Goal: Task Accomplishment & Management: Complete application form

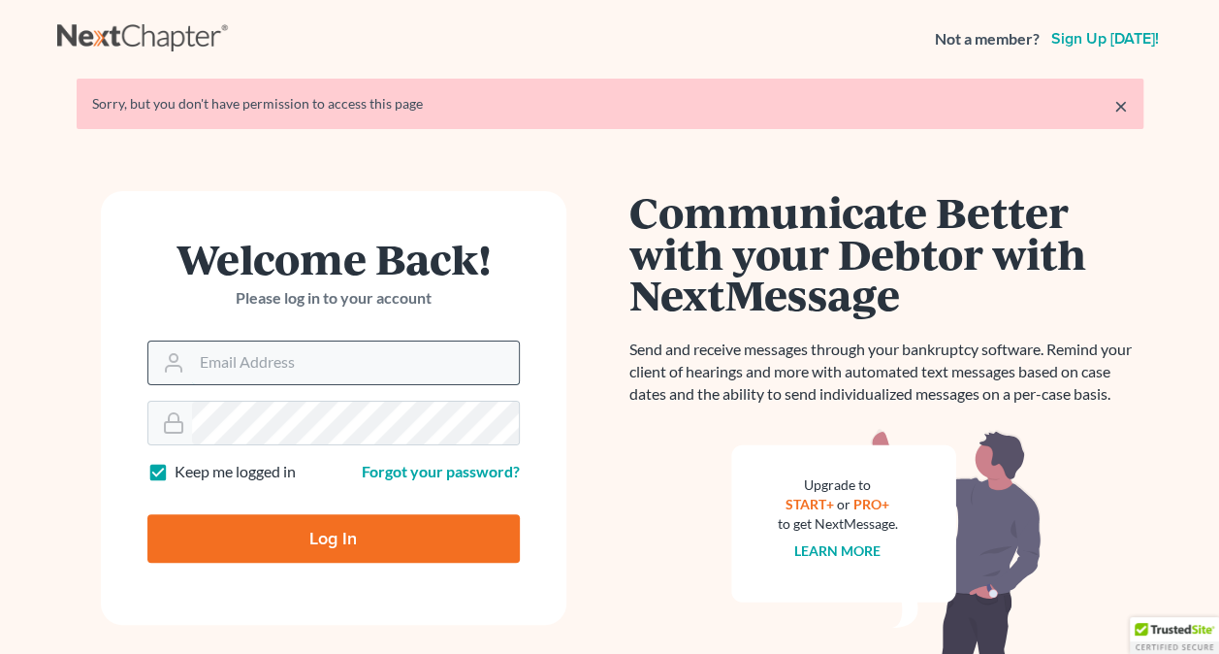
click at [209, 365] on input "Email Address" at bounding box center [355, 362] width 327 height 43
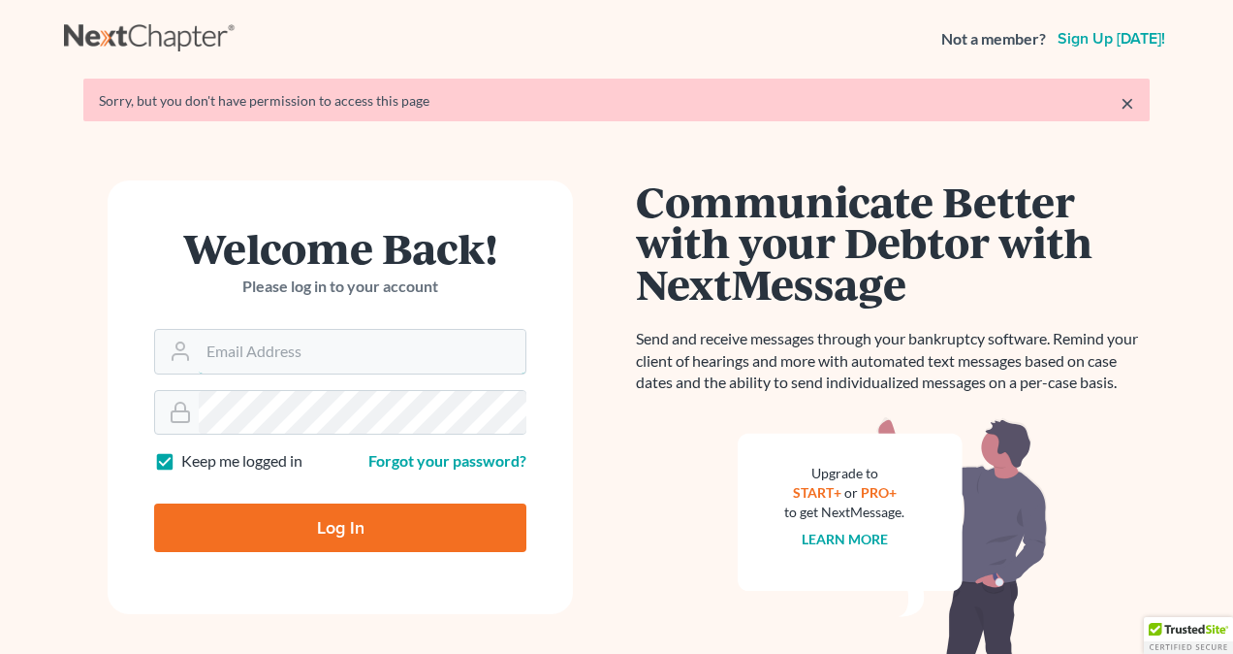
type input "[PERSON_NAME][EMAIL_ADDRESS][DOMAIN_NAME]"
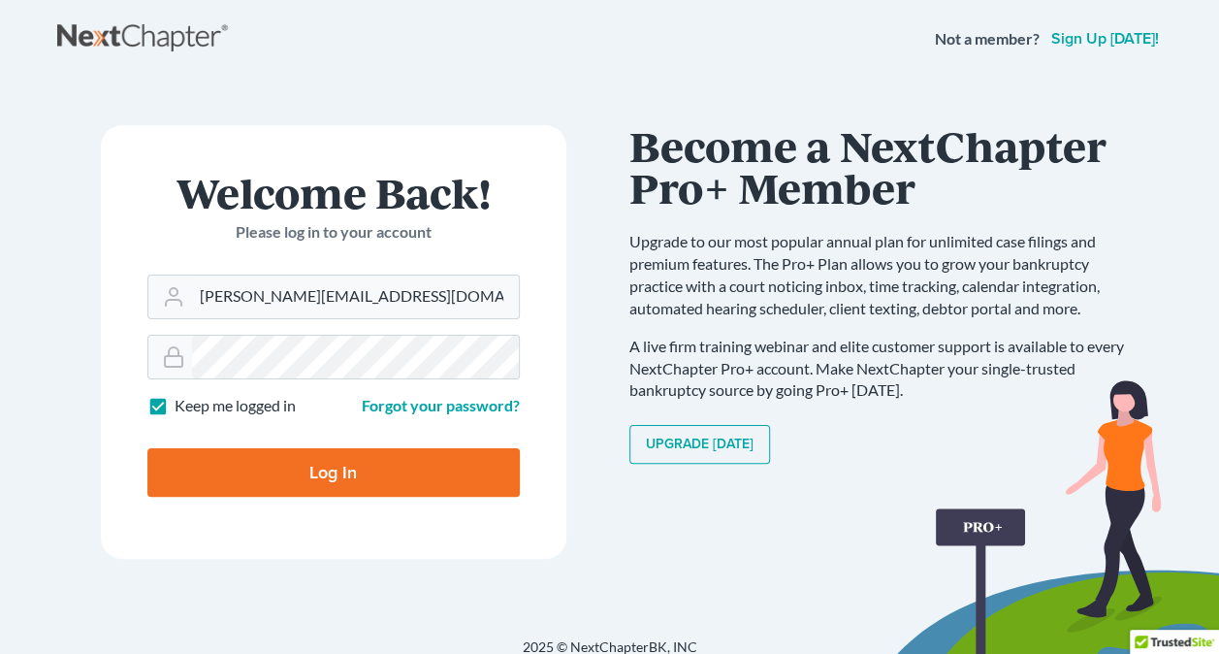
click at [432, 469] on input "Log In" at bounding box center [333, 472] width 372 height 48
type input "Thinking..."
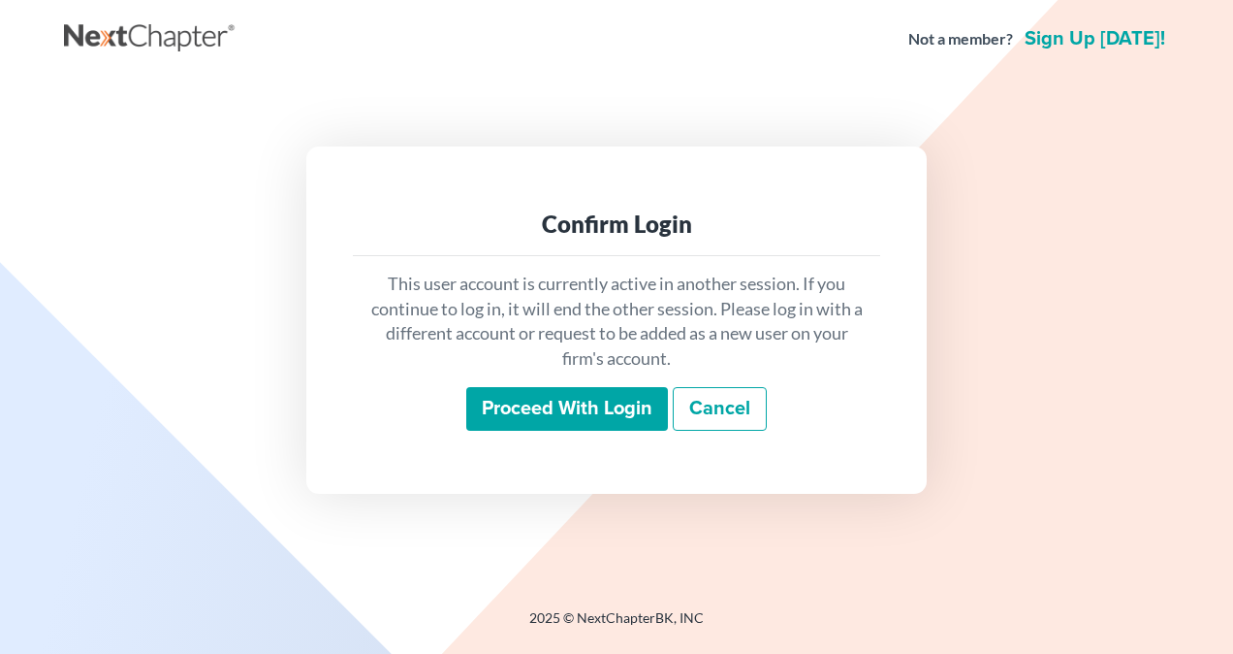
click at [547, 406] on input "Proceed with login" at bounding box center [567, 409] width 202 height 45
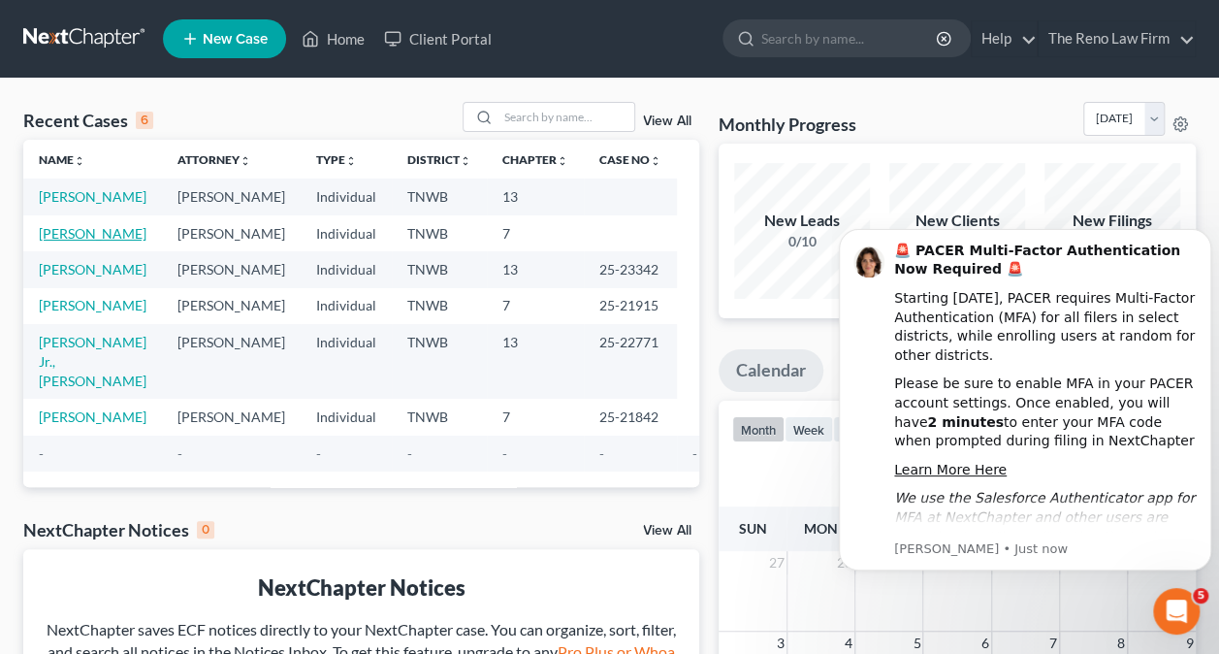
click at [76, 227] on link "[PERSON_NAME]" at bounding box center [93, 233] width 108 height 16
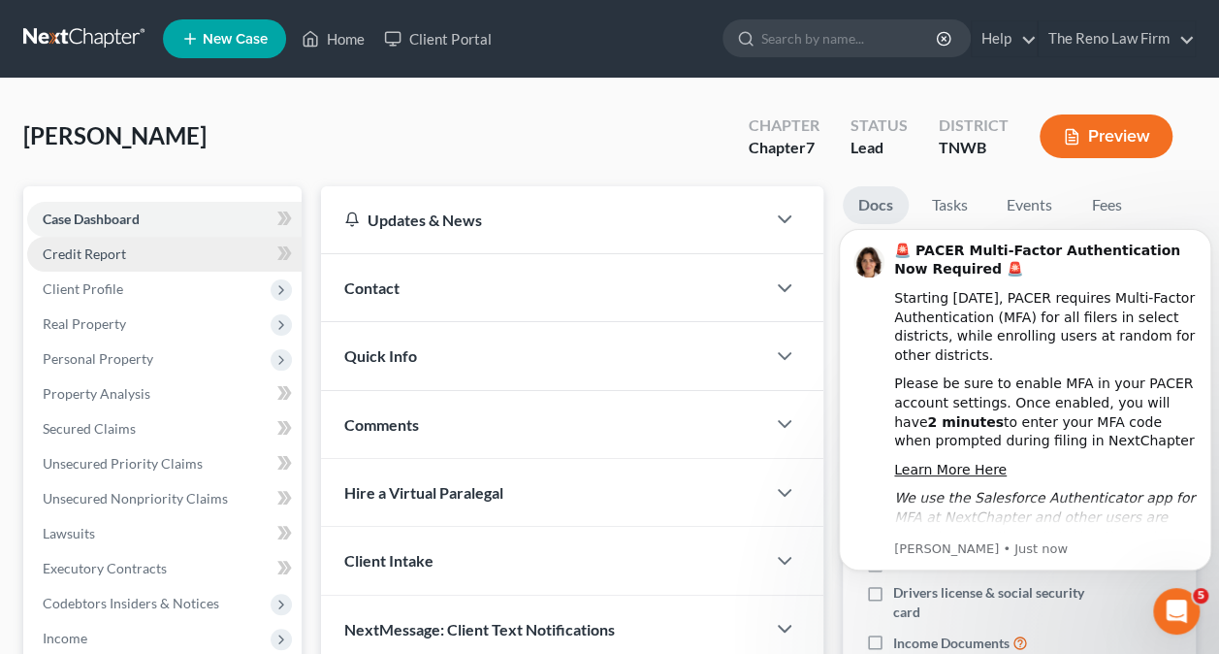
click at [126, 262] on link "Credit Report" at bounding box center [164, 254] width 274 height 35
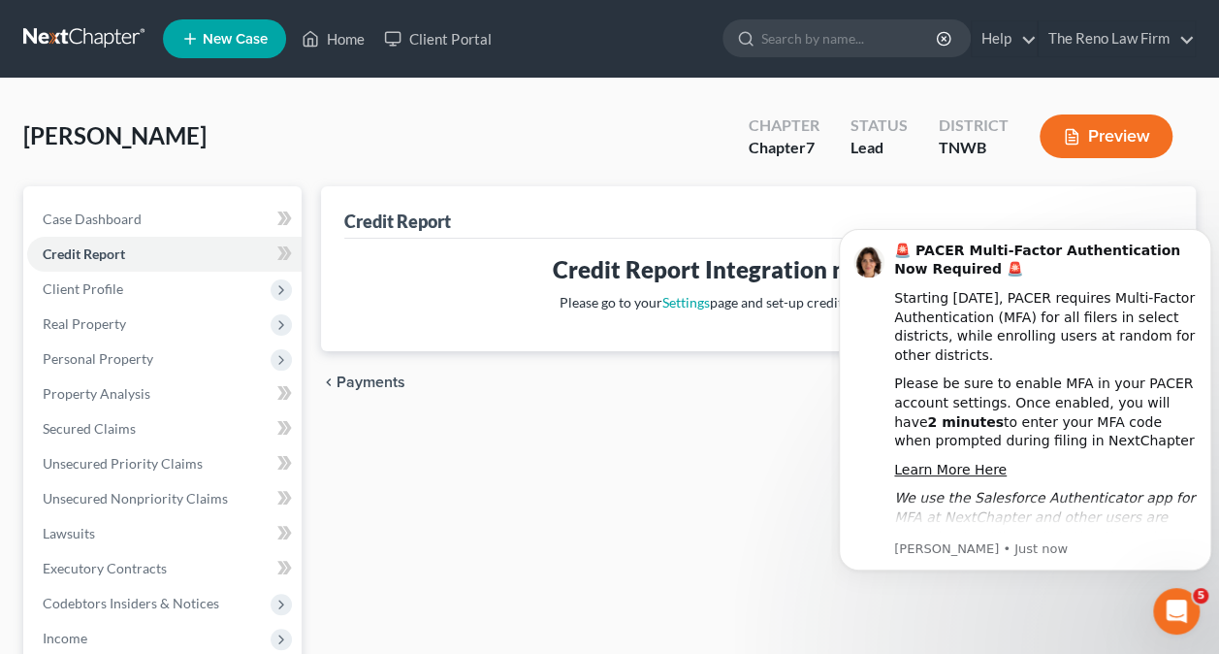
click at [1169, 603] on icon "Open Intercom Messenger" at bounding box center [1177, 611] width 32 height 32
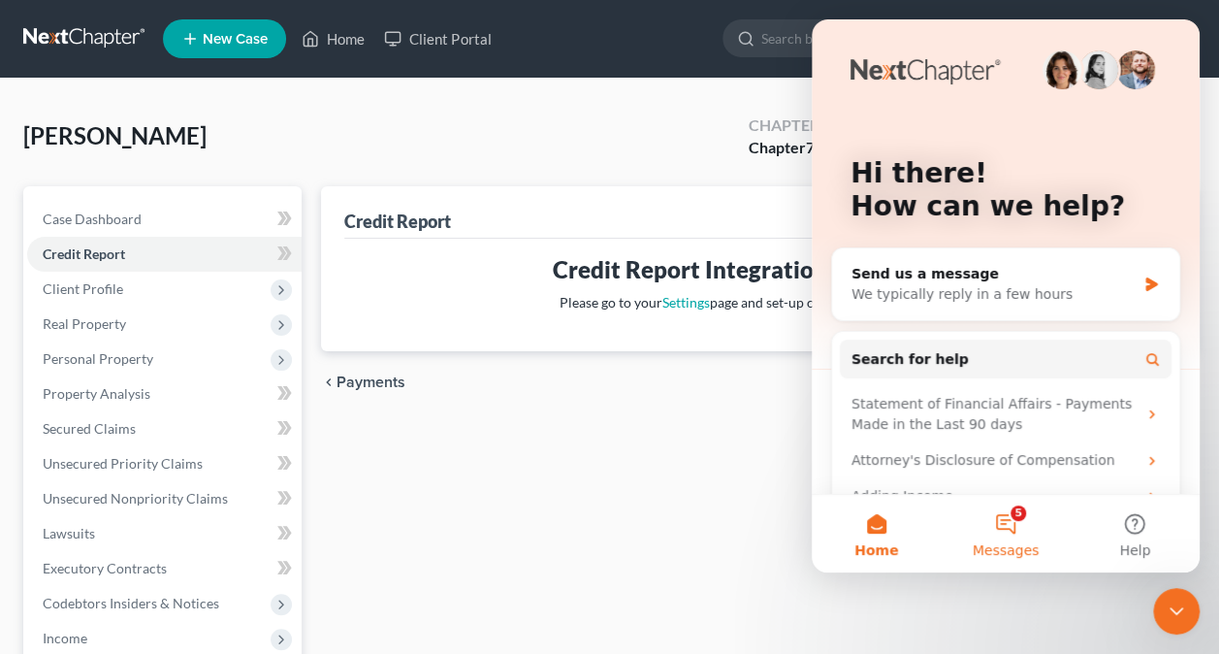
click at [1009, 510] on button "5 Messages" at bounding box center [1005, 534] width 129 height 78
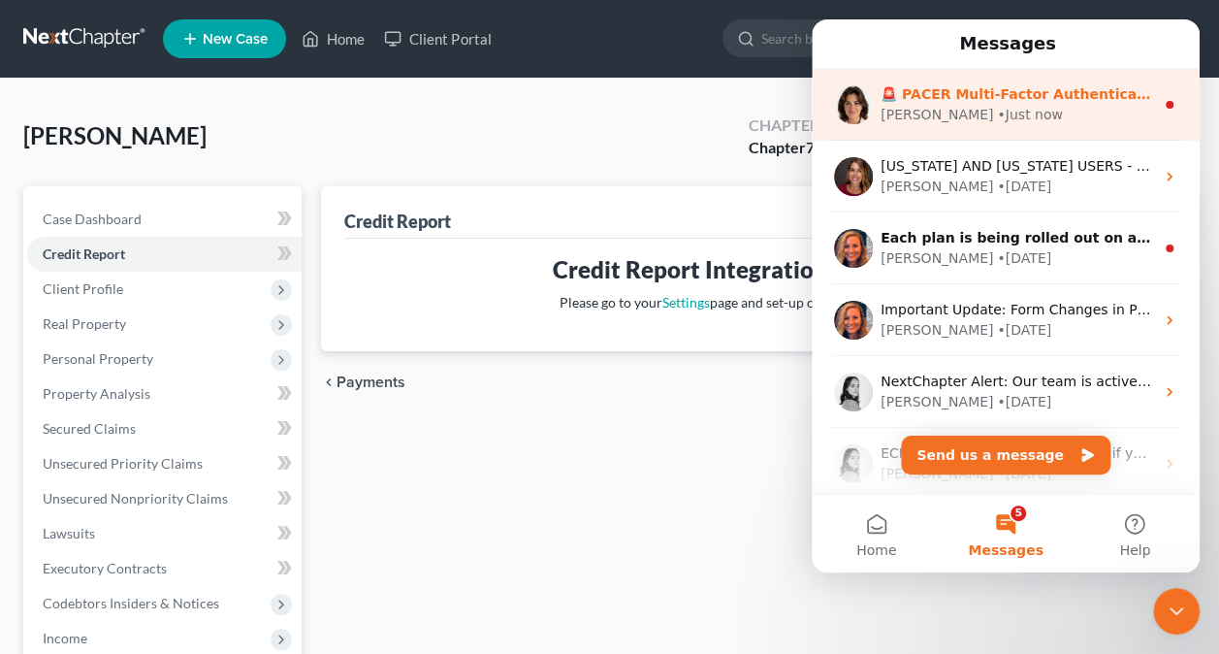
click at [1109, 108] on div "[PERSON_NAME] • Just now" at bounding box center [1017, 115] width 273 height 20
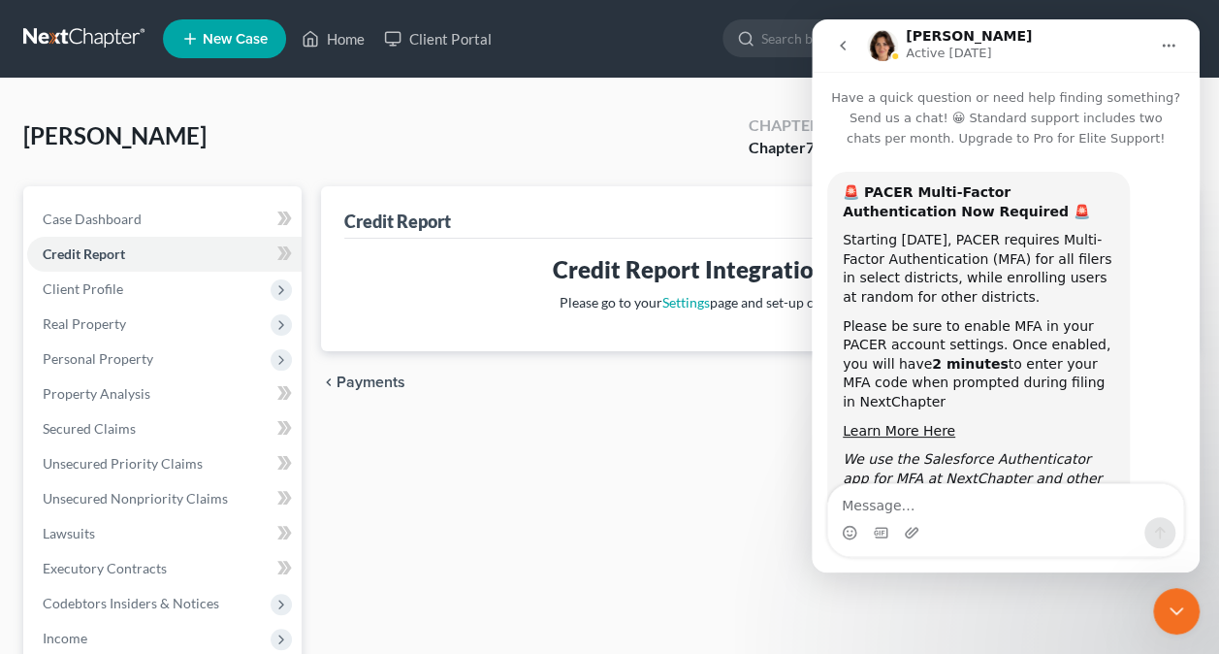
scroll to position [84, 0]
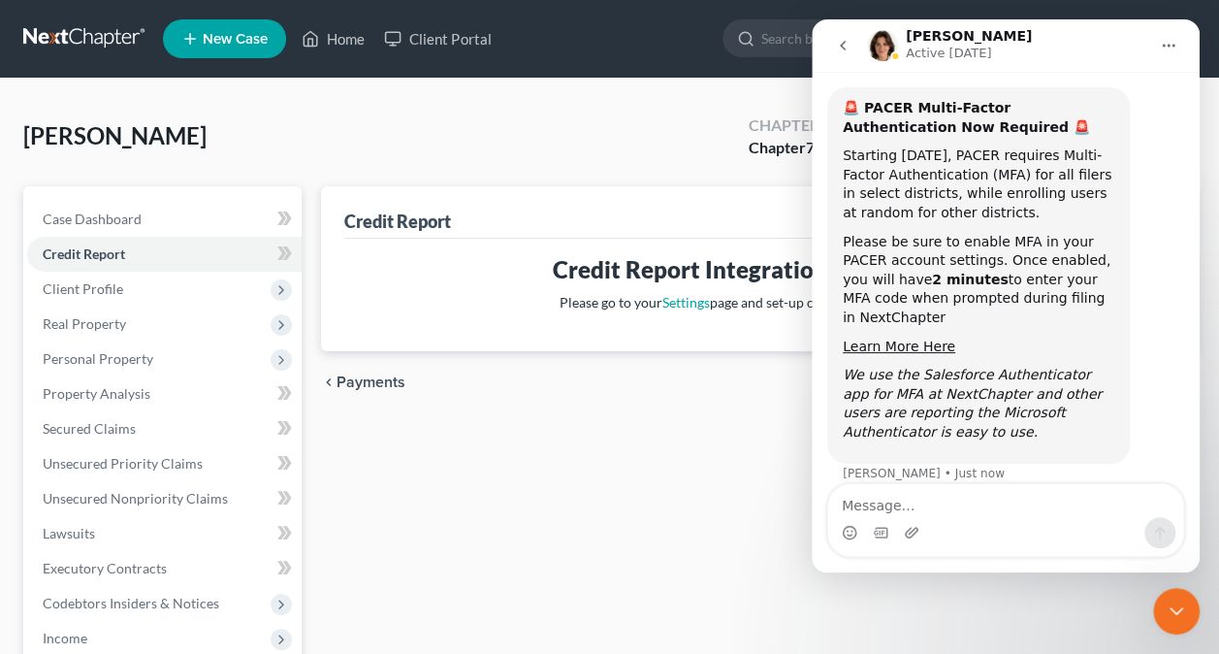
click at [849, 48] on icon "go back" at bounding box center [843, 46] width 16 height 16
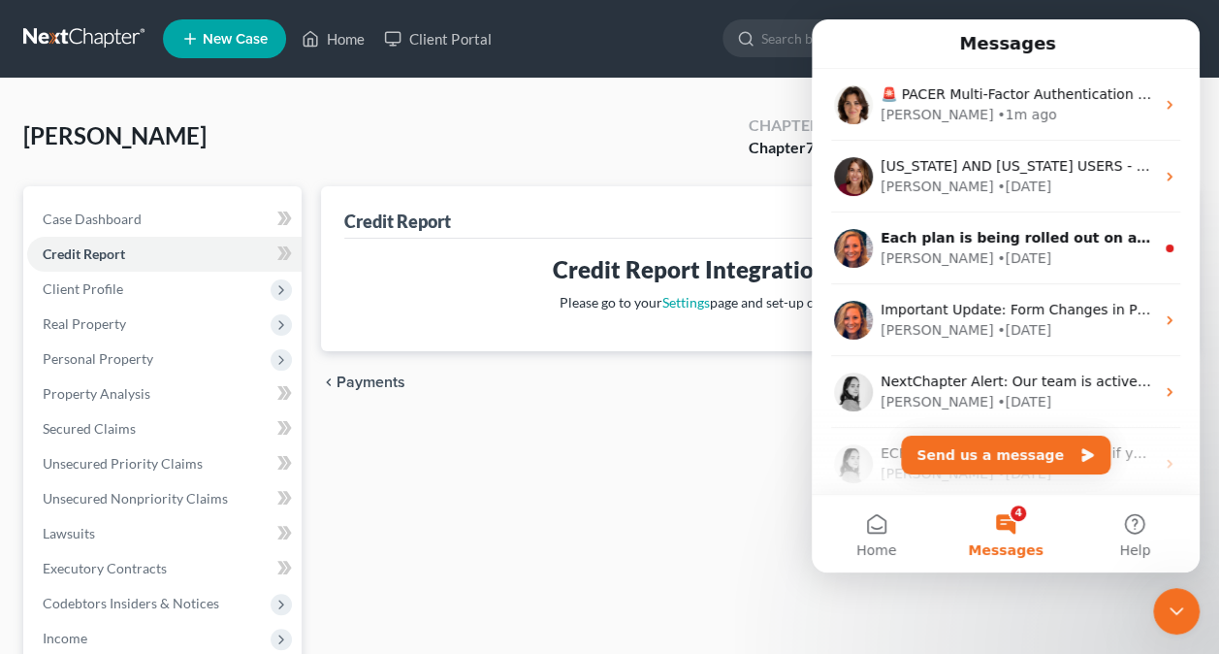
scroll to position [0, 0]
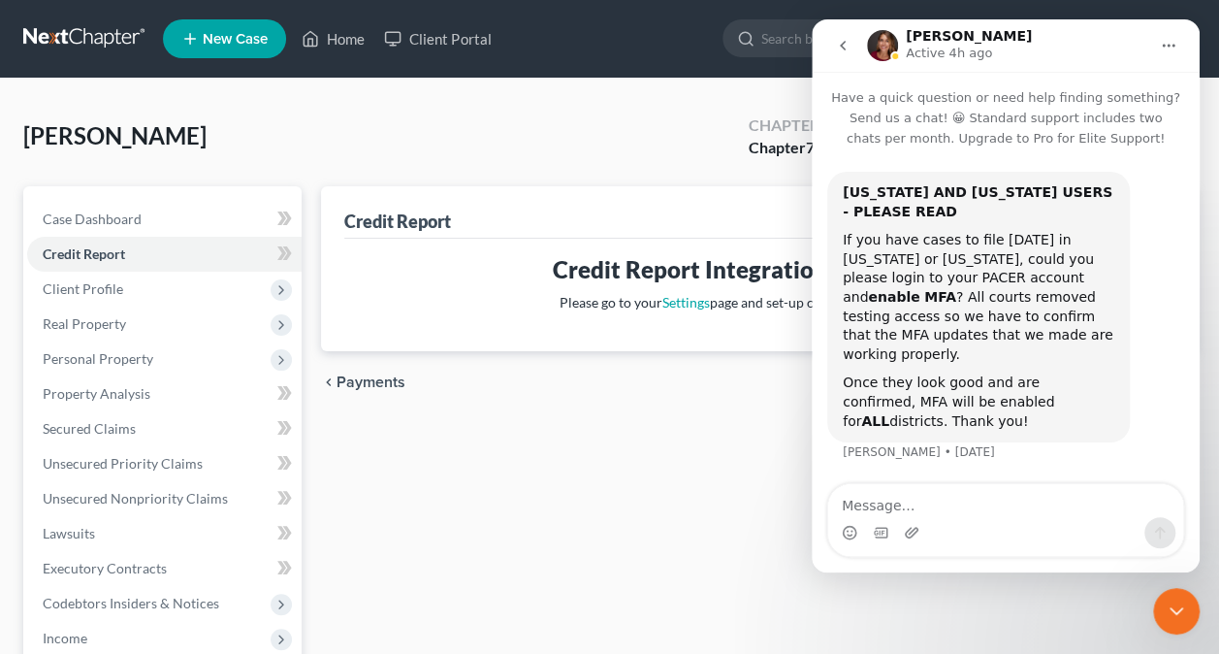
click at [841, 48] on icon "go back" at bounding box center [843, 46] width 16 height 16
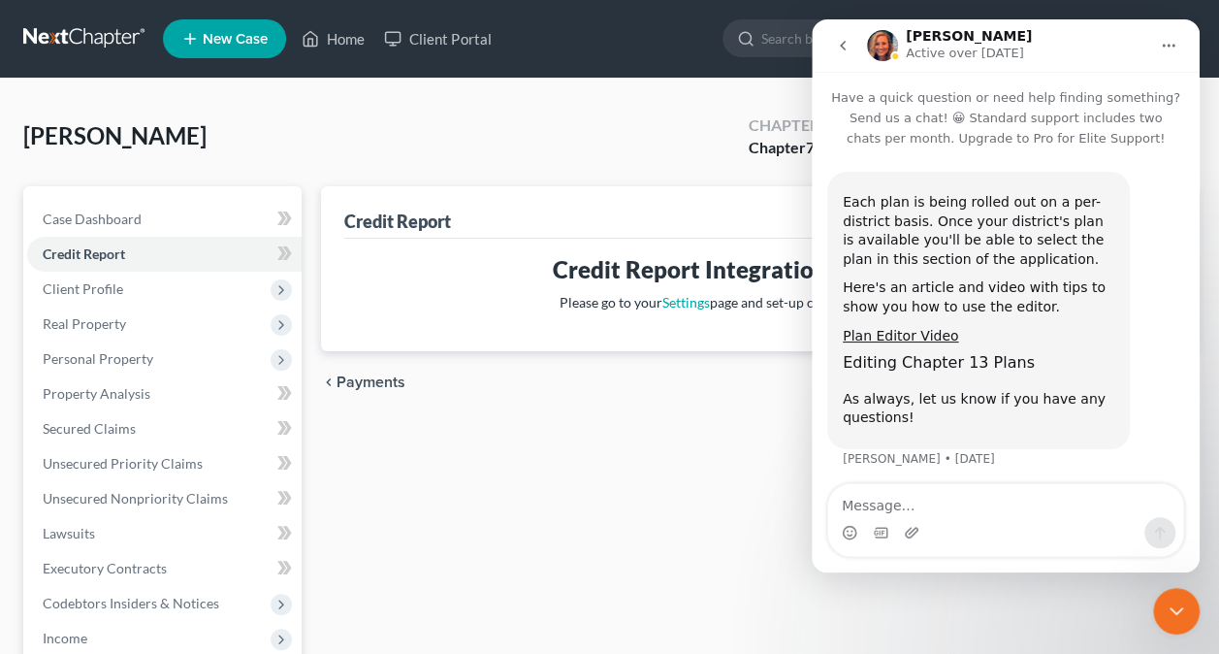
scroll to position [5, 0]
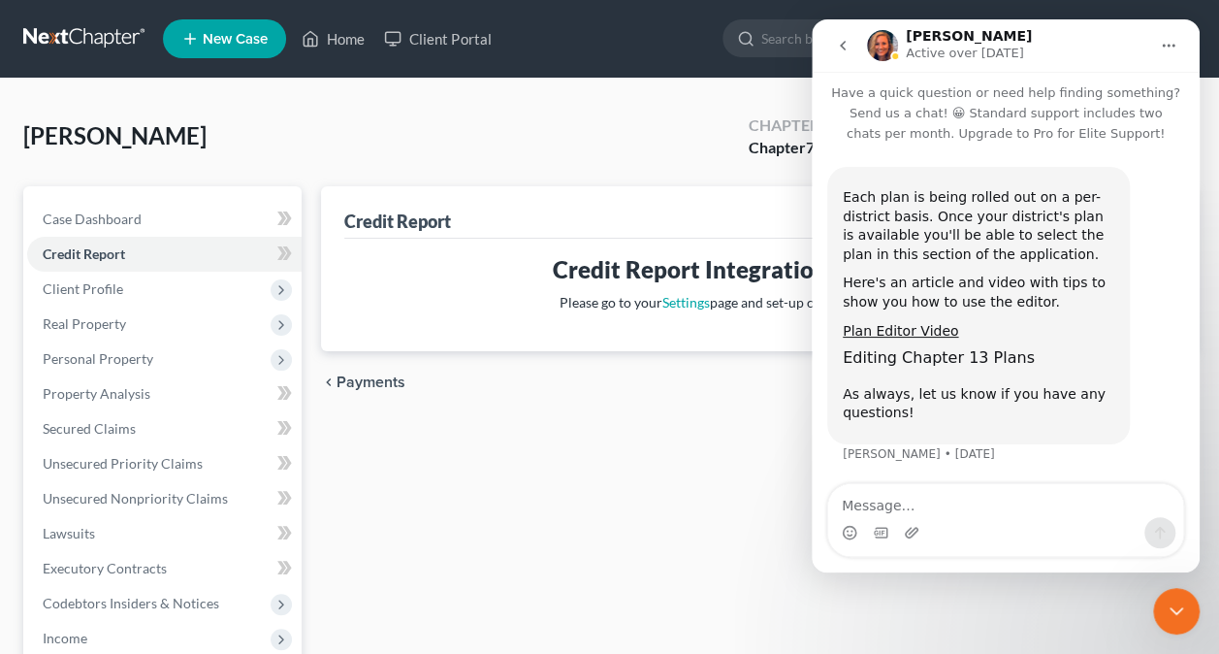
click at [843, 50] on icon "go back" at bounding box center [843, 46] width 16 height 16
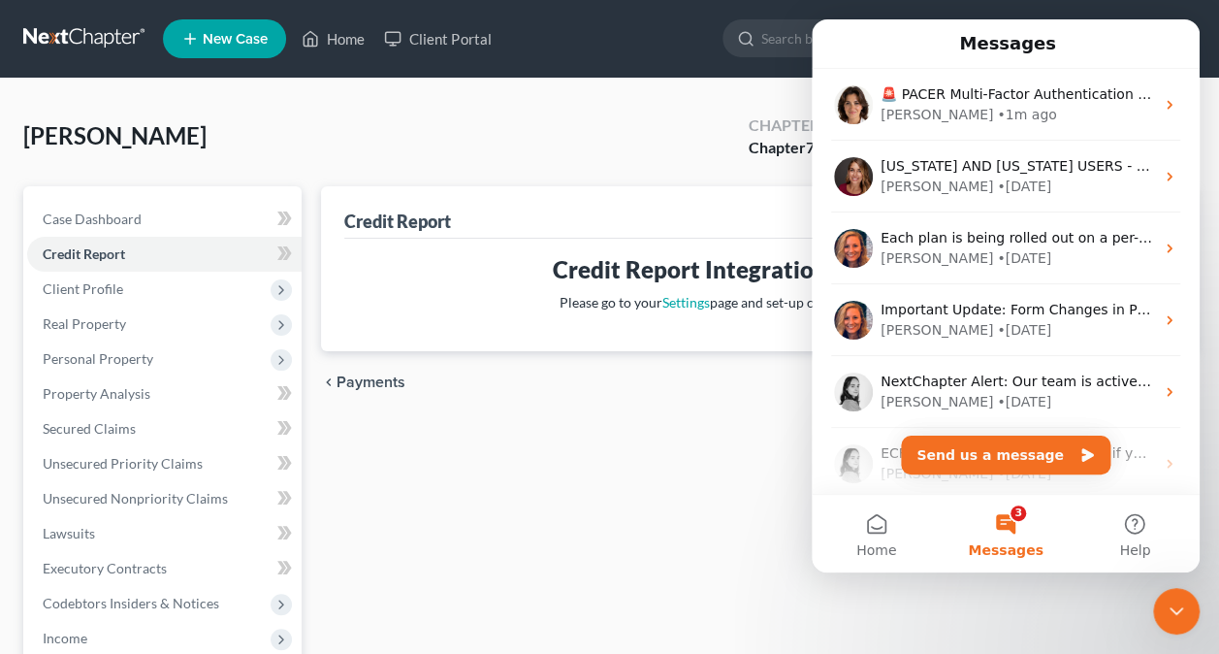
click at [1018, 524] on button "3 Messages" at bounding box center [1005, 534] width 129 height 78
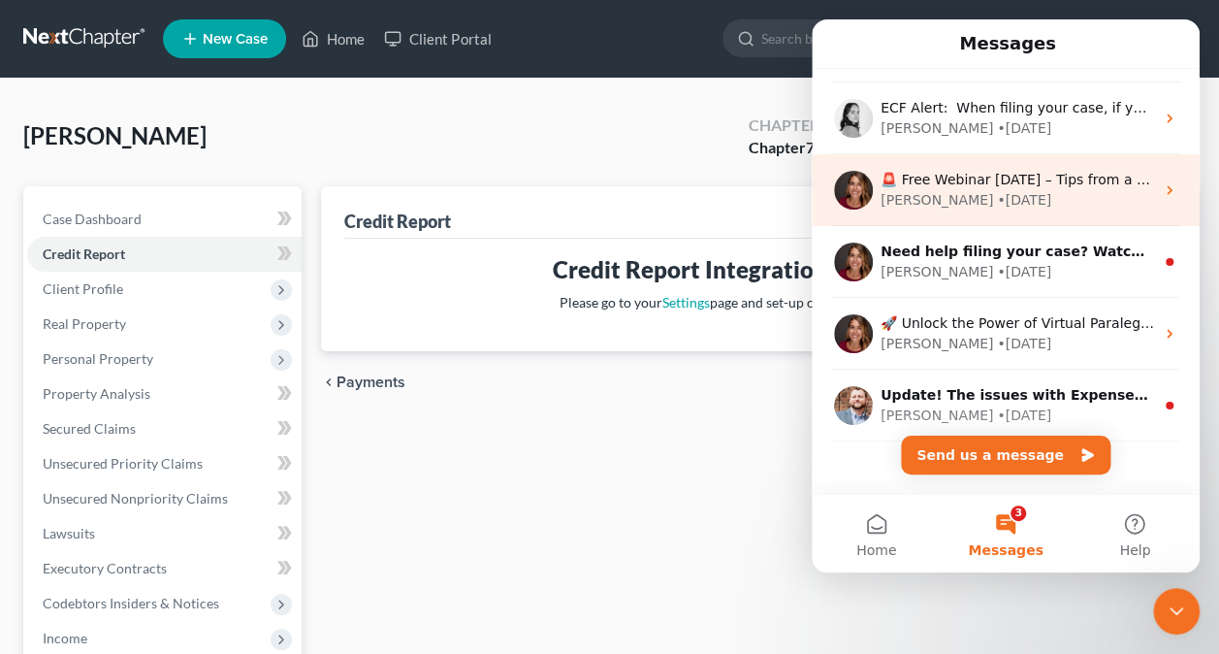
scroll to position [343, 0]
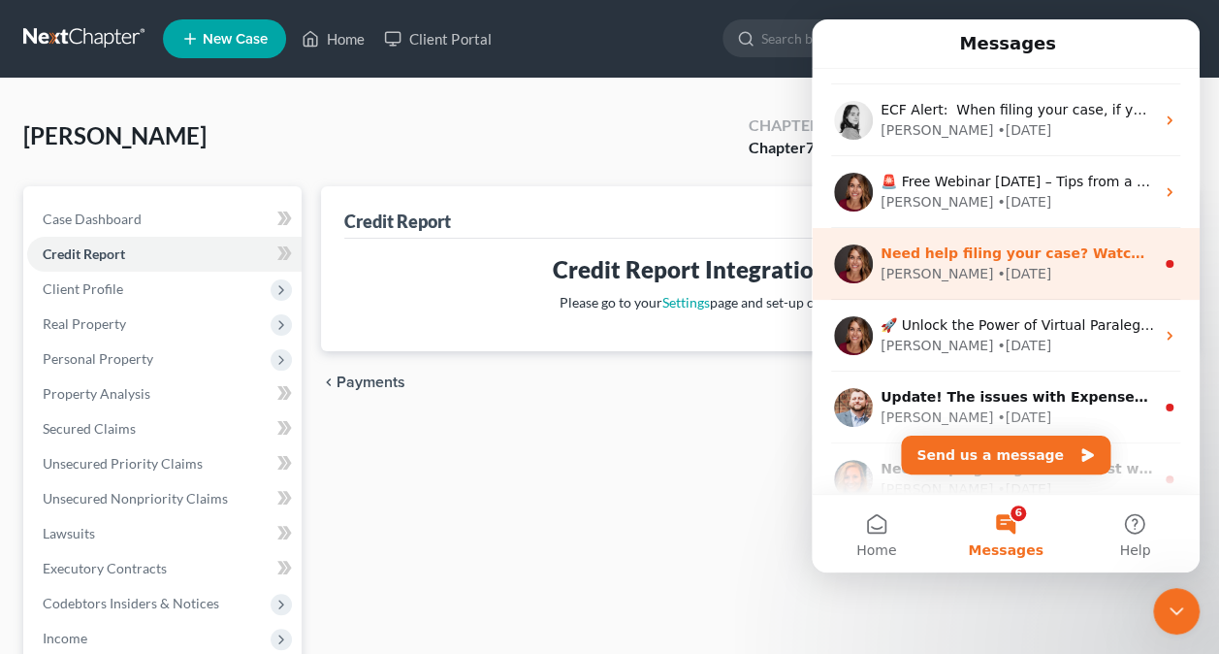
click at [1002, 271] on div "[PERSON_NAME] • [DATE]" at bounding box center [1017, 274] width 273 height 20
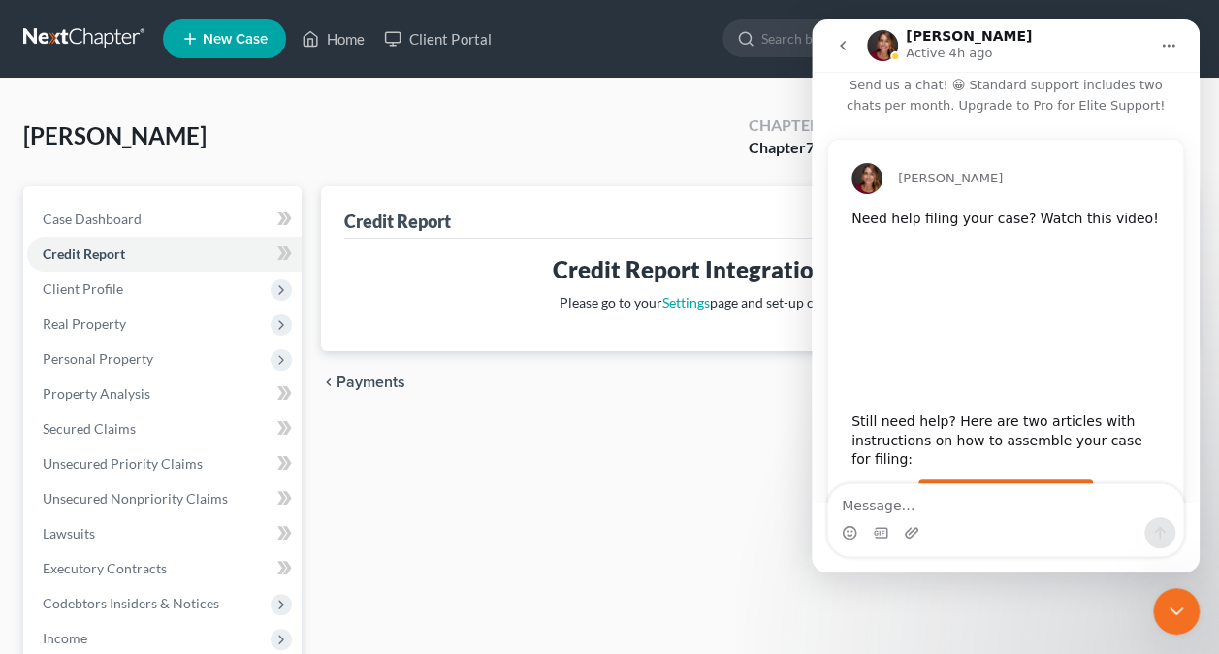
scroll to position [227, 0]
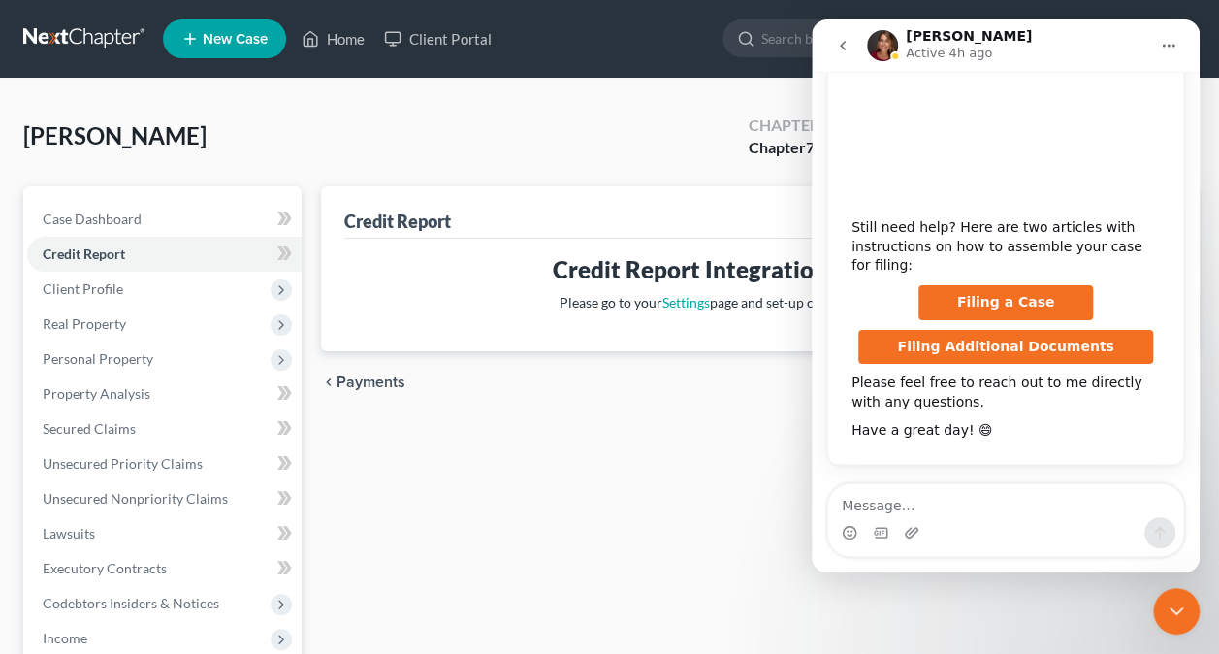
click at [843, 43] on icon "go back" at bounding box center [843, 46] width 6 height 10
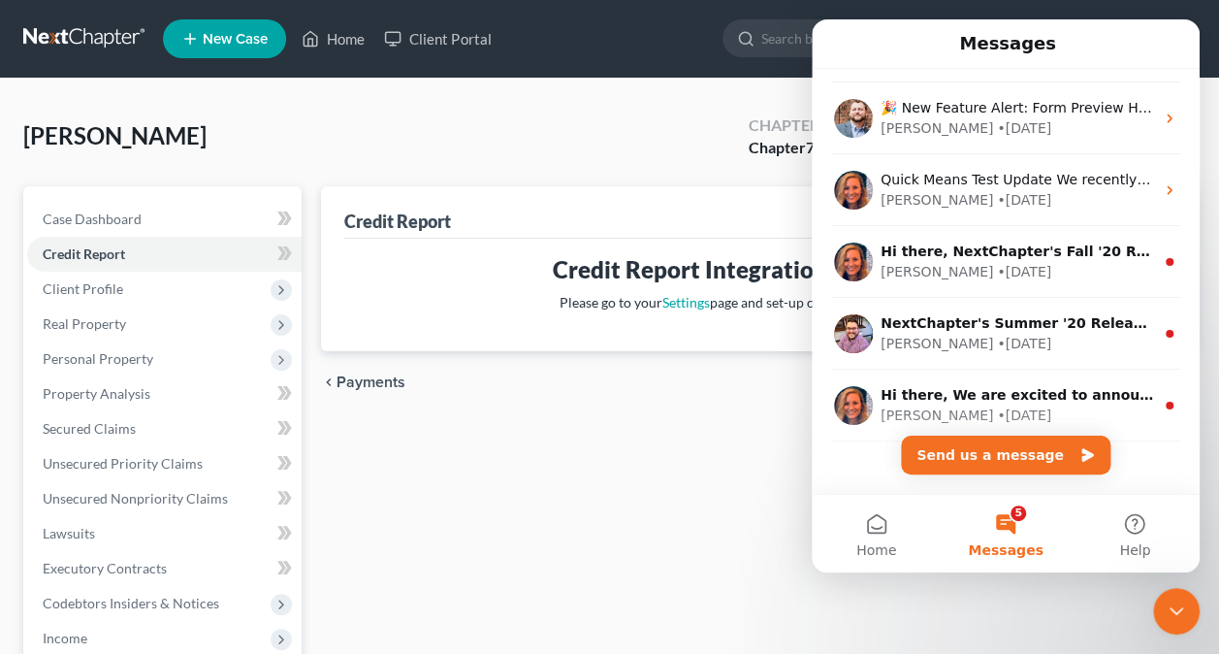
scroll to position [800, 0]
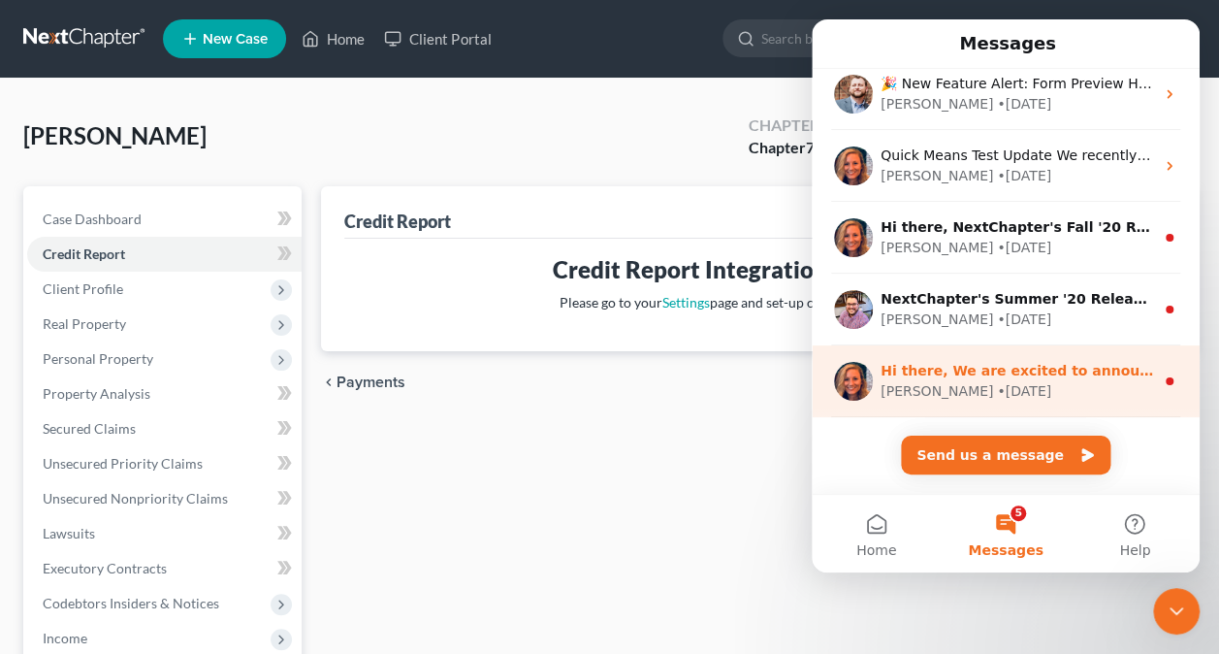
click at [1110, 398] on div "[PERSON_NAME] • [DATE]" at bounding box center [1017, 391] width 273 height 20
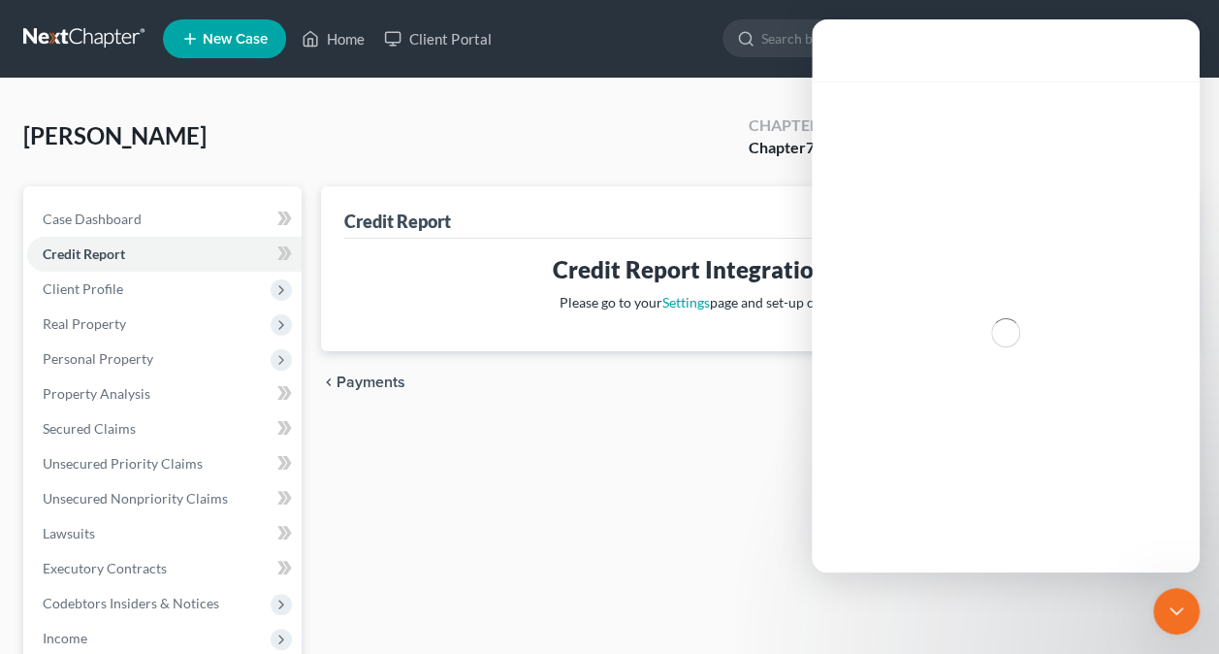
scroll to position [721, 0]
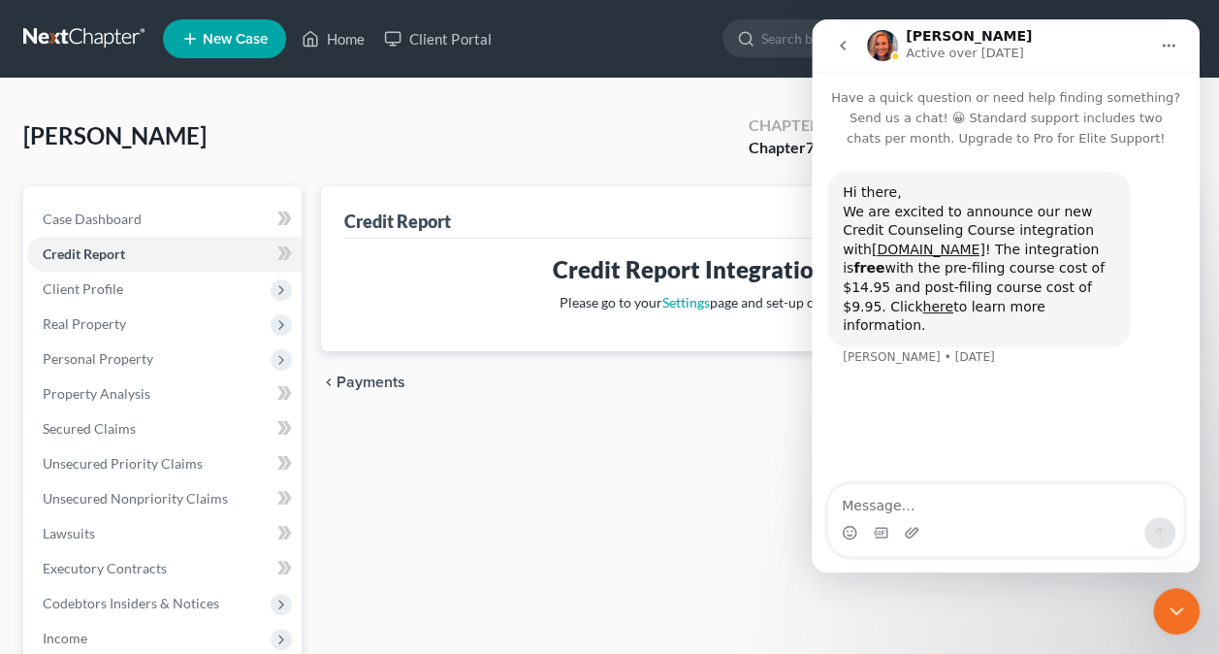
click at [849, 42] on icon "go back" at bounding box center [843, 46] width 16 height 16
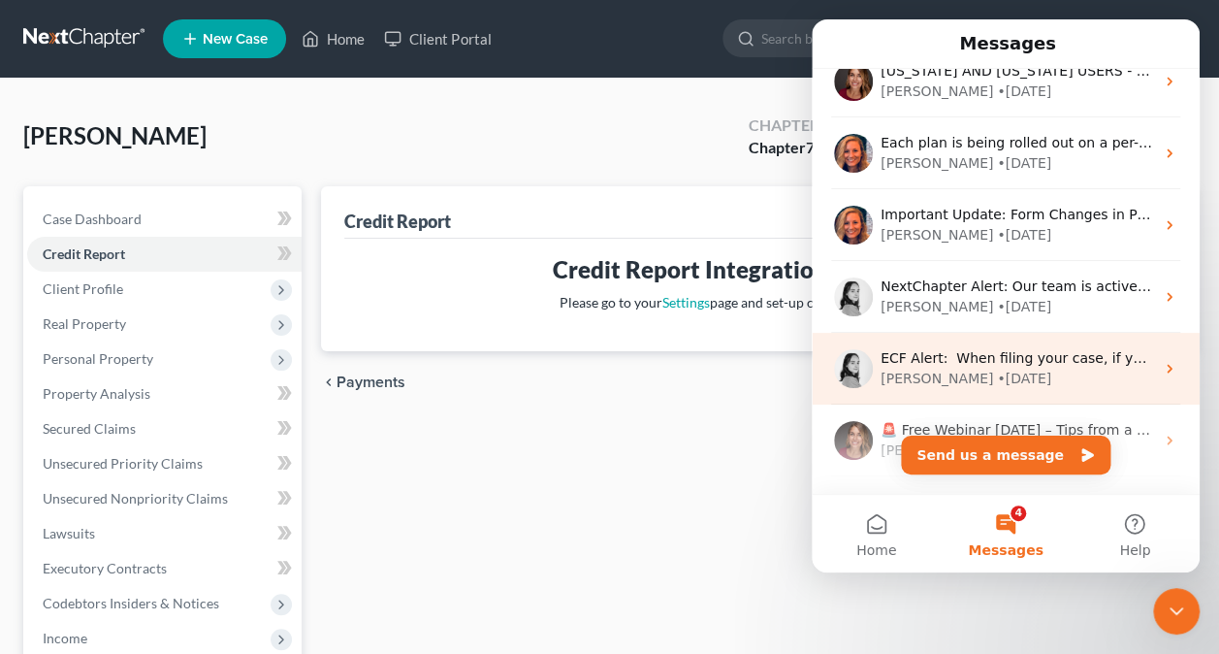
scroll to position [388, 0]
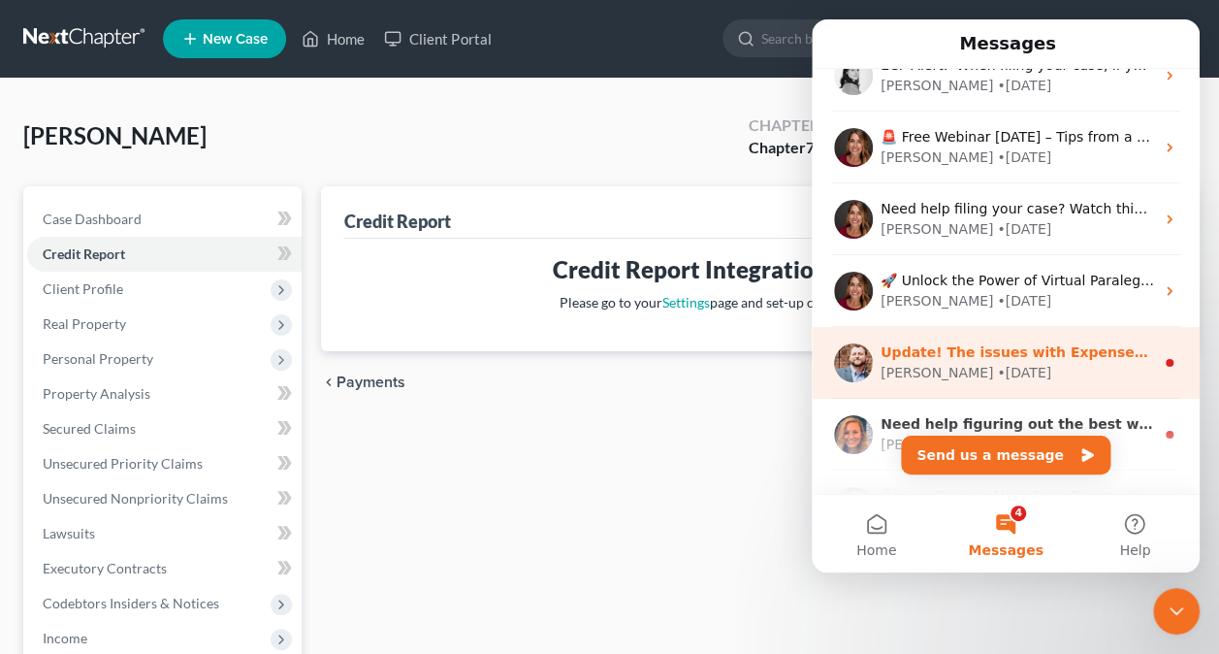
click at [1054, 365] on div "[PERSON_NAME] • [DATE]" at bounding box center [1017, 373] width 273 height 20
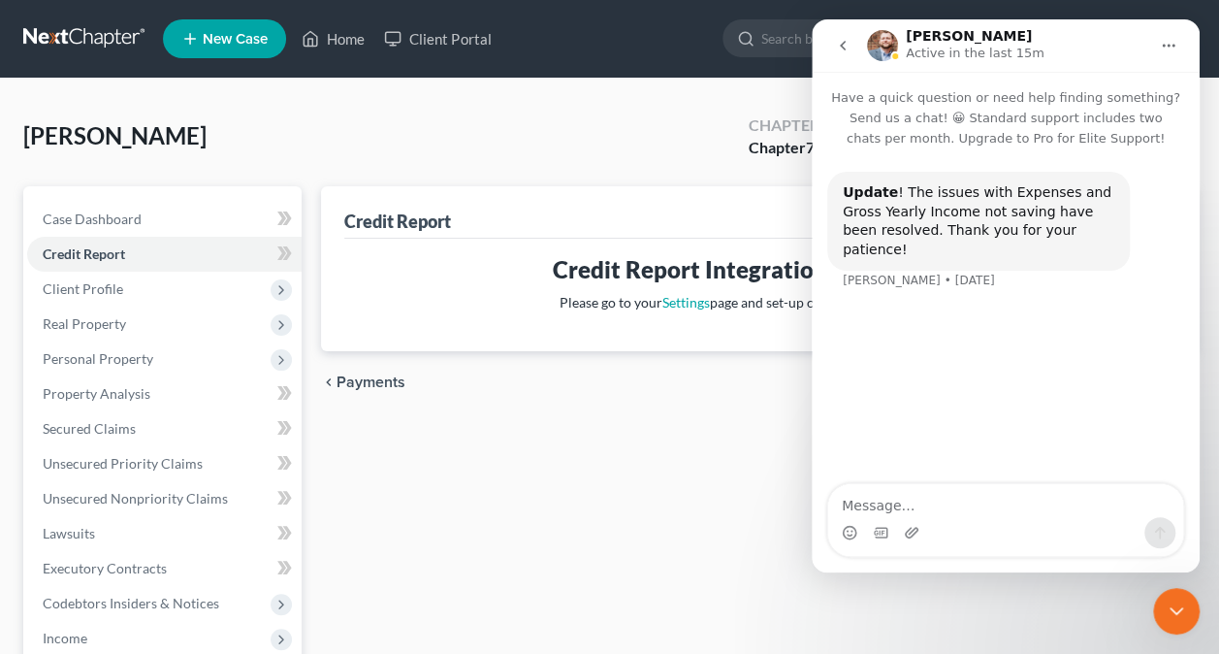
click at [845, 46] on icon "go back" at bounding box center [843, 46] width 16 height 16
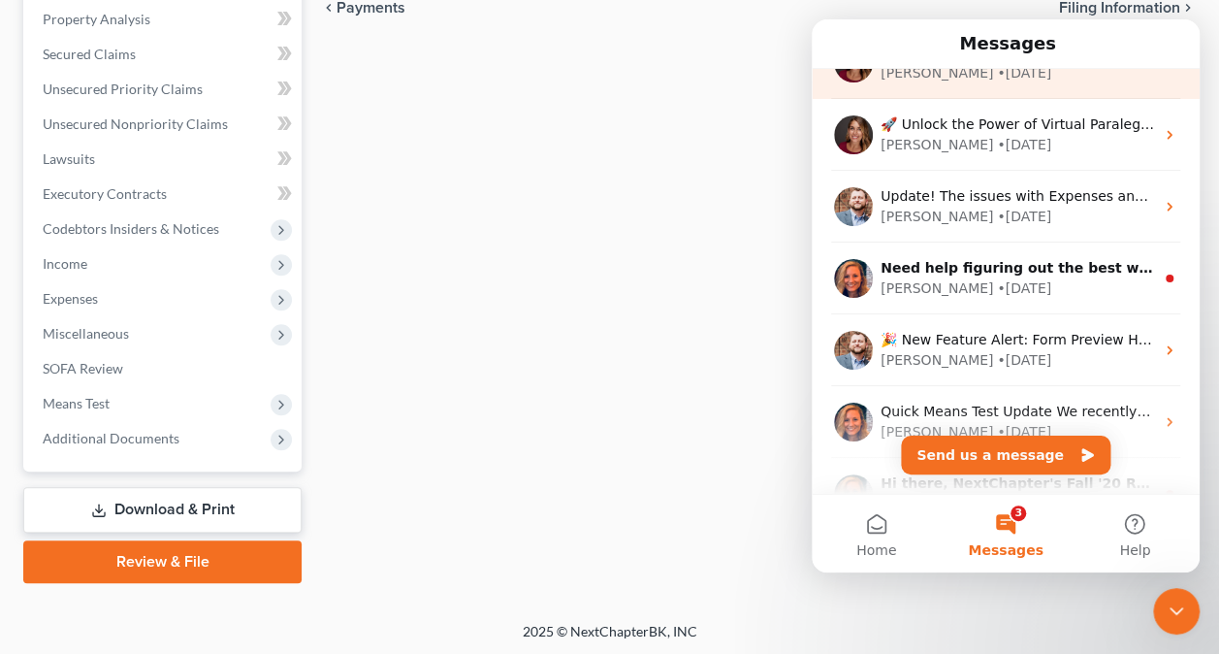
scroll to position [679, 0]
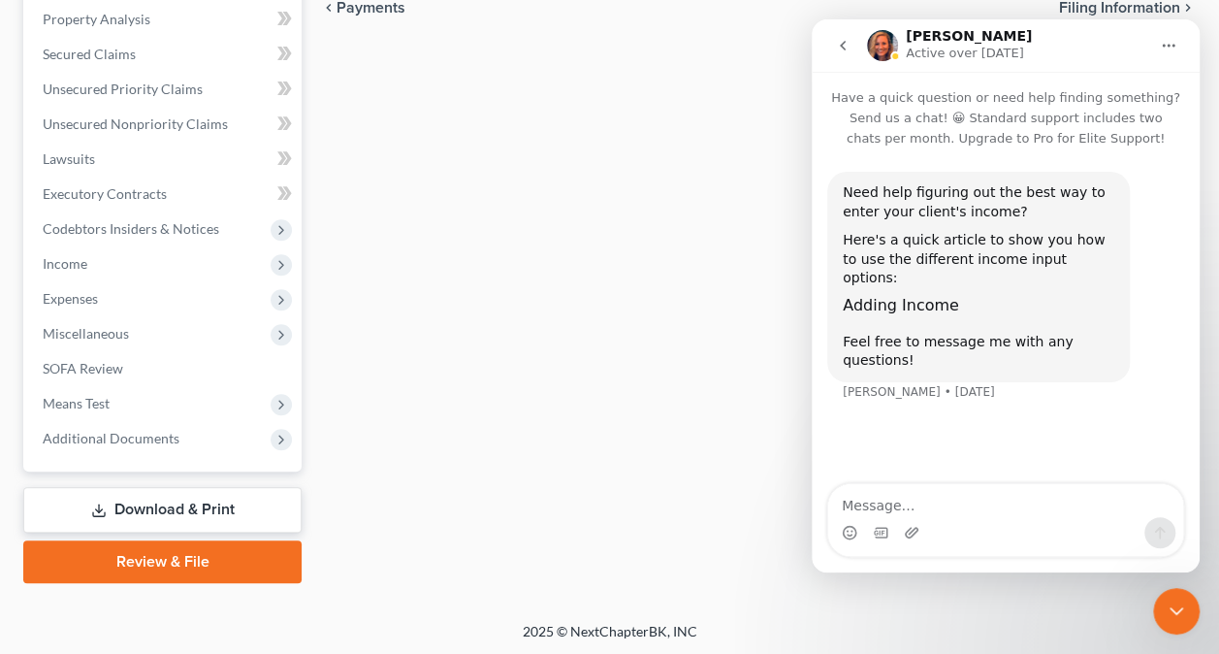
click at [843, 47] on icon "go back" at bounding box center [843, 46] width 16 height 16
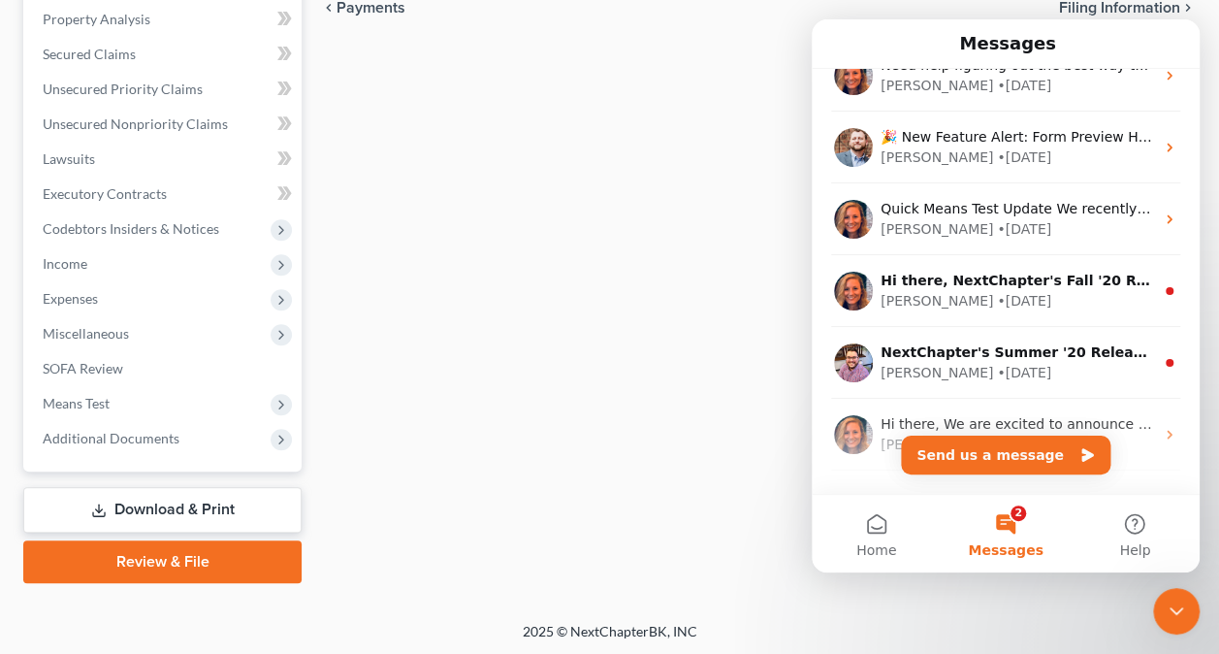
scroll to position [800, 0]
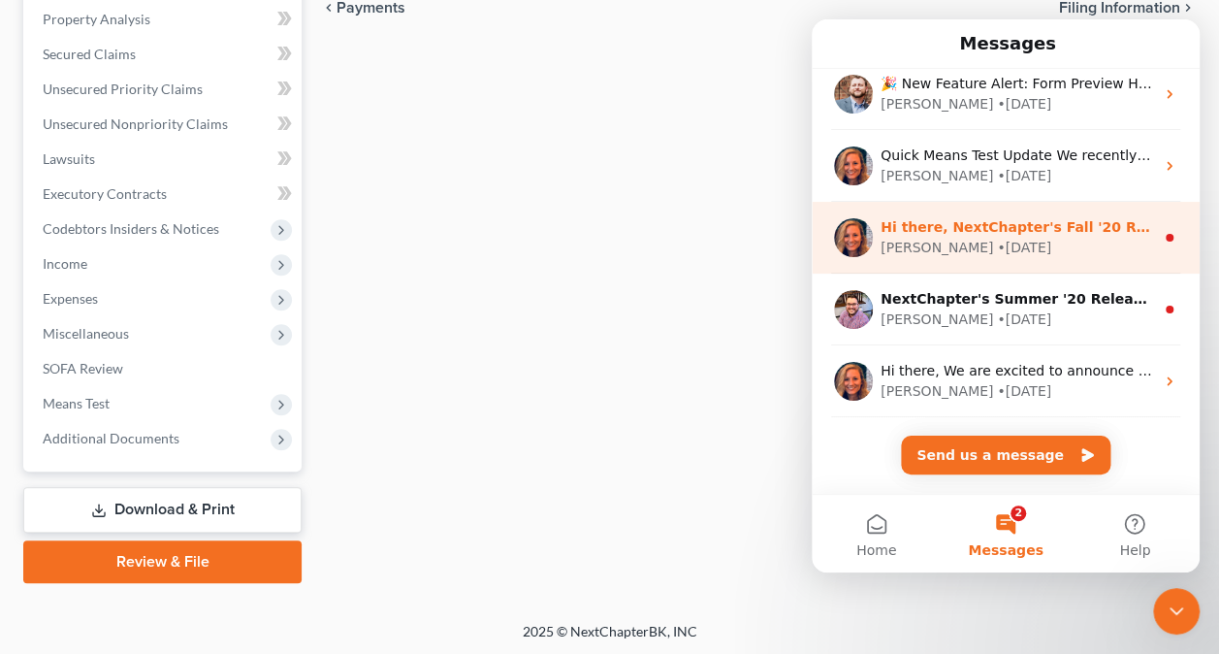
click at [1086, 253] on div "[PERSON_NAME] • [DATE]" at bounding box center [1017, 248] width 273 height 20
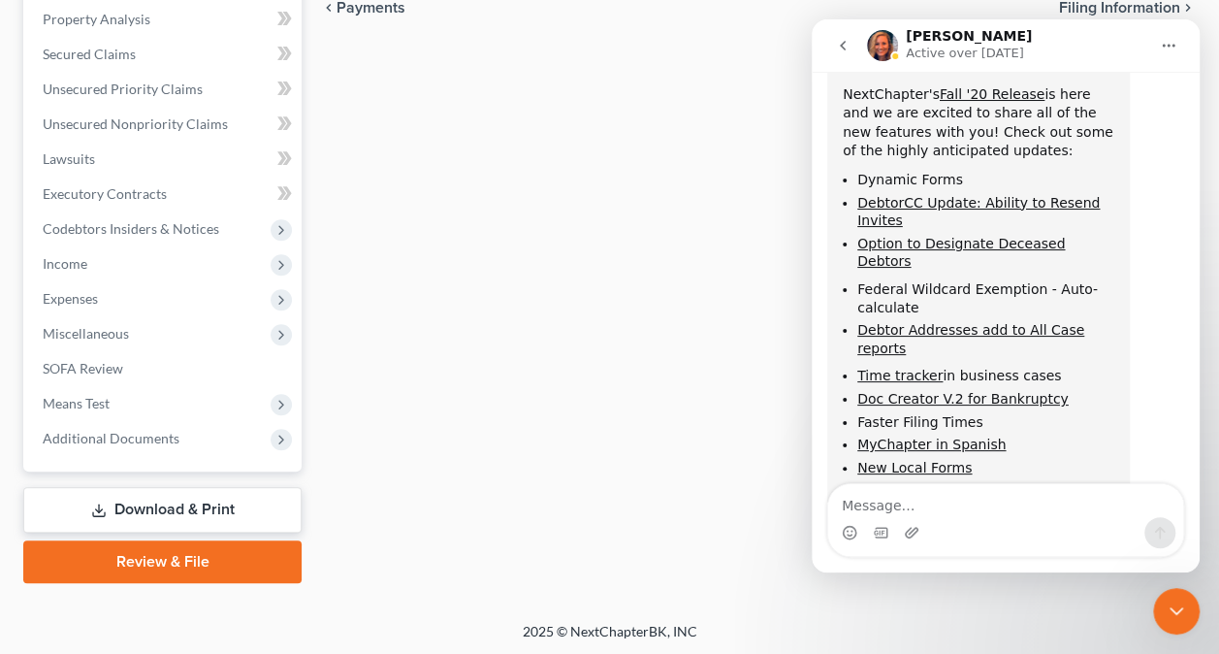
scroll to position [388, 0]
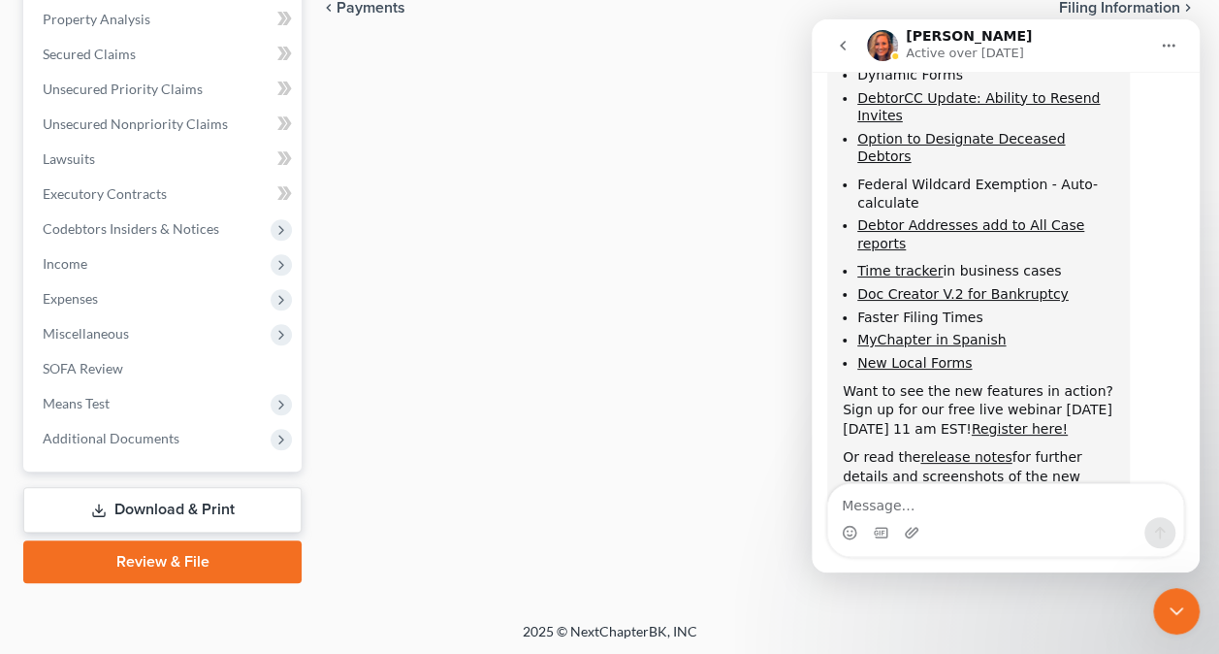
click at [850, 51] on button "go back" at bounding box center [842, 45] width 37 height 37
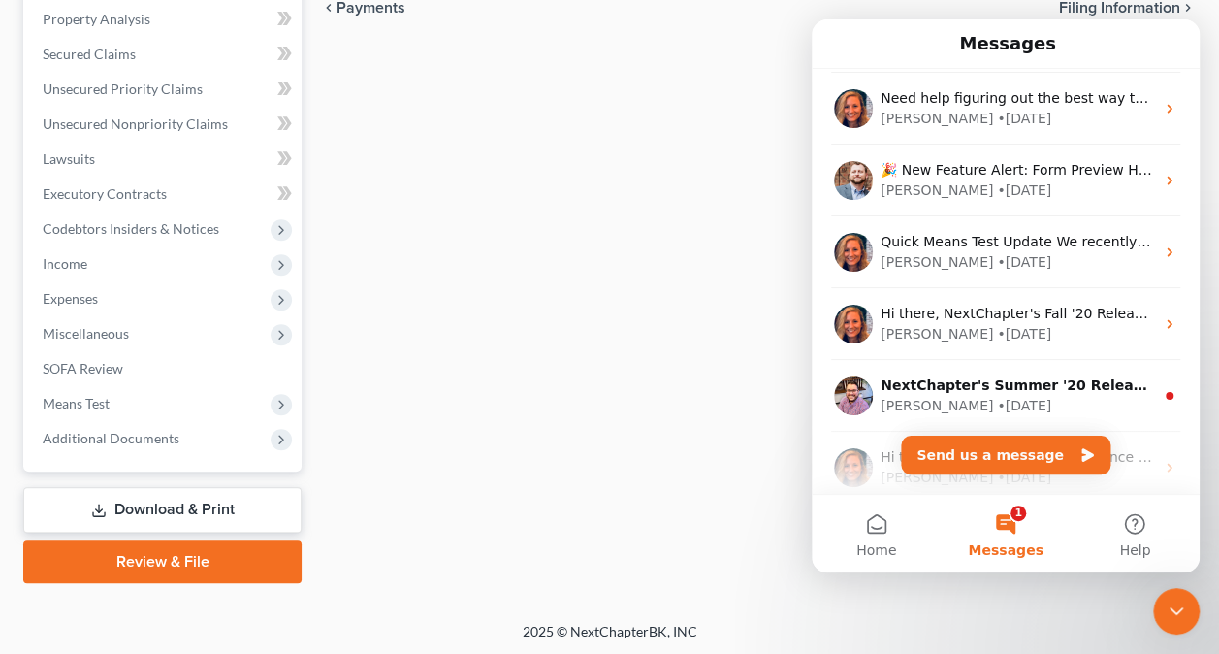
scroll to position [800, 0]
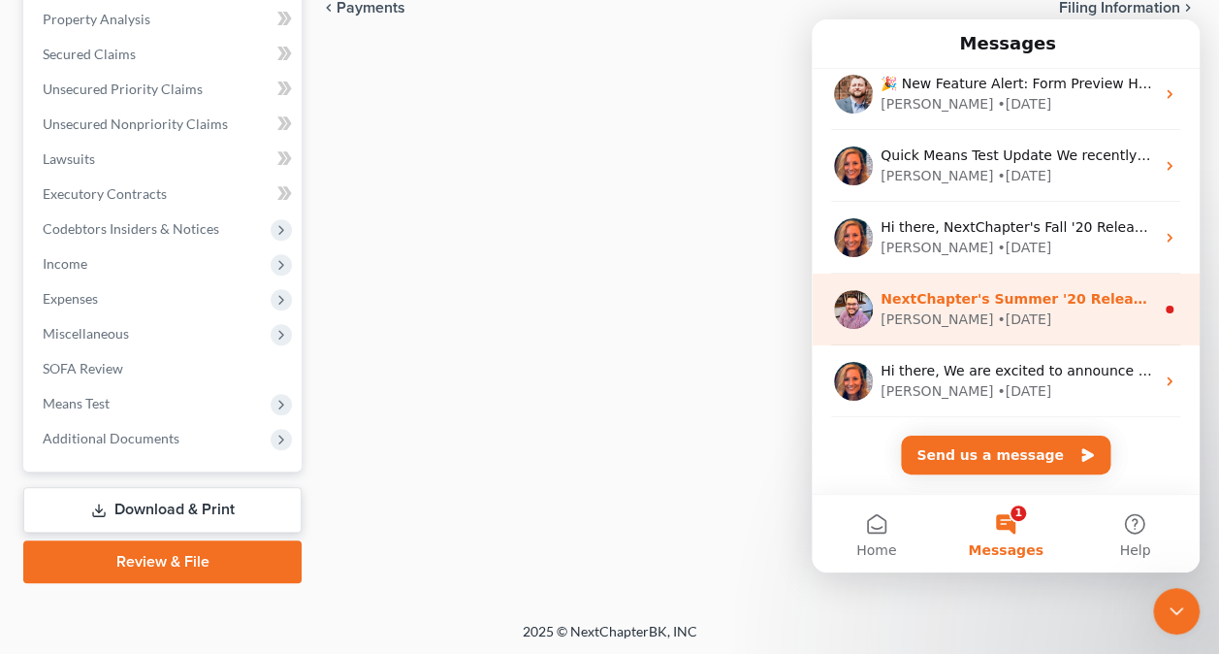
click at [1066, 312] on div "[PERSON_NAME] • [DATE]" at bounding box center [1017, 319] width 273 height 20
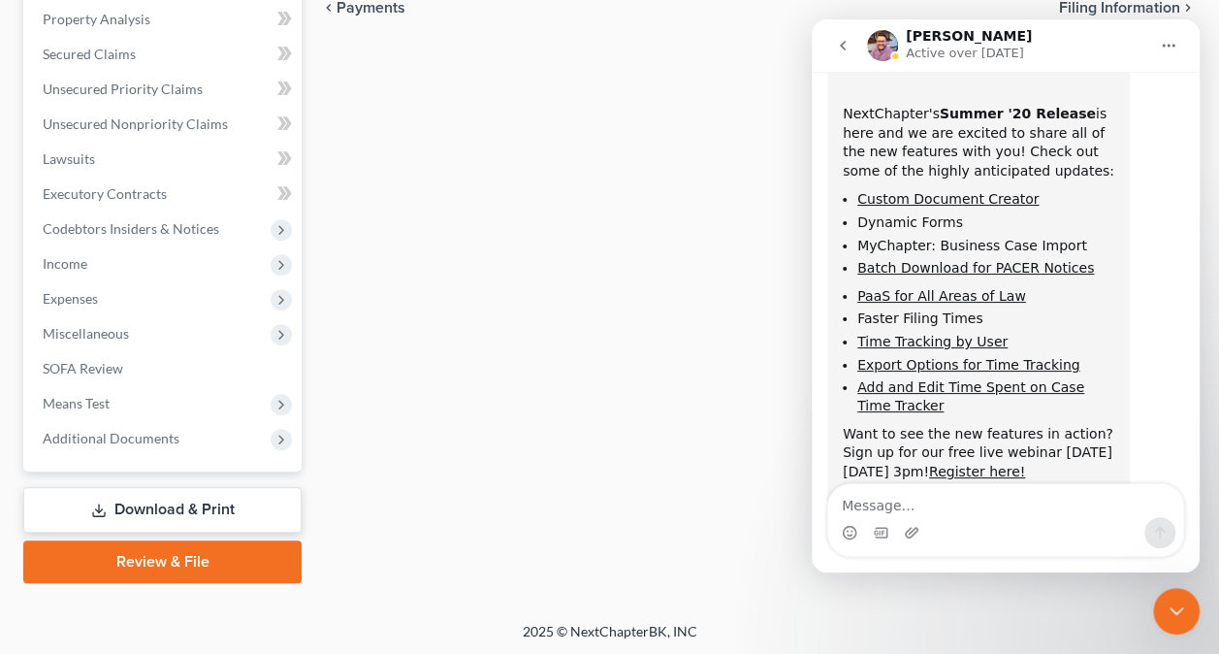
scroll to position [343, 0]
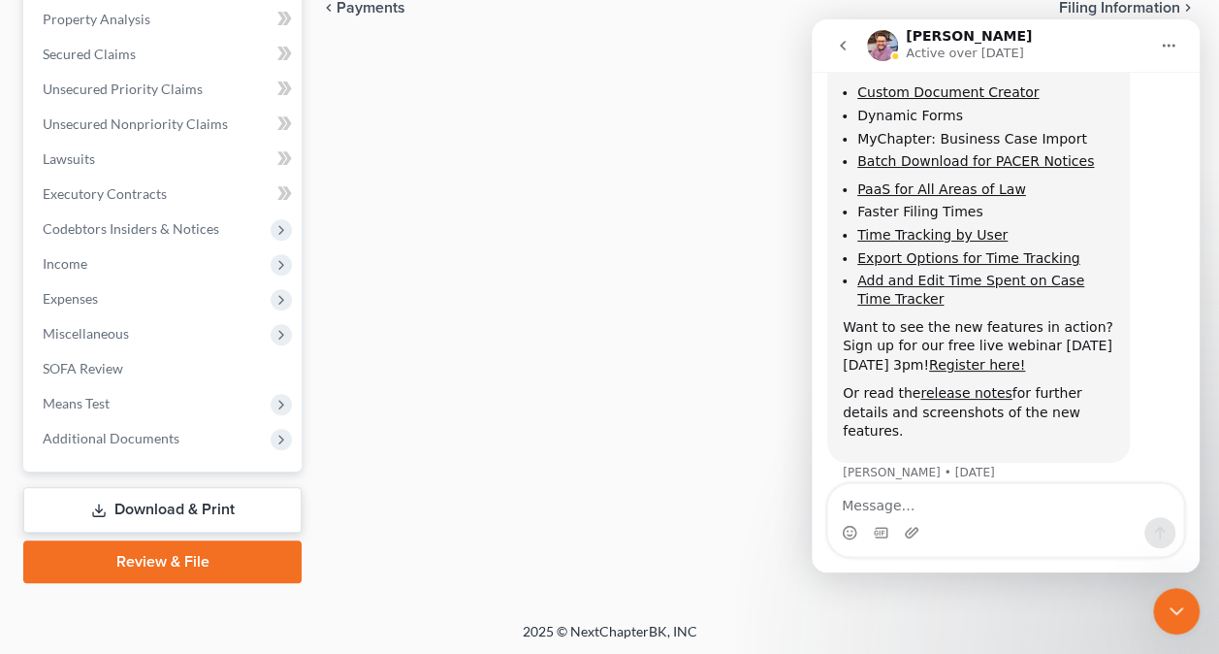
click at [845, 47] on icon "go back" at bounding box center [843, 46] width 16 height 16
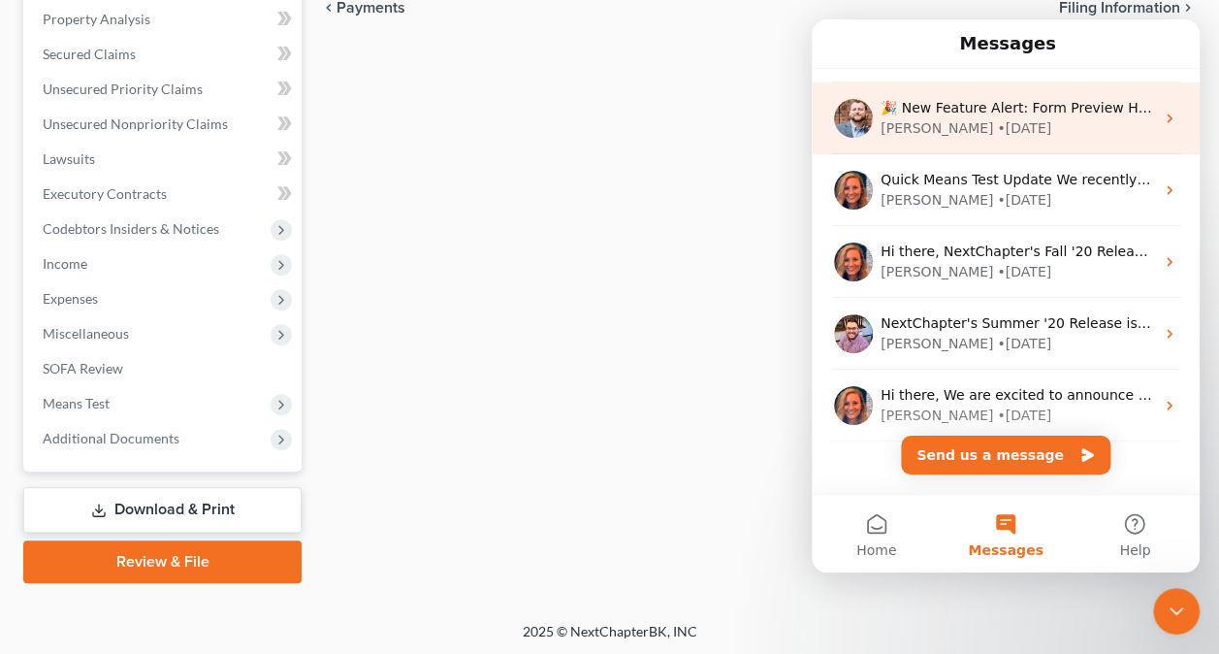
scroll to position [800, 0]
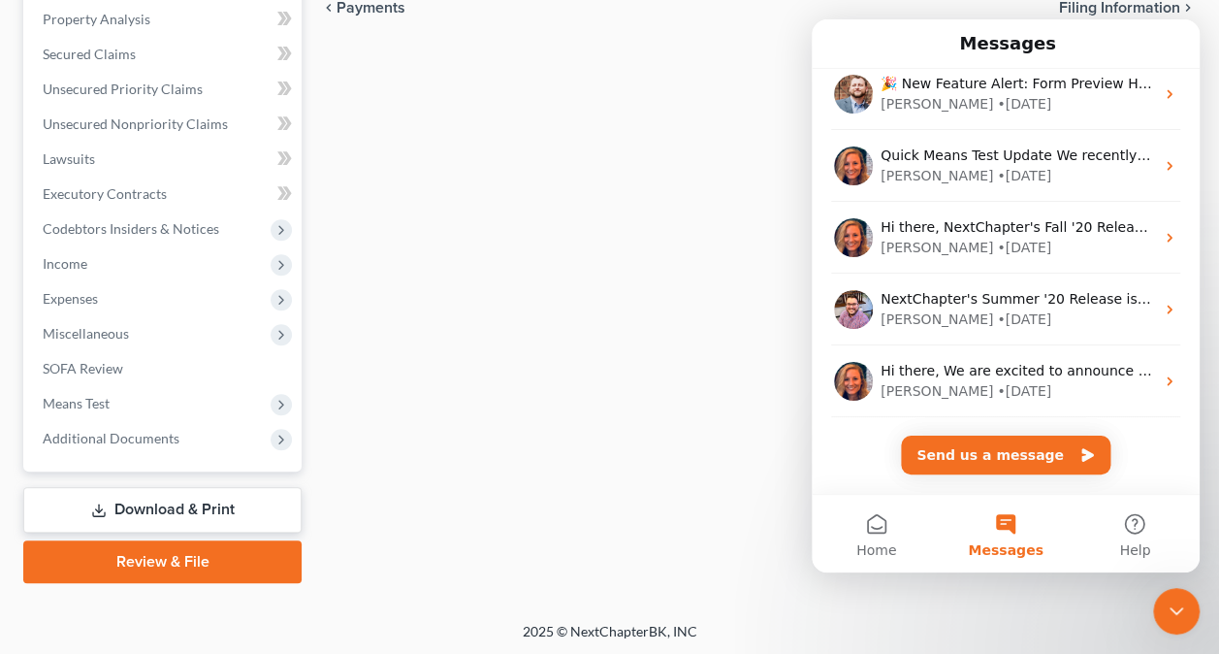
click at [697, 275] on div "Credit Report Credit Report Integration not finished. Please go to your Setting…" at bounding box center [758, 197] width 894 height 771
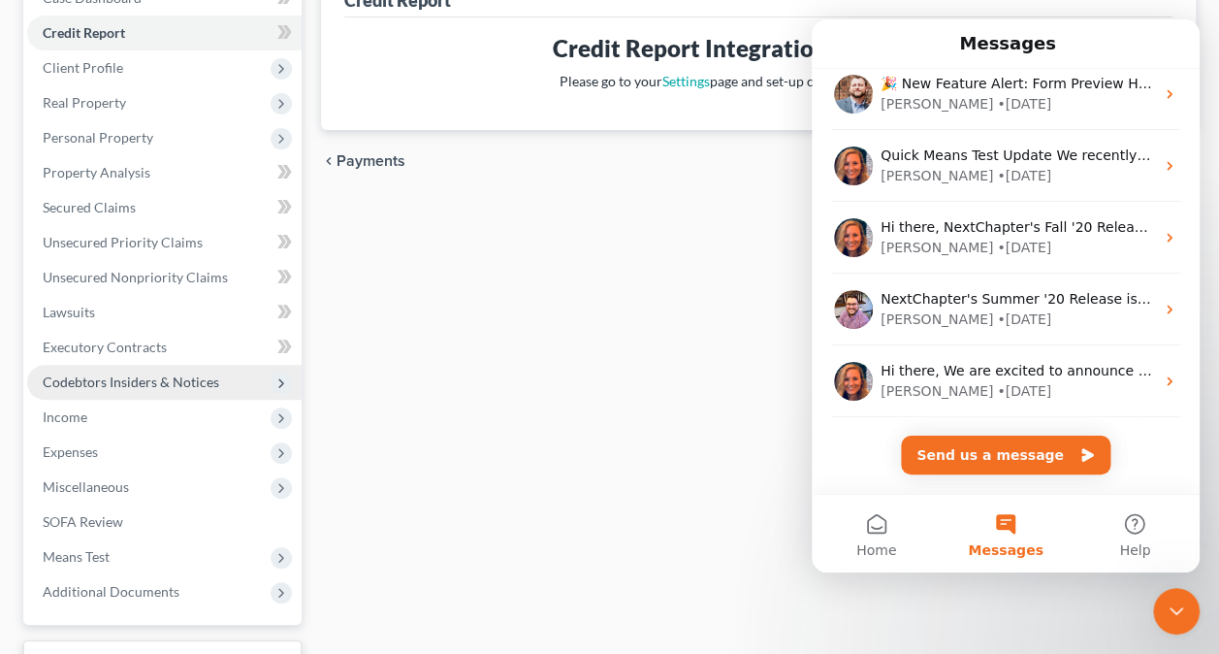
scroll to position [0, 0]
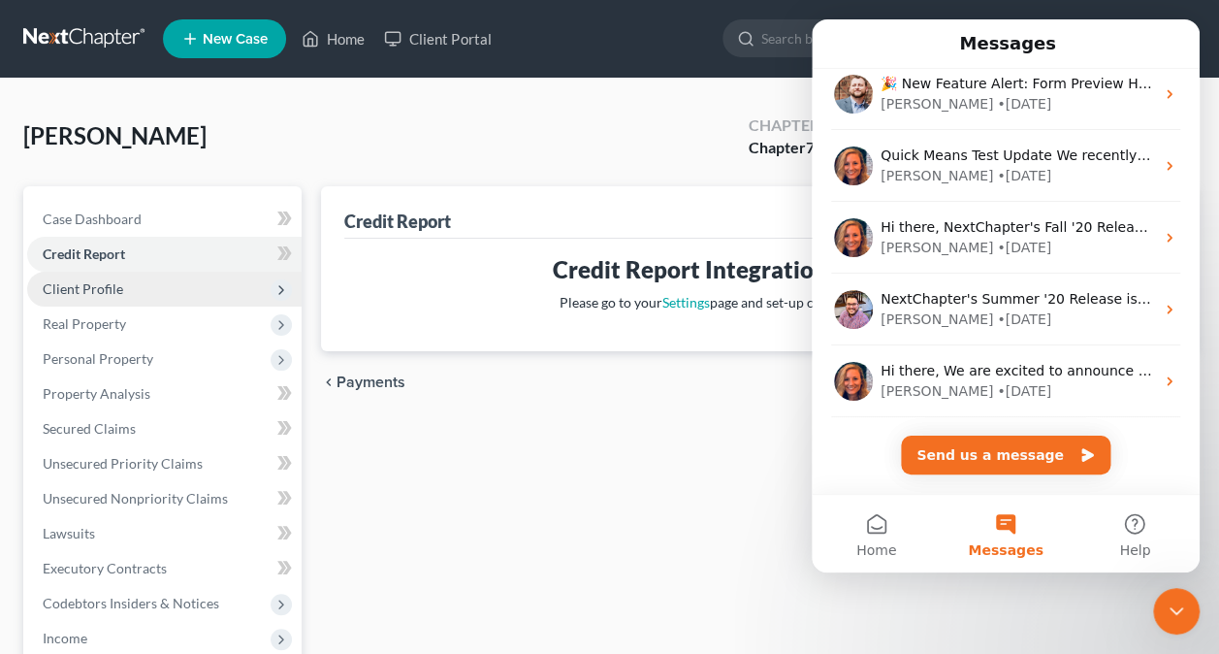
click at [128, 296] on span "Client Profile" at bounding box center [164, 289] width 274 height 35
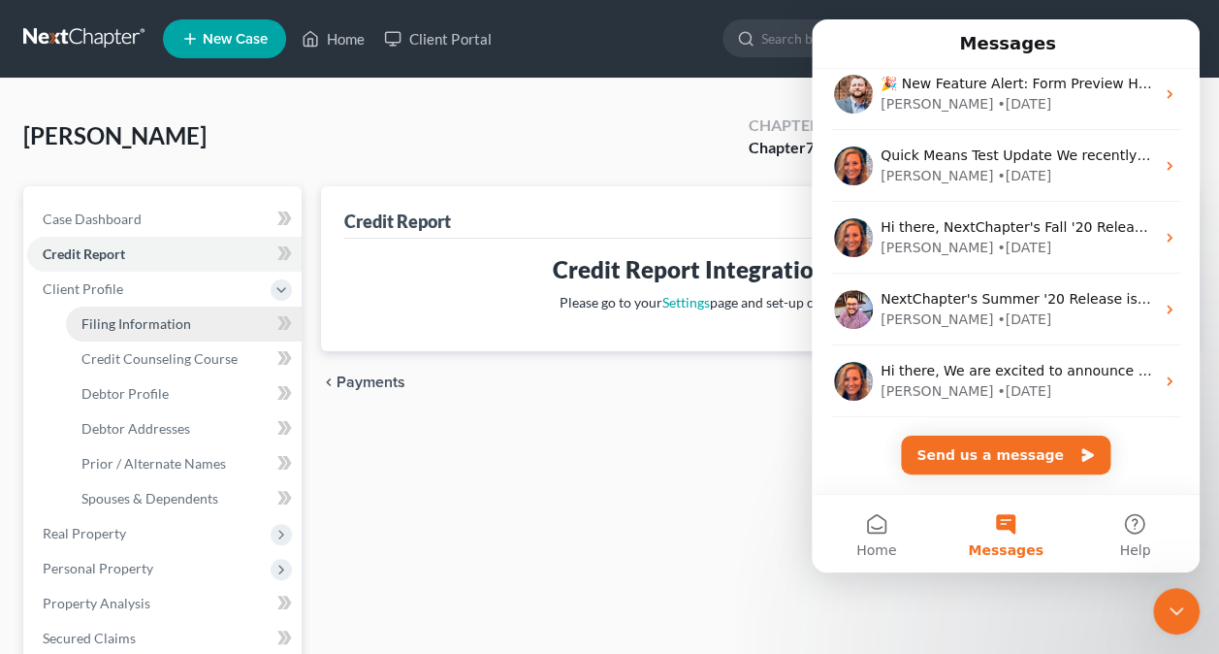
click at [140, 330] on span "Filing Information" at bounding box center [136, 323] width 110 height 16
select select "1"
select select "0"
select select "44"
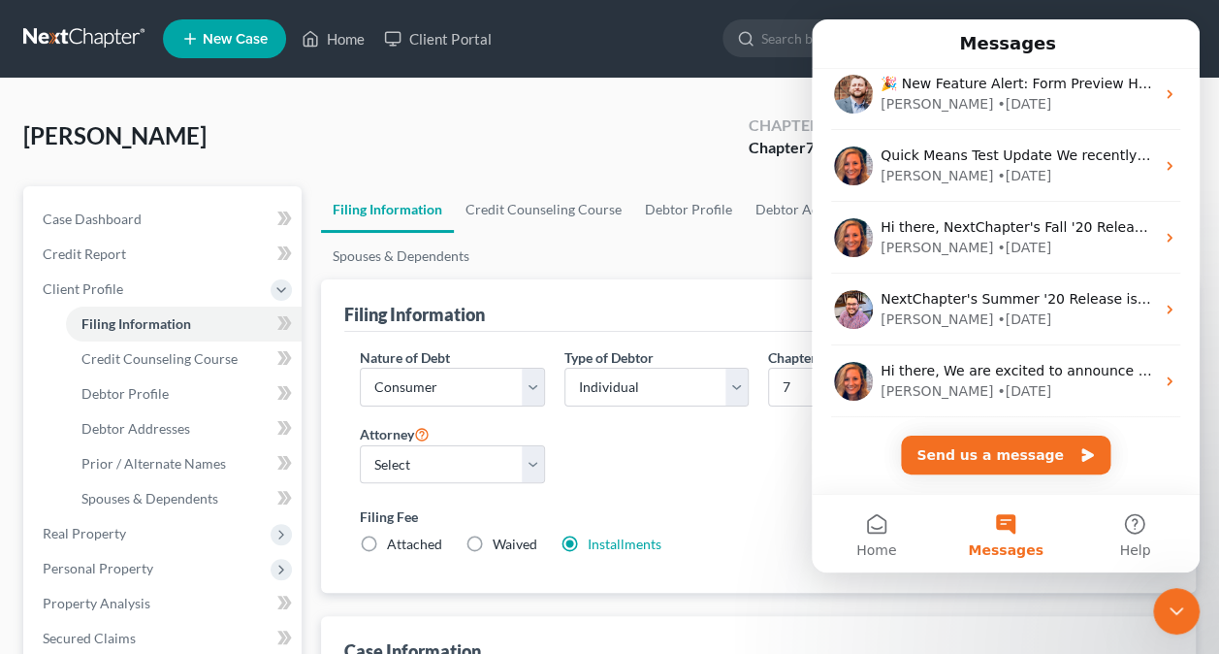
click at [789, 506] on label "Filing Fee" at bounding box center [758, 516] width 797 height 20
click at [1173, 614] on icon "Close Intercom Messenger" at bounding box center [1176, 610] width 23 height 23
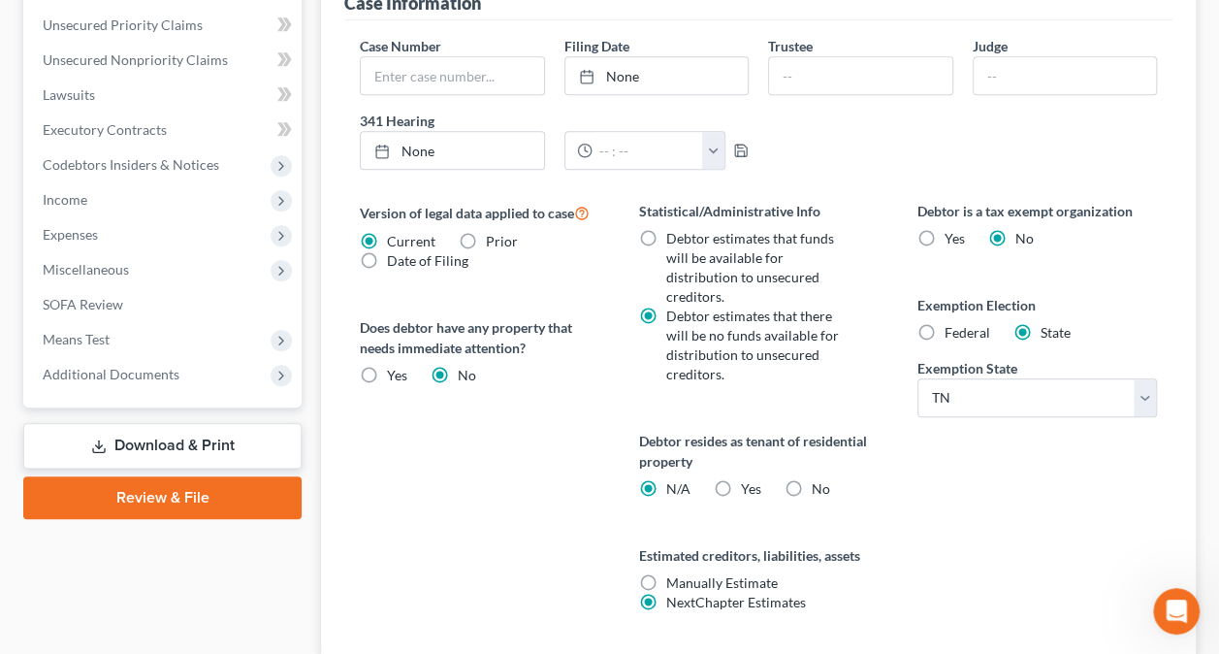
scroll to position [679, 0]
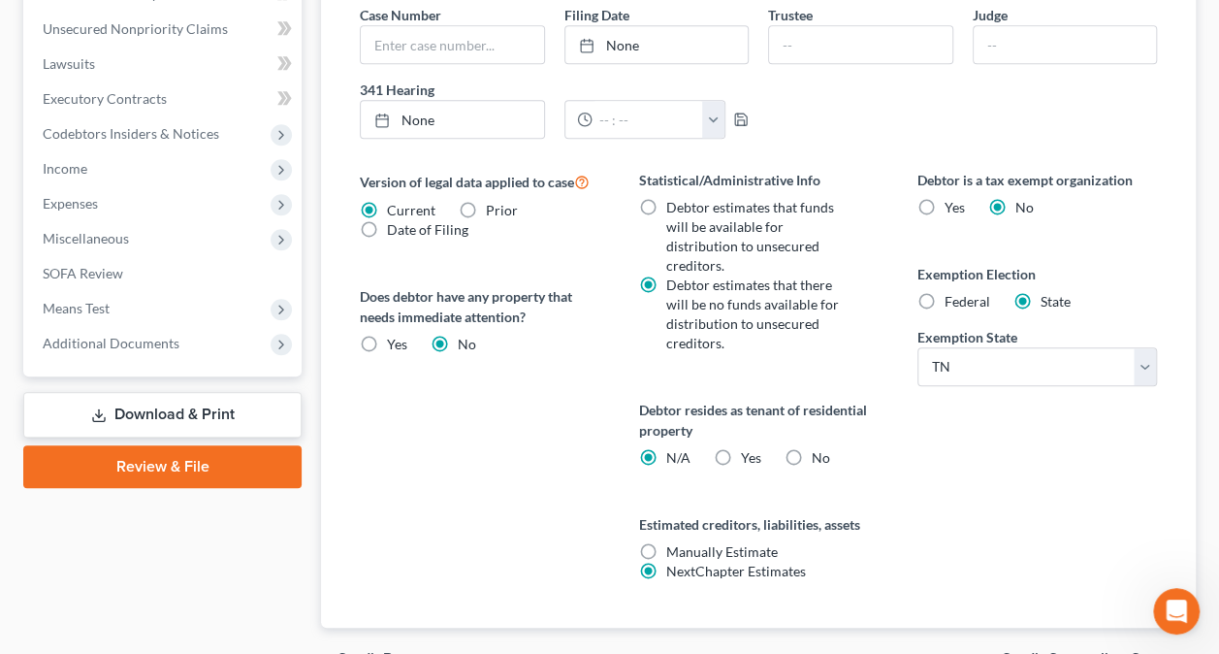
click at [740, 448] on label "Yes Yes" at bounding box center [750, 457] width 20 height 19
click at [748, 448] on input "Yes Yes" at bounding box center [754, 454] width 13 height 13
radio input "true"
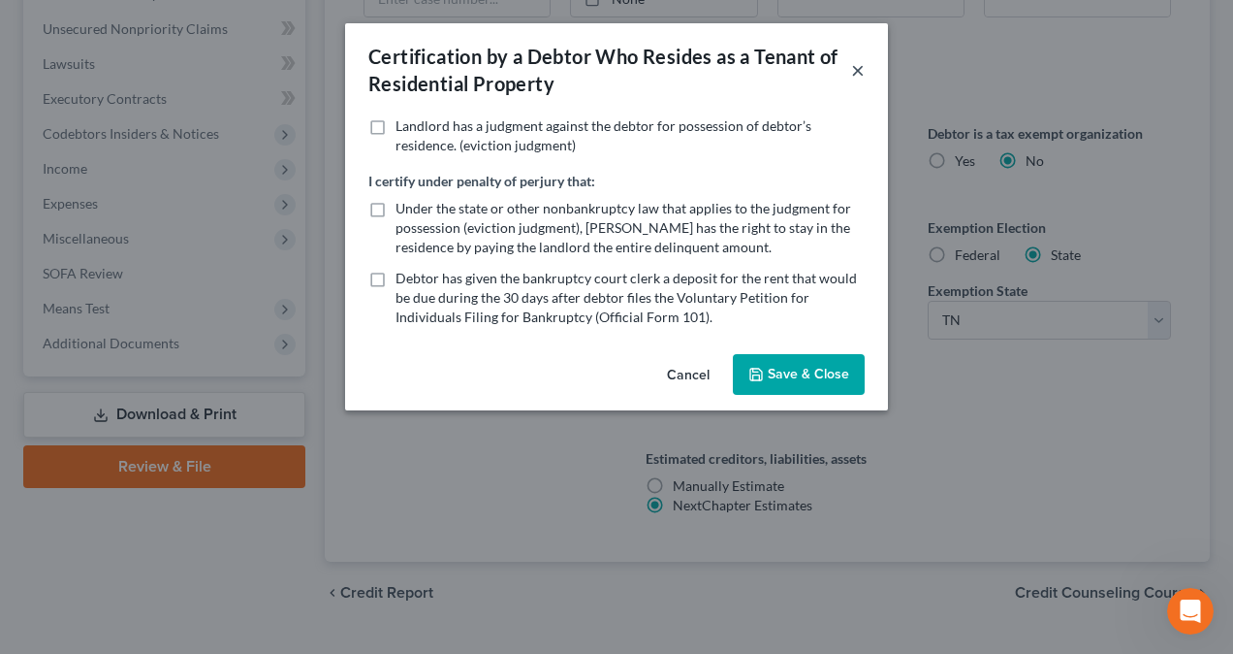
click at [858, 73] on button "×" at bounding box center [858, 69] width 14 height 23
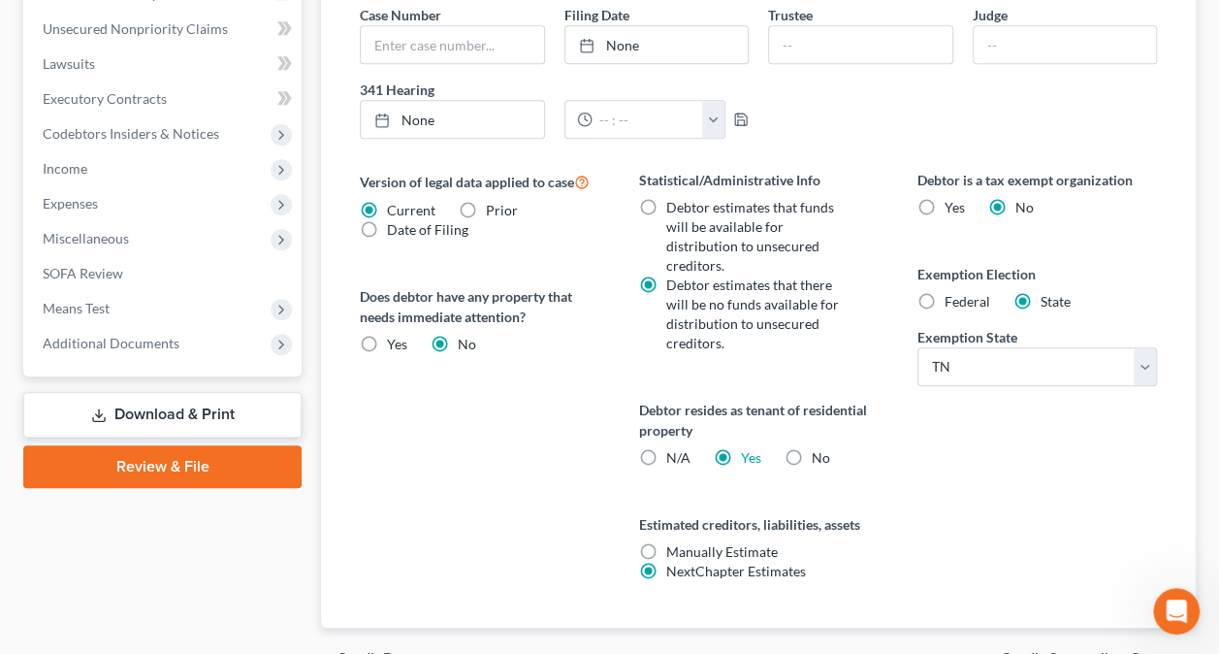
click at [665, 448] on label "N/A" at bounding box center [677, 457] width 24 height 19
click at [673, 448] on input "N/A" at bounding box center [679, 454] width 13 height 13
radio input "true"
radio input "false"
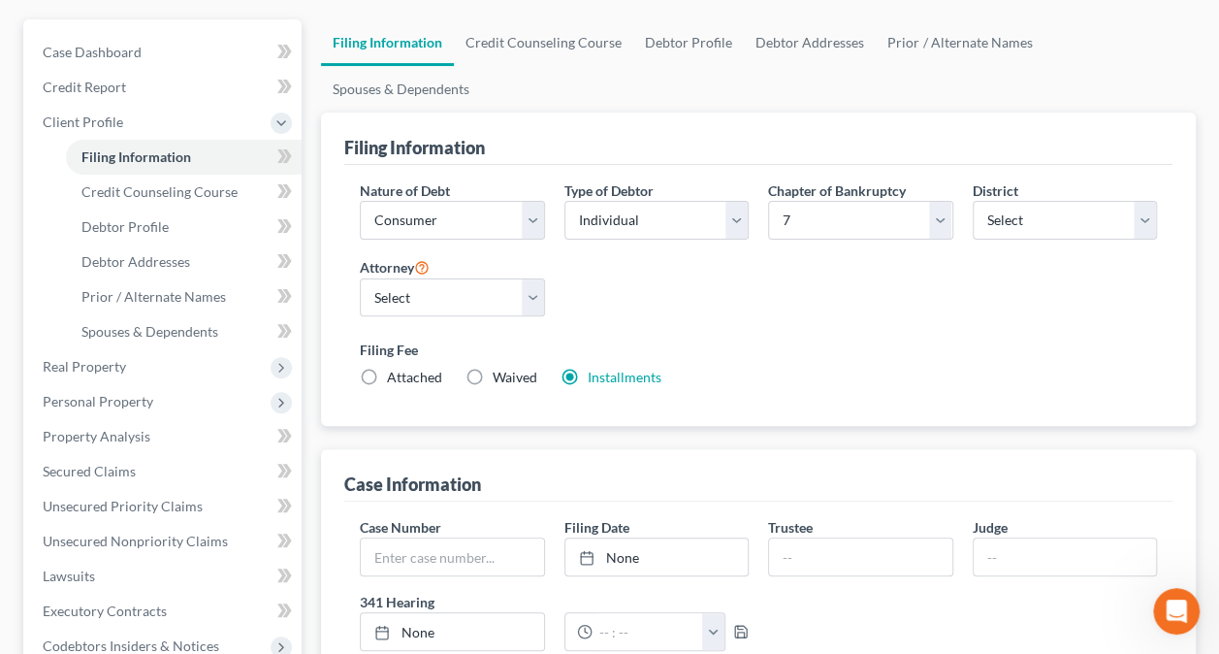
scroll to position [136, 0]
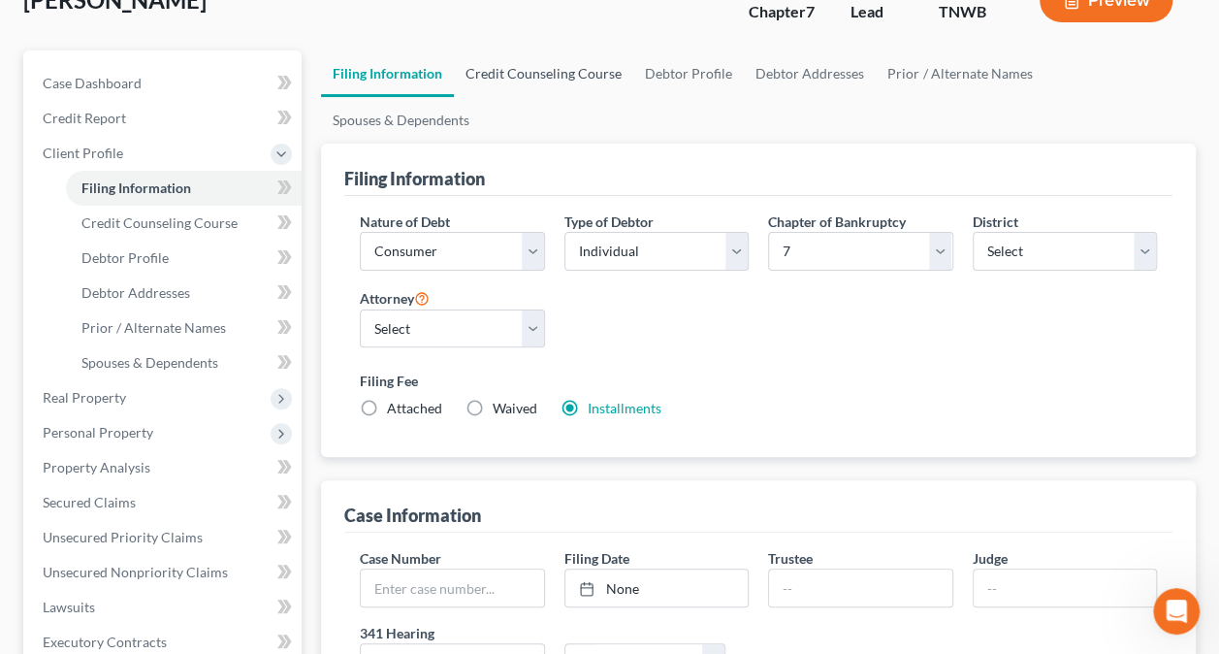
click at [514, 89] on link "Credit Counseling Course" at bounding box center [543, 73] width 179 height 47
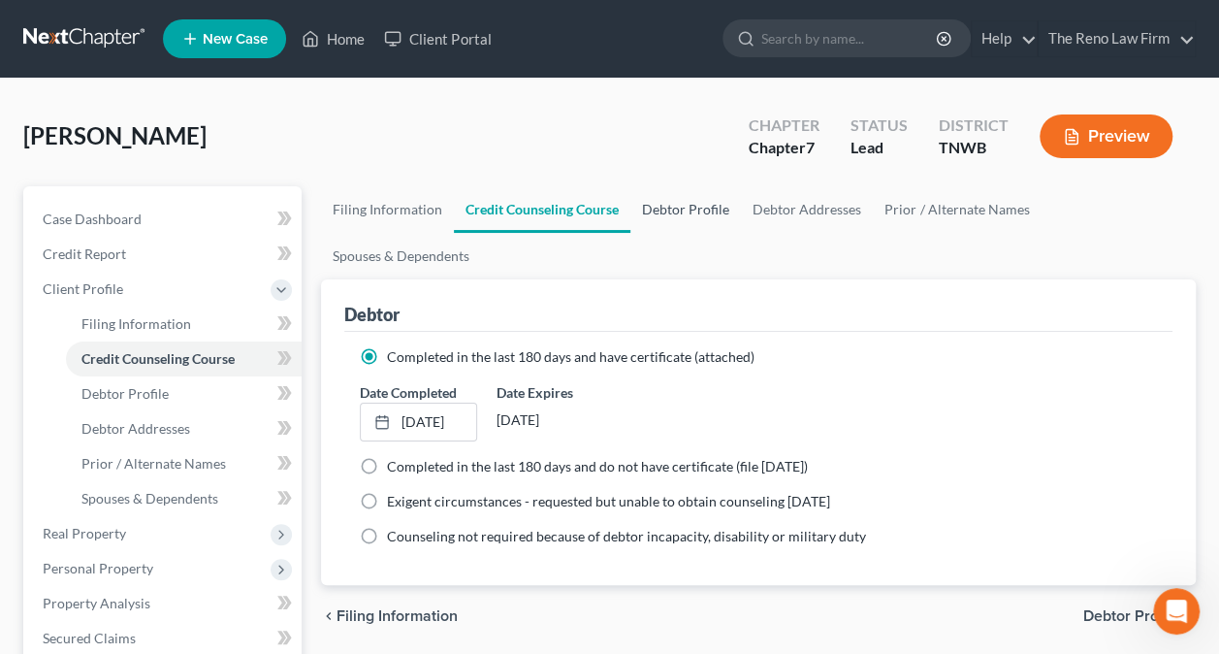
click at [662, 209] on link "Debtor Profile" at bounding box center [685, 209] width 111 height 47
select select "0"
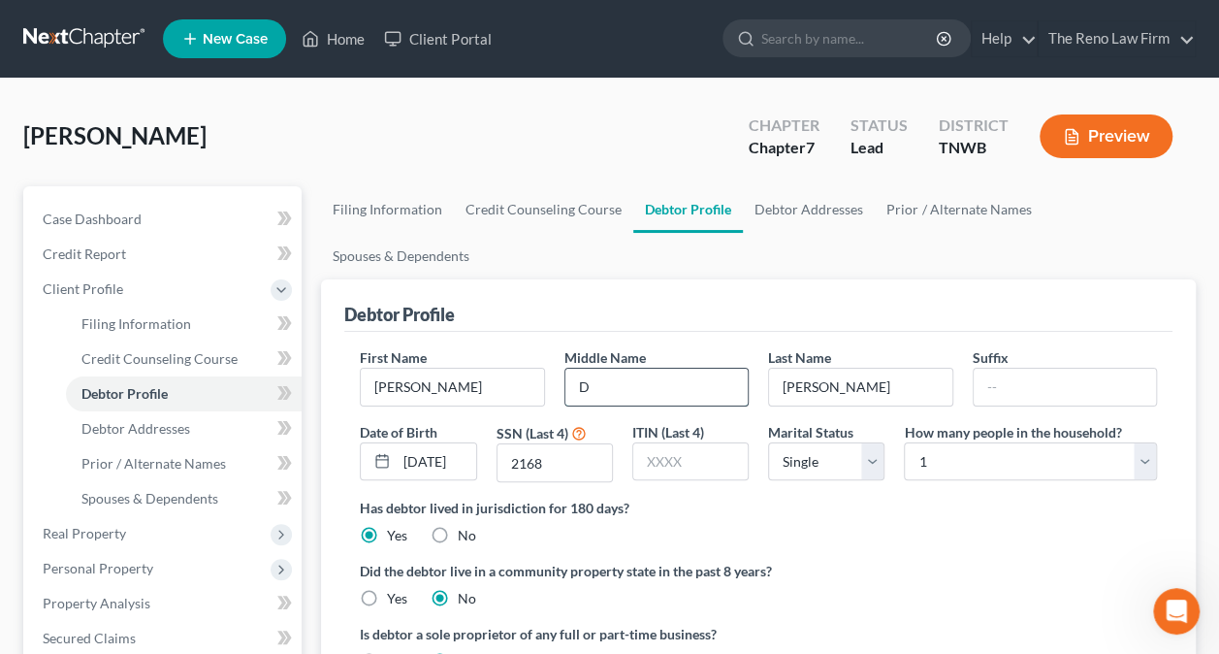
click at [603, 368] on input "D" at bounding box center [656, 386] width 182 height 37
click at [432, 443] on input "[DATE]" at bounding box center [436, 461] width 79 height 37
click at [462, 443] on input "[DATE]" at bounding box center [436, 461] width 79 height 37
click at [785, 209] on link "Debtor Addresses" at bounding box center [809, 209] width 132 height 47
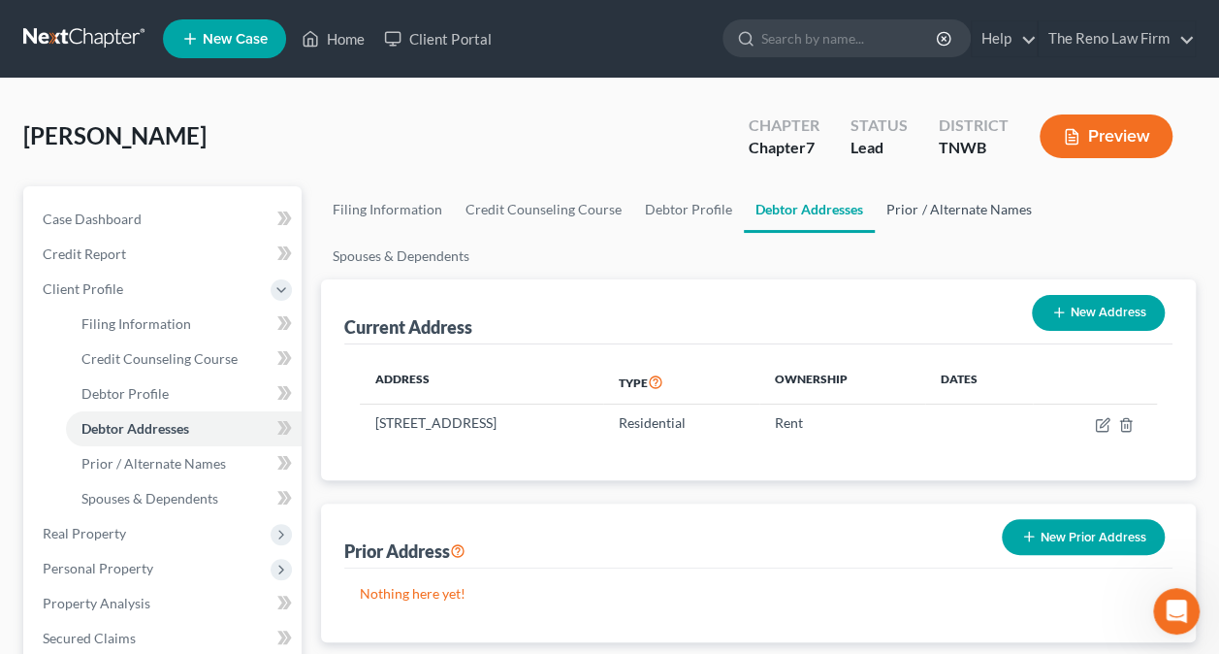
click at [959, 211] on link "Prior / Alternate Names" at bounding box center [959, 209] width 168 height 47
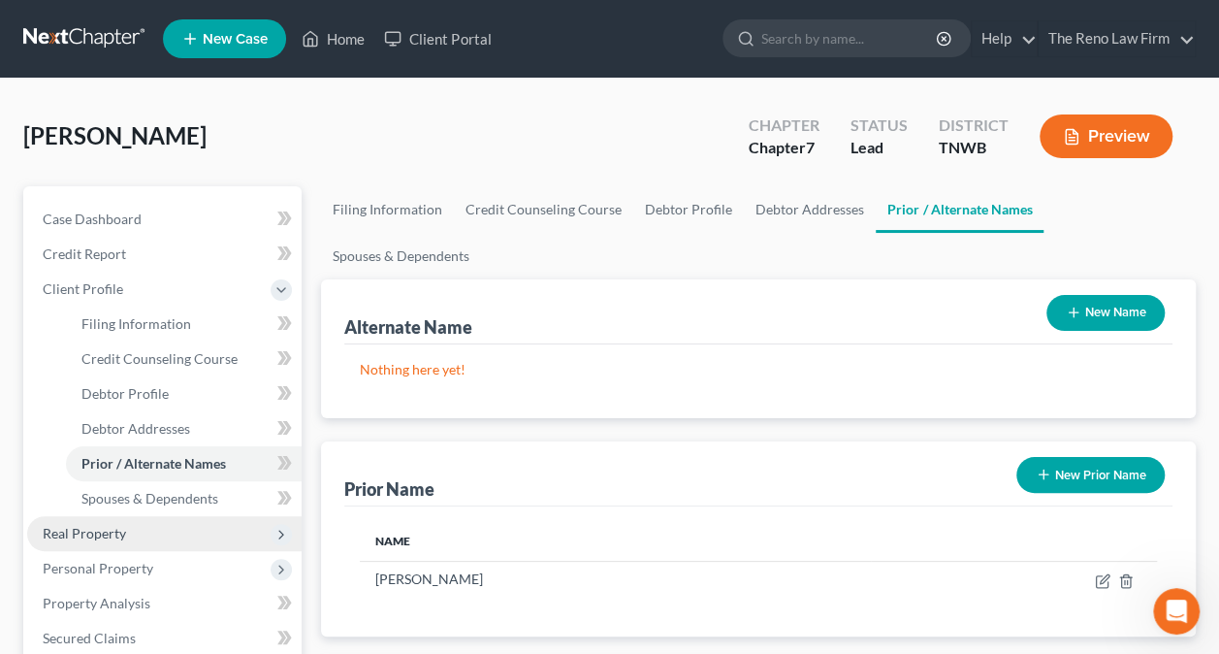
click at [113, 525] on span "Real Property" at bounding box center [84, 533] width 83 height 16
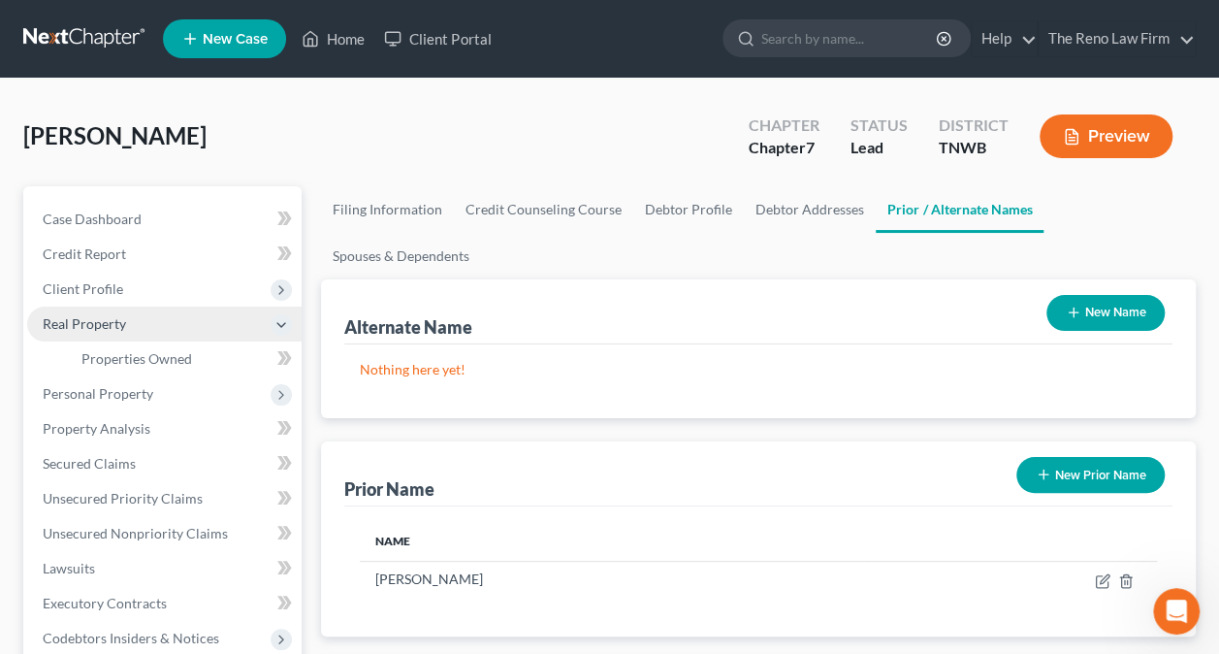
click at [122, 315] on span "Real Property" at bounding box center [84, 323] width 83 height 16
click at [112, 320] on span "Real Property" at bounding box center [84, 323] width 83 height 16
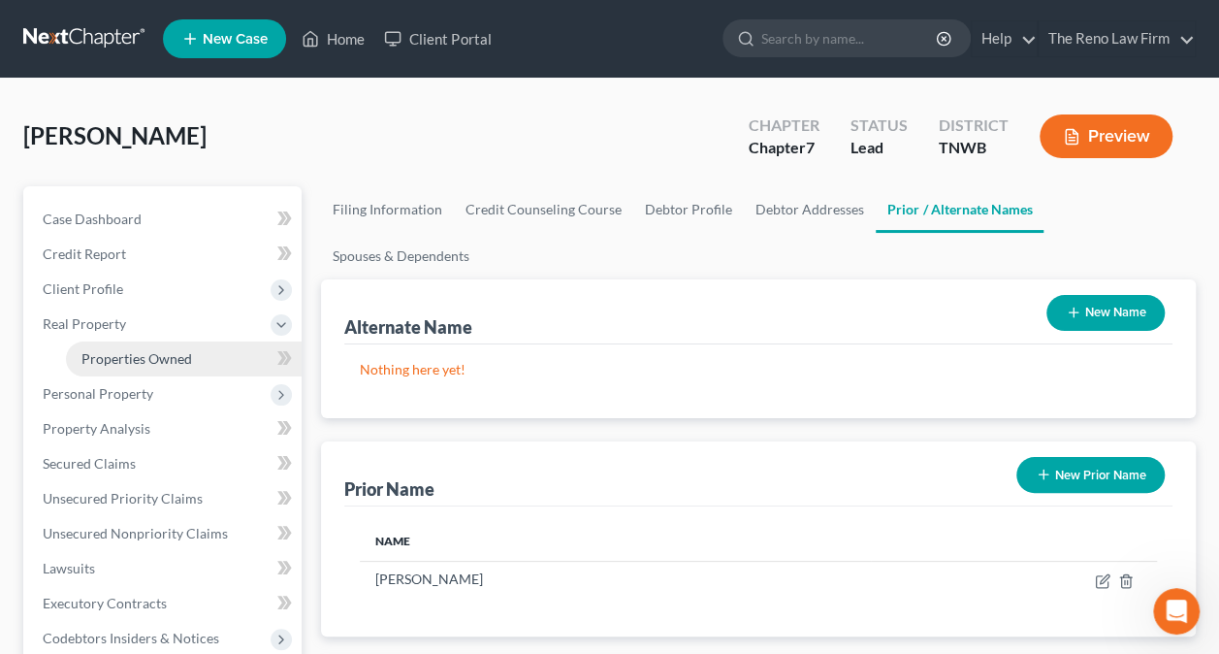
click at [122, 359] on span "Properties Owned" at bounding box center [136, 358] width 111 height 16
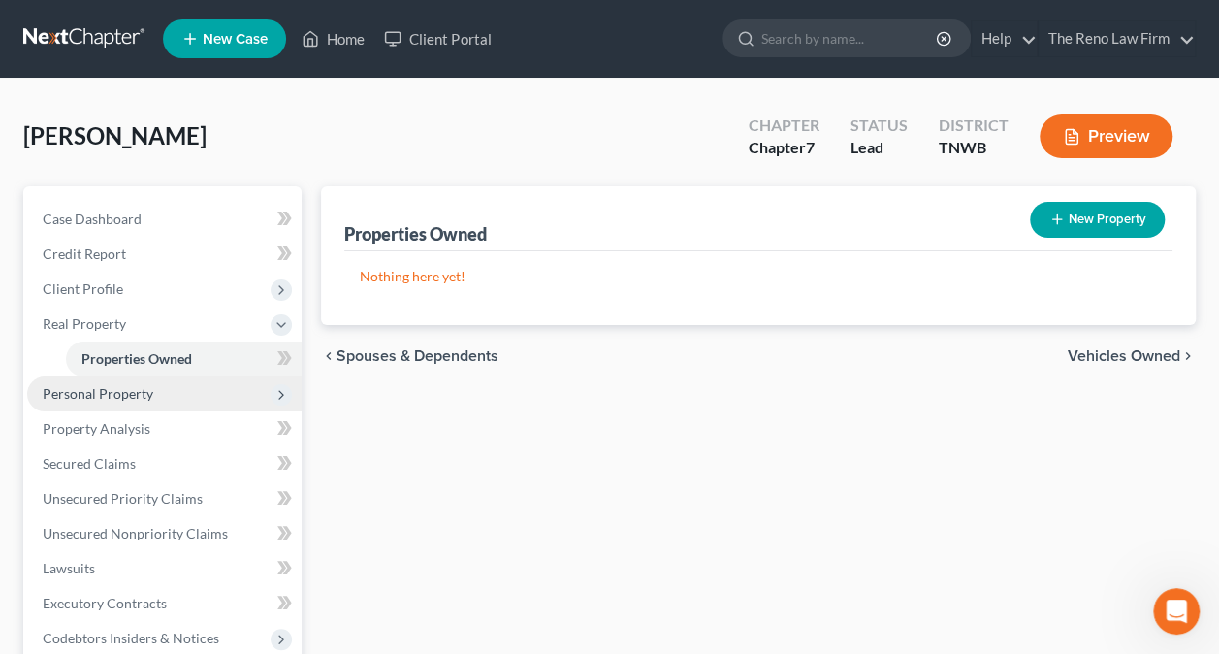
click at [83, 394] on span "Personal Property" at bounding box center [98, 393] width 111 height 16
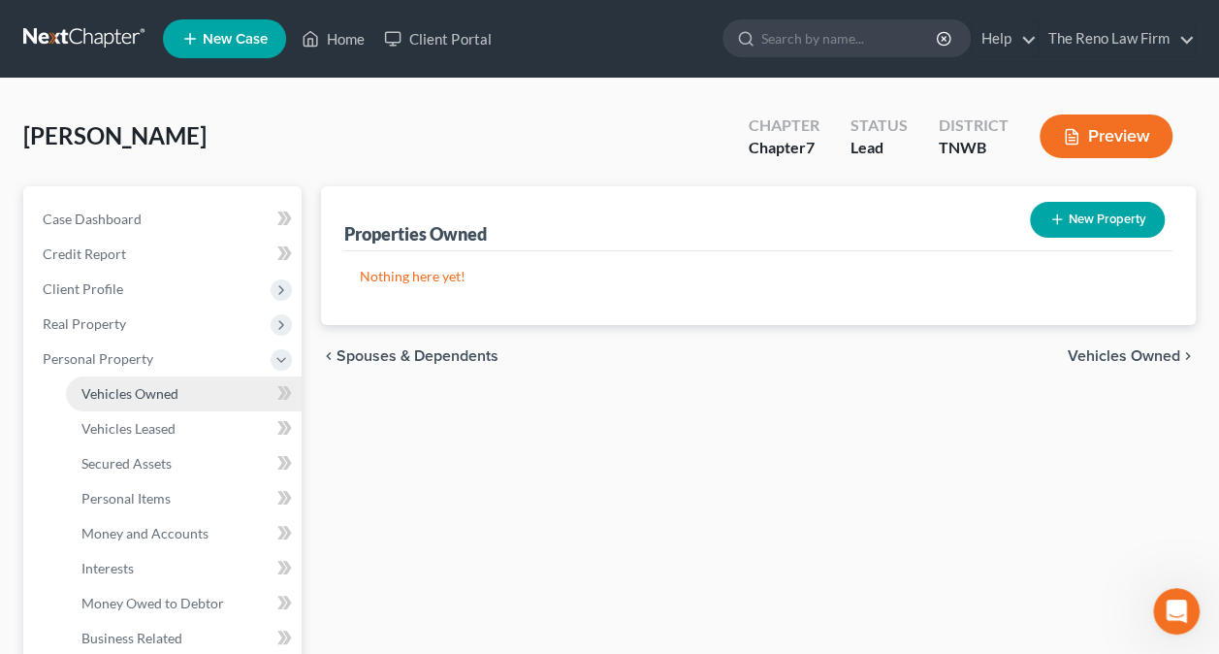
click at [169, 397] on span "Vehicles Owned" at bounding box center [129, 393] width 97 height 16
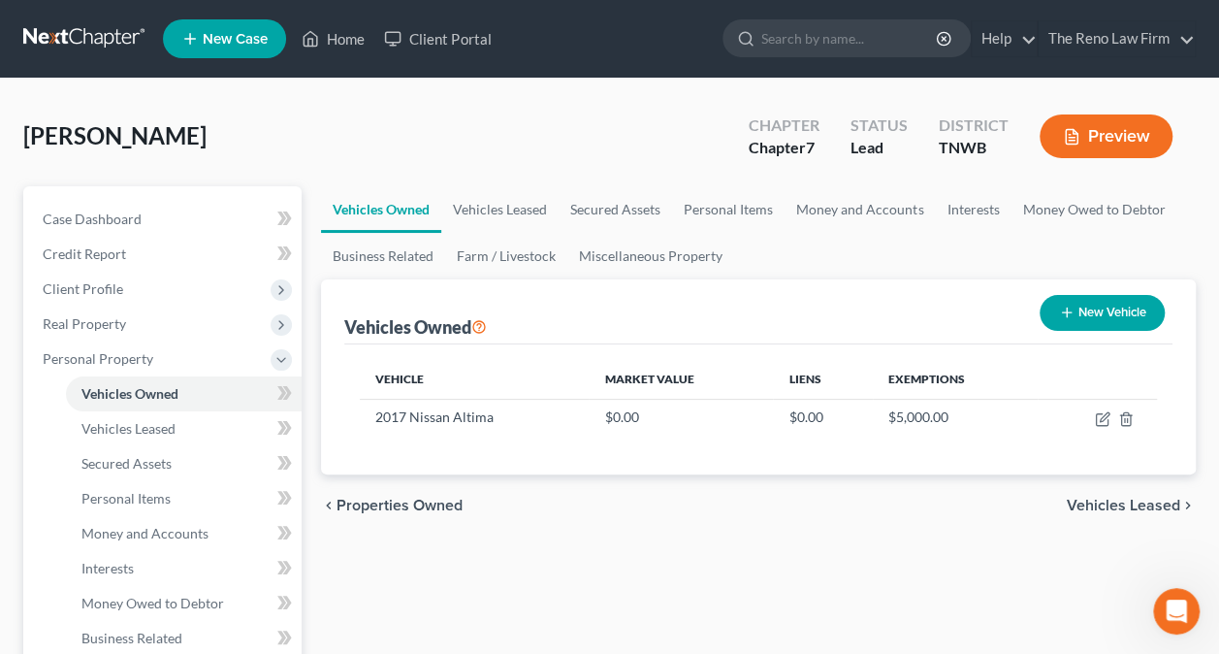
scroll to position [97, 0]
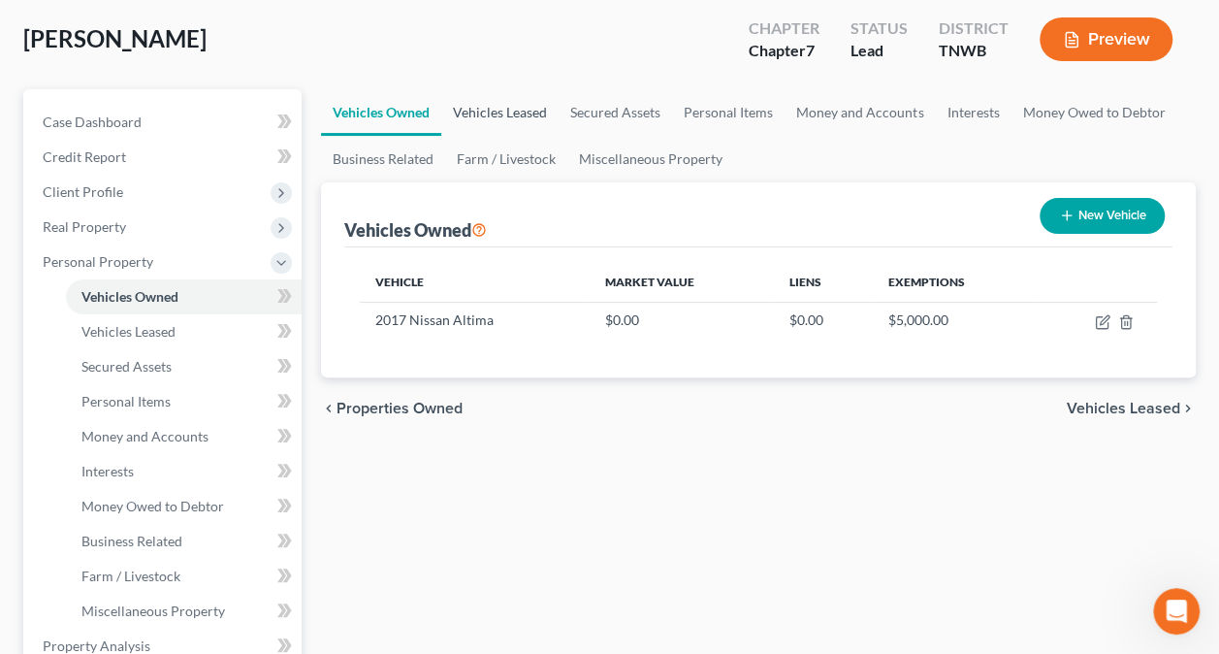
click at [493, 125] on link "Vehicles Leased" at bounding box center [499, 112] width 117 height 47
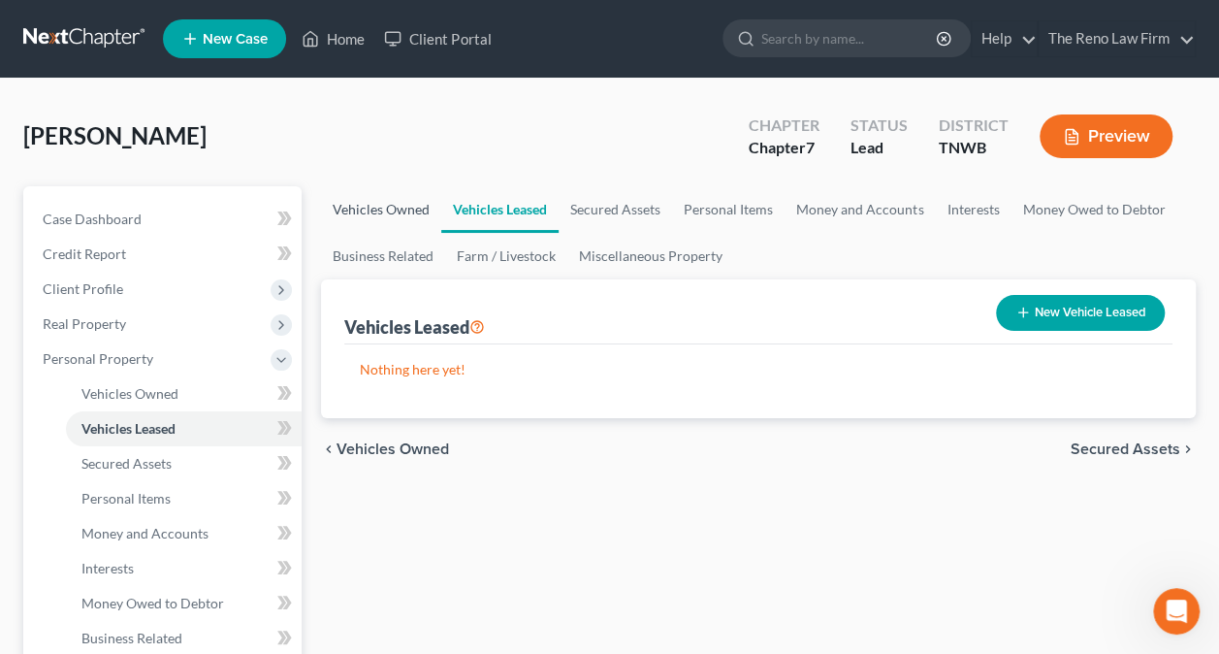
click at [368, 211] on link "Vehicles Owned" at bounding box center [381, 209] width 120 height 47
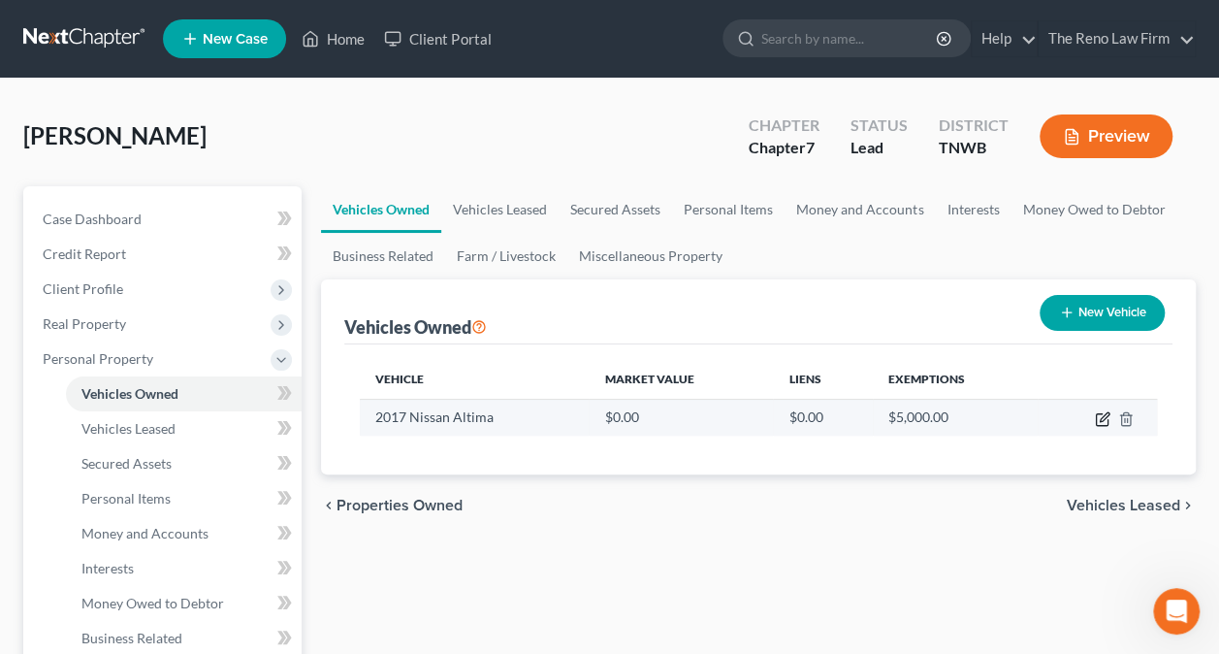
click at [1097, 417] on icon "button" at bounding box center [1103, 419] width 16 height 16
select select "0"
select select "9"
select select "4"
select select "0"
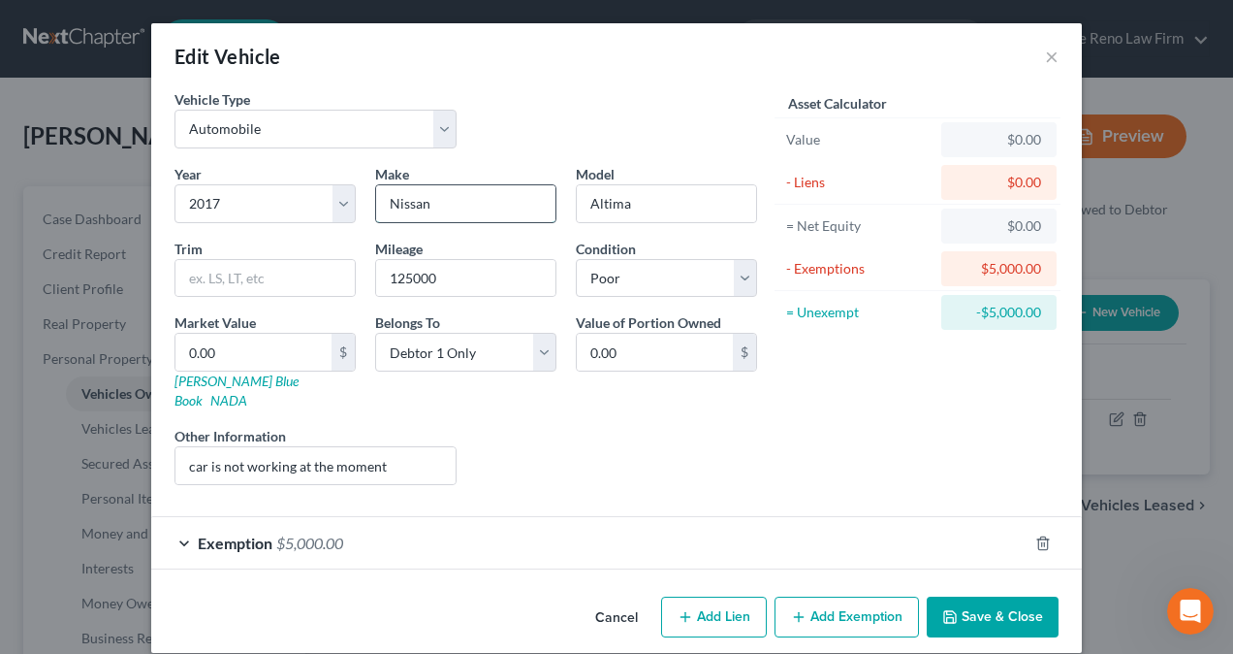
click at [446, 188] on input "Nissan" at bounding box center [465, 203] width 179 height 37
type input "N"
type input "Honda"
type input "Accord"
click at [238, 349] on input "0.00" at bounding box center [254, 352] width 156 height 37
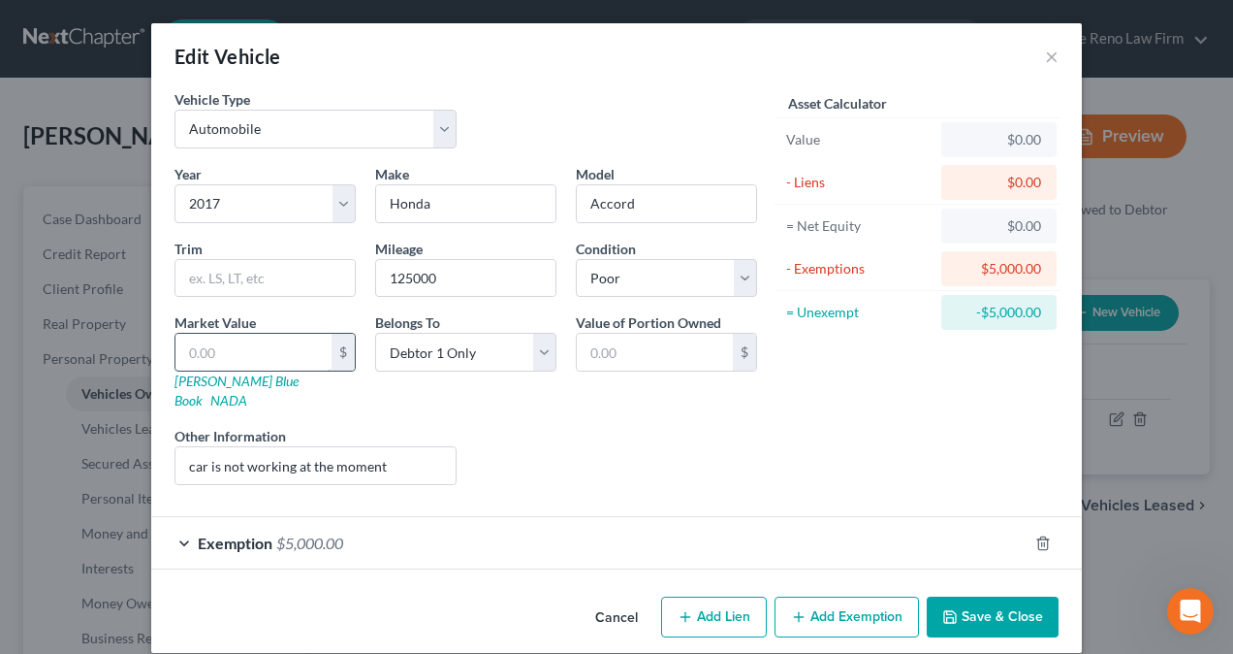
type input "4"
type input "4.00"
type input "40"
type input "40.00"
type input "400"
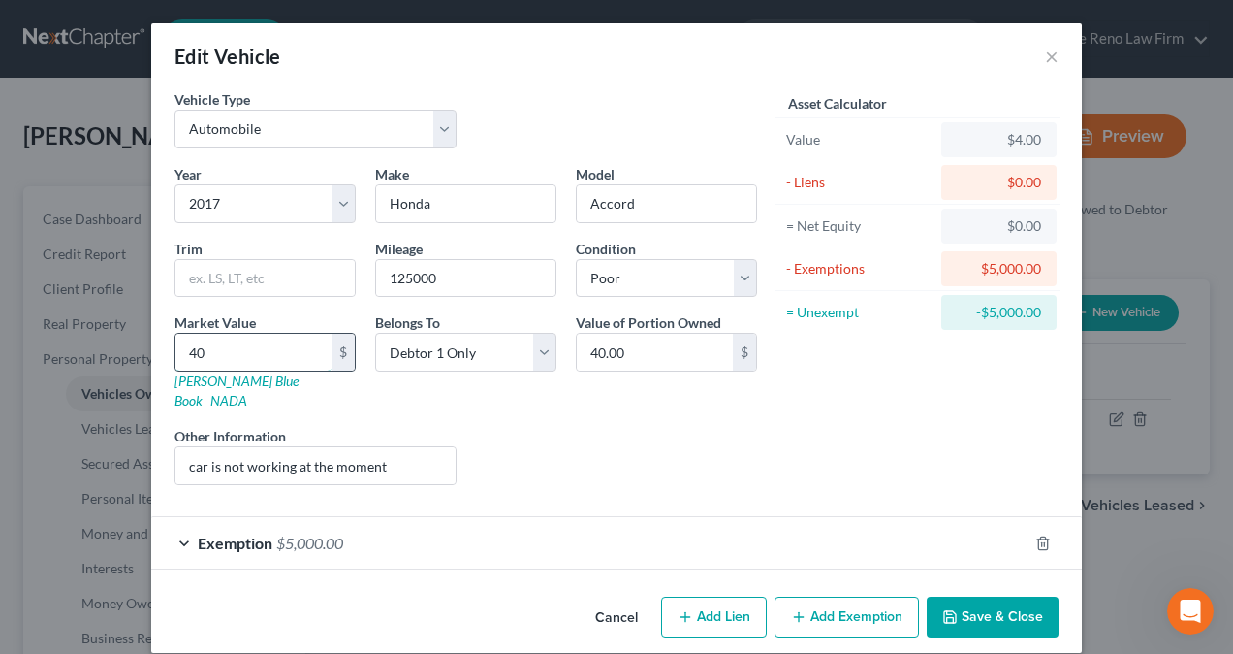
type input "400.00"
type input "4000"
type input "4,000.00"
click at [999, 268] on div "$5,000.00" at bounding box center [999, 268] width 84 height 19
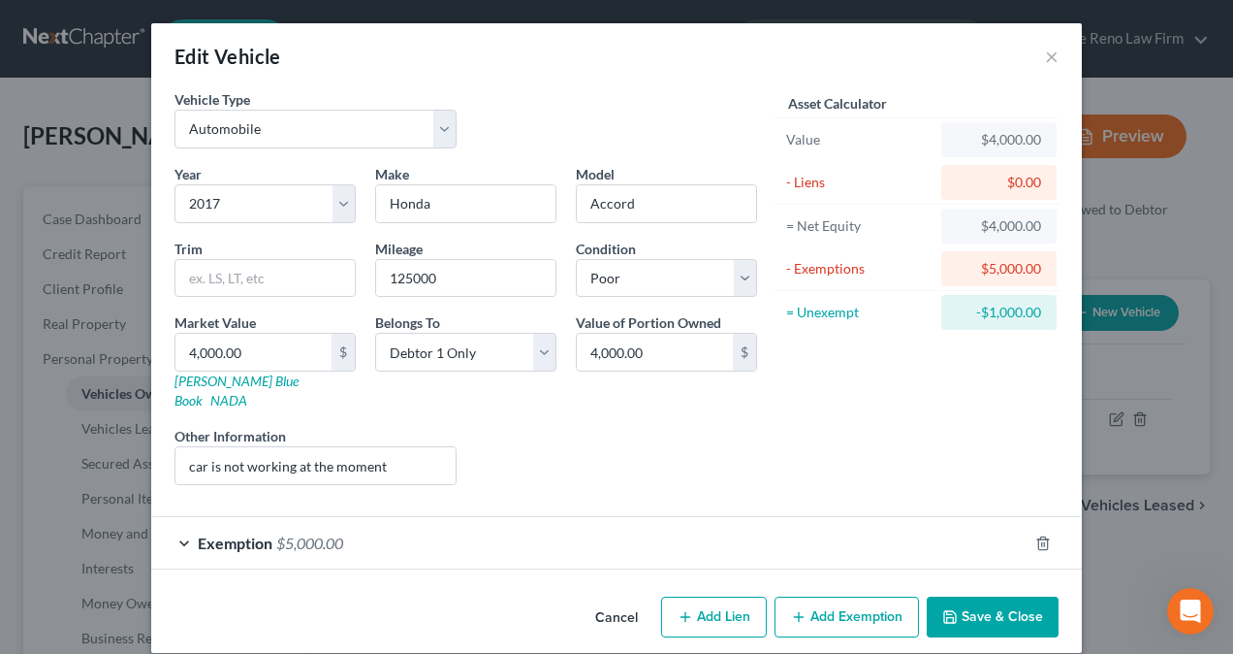
click at [190, 517] on div "Exemption $5,000.00" at bounding box center [589, 542] width 877 height 51
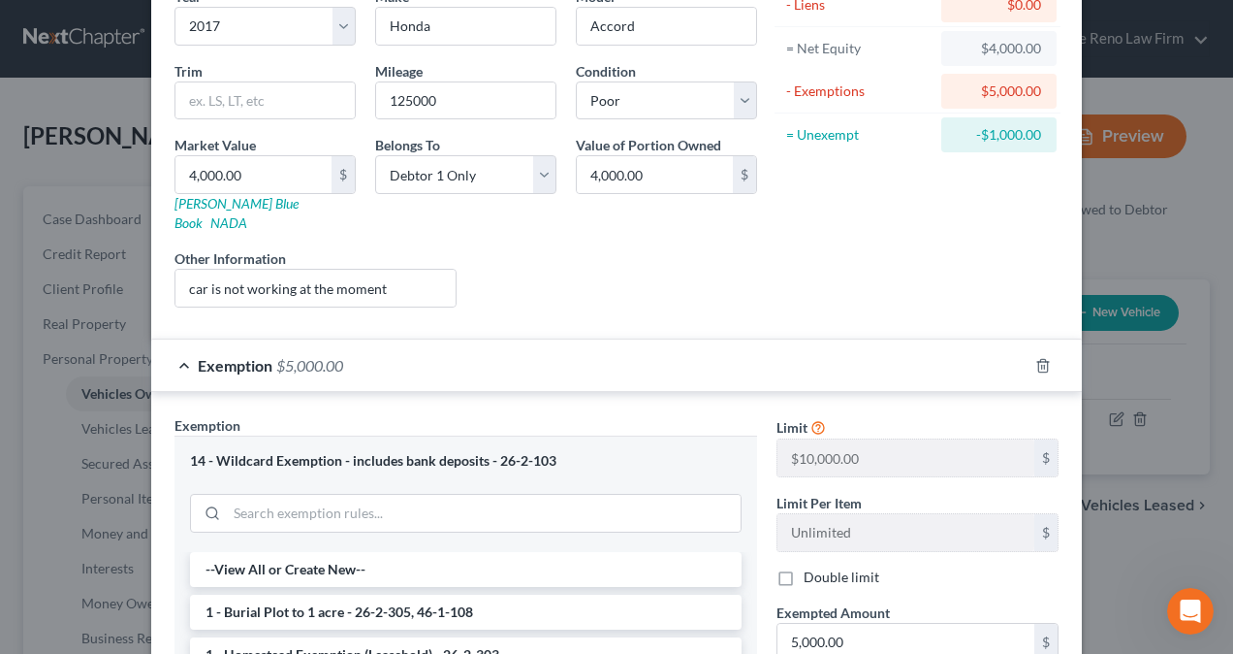
scroll to position [182, 0]
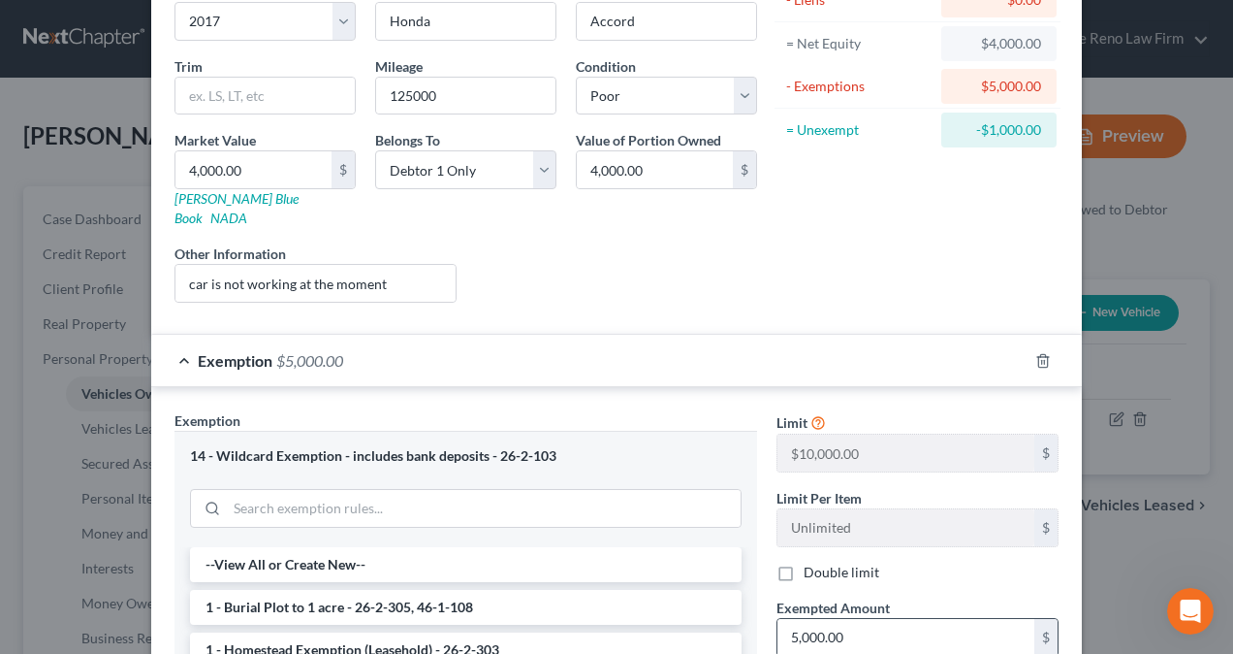
click at [787, 619] on input "5,000.00" at bounding box center [906, 637] width 257 height 37
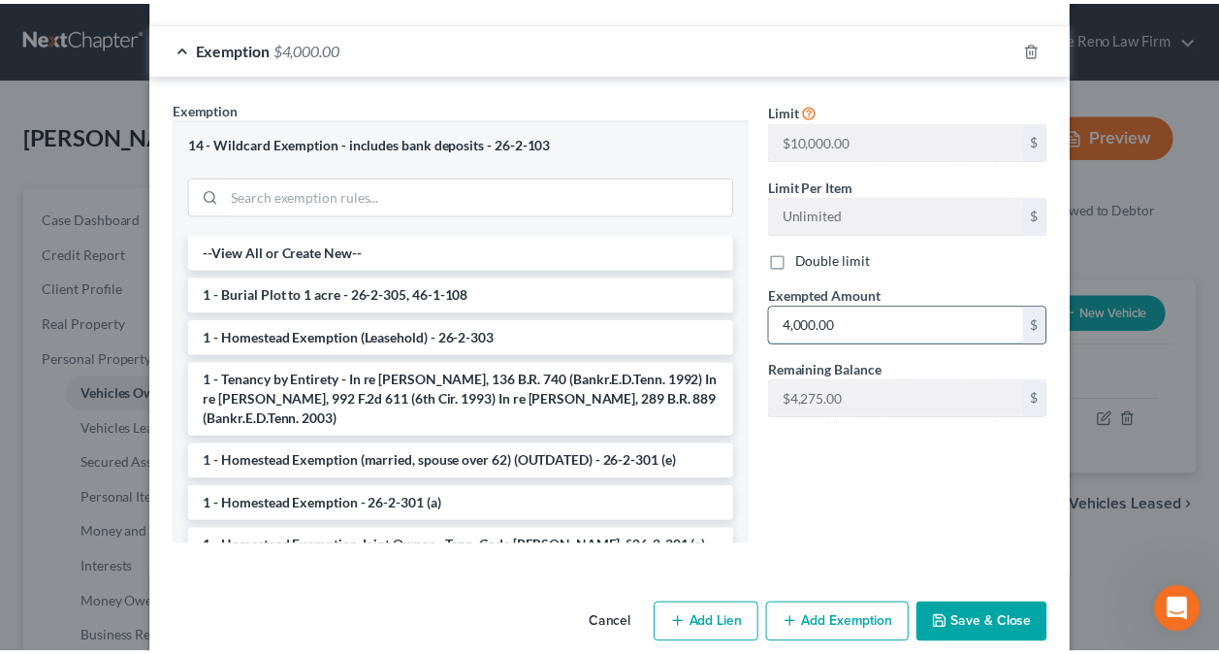
scroll to position [499, 0]
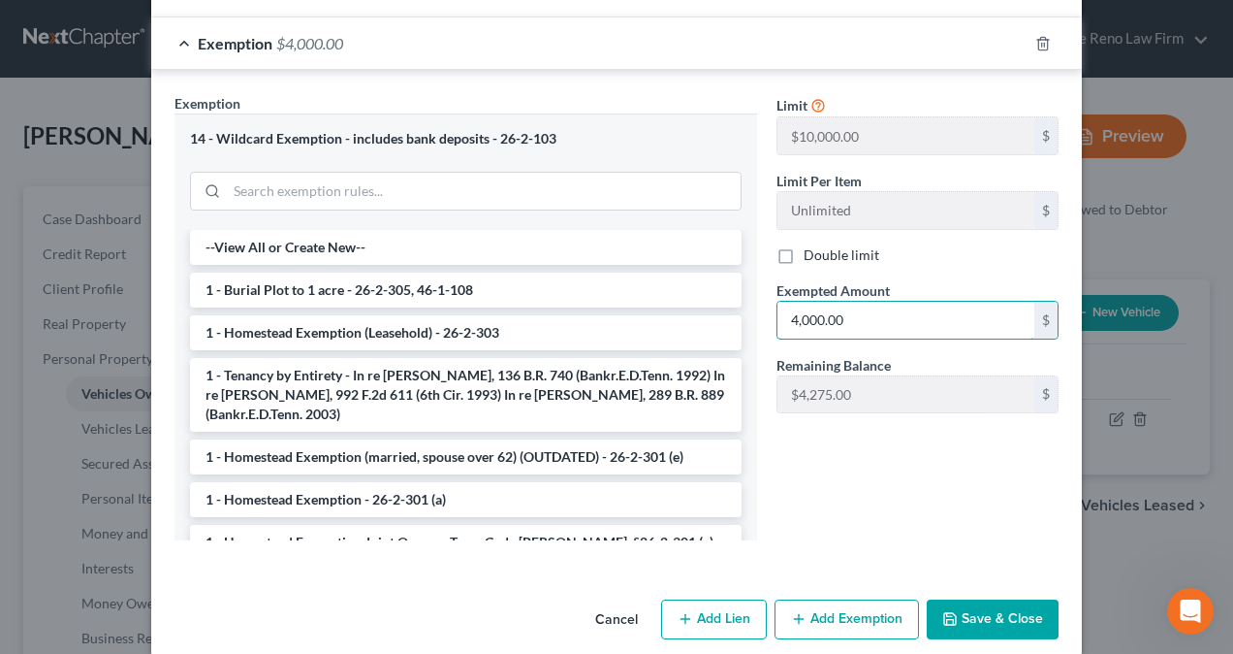
type input "4,000.00"
click at [965, 599] on button "Save & Close" at bounding box center [993, 619] width 132 height 41
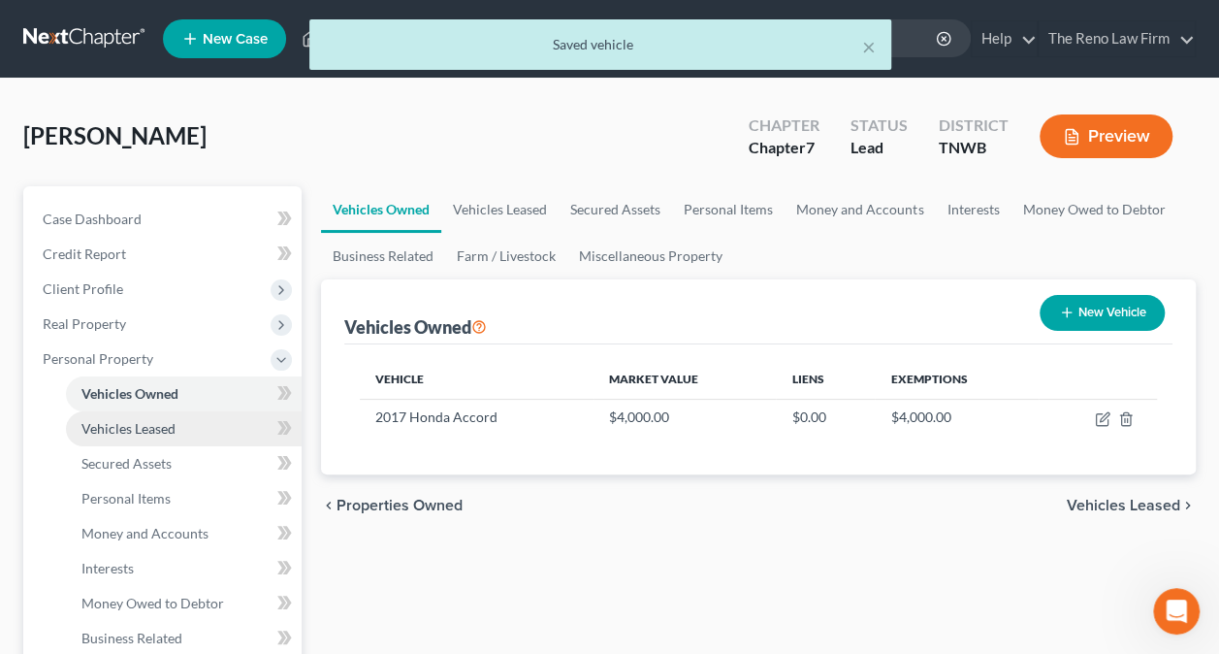
click at [141, 423] on span "Vehicles Leased" at bounding box center [128, 428] width 94 height 16
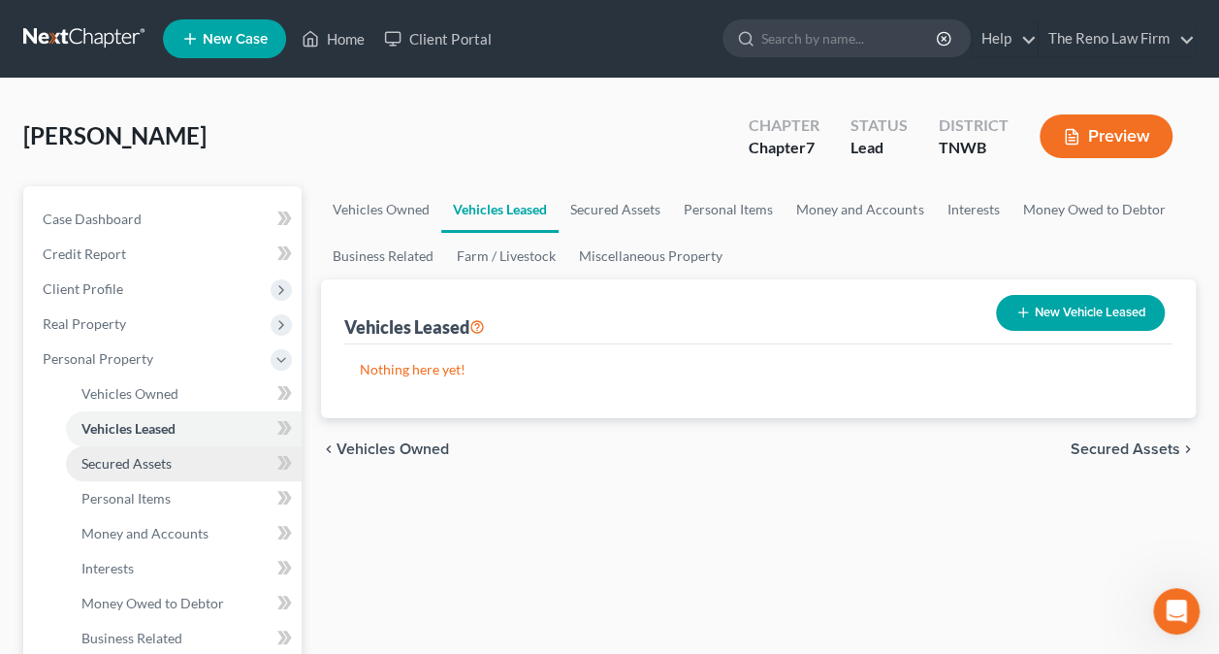
click at [134, 464] on span "Secured Assets" at bounding box center [126, 463] width 90 height 16
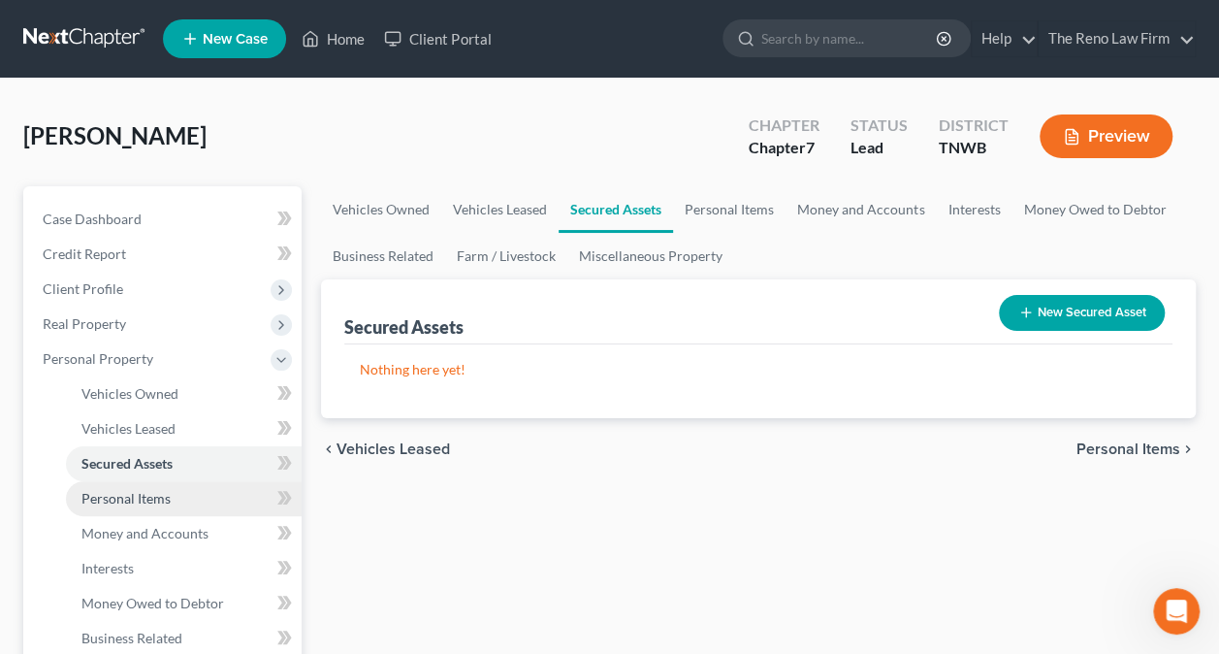
click at [134, 496] on span "Personal Items" at bounding box center [125, 498] width 89 height 16
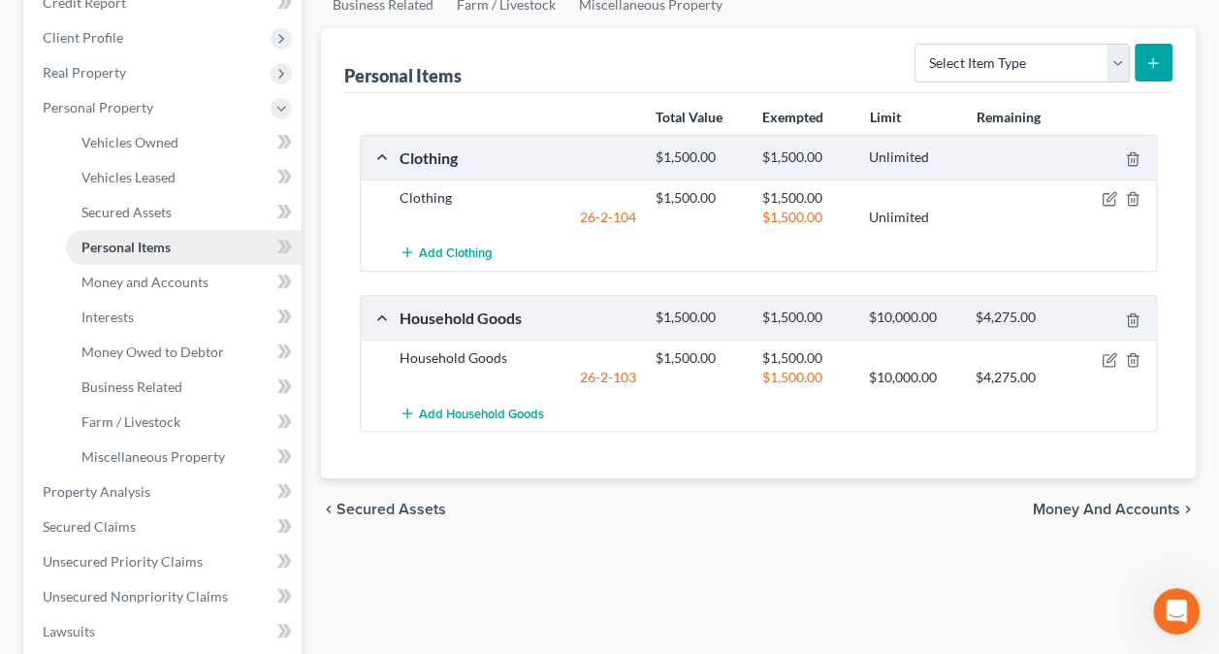
scroll to position [291, 0]
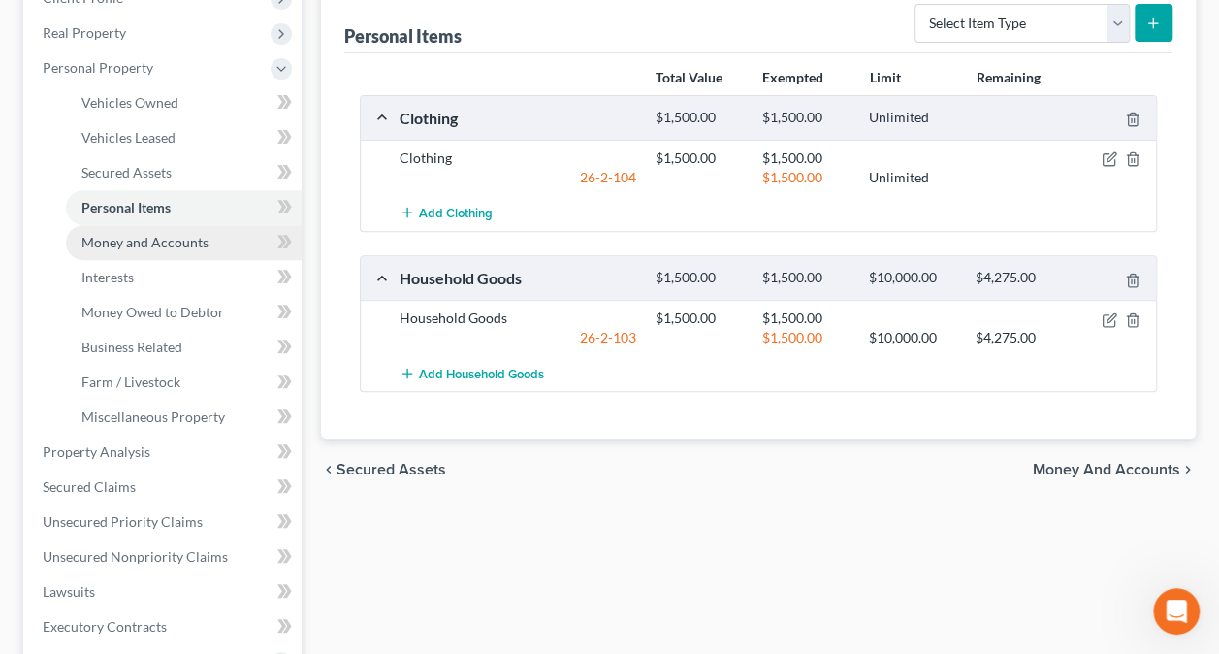
click at [112, 246] on span "Money and Accounts" at bounding box center [144, 242] width 127 height 16
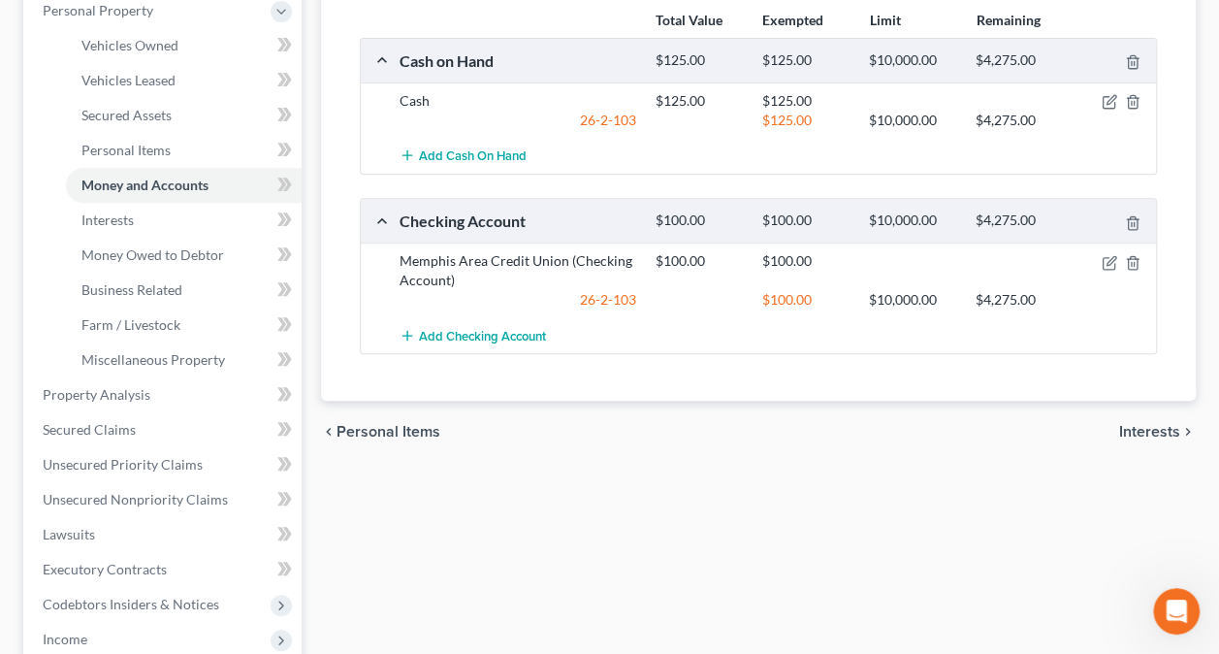
scroll to position [388, 0]
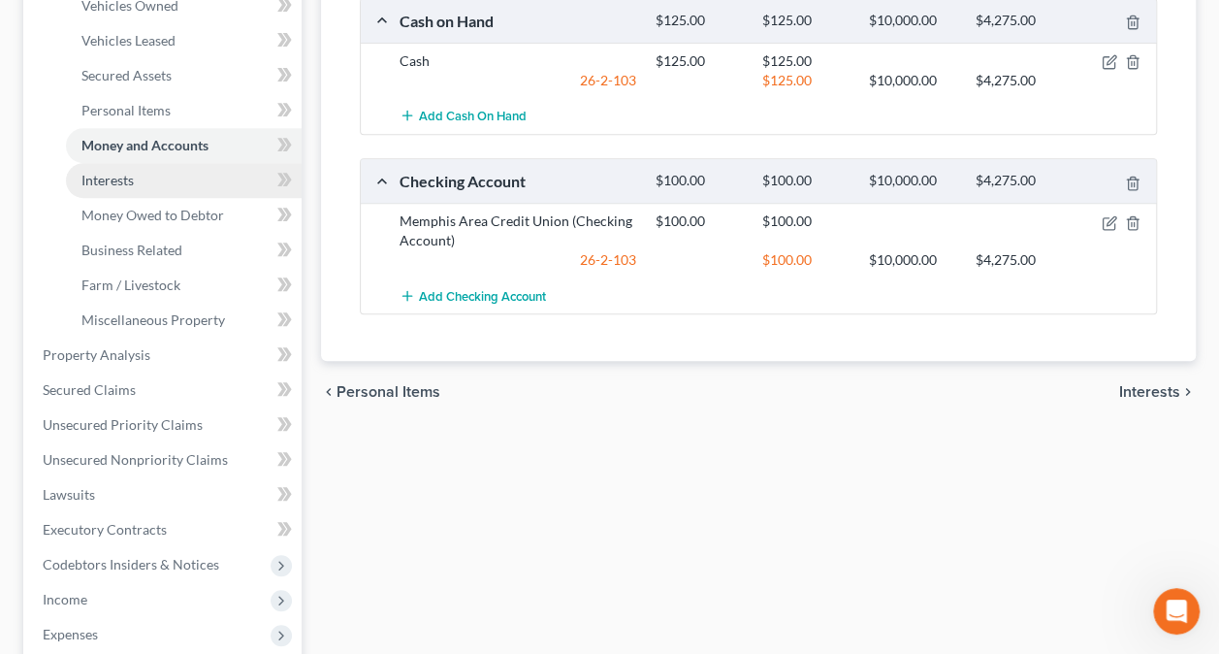
click at [105, 177] on span "Interests" at bounding box center [107, 180] width 52 height 16
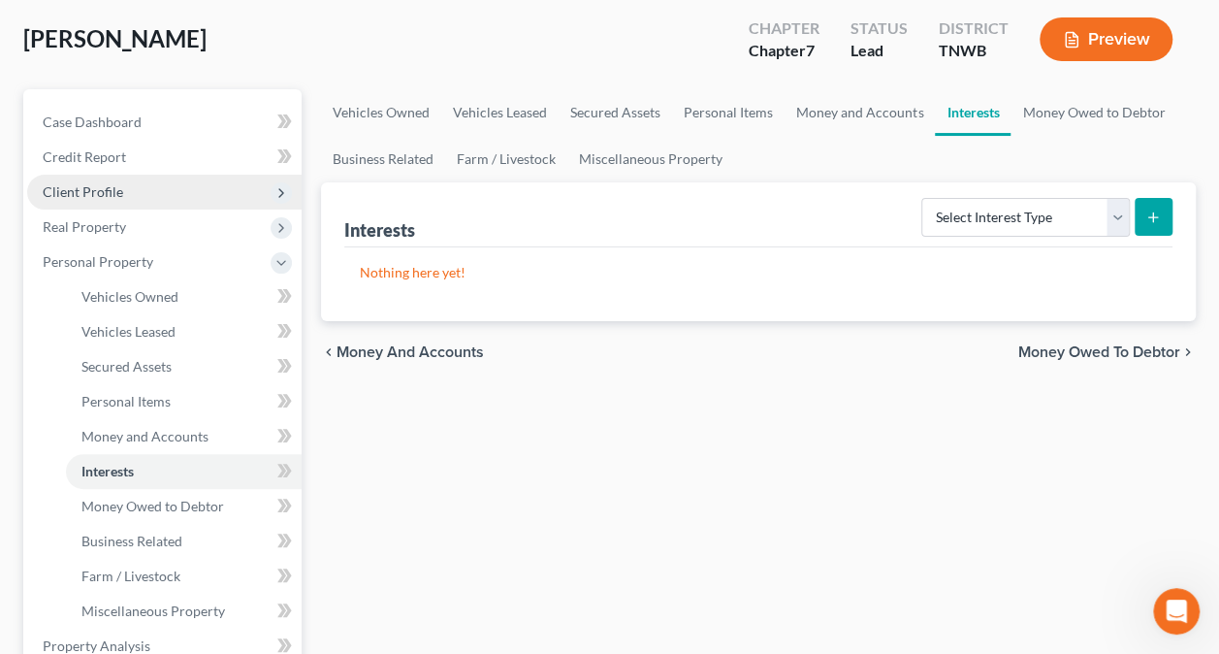
scroll to position [194, 0]
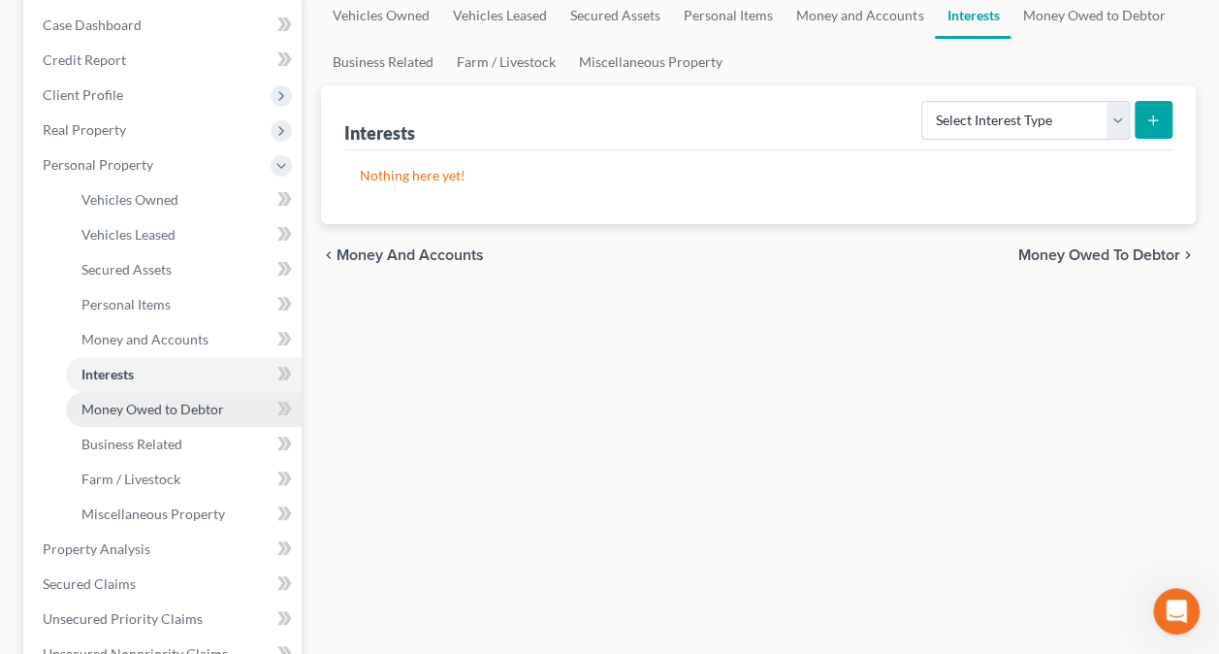
click at [150, 406] on span "Money Owed to Debtor" at bounding box center [152, 408] width 143 height 16
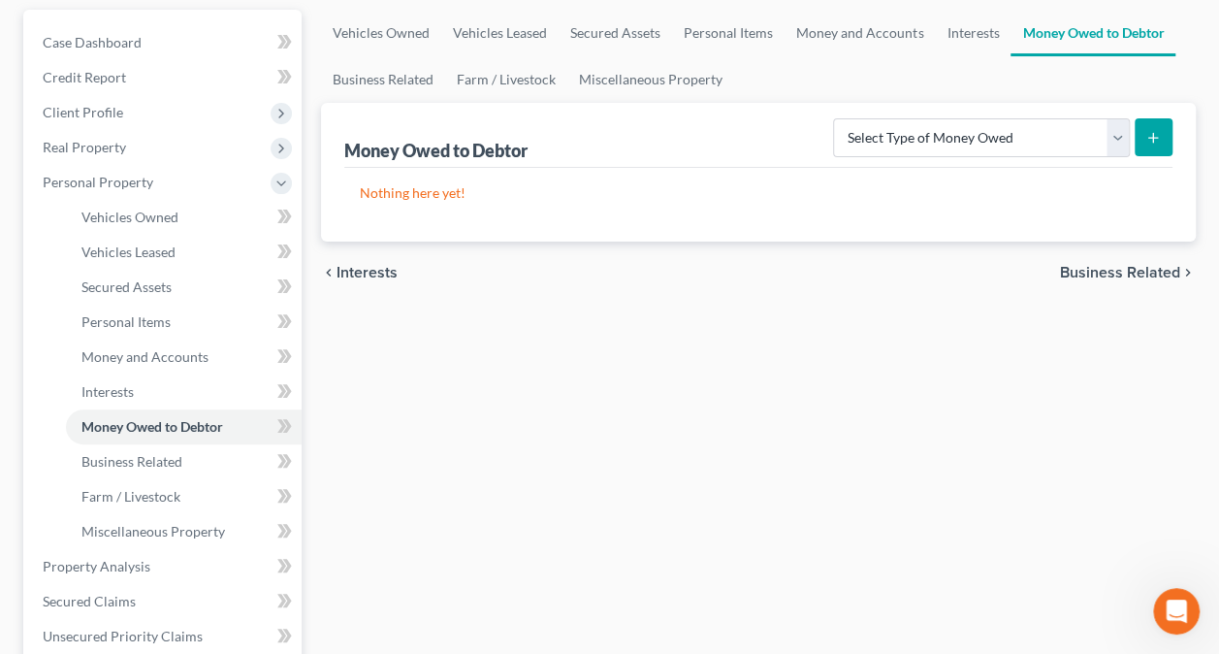
scroll to position [194, 0]
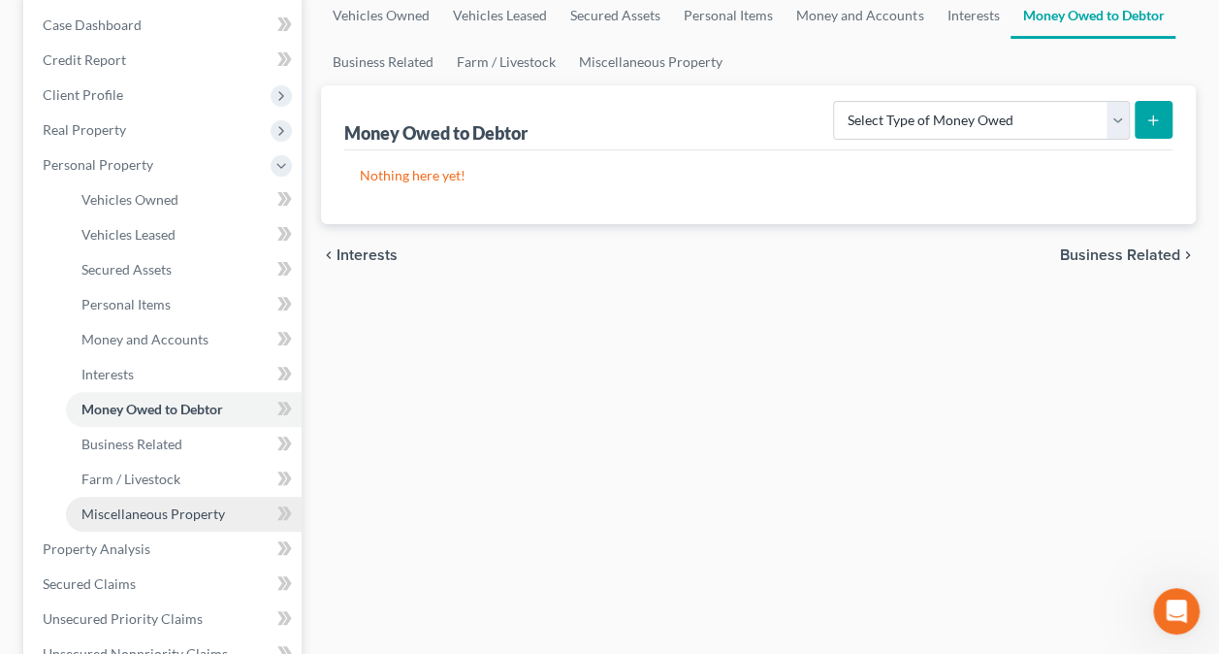
click at [132, 514] on span "Miscellaneous Property" at bounding box center [153, 513] width 144 height 16
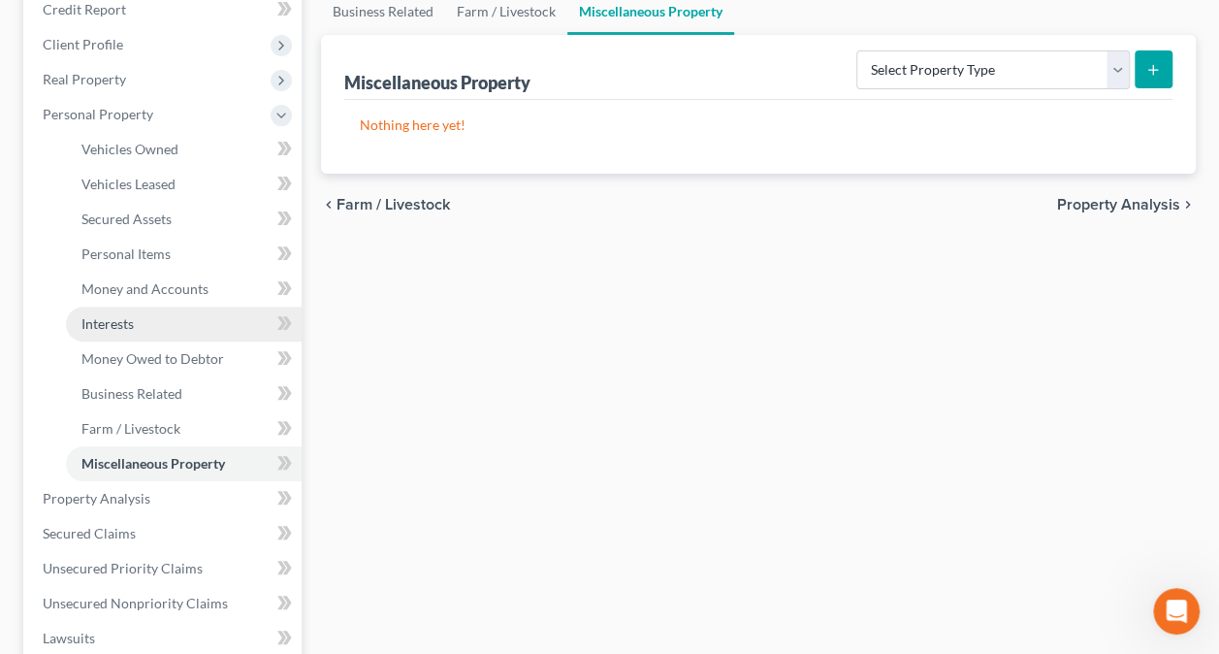
scroll to position [291, 0]
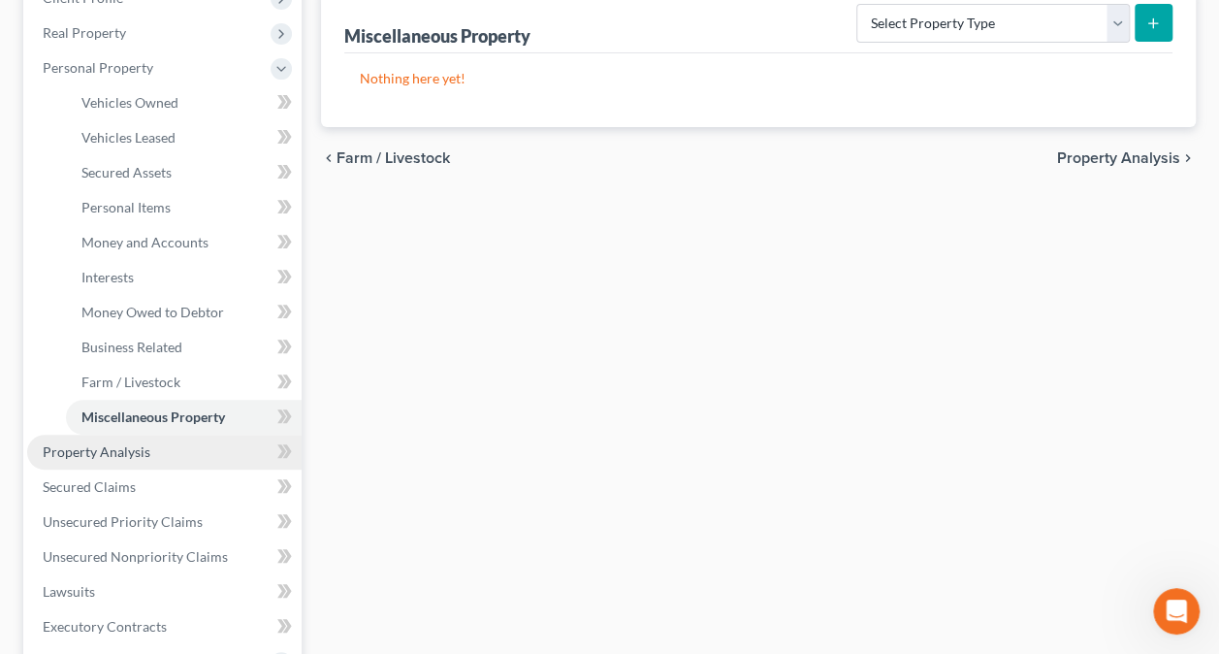
click at [82, 453] on span "Property Analysis" at bounding box center [97, 451] width 108 height 16
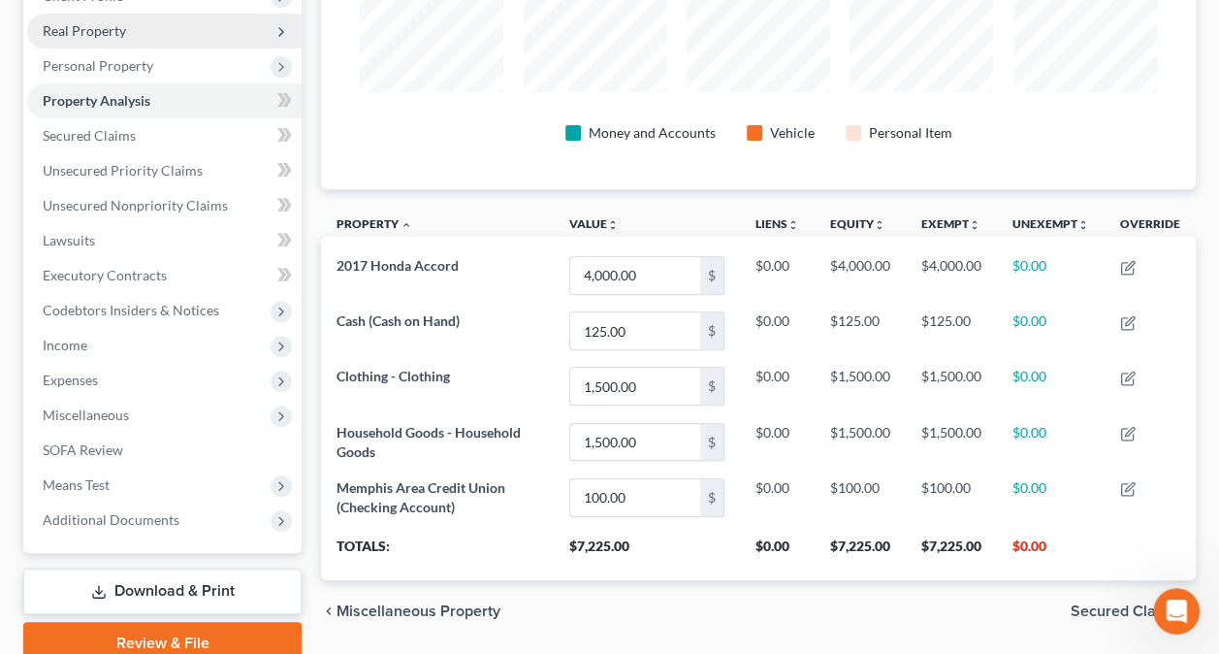
scroll to position [180, 0]
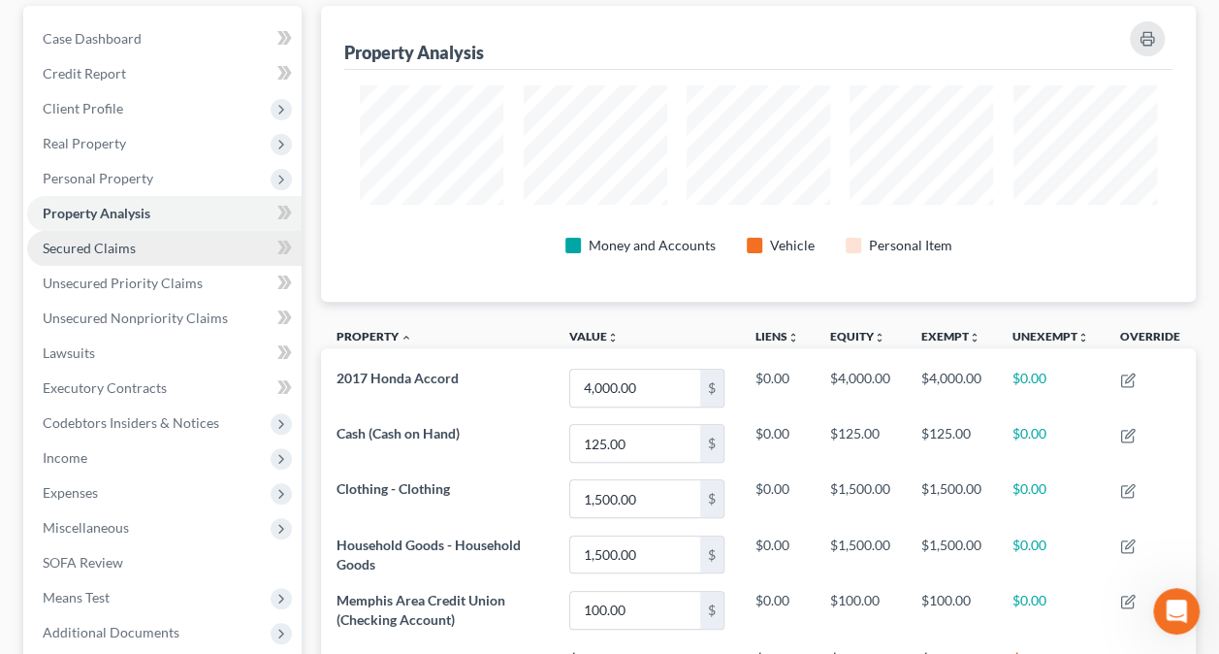
click at [117, 248] on span "Secured Claims" at bounding box center [89, 248] width 93 height 16
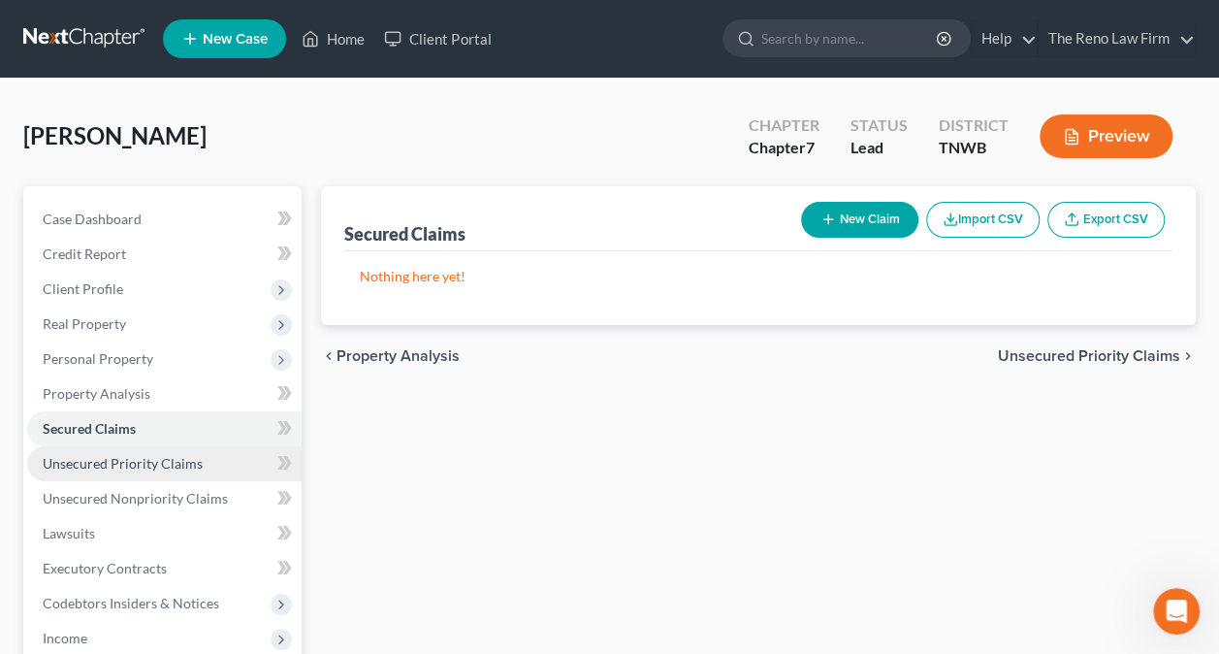
click at [121, 464] on span "Unsecured Priority Claims" at bounding box center [123, 463] width 160 height 16
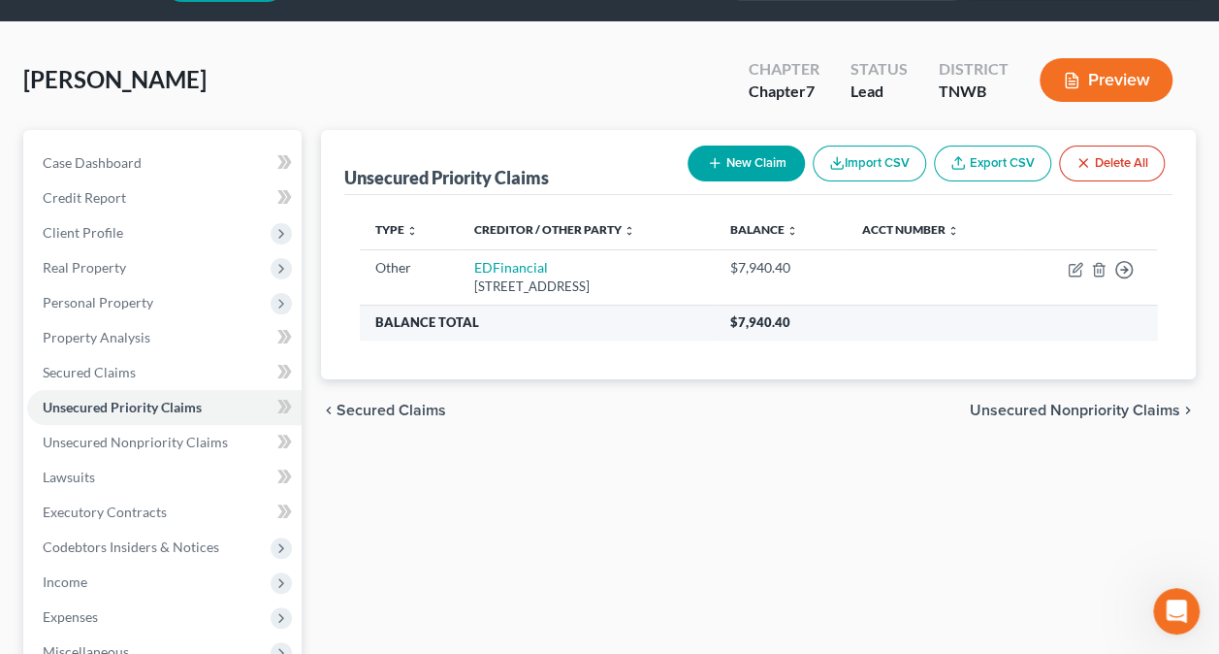
scroll to position [97, 0]
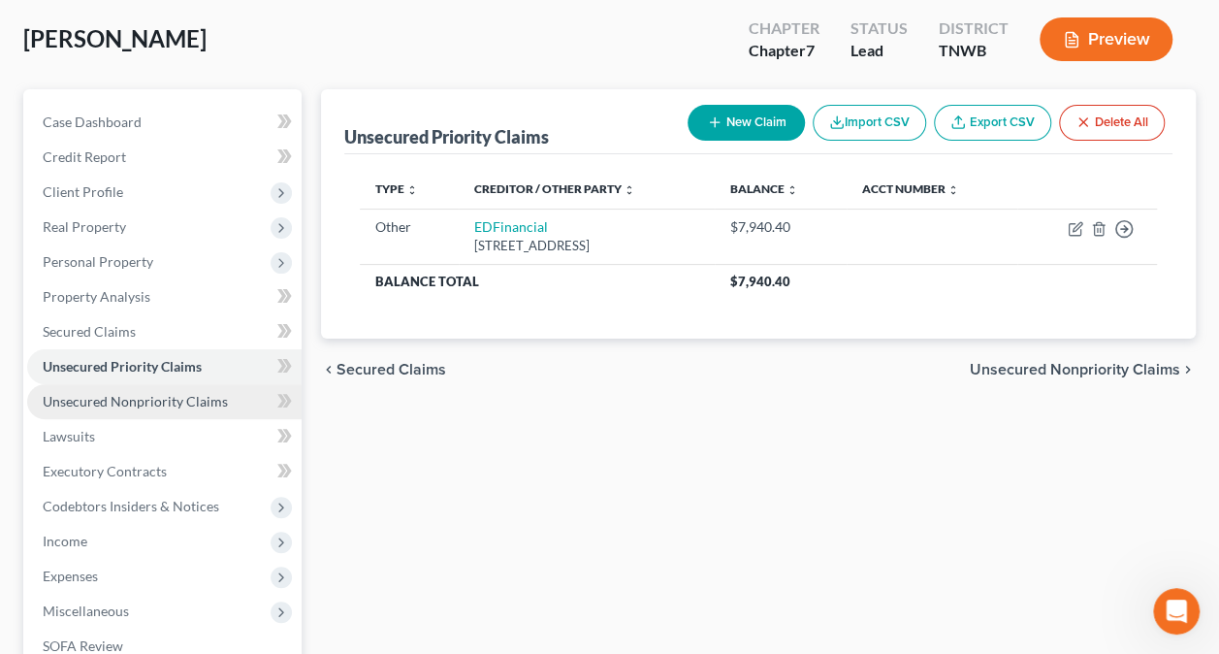
click at [103, 406] on span "Unsecured Nonpriority Claims" at bounding box center [135, 401] width 185 height 16
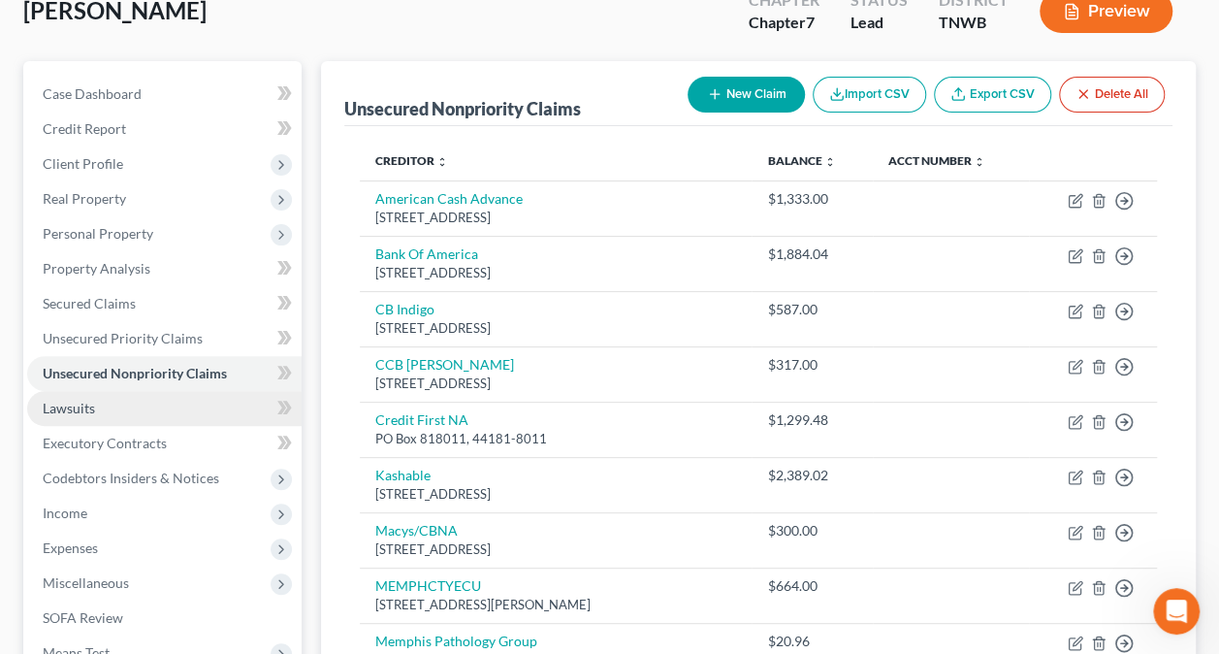
click at [91, 415] on link "Lawsuits" at bounding box center [164, 408] width 274 height 35
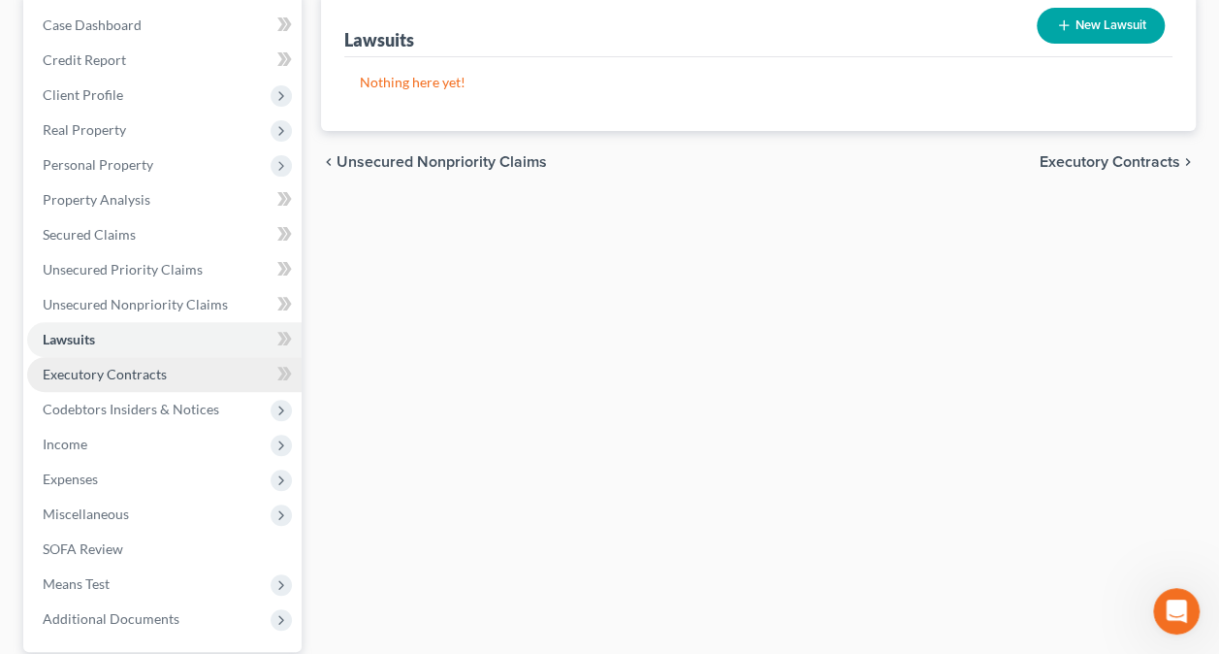
click at [98, 377] on span "Executory Contracts" at bounding box center [105, 374] width 124 height 16
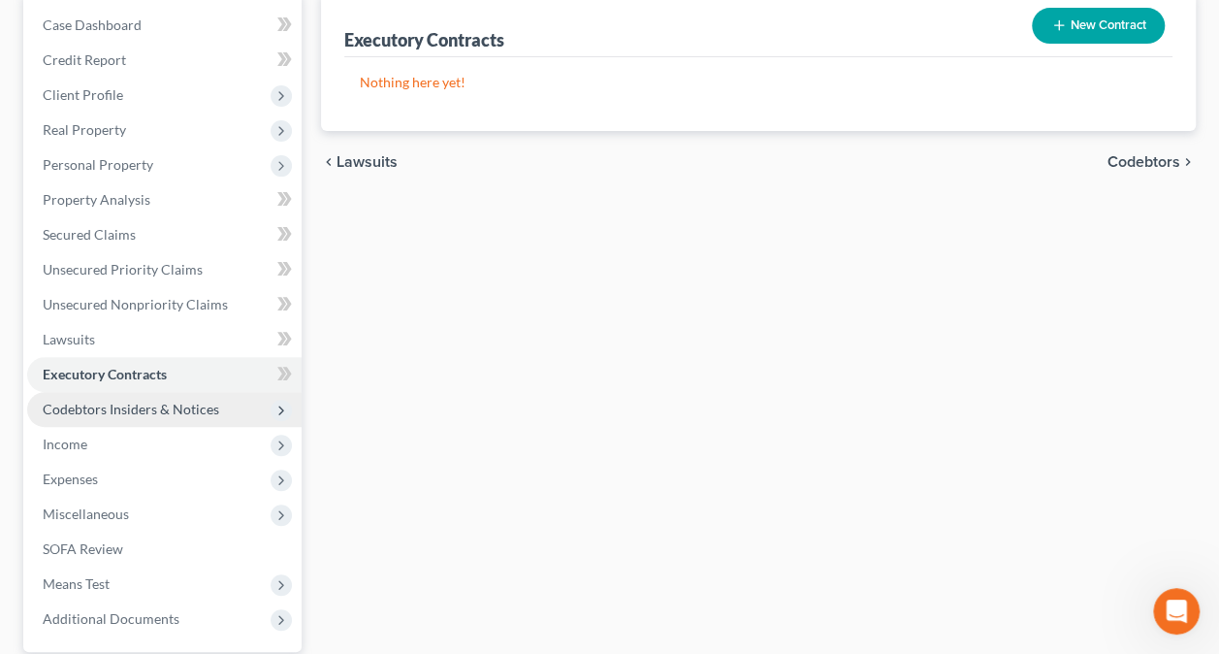
click at [109, 419] on span "Codebtors Insiders & Notices" at bounding box center [164, 409] width 274 height 35
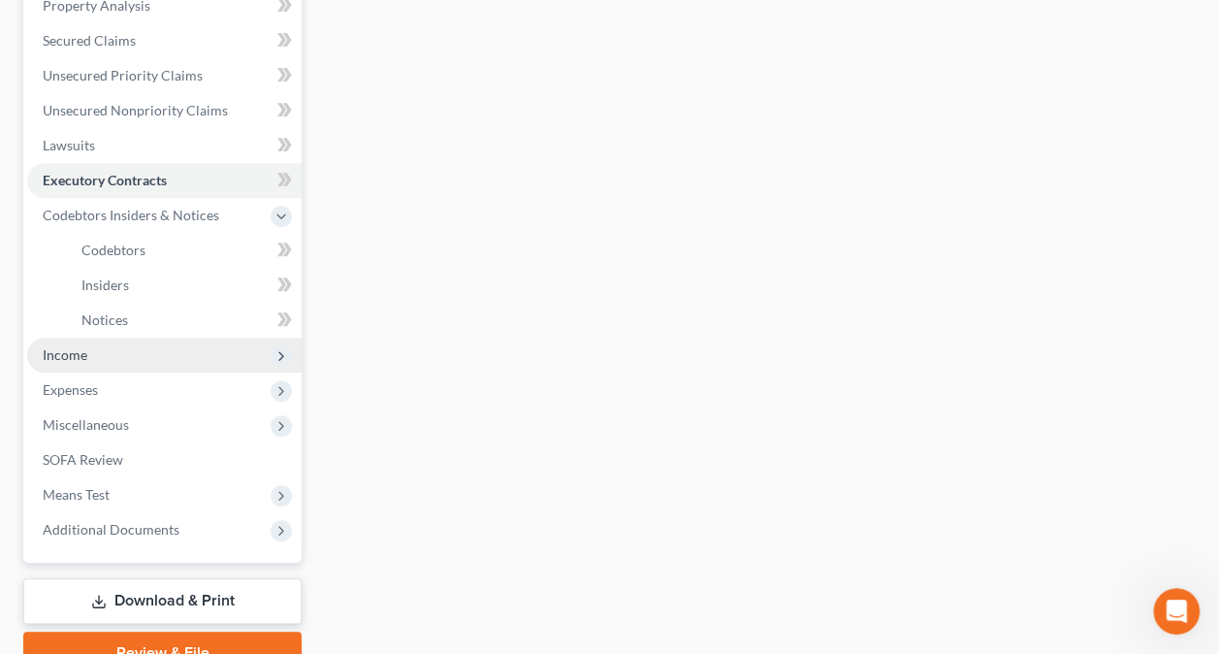
click at [92, 353] on span "Income" at bounding box center [164, 354] width 274 height 35
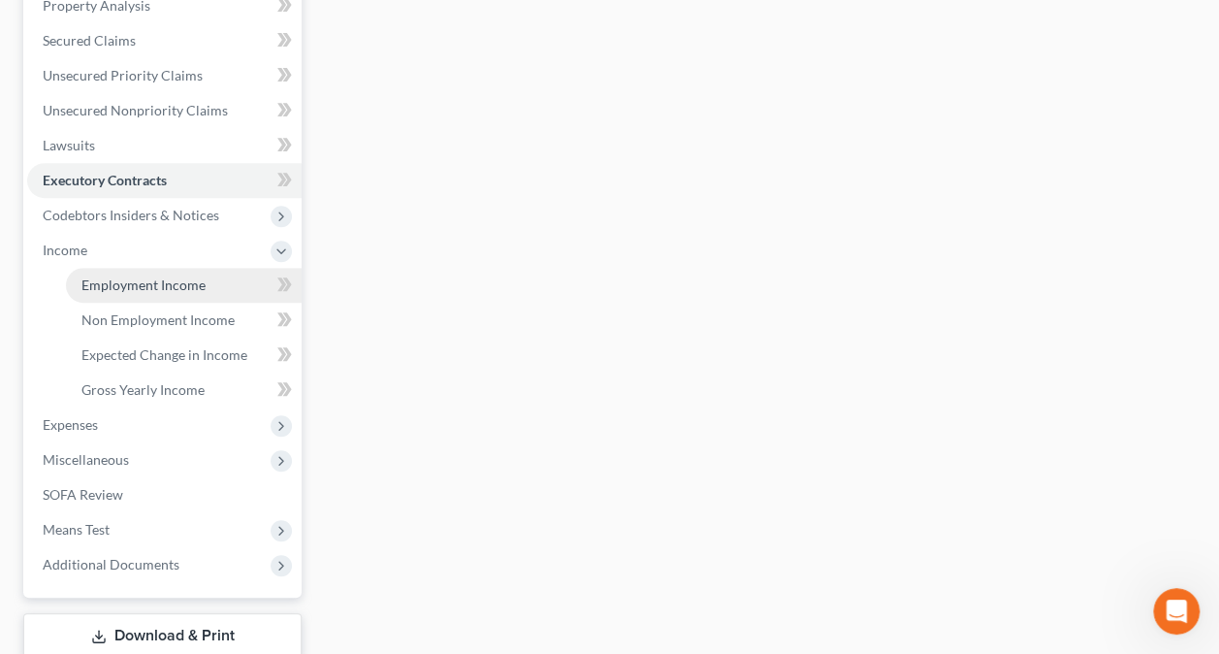
click at [126, 276] on span "Employment Income" at bounding box center [143, 284] width 124 height 16
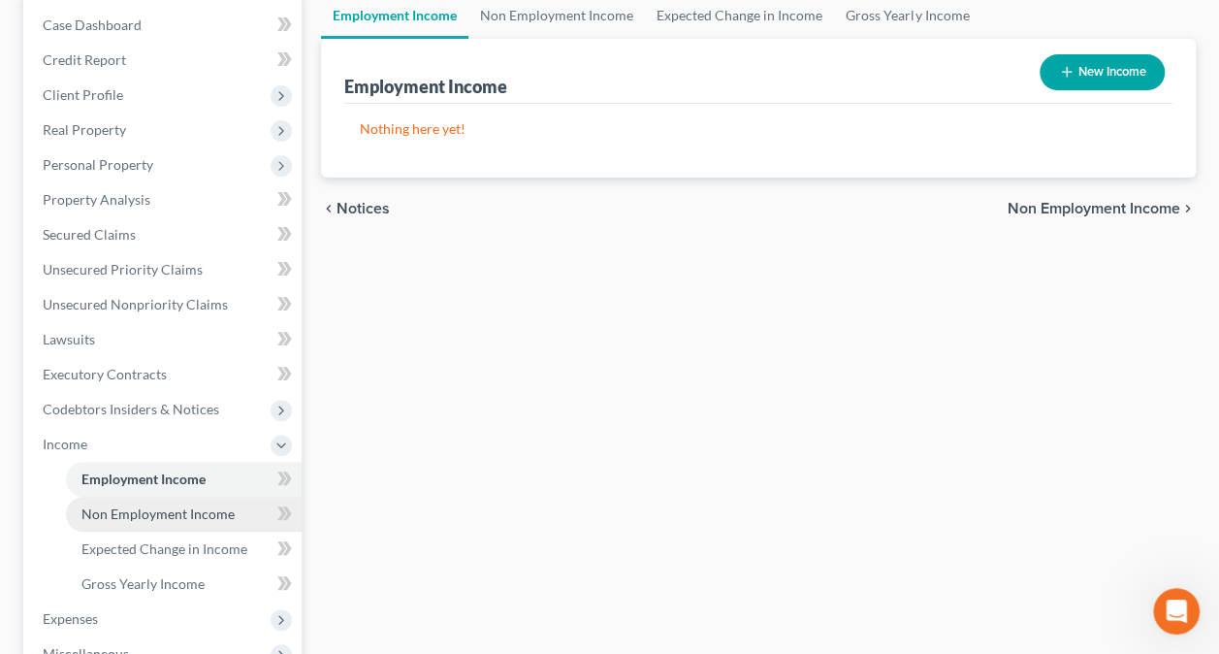
click at [157, 498] on link "Non Employment Income" at bounding box center [184, 513] width 236 height 35
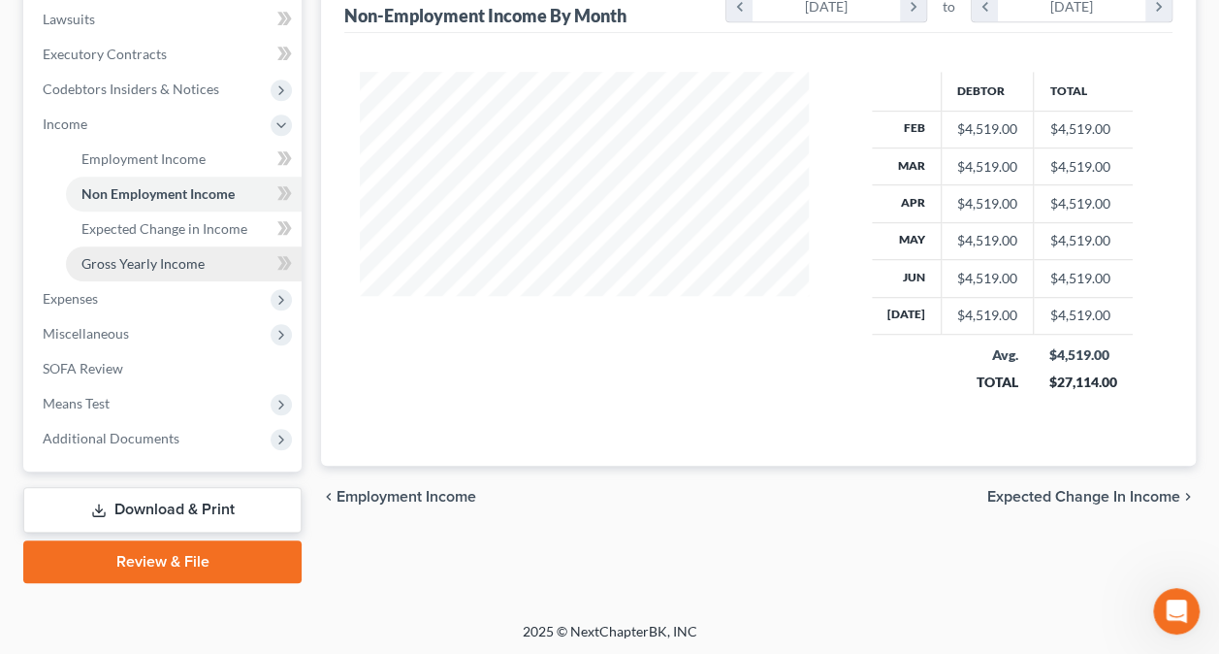
click at [154, 262] on span "Gross Yearly Income" at bounding box center [142, 263] width 123 height 16
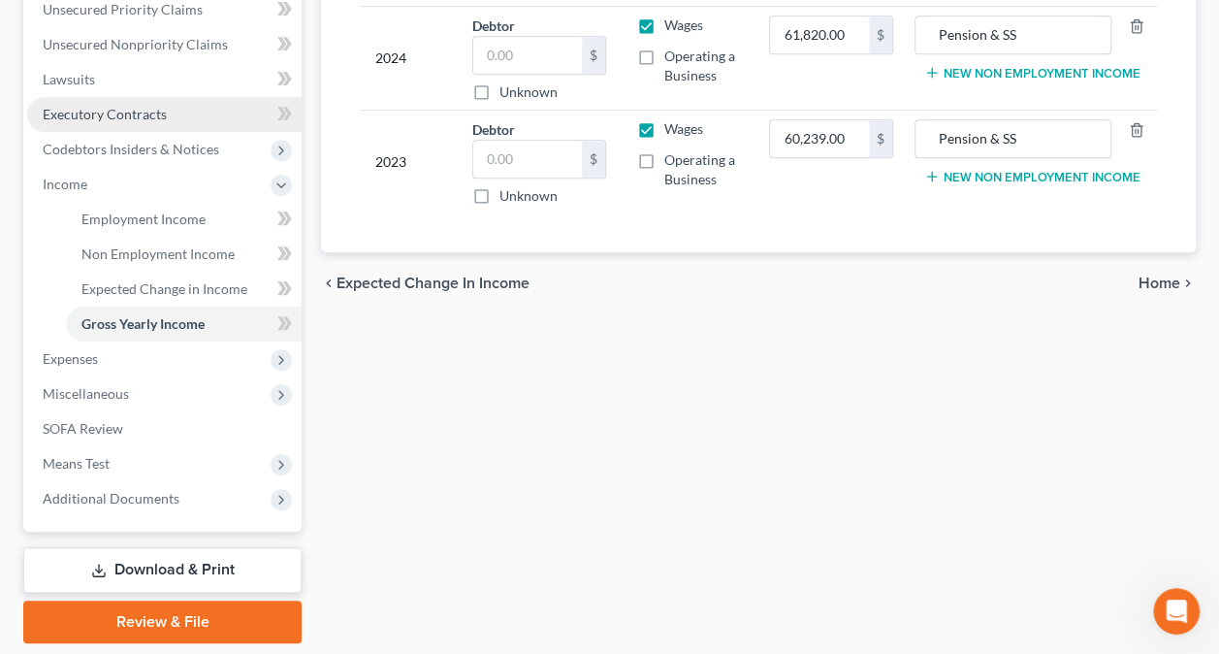
scroll to position [485, 0]
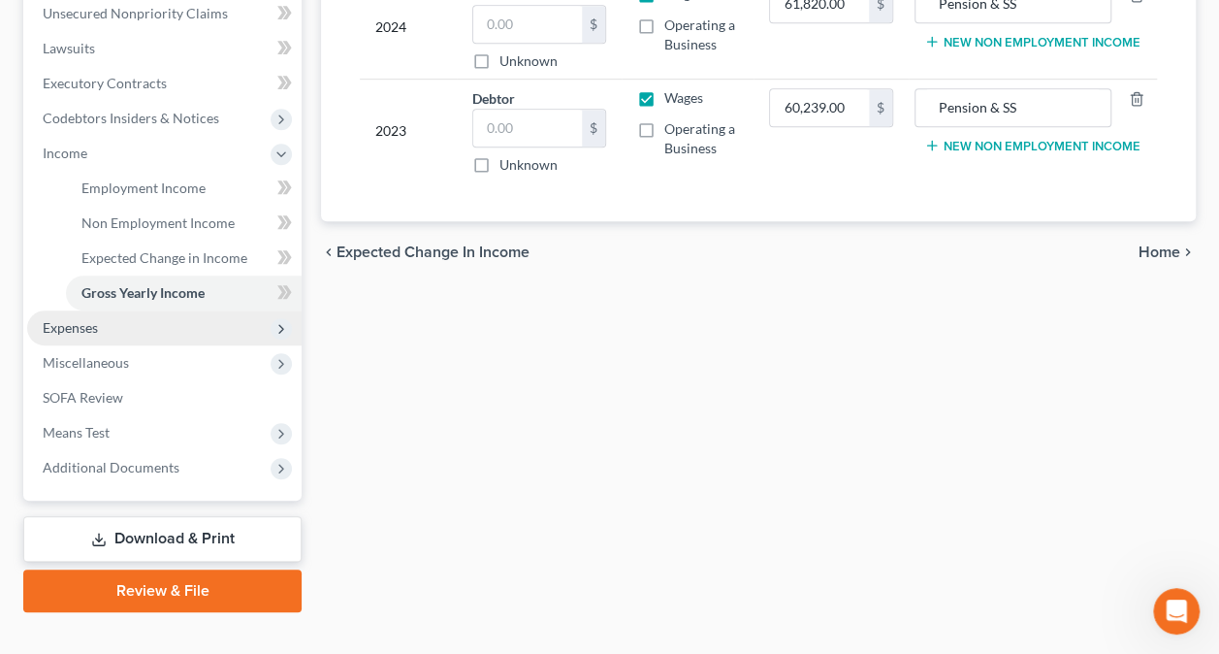
click at [119, 324] on span "Expenses" at bounding box center [164, 327] width 274 height 35
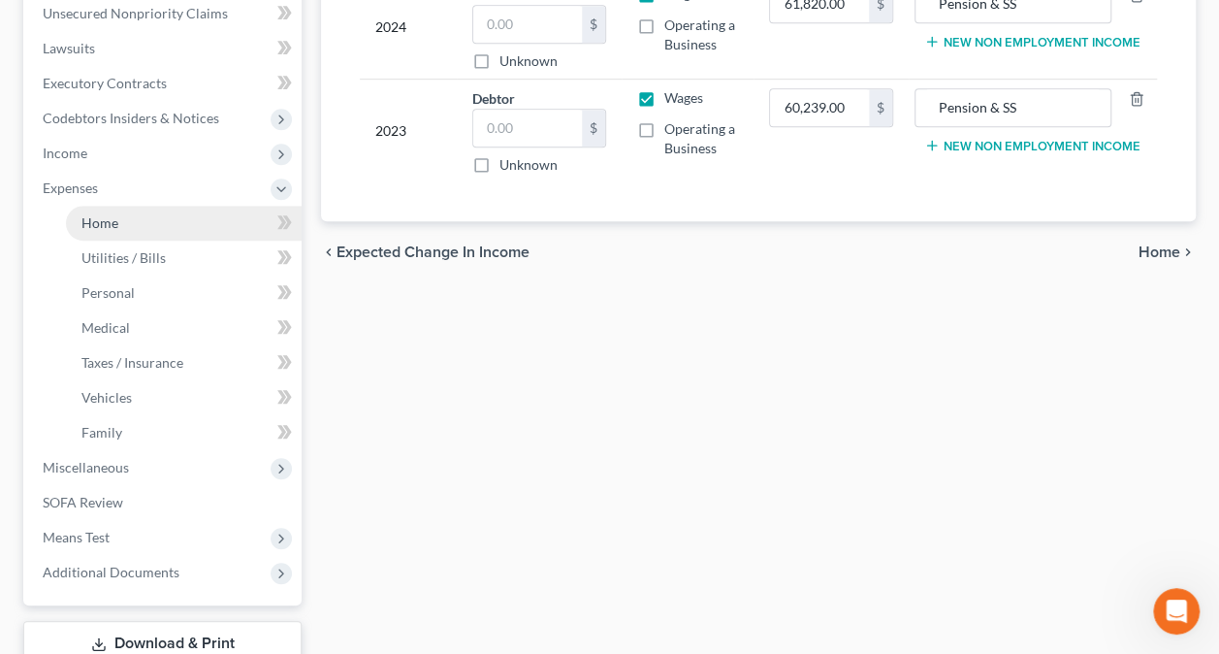
click at [124, 221] on link "Home" at bounding box center [184, 223] width 236 height 35
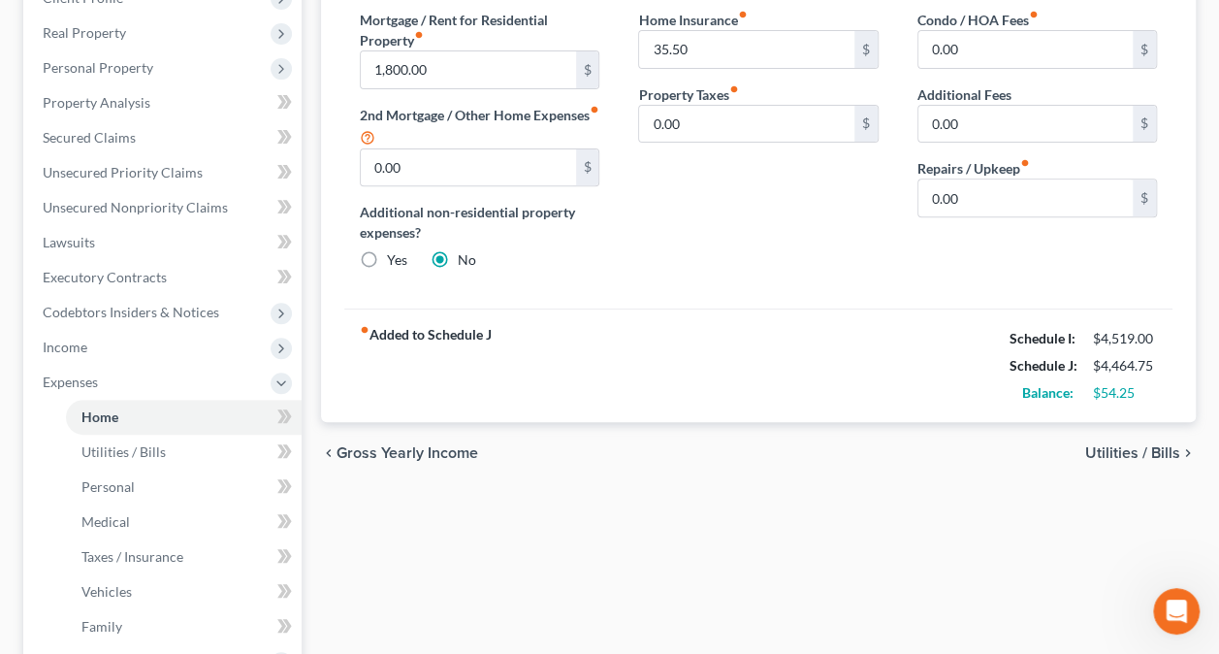
scroll to position [388, 0]
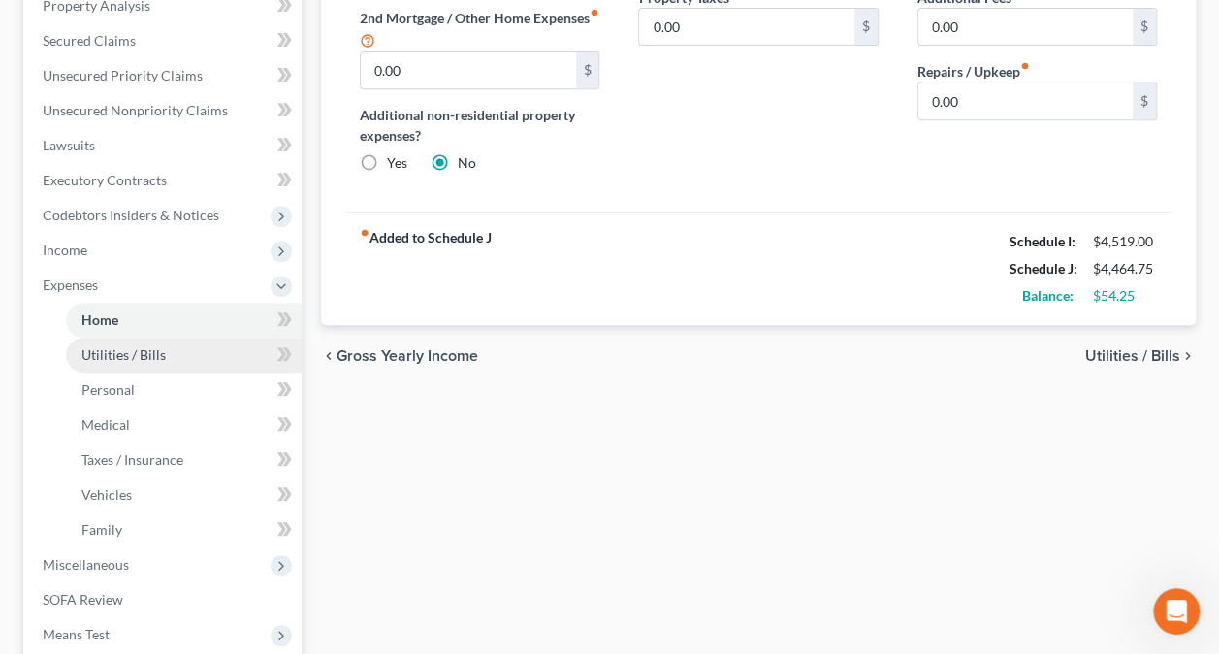
click at [145, 357] on span "Utilities / Bills" at bounding box center [123, 354] width 84 height 16
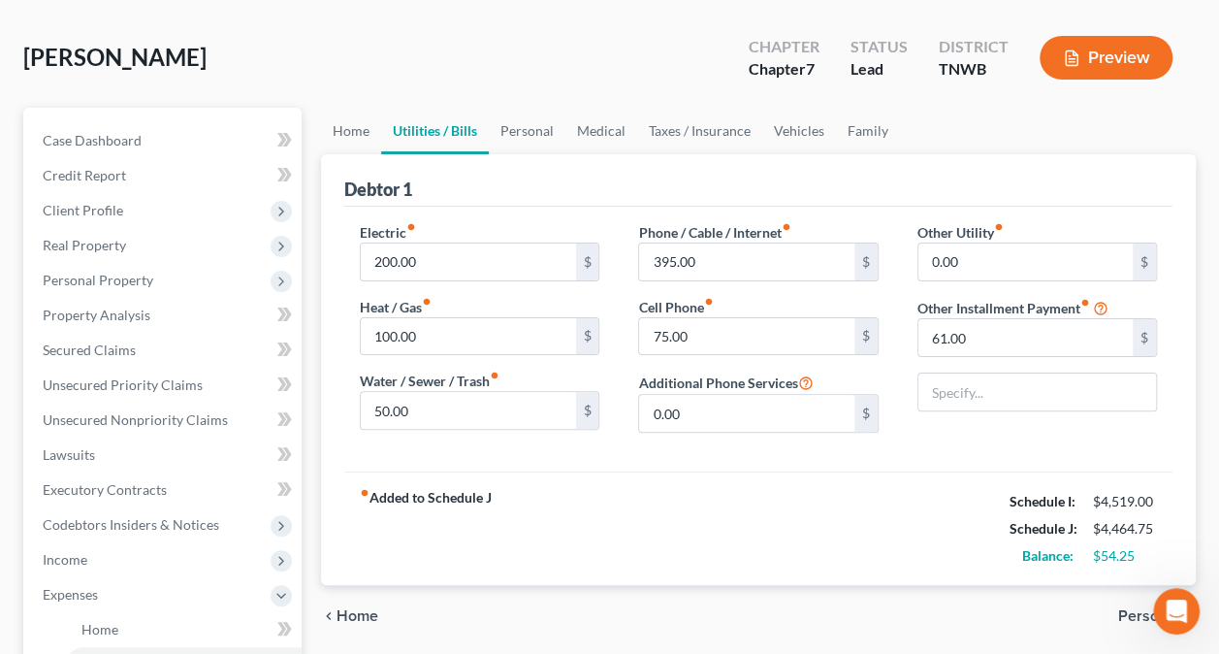
scroll to position [97, 0]
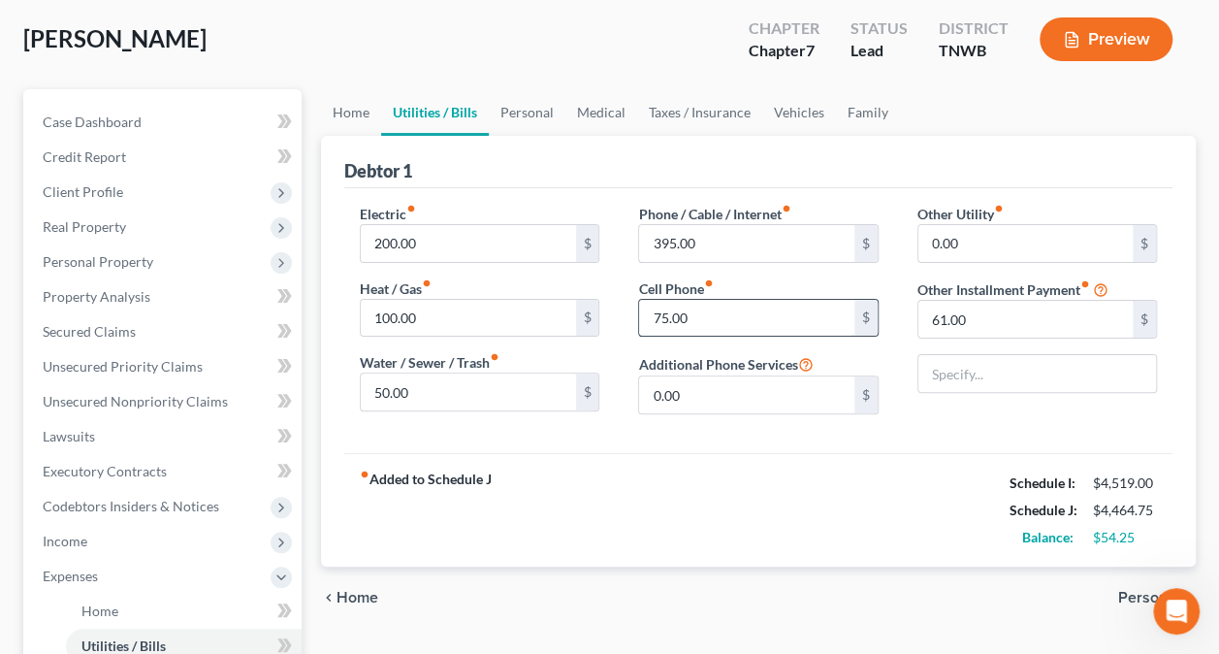
click at [658, 323] on input "75.00" at bounding box center [746, 318] width 214 height 37
type input "85.00"
click at [1036, 312] on input "61.00" at bounding box center [1025, 319] width 214 height 37
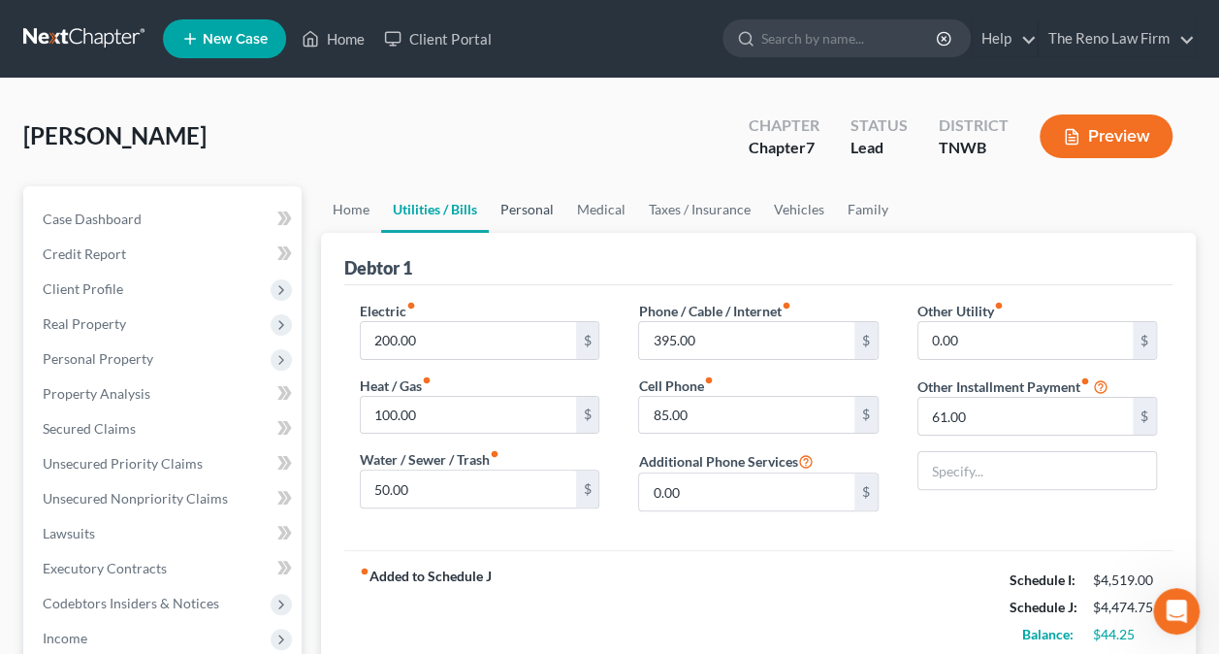
click at [518, 215] on link "Personal" at bounding box center [527, 209] width 77 height 47
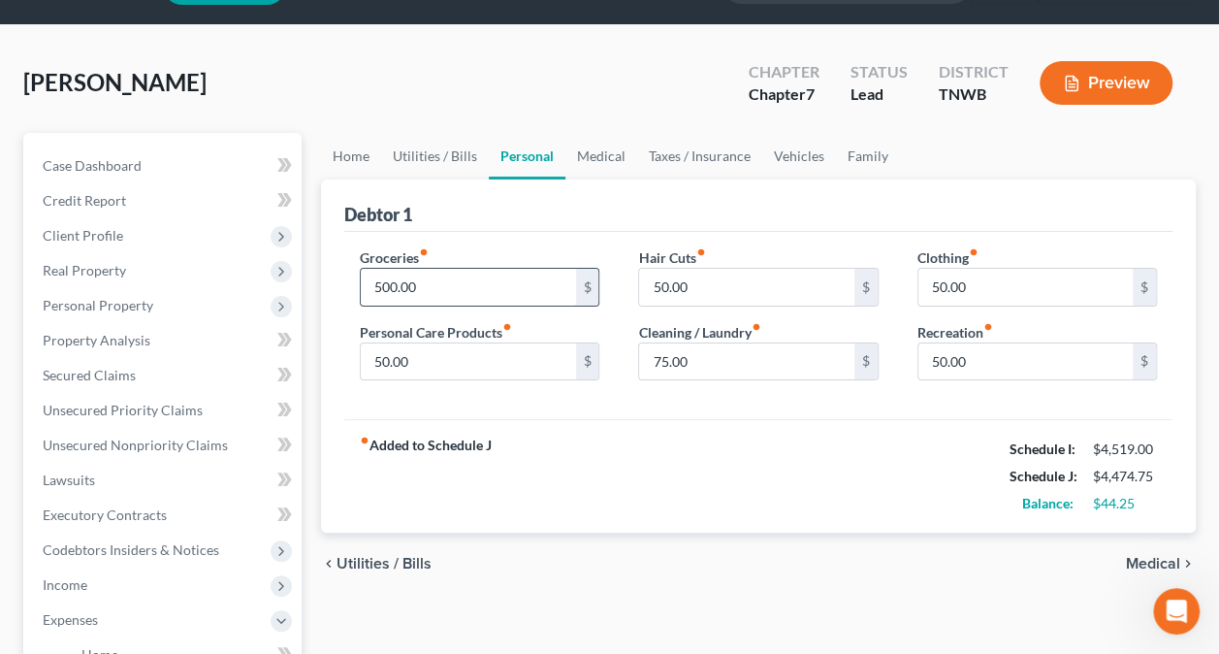
scroll to position [97, 0]
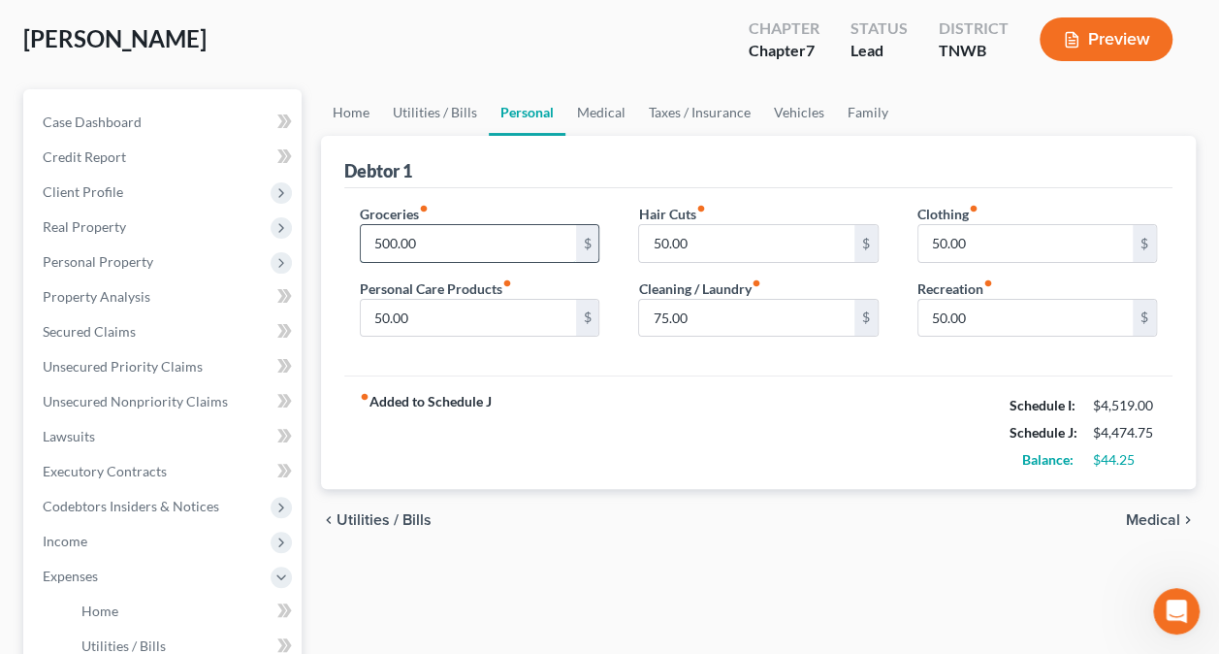
click at [384, 252] on input "500.00" at bounding box center [468, 243] width 214 height 37
click at [404, 241] on input "5,500.00" at bounding box center [468, 243] width 214 height 37
type input "550.00"
click at [388, 314] on input "50.00" at bounding box center [468, 318] width 214 height 37
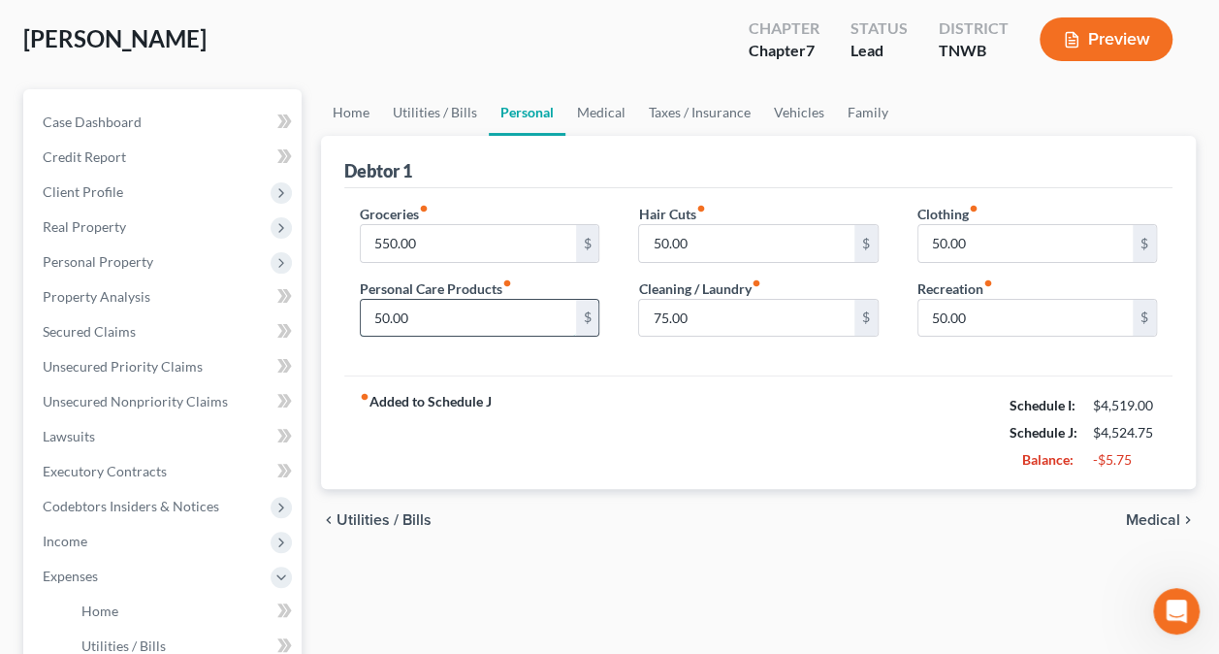
click at [388, 314] on input "50.00" at bounding box center [468, 318] width 214 height 37
type input "0"
type input "75.00"
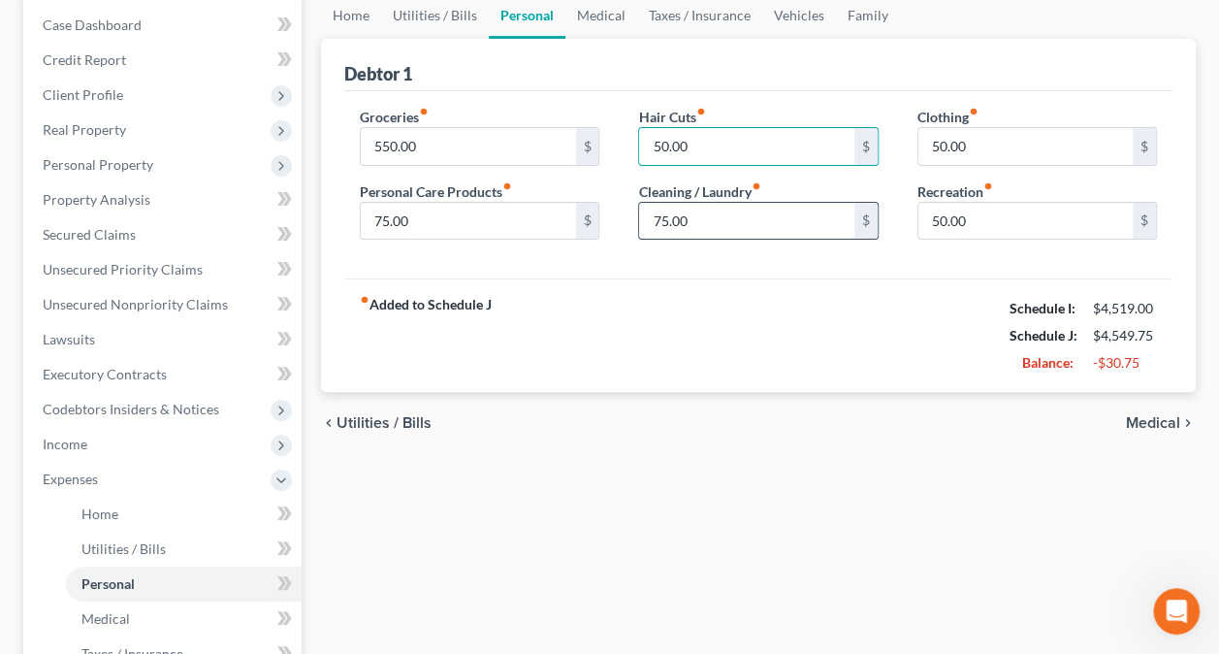
scroll to position [291, 0]
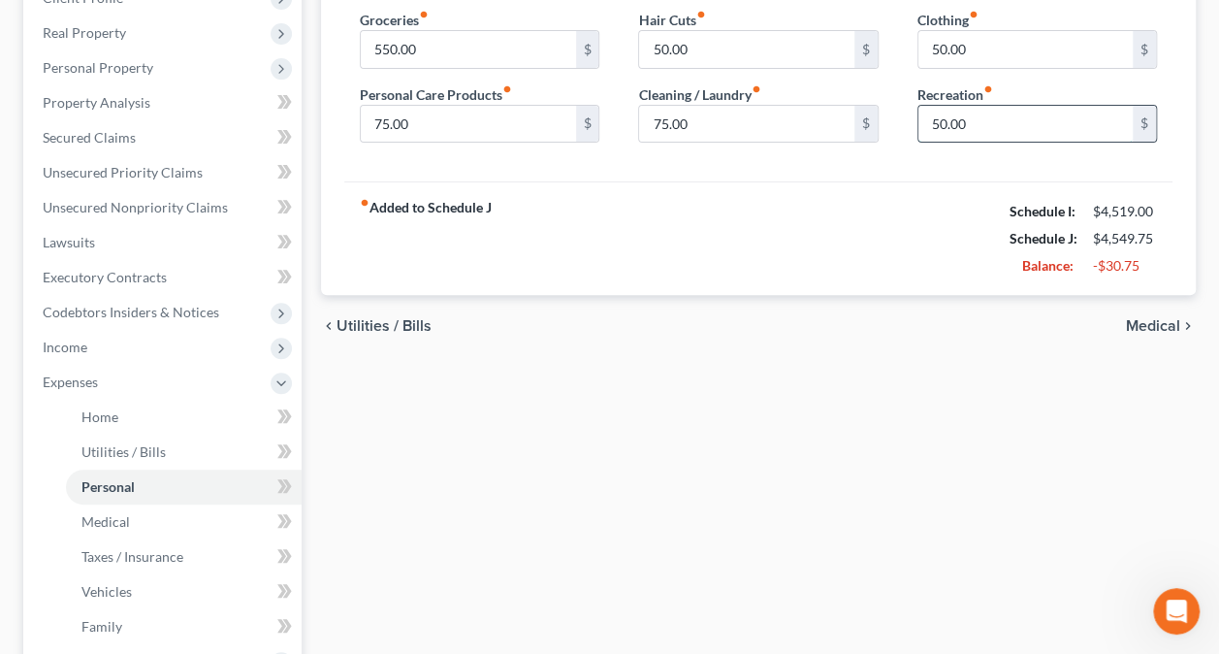
click at [937, 129] on input "50.00" at bounding box center [1025, 124] width 214 height 37
type input "85.00"
click at [104, 520] on span "Medical" at bounding box center [105, 521] width 48 height 16
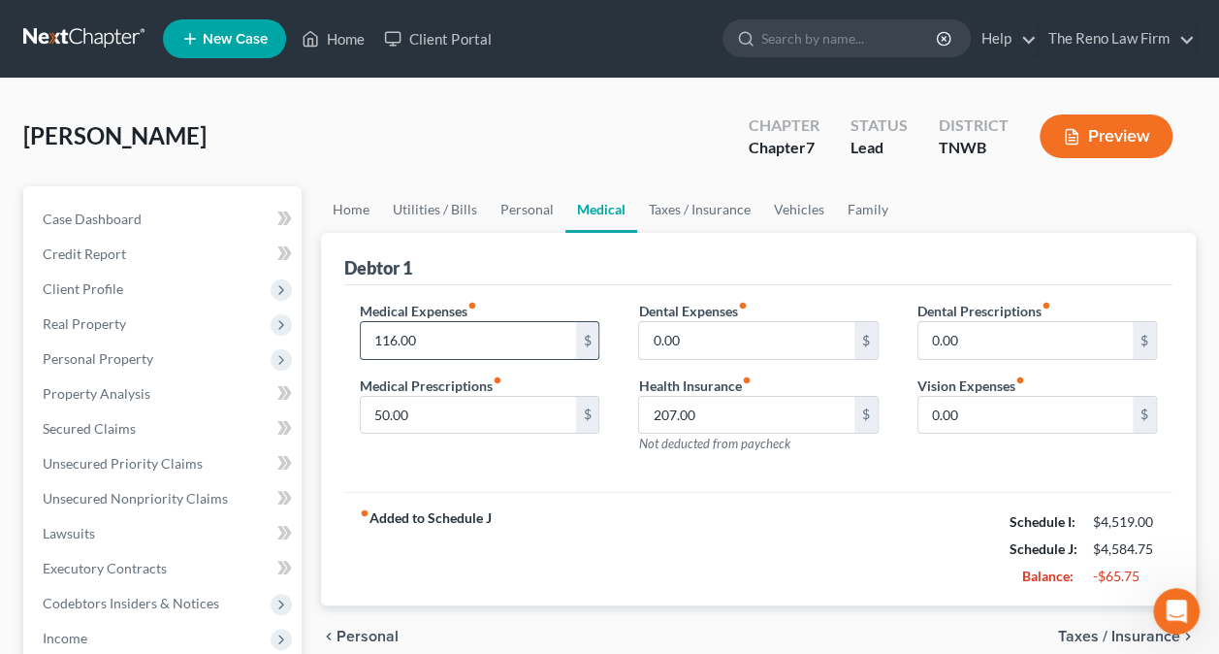
click at [427, 336] on input "116.00" at bounding box center [468, 340] width 214 height 37
type input "125.00"
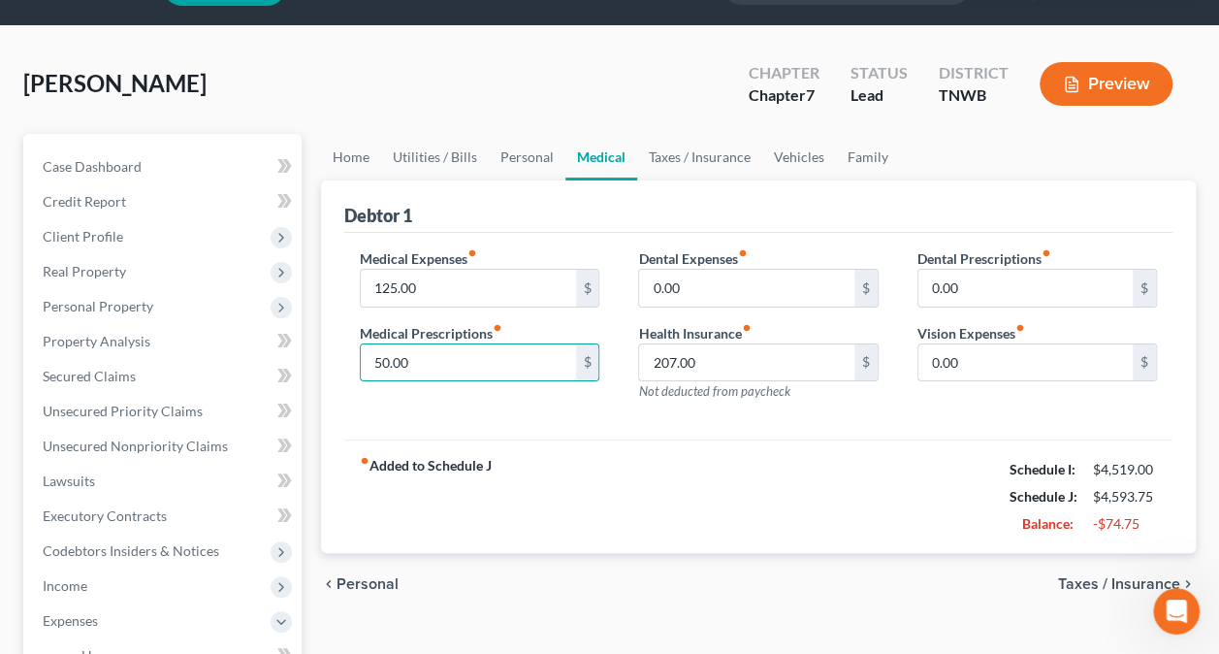
scroll to position [97, 0]
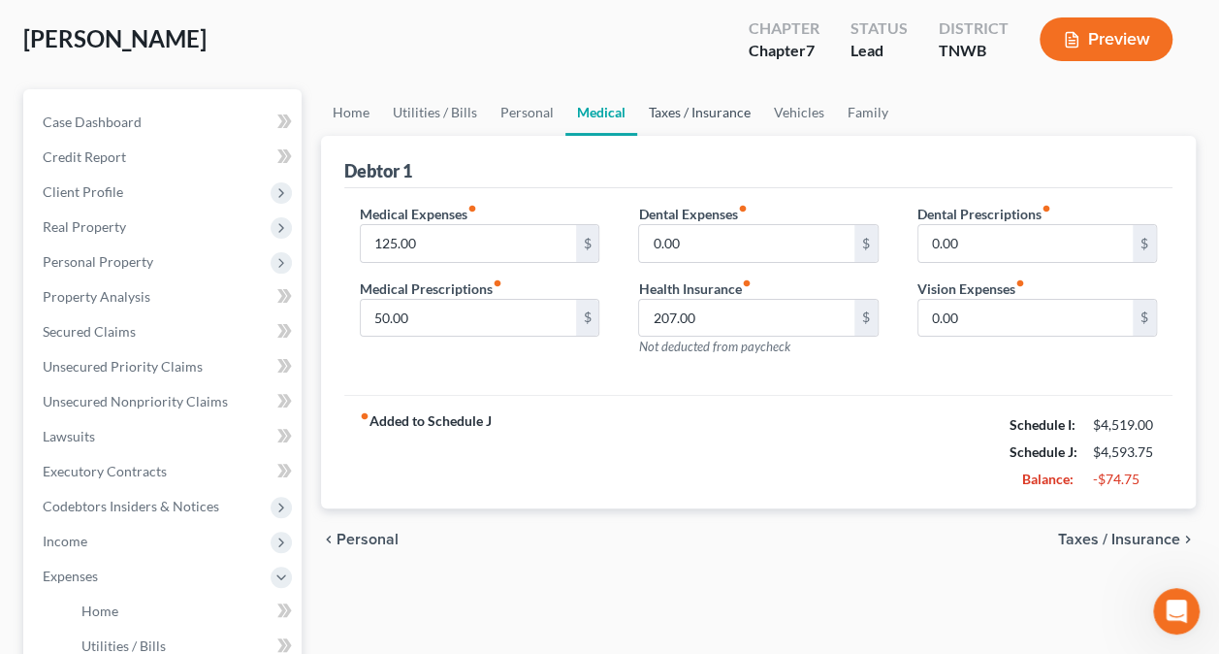
click at [704, 126] on link "Taxes / Insurance" at bounding box center [699, 112] width 125 height 47
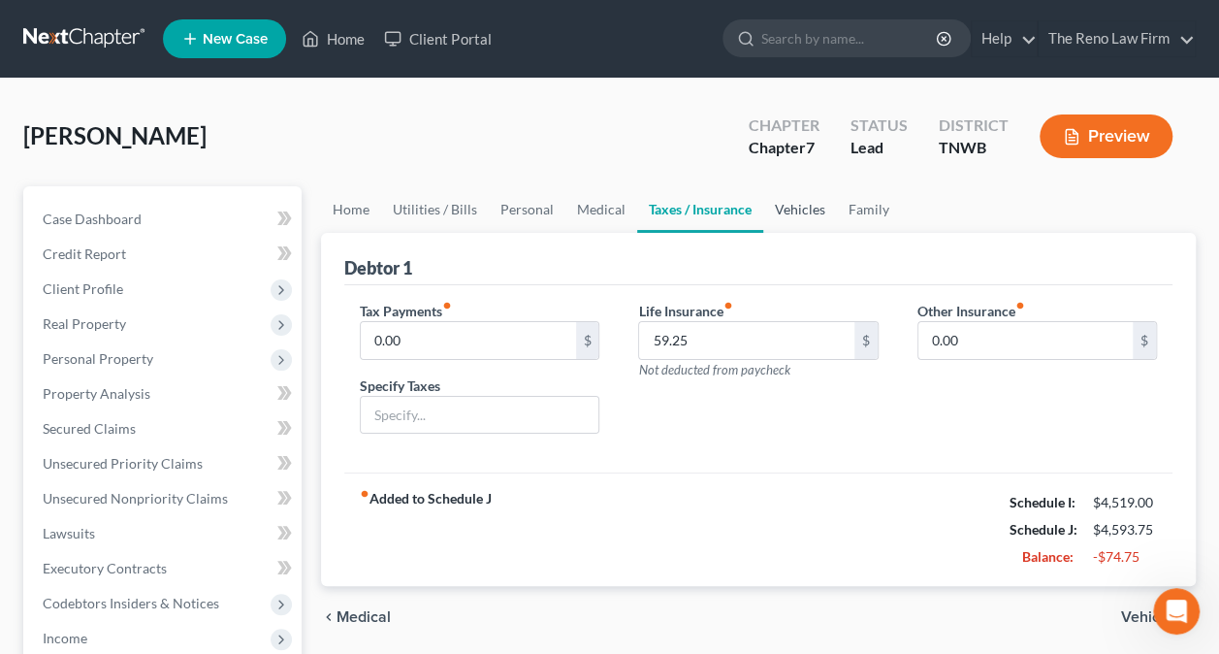
click at [774, 210] on link "Vehicles" at bounding box center [800, 209] width 74 height 47
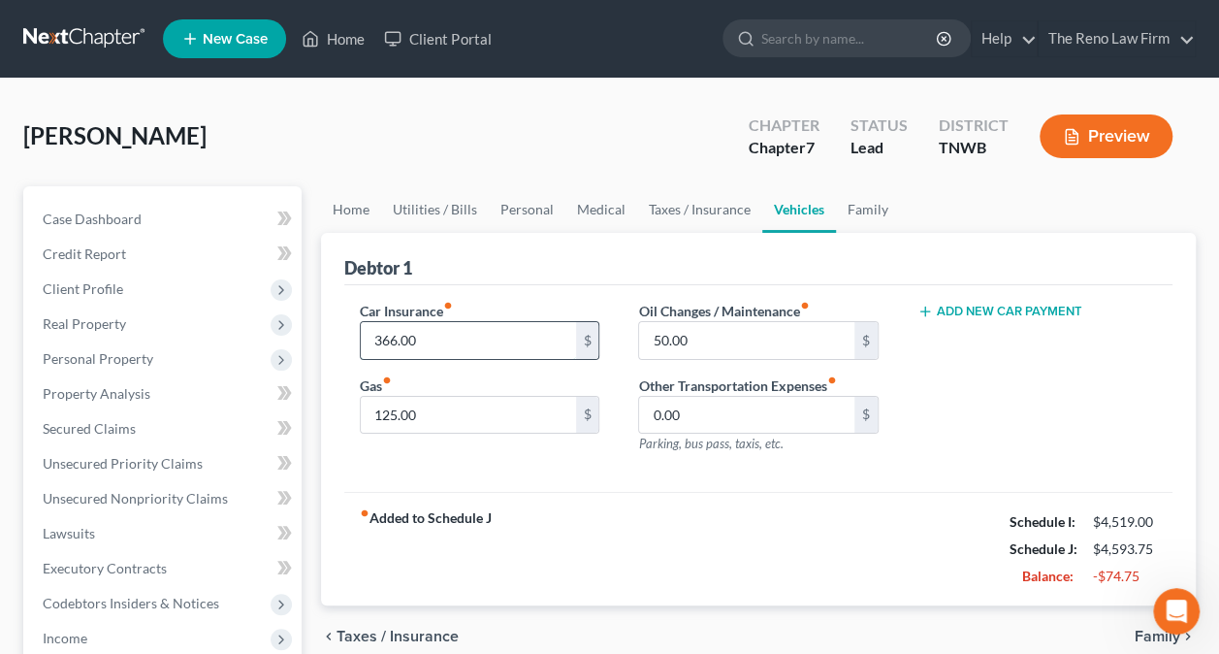
click at [389, 335] on input "366.00" at bounding box center [468, 340] width 214 height 37
type input "195.00"
click at [873, 217] on link "Family" at bounding box center [868, 209] width 64 height 47
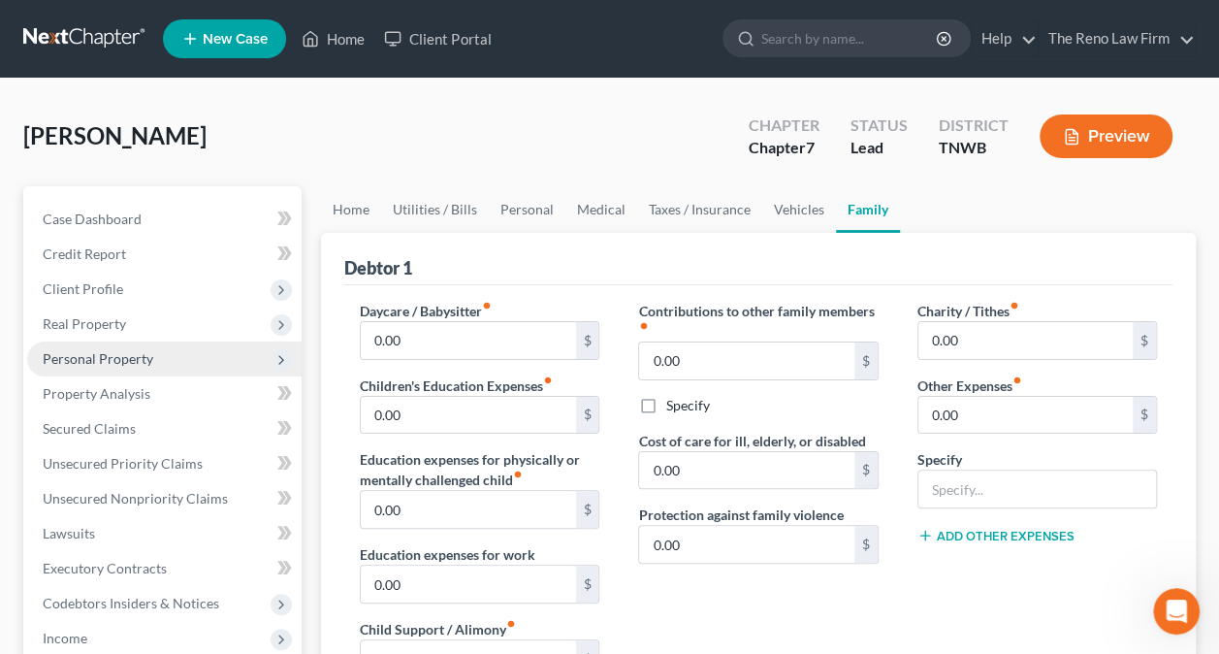
click at [144, 357] on span "Personal Property" at bounding box center [98, 358] width 111 height 16
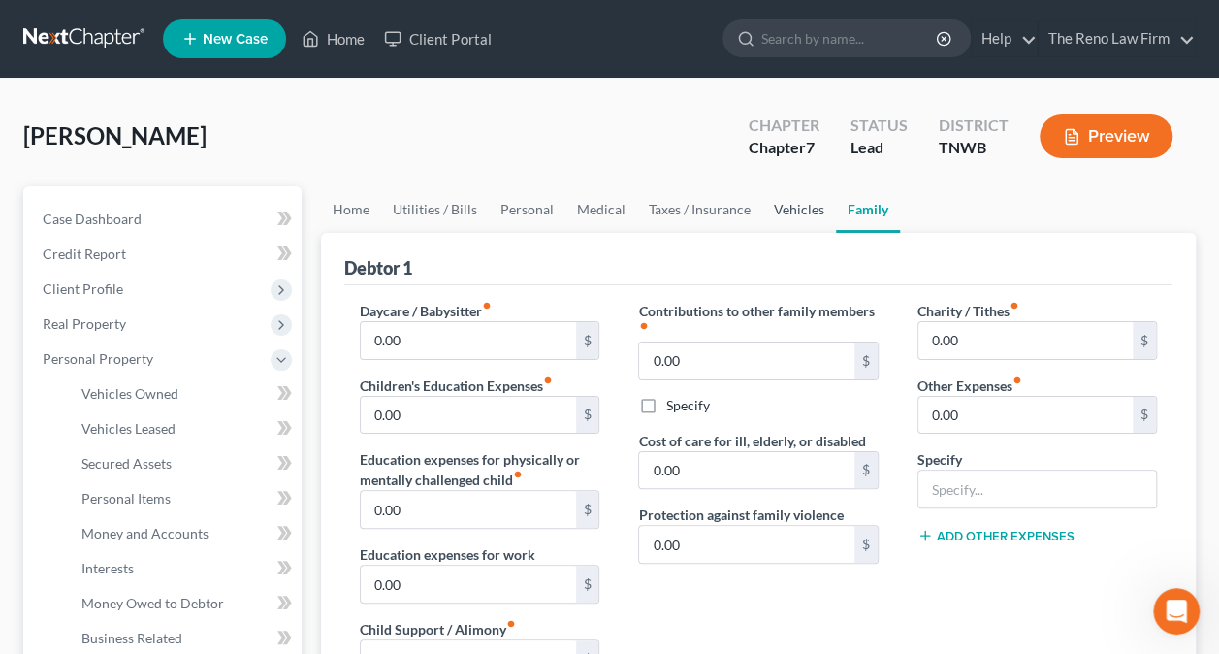
click at [789, 215] on link "Vehicles" at bounding box center [799, 209] width 74 height 47
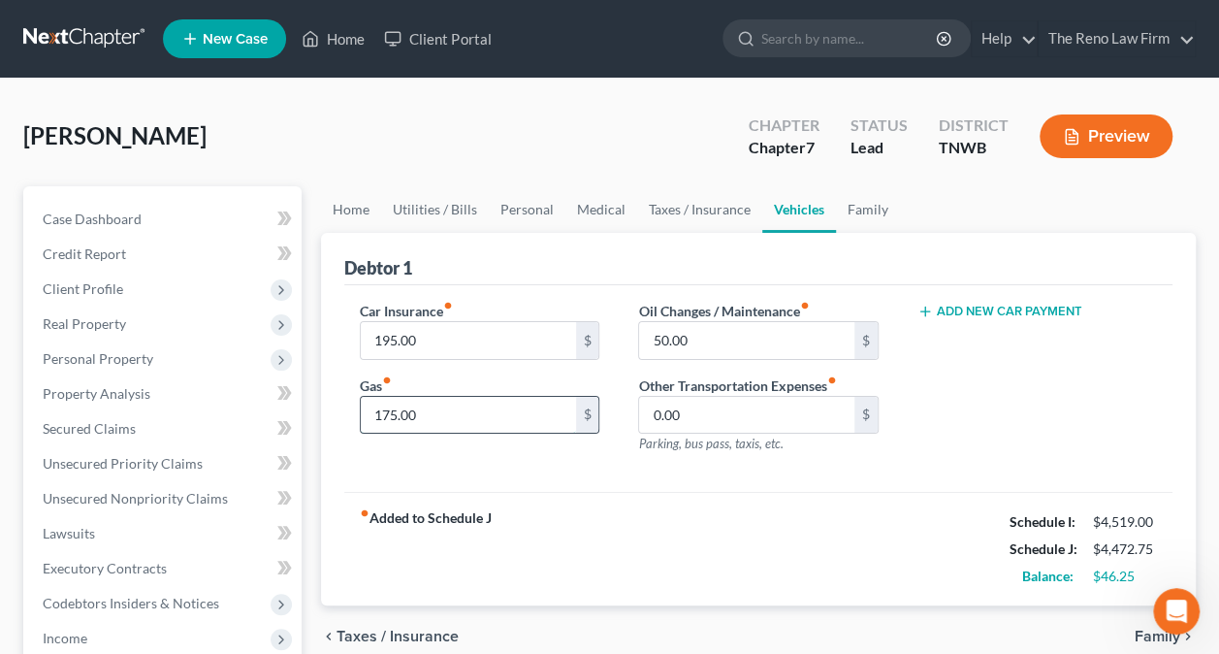
type input "175.00"
click at [367, 207] on link "Home" at bounding box center [351, 209] width 60 height 47
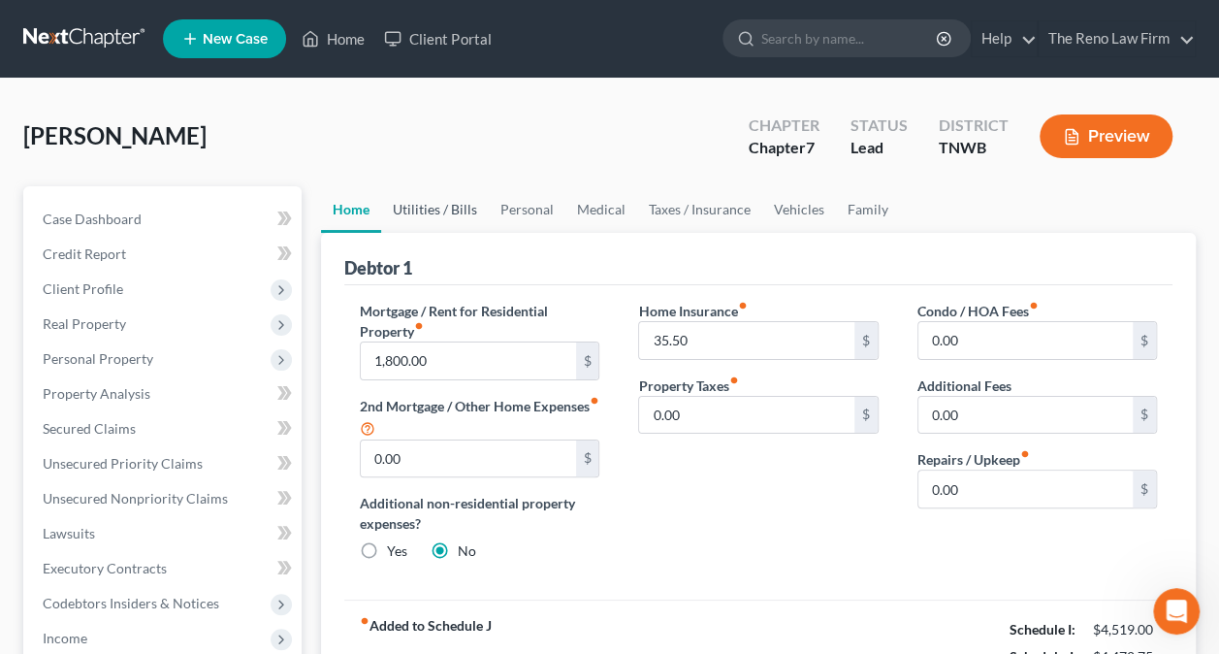
click at [427, 213] on link "Utilities / Bills" at bounding box center [435, 209] width 108 height 47
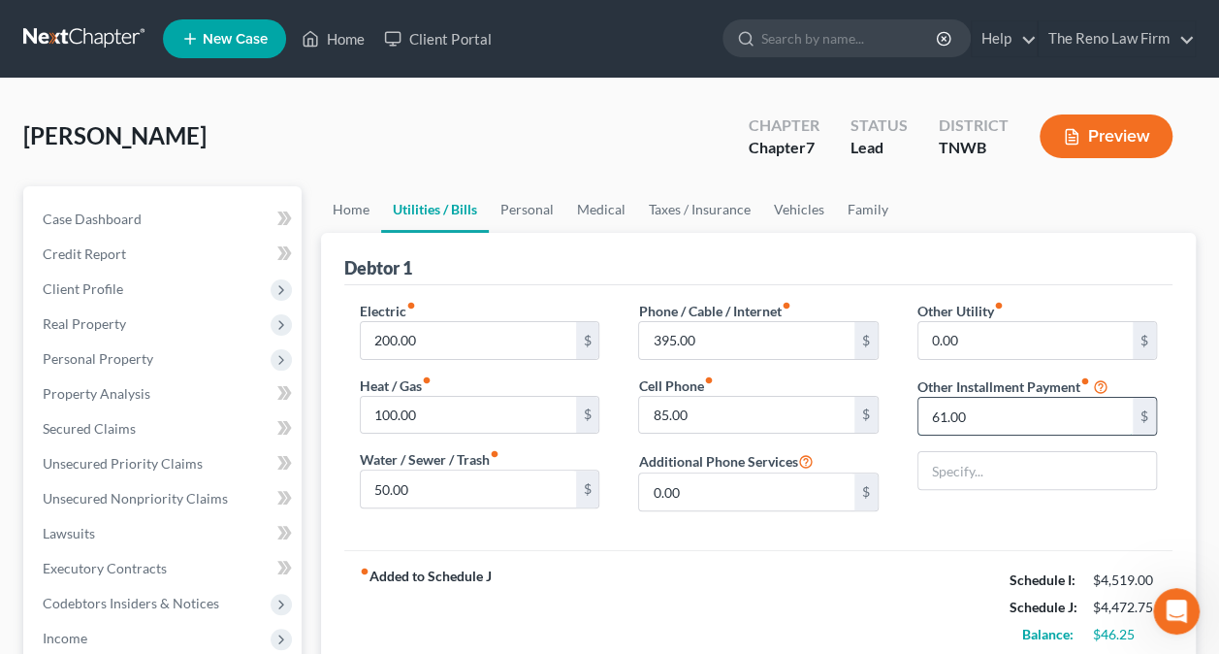
click at [1022, 409] on input "61.00" at bounding box center [1025, 416] width 214 height 37
click at [515, 213] on link "Personal" at bounding box center [527, 209] width 77 height 47
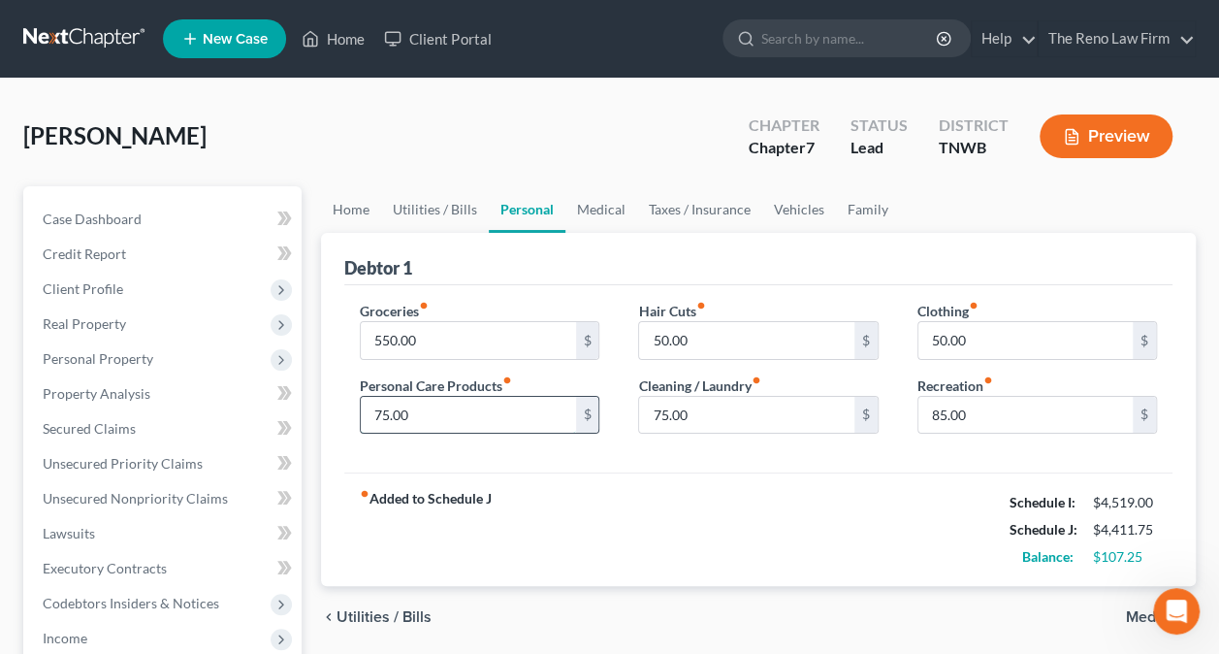
click at [390, 411] on input "75.00" at bounding box center [468, 415] width 214 height 37
type input "85.00"
click at [419, 339] on input "550.00" at bounding box center [468, 340] width 214 height 37
type input "600.00"
click at [997, 336] on input "50.00" at bounding box center [1025, 340] width 214 height 37
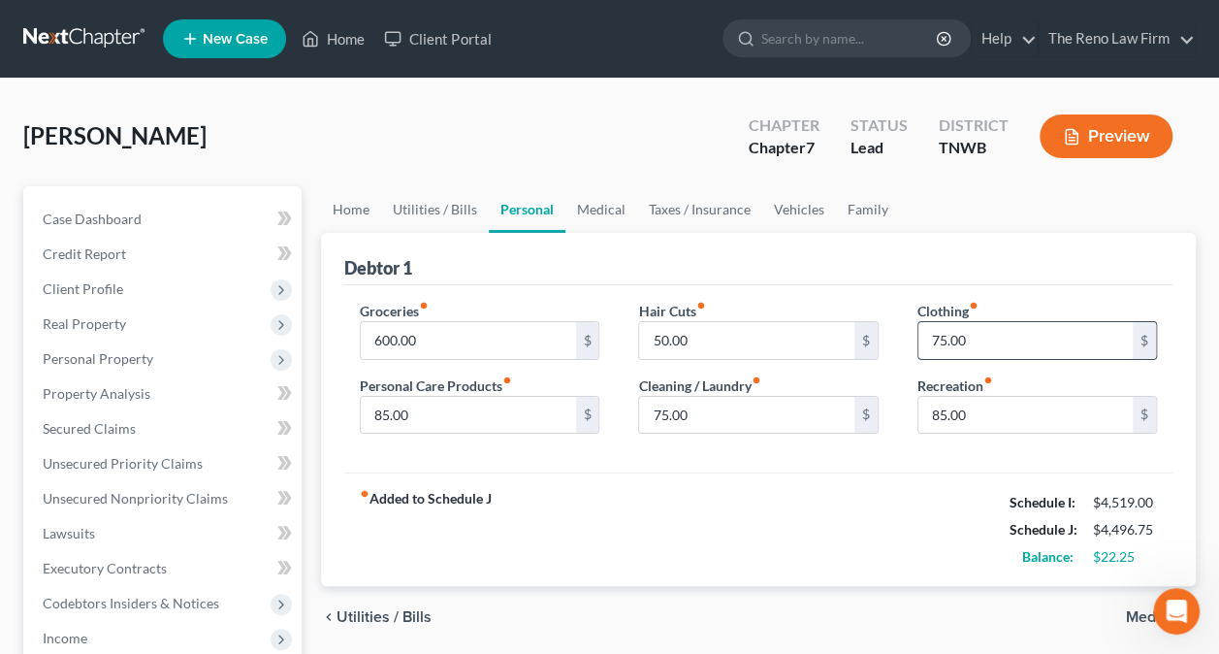
type input "75.00"
click at [954, 406] on input "85.00" at bounding box center [1025, 415] width 214 height 37
click at [954, 406] on input "85.01" at bounding box center [1025, 415] width 214 height 37
type input "100.00"
click at [608, 219] on link "Medical" at bounding box center [601, 209] width 72 height 47
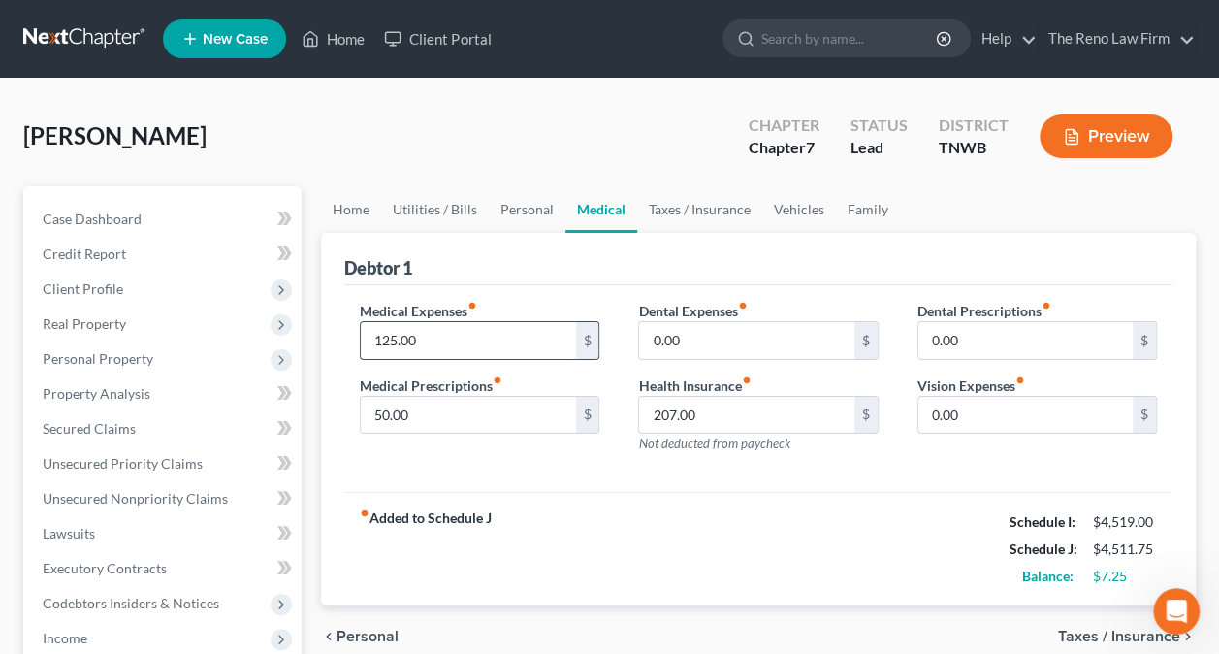
click at [395, 343] on input "125.00" at bounding box center [468, 340] width 214 height 37
type input "75.00"
click at [111, 360] on span "Personal Property" at bounding box center [98, 358] width 111 height 16
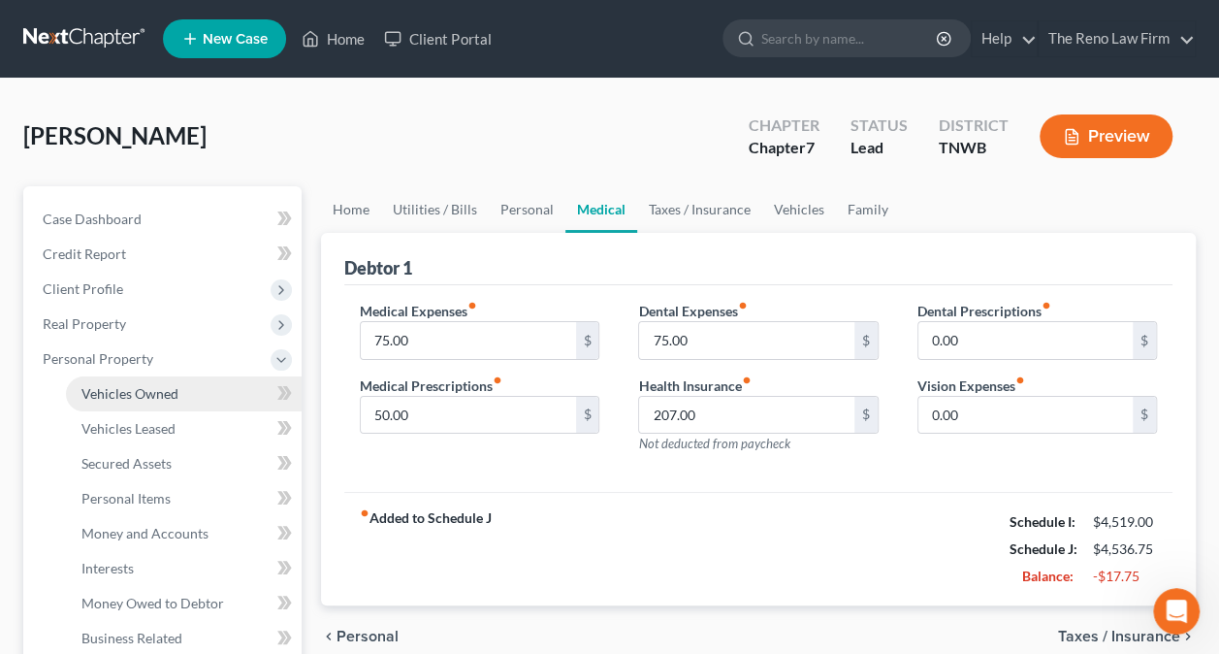
click at [152, 396] on span "Vehicles Owned" at bounding box center [129, 393] width 97 height 16
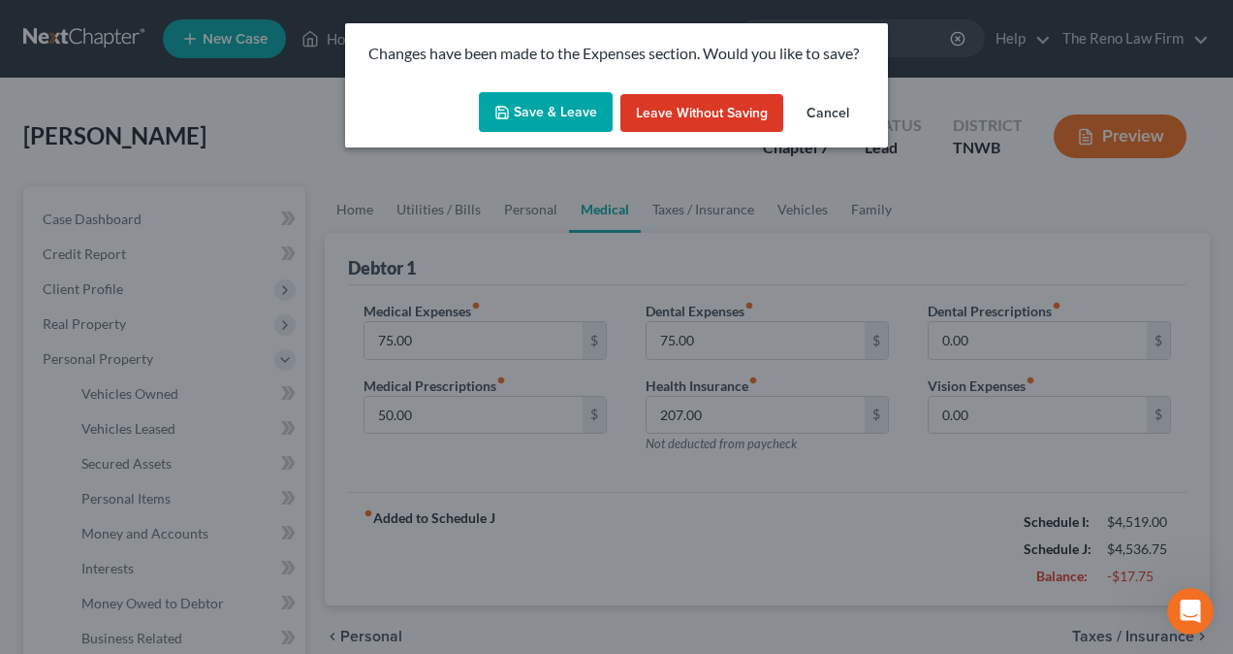
click at [551, 113] on button "Save & Leave" at bounding box center [546, 112] width 134 height 41
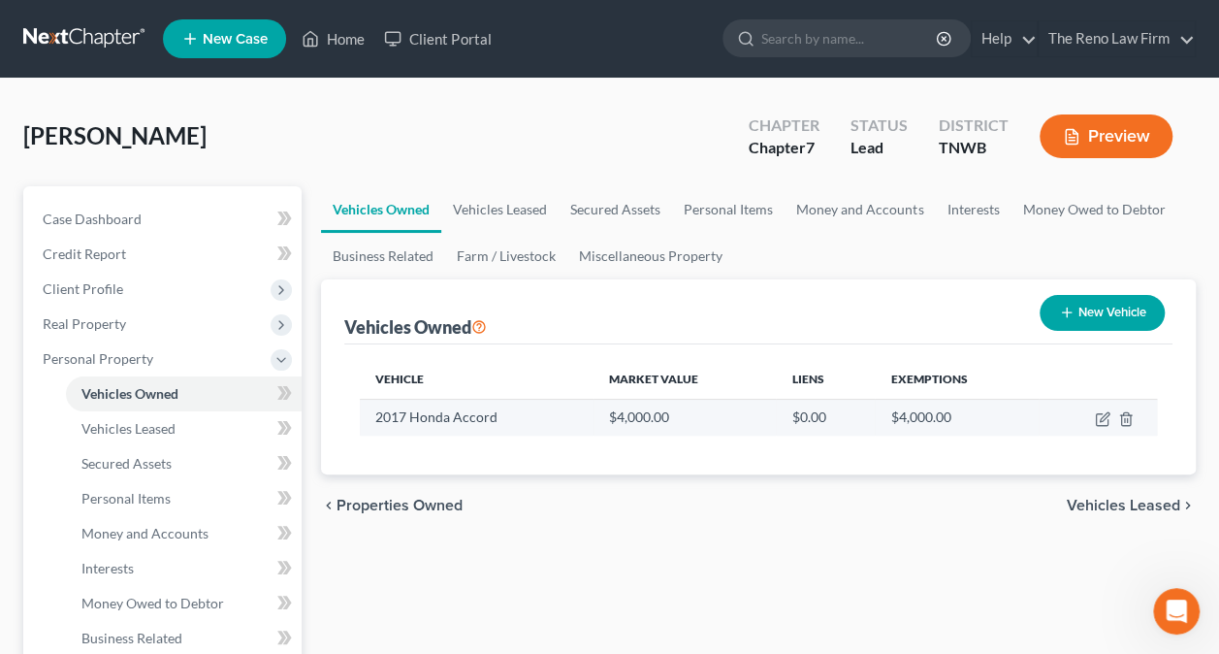
click at [1092, 414] on td at bounding box center [1098, 417] width 118 height 37
click at [1100, 411] on icon "button" at bounding box center [1103, 419] width 16 height 16
select select "0"
select select "9"
select select "4"
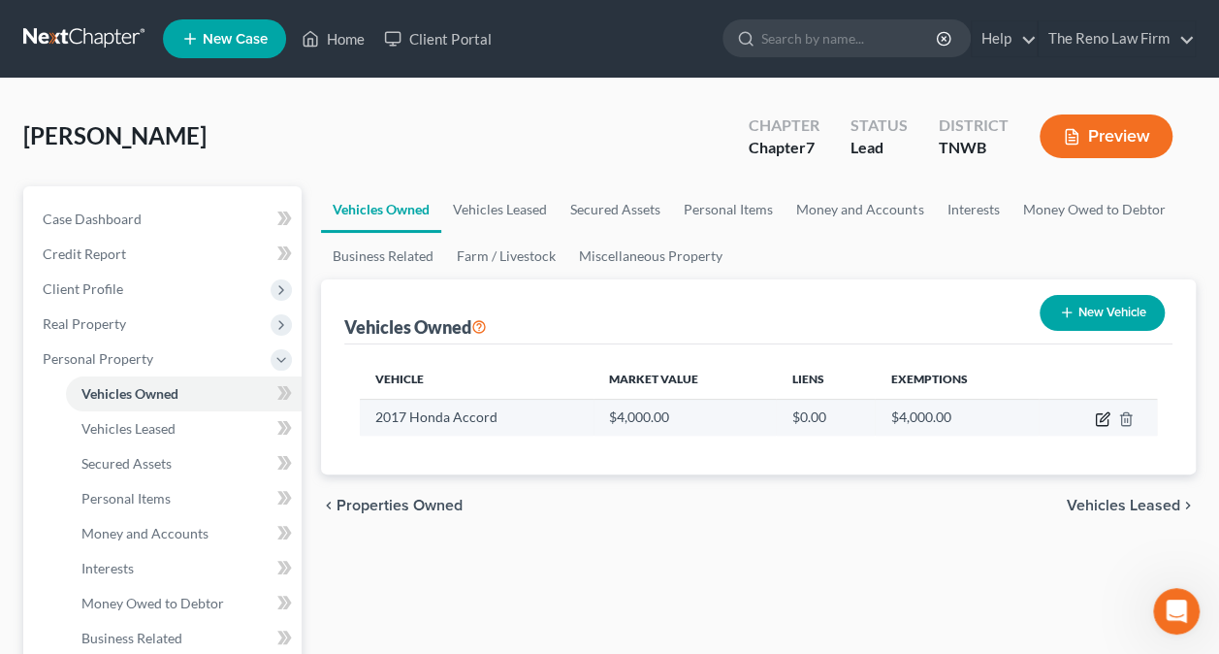
select select "0"
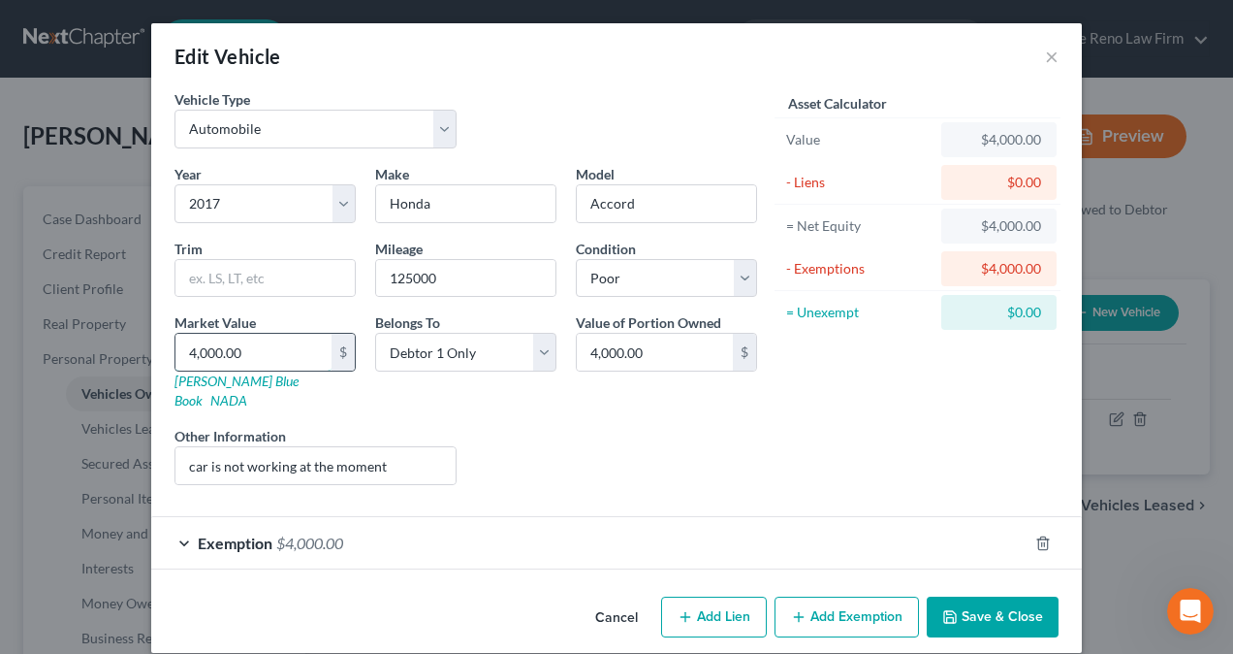
click at [260, 349] on input "4,000.00" at bounding box center [254, 352] width 156 height 37
type input "6"
type input "6.00"
type input "65"
type input "65.00"
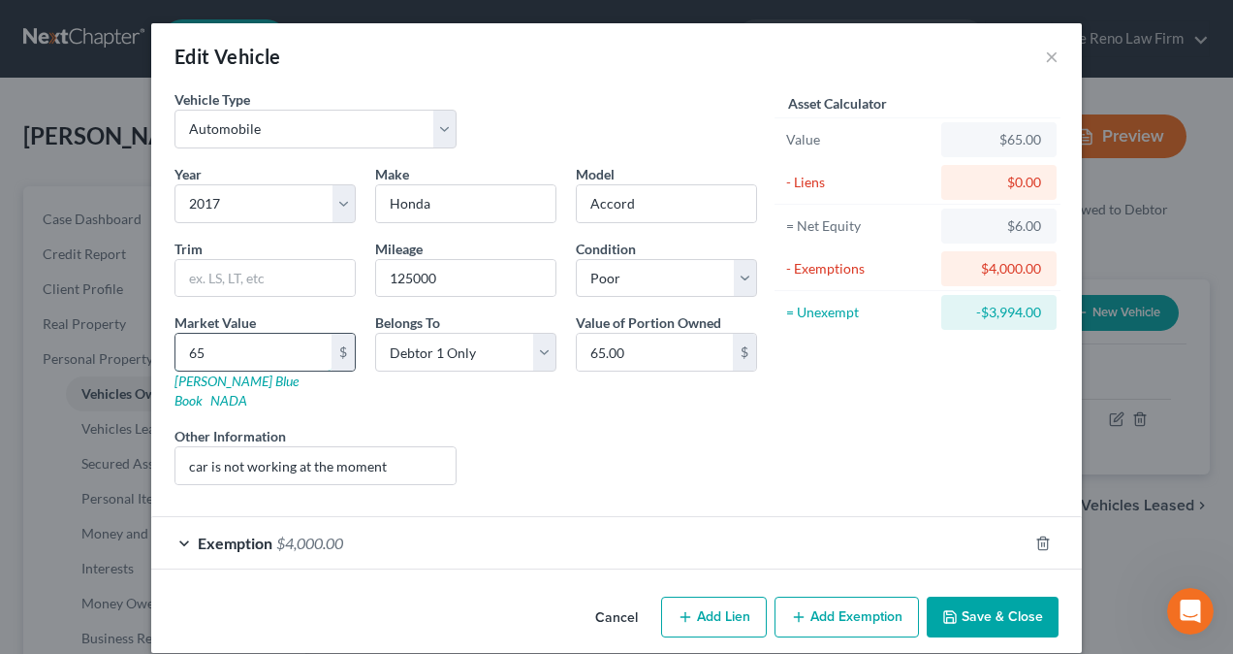
type input "650"
type input "650.00"
type input "6500"
type input "6,500.00"
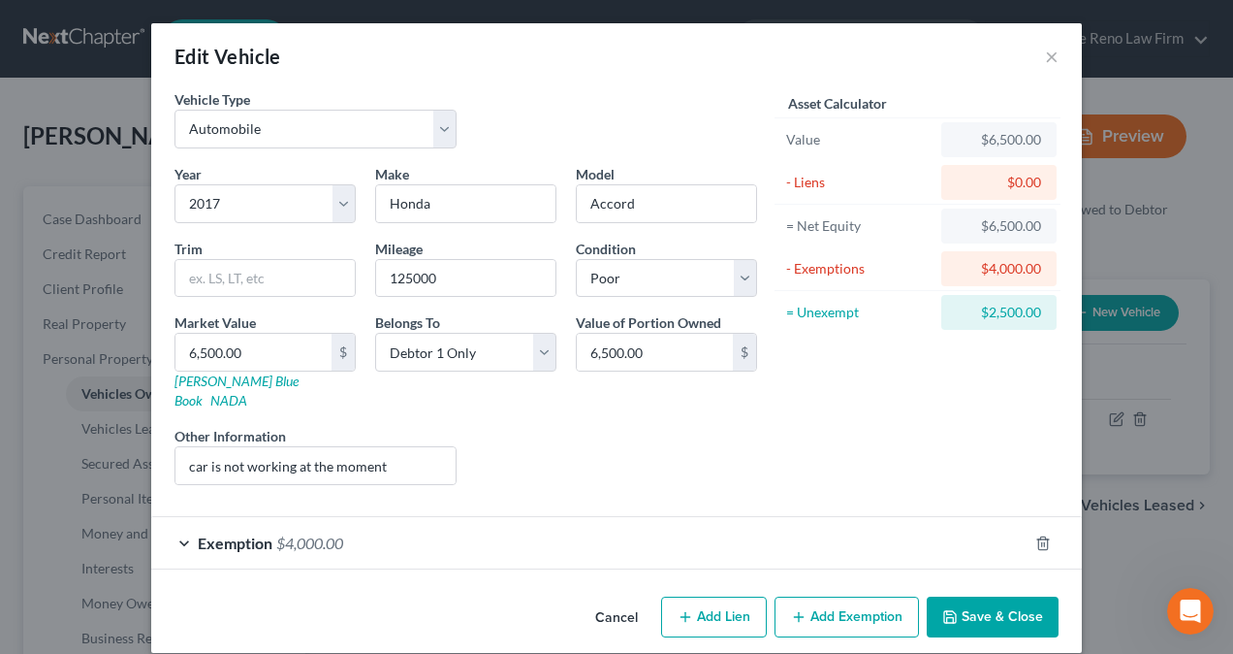
click at [188, 521] on div "Exemption $4,000.00" at bounding box center [589, 542] width 877 height 51
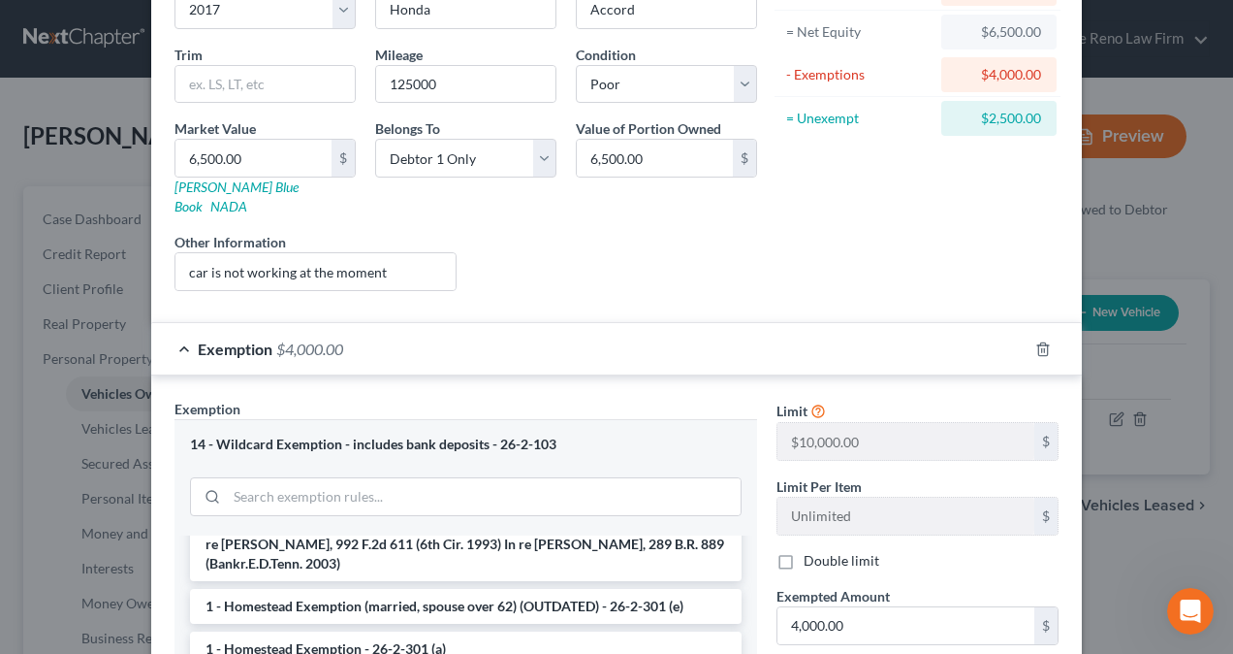
scroll to position [194, 0]
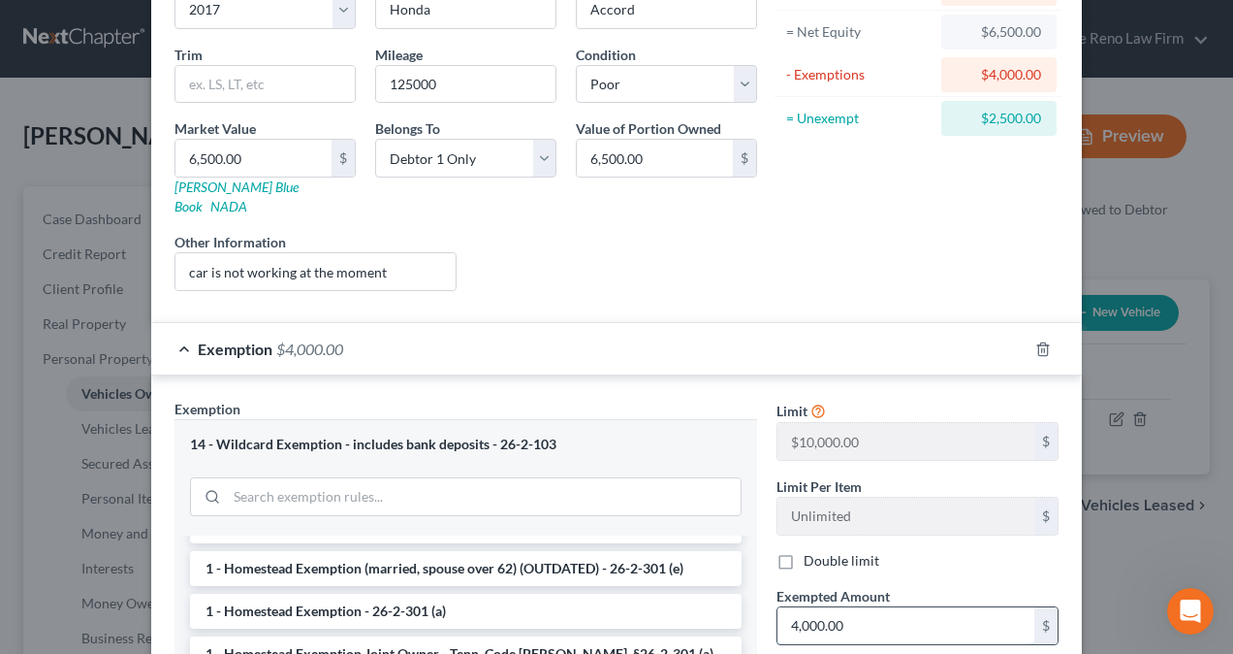
click at [847, 607] on input "4,000.00" at bounding box center [906, 625] width 257 height 37
type input "6,500.00"
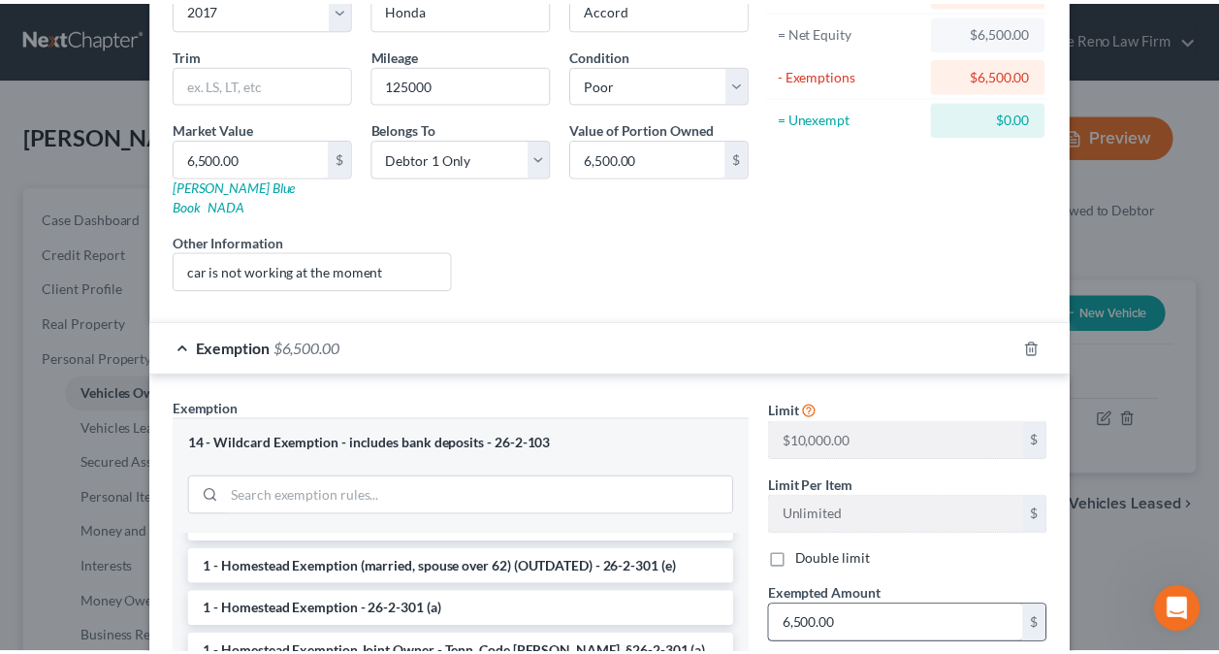
scroll to position [499, 0]
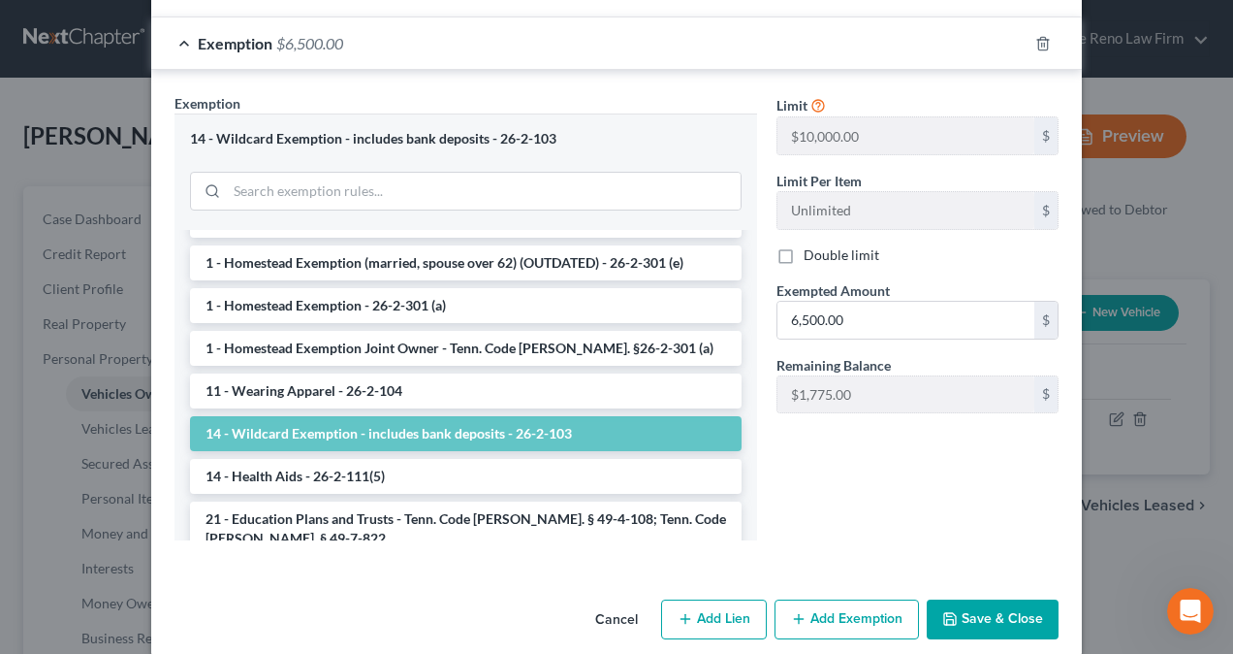
click at [985, 599] on button "Save & Close" at bounding box center [993, 619] width 132 height 41
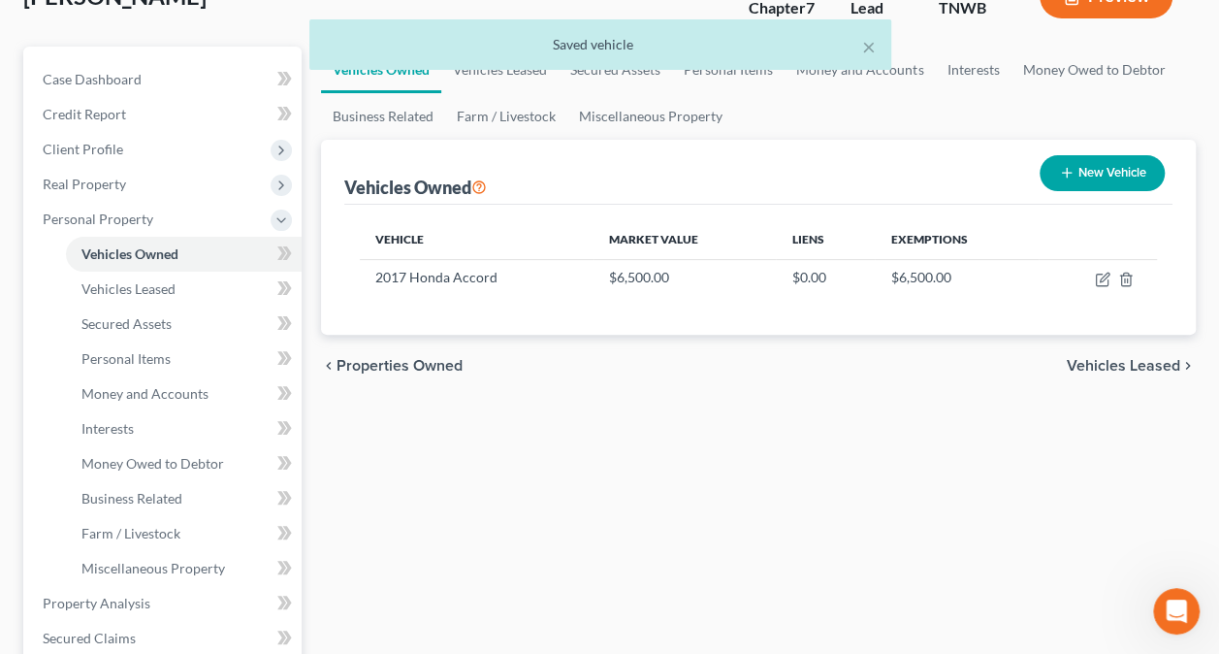
scroll to position [194, 0]
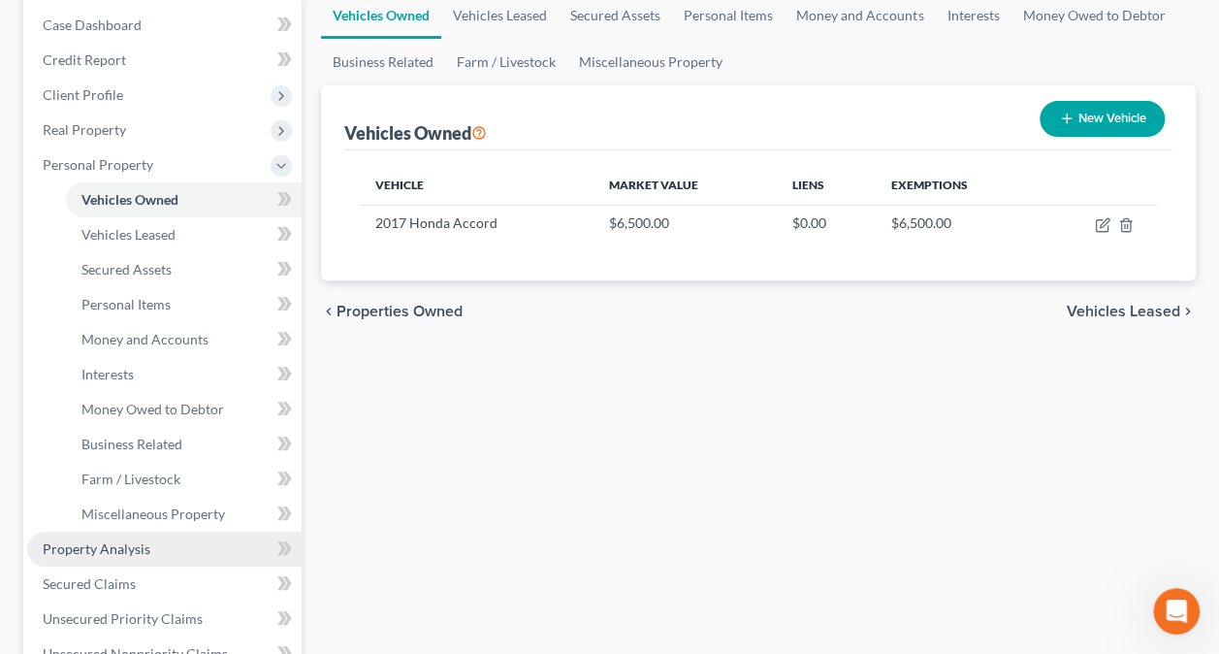
click at [83, 542] on span "Property Analysis" at bounding box center [97, 548] width 108 height 16
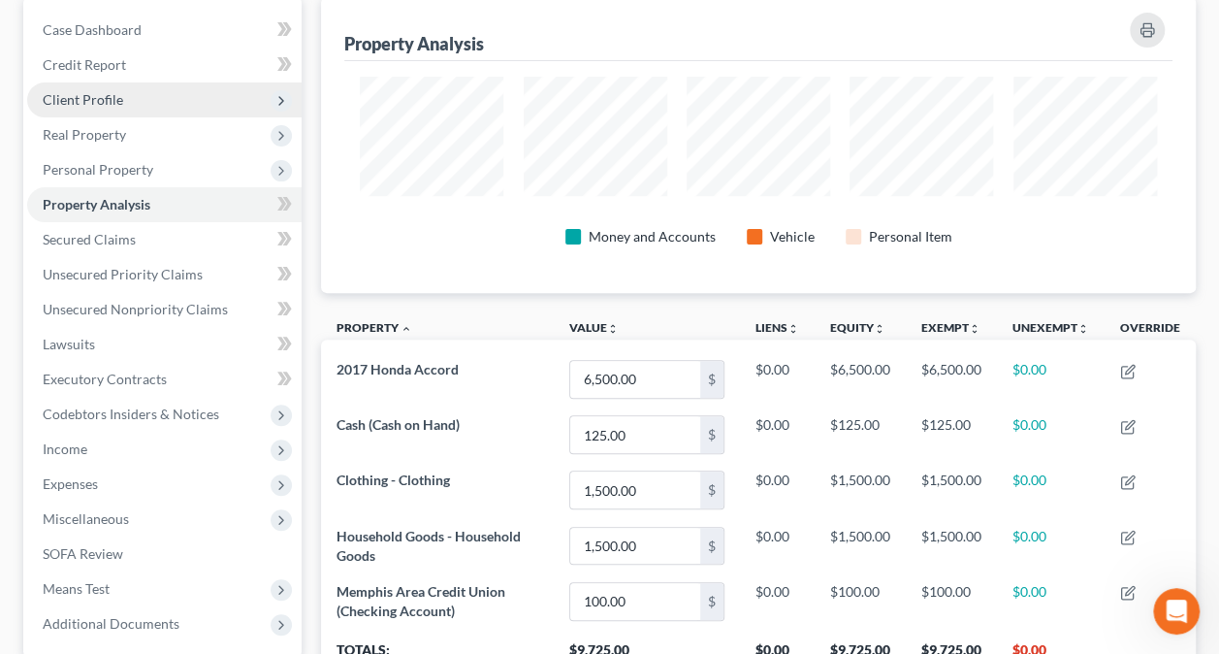
scroll to position [180, 0]
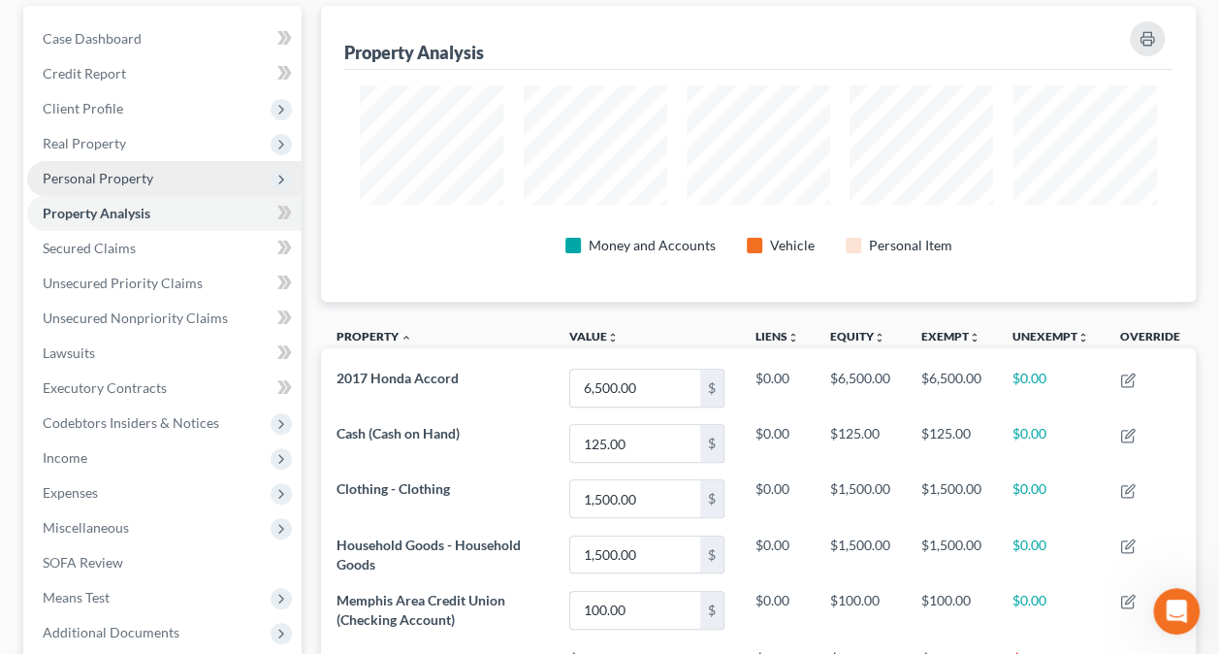
click at [132, 179] on span "Personal Property" at bounding box center [98, 178] width 111 height 16
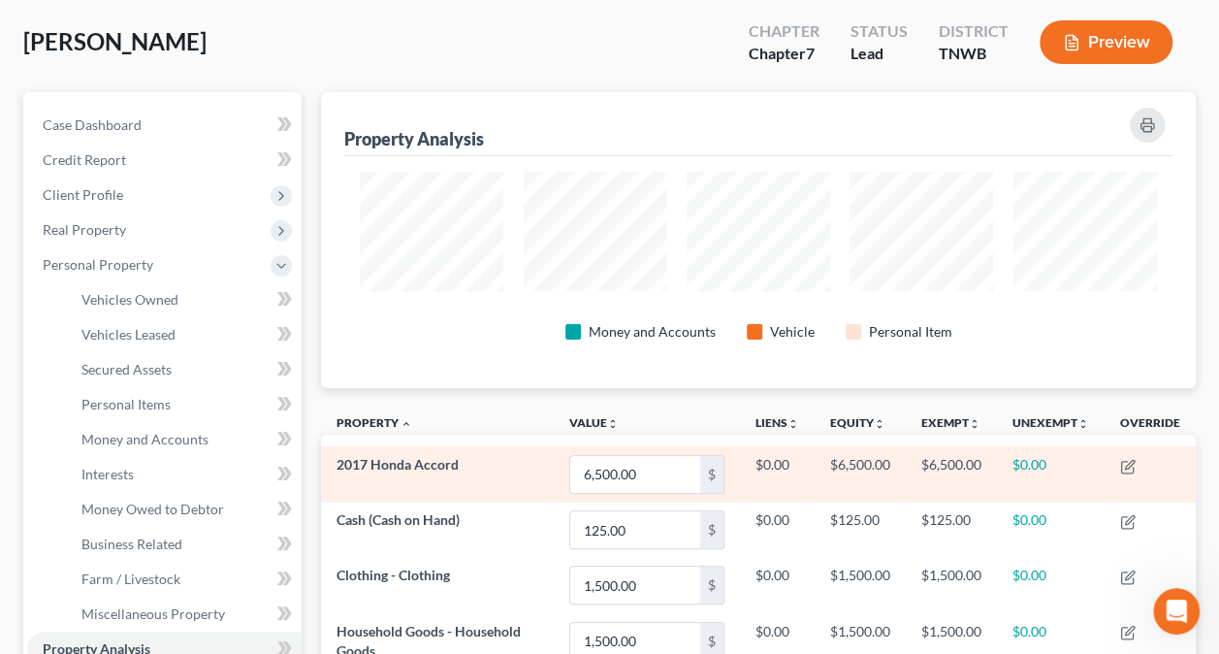
scroll to position [0, 0]
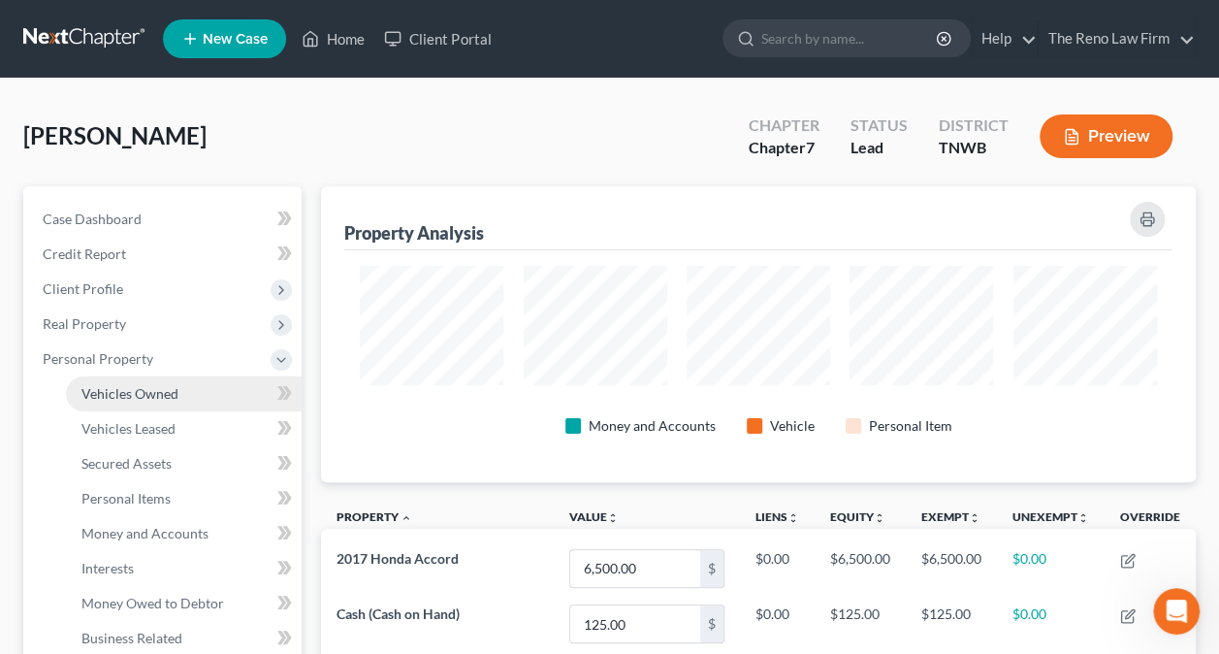
click at [128, 393] on span "Vehicles Owned" at bounding box center [129, 393] width 97 height 16
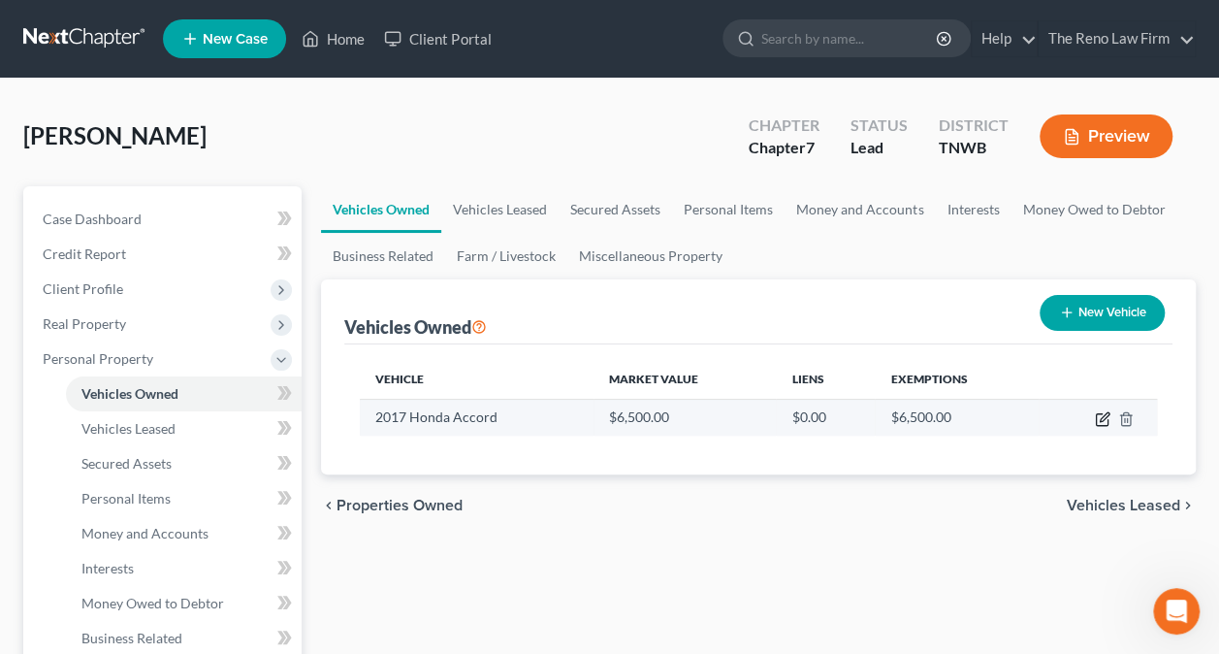
click at [1102, 420] on icon "button" at bounding box center [1104, 416] width 9 height 9
select select "0"
select select "9"
select select "4"
select select "0"
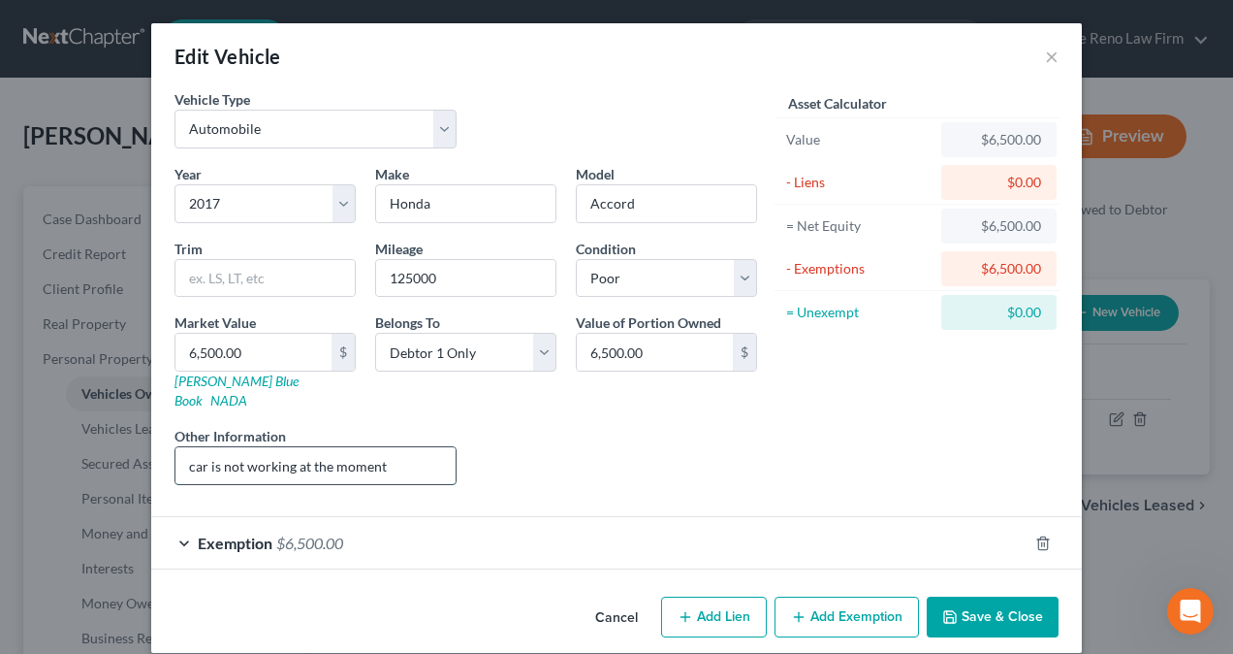
click at [399, 447] on input "car is not working at the moment" at bounding box center [316, 465] width 280 height 37
click at [273, 447] on input "car is not working at the moment" at bounding box center [316, 465] width 280 height 37
type input "car is not running at the moment"
click at [981, 596] on button "Save & Close" at bounding box center [993, 616] width 132 height 41
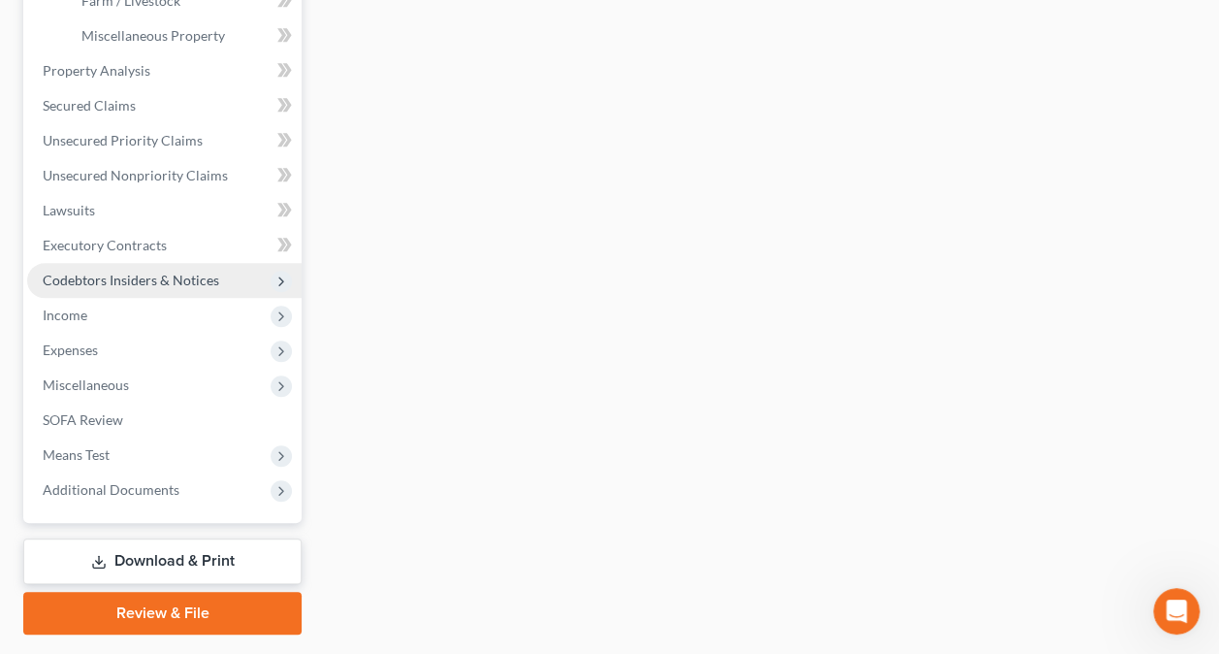
scroll to position [679, 0]
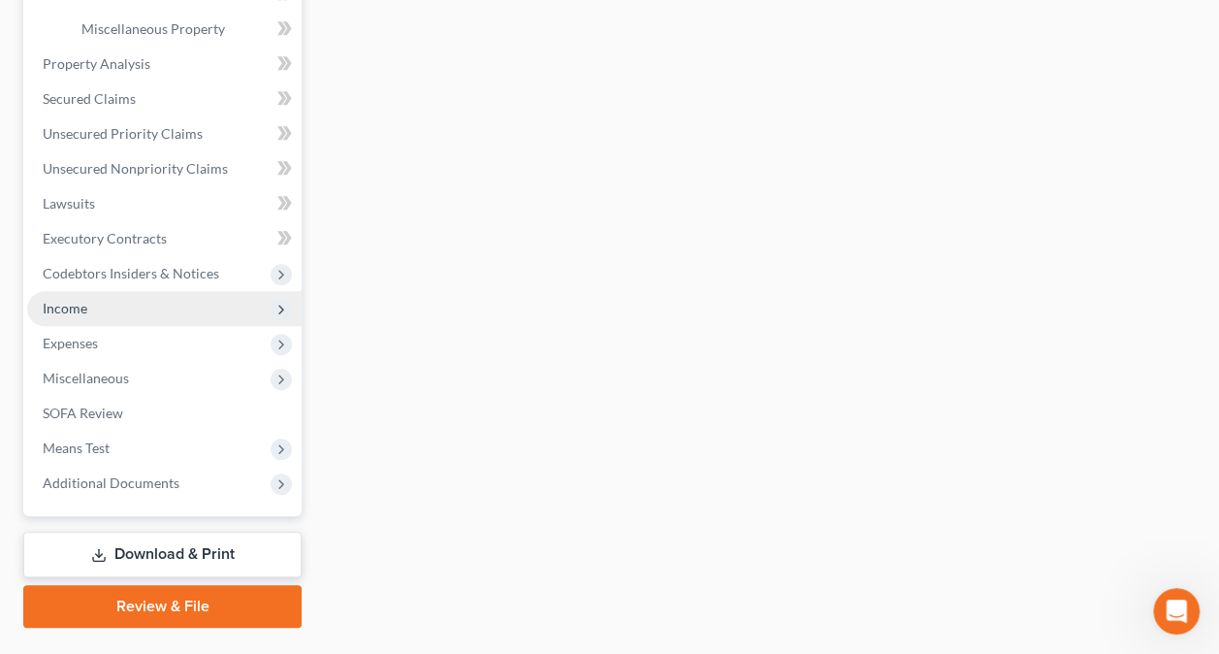
click at [76, 307] on span "Income" at bounding box center [65, 308] width 45 height 16
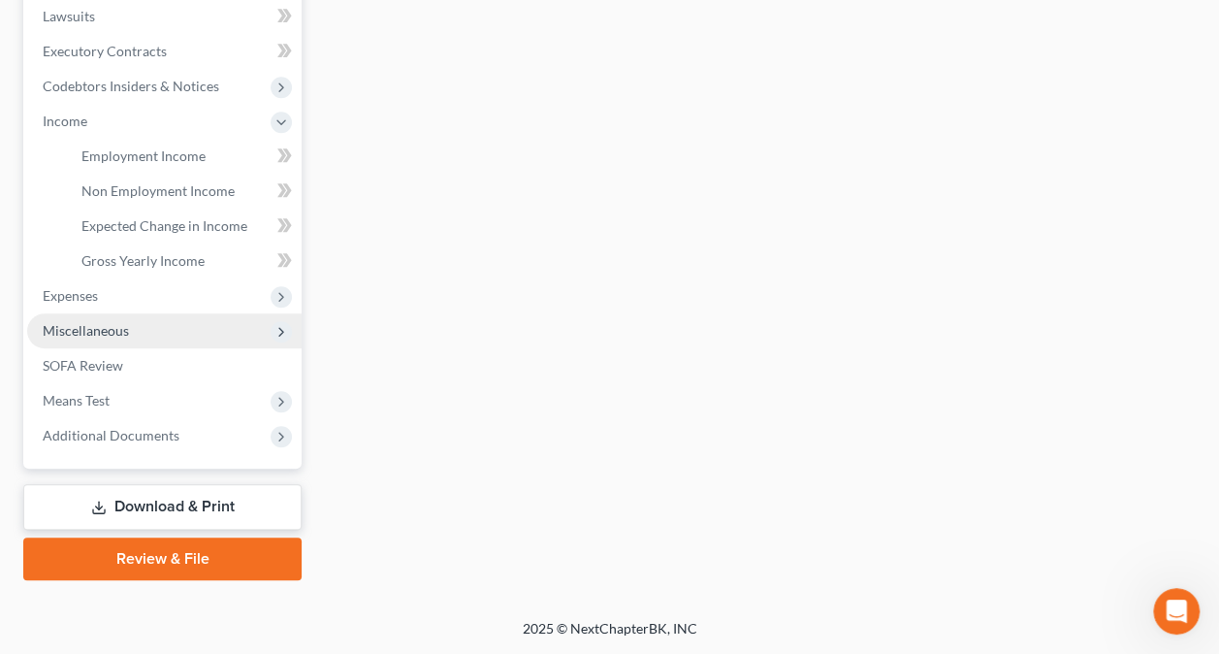
scroll to position [514, 0]
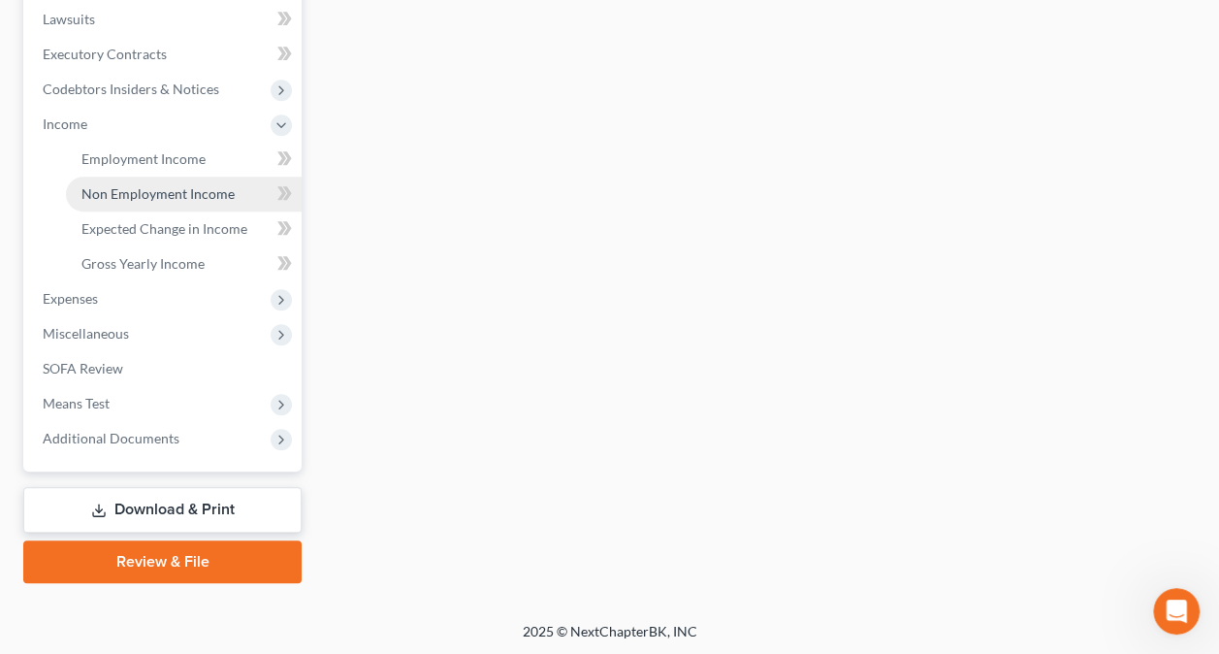
click at [170, 195] on span "Non Employment Income" at bounding box center [157, 193] width 153 height 16
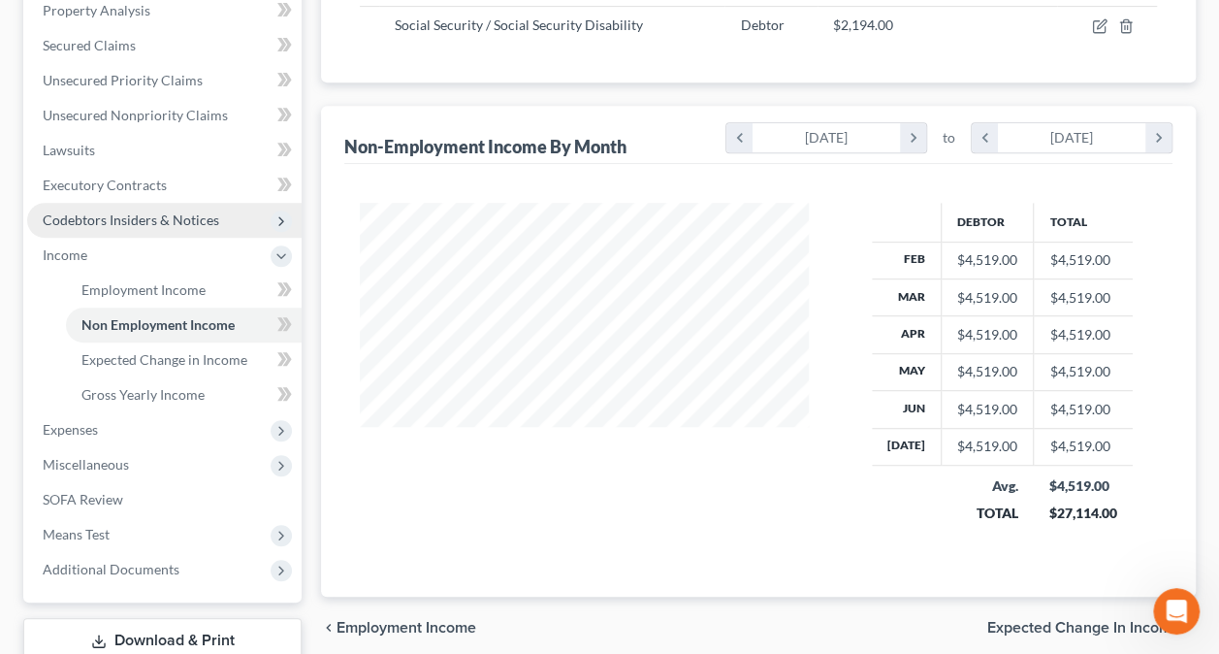
scroll to position [388, 0]
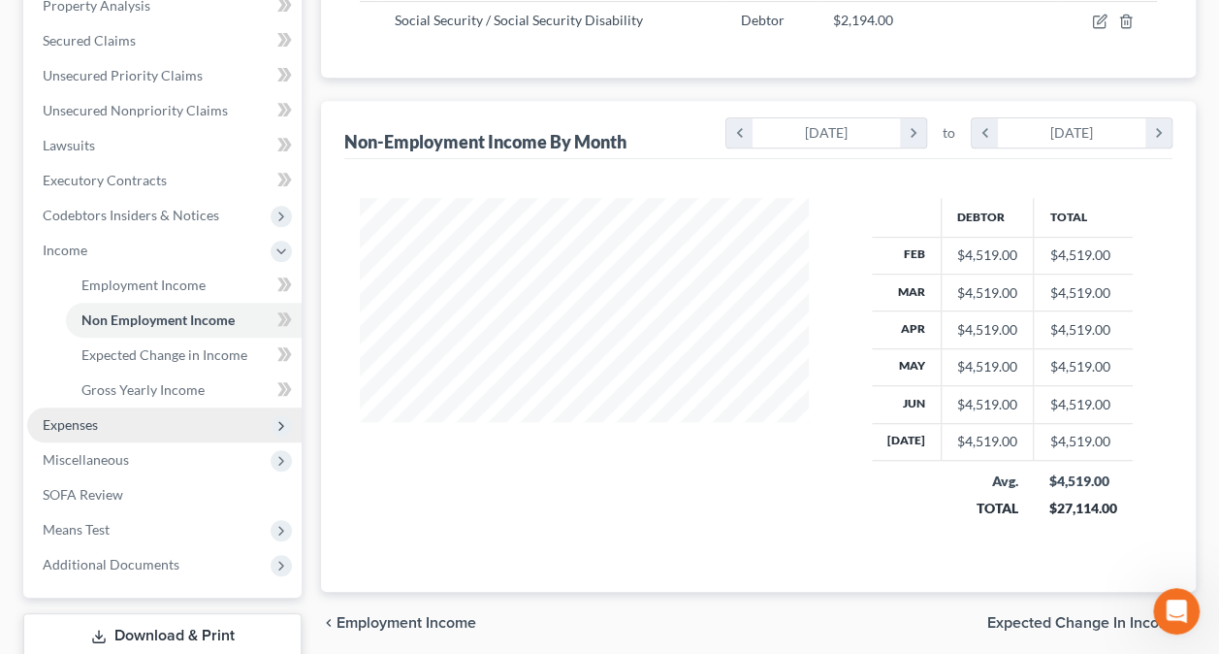
click at [107, 419] on span "Expenses" at bounding box center [164, 424] width 274 height 35
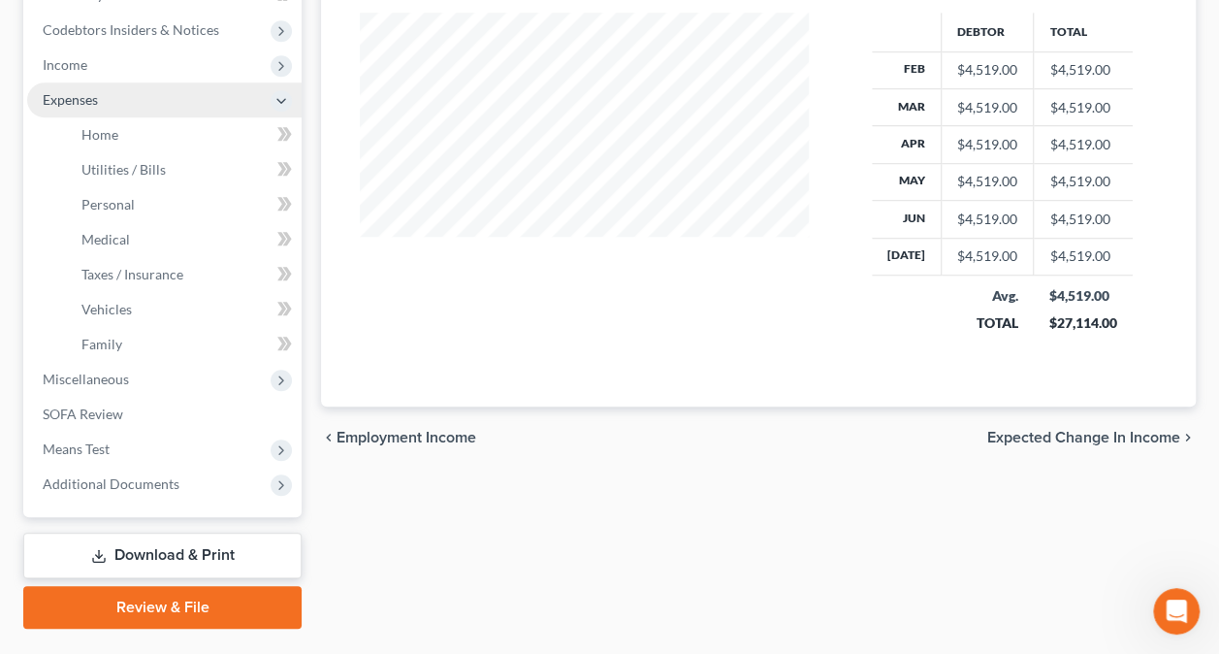
scroll to position [582, 0]
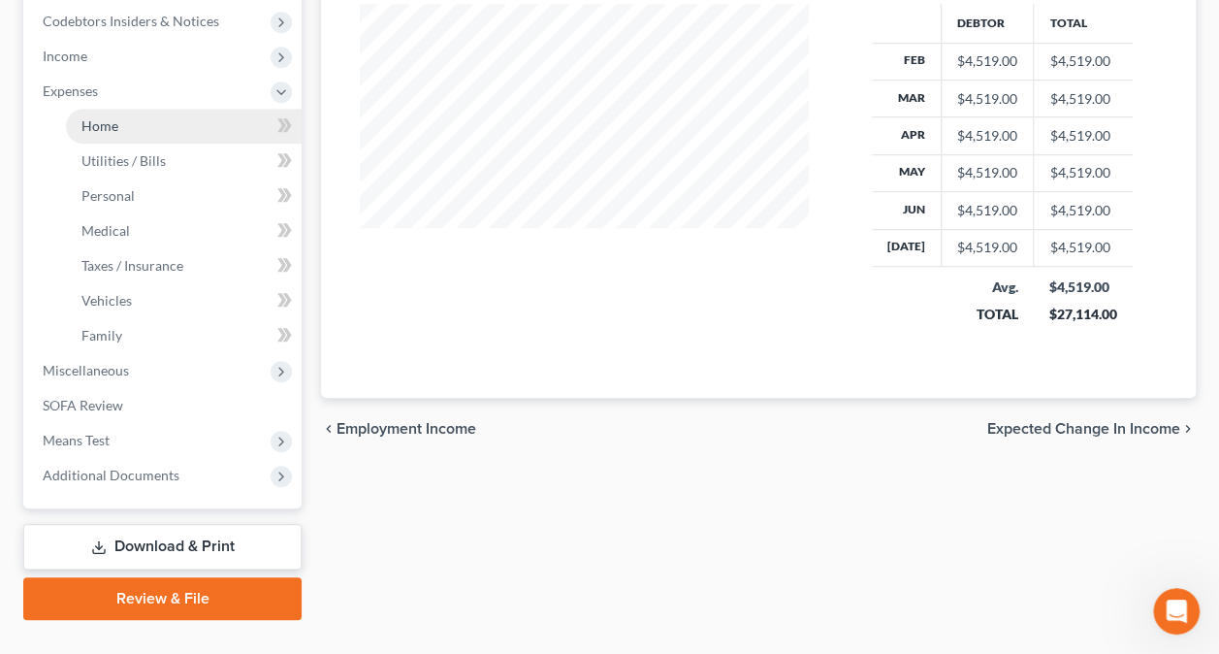
click at [111, 117] on span "Home" at bounding box center [99, 125] width 37 height 16
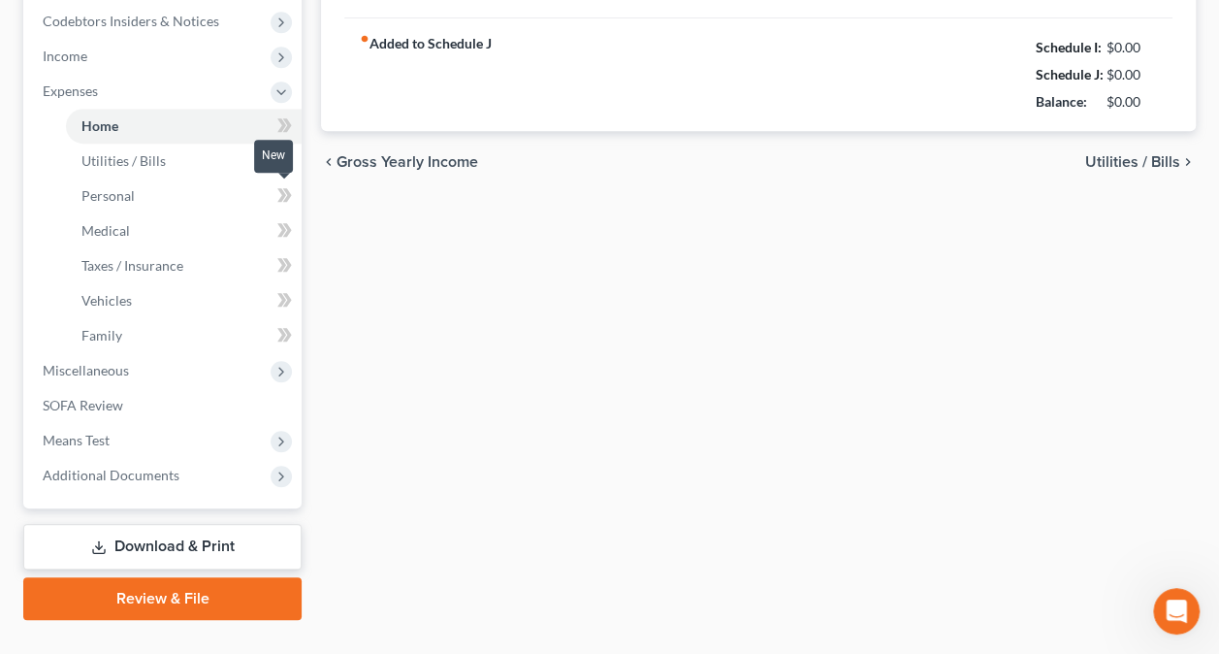
type input "1,800.00"
type input "0.00"
radio input "true"
type input "35.50"
type input "0.00"
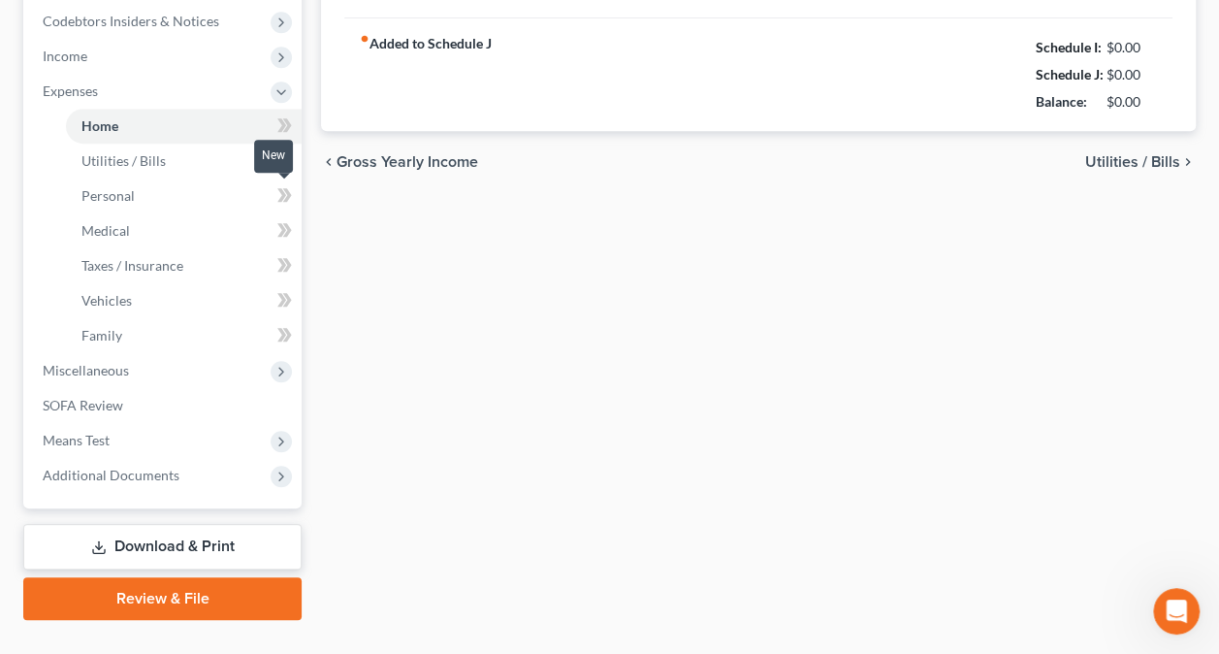
type input "0.00"
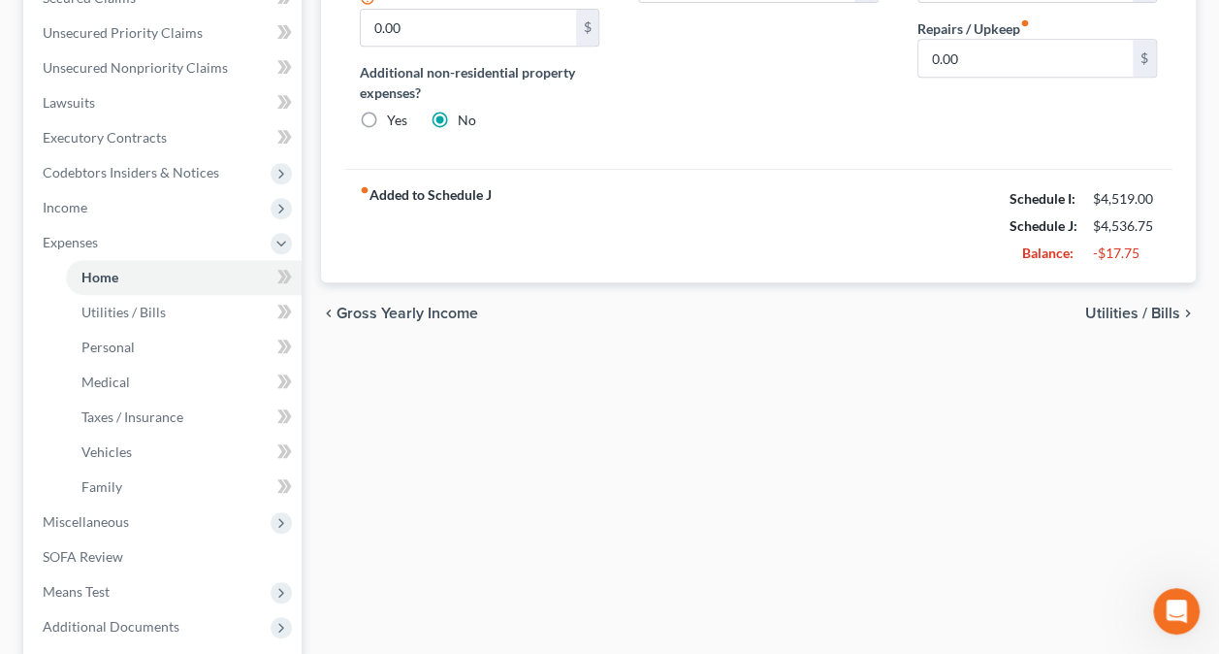
scroll to position [485, 0]
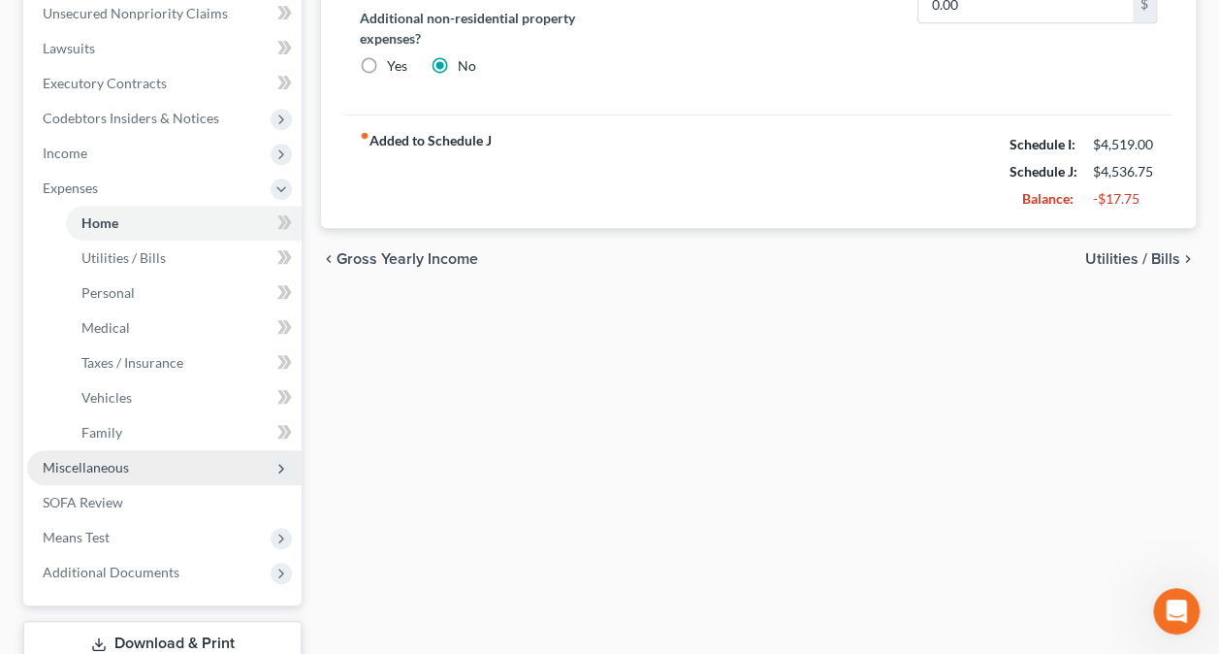
click at [103, 465] on span "Miscellaneous" at bounding box center [86, 467] width 86 height 16
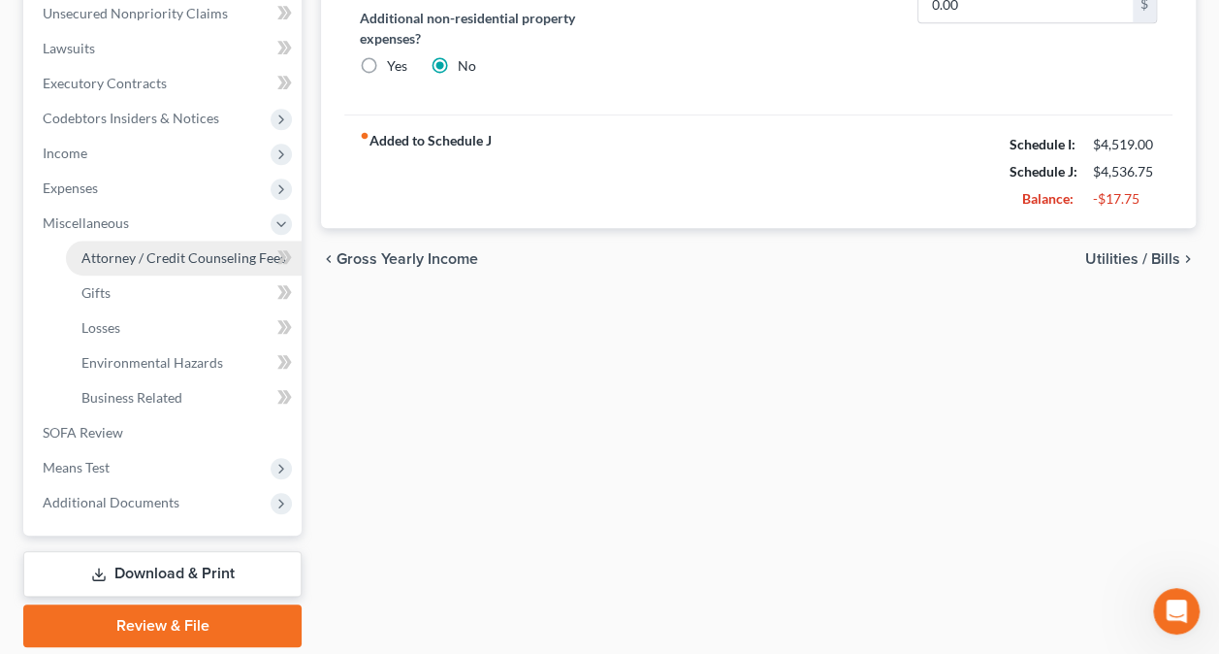
click at [149, 244] on link "Attorney / Credit Counseling Fees" at bounding box center [184, 257] width 236 height 35
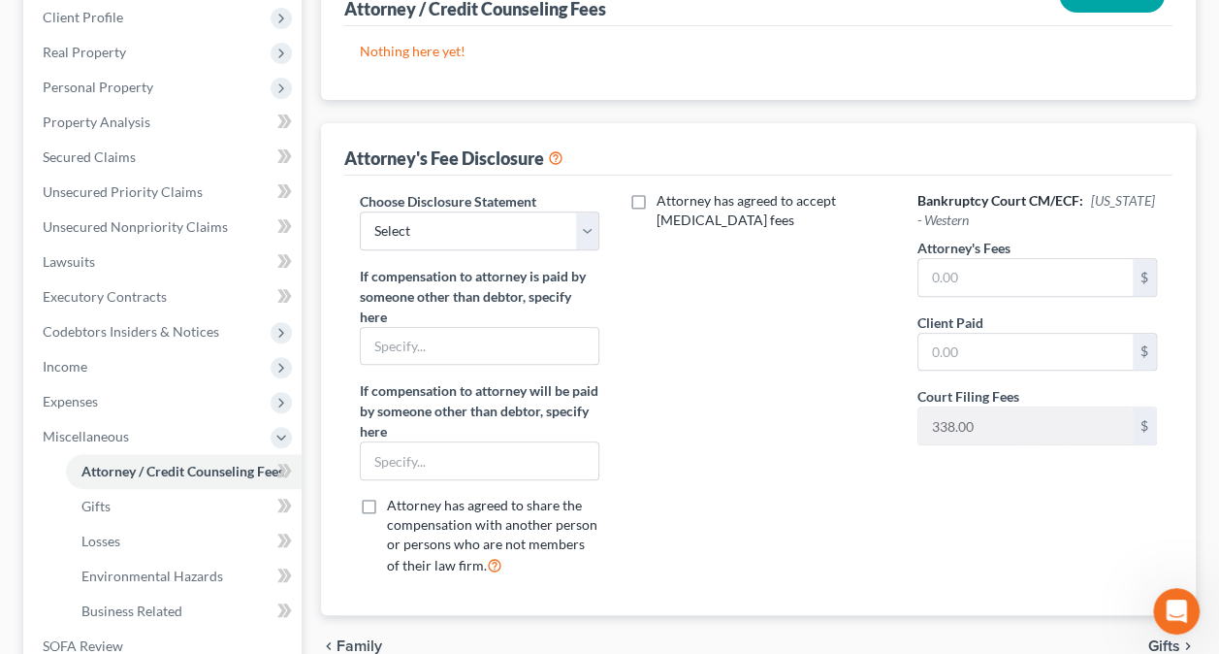
scroll to position [291, 0]
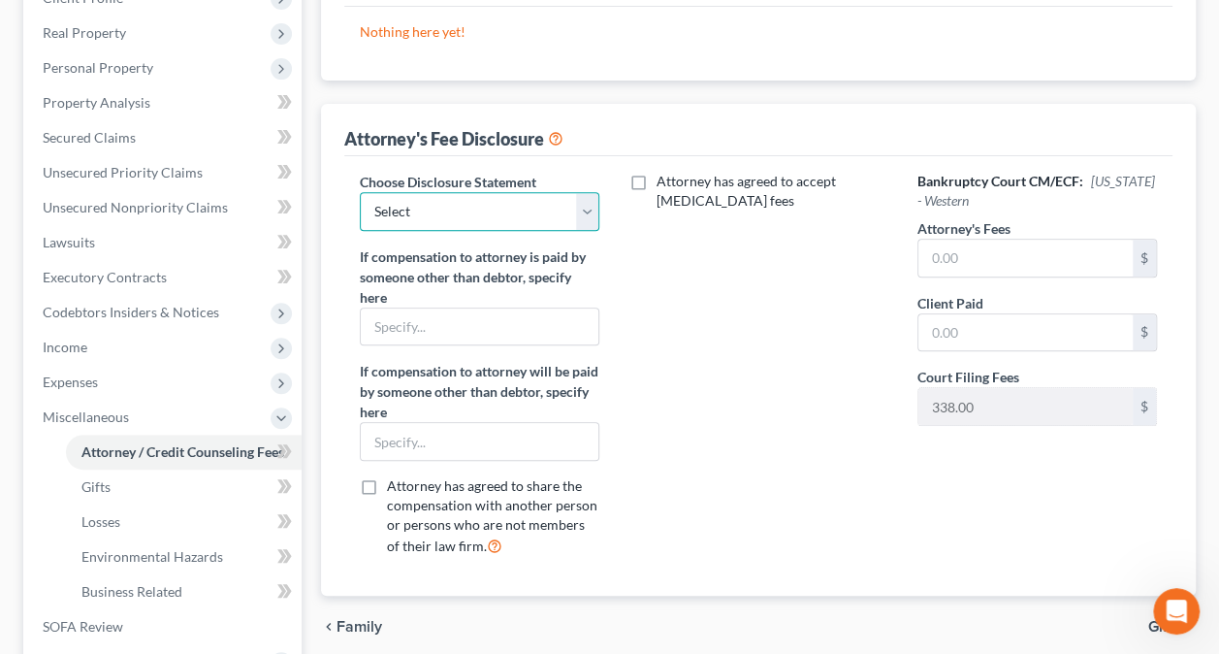
click at [586, 211] on select "Select Attorney" at bounding box center [480, 211] width 240 height 39
select select "0"
click at [360, 192] on select "Select Attorney" at bounding box center [480, 211] width 240 height 39
click at [1020, 259] on input "text" at bounding box center [1025, 258] width 214 height 37
type input "1,500"
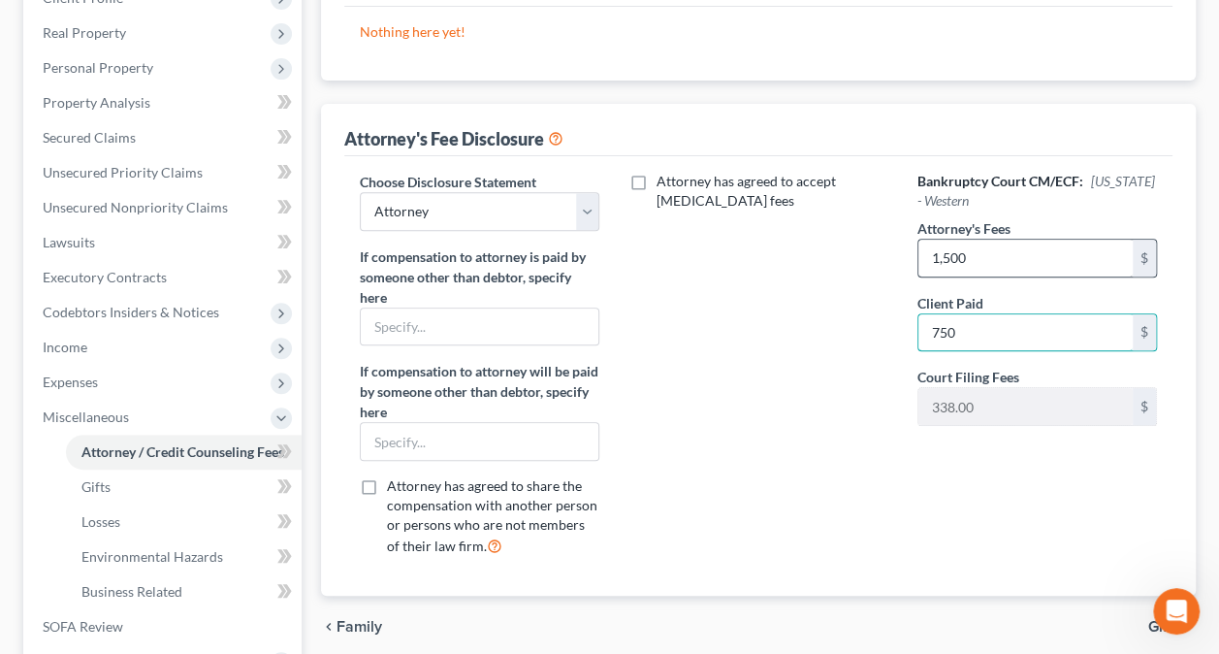
type input "750"
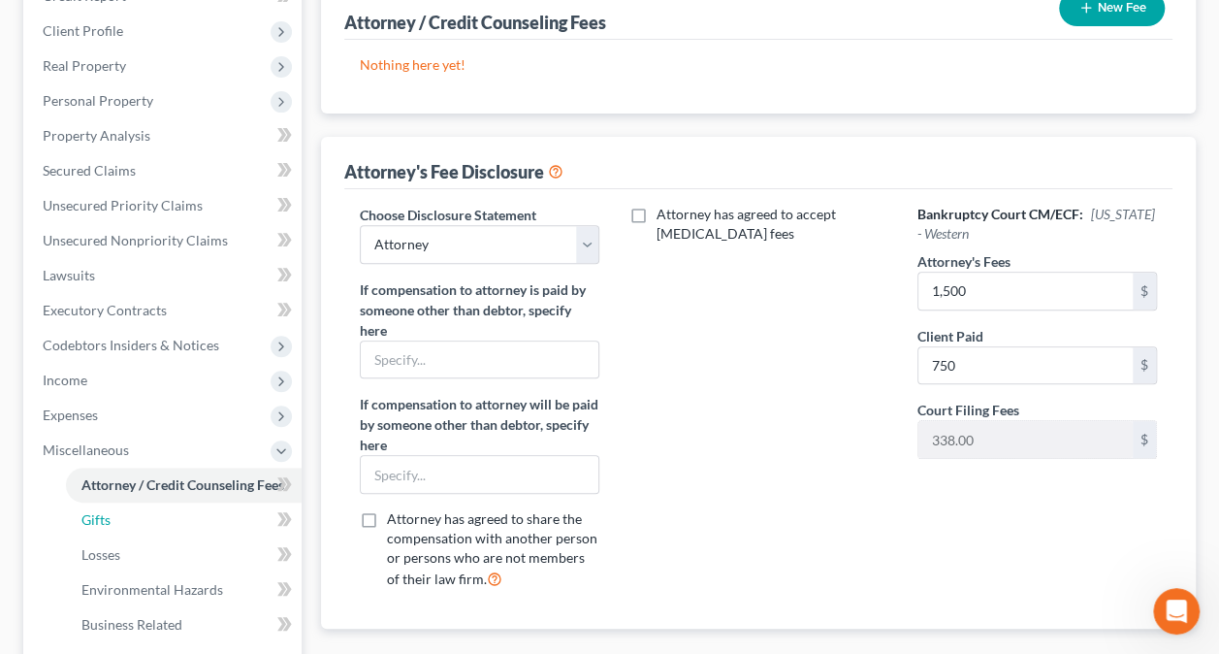
scroll to position [161, 0]
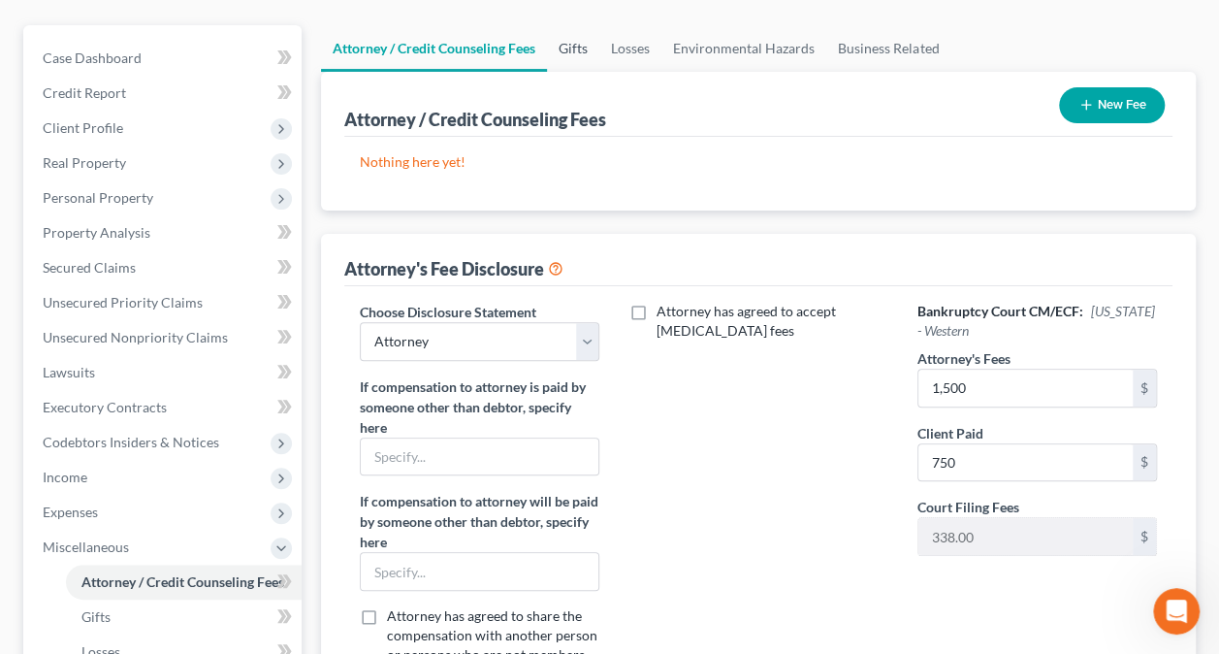
click at [587, 51] on link "Gifts" at bounding box center [573, 48] width 52 height 47
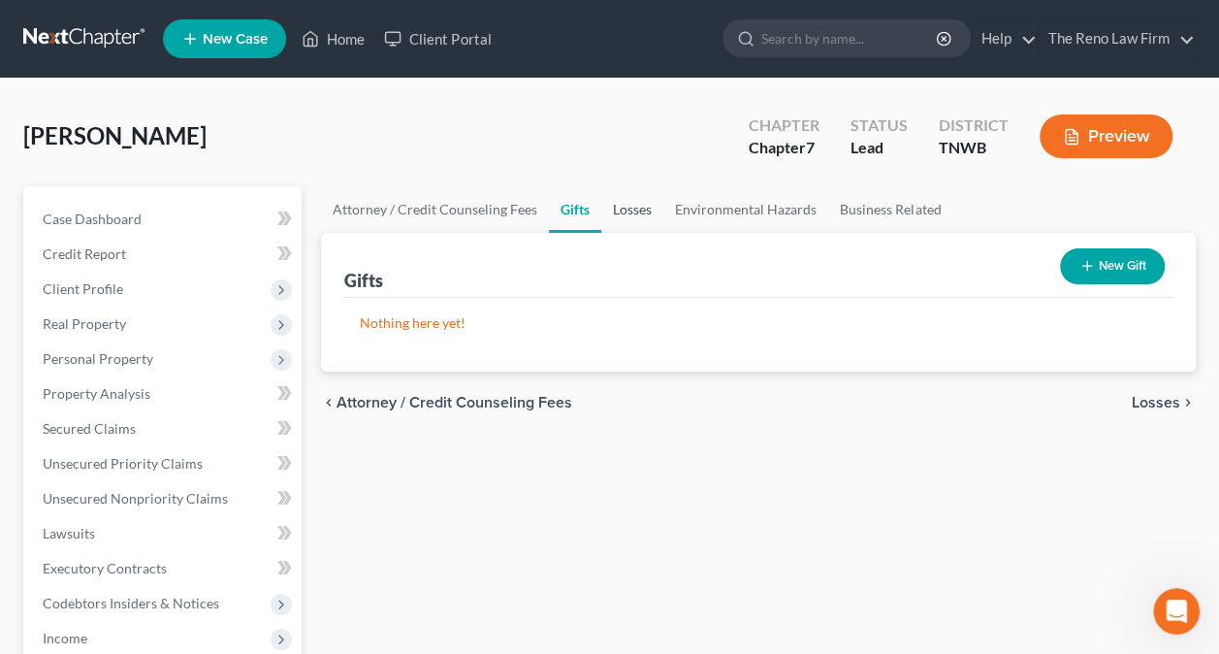
click at [632, 211] on link "Losses" at bounding box center [632, 209] width 62 height 47
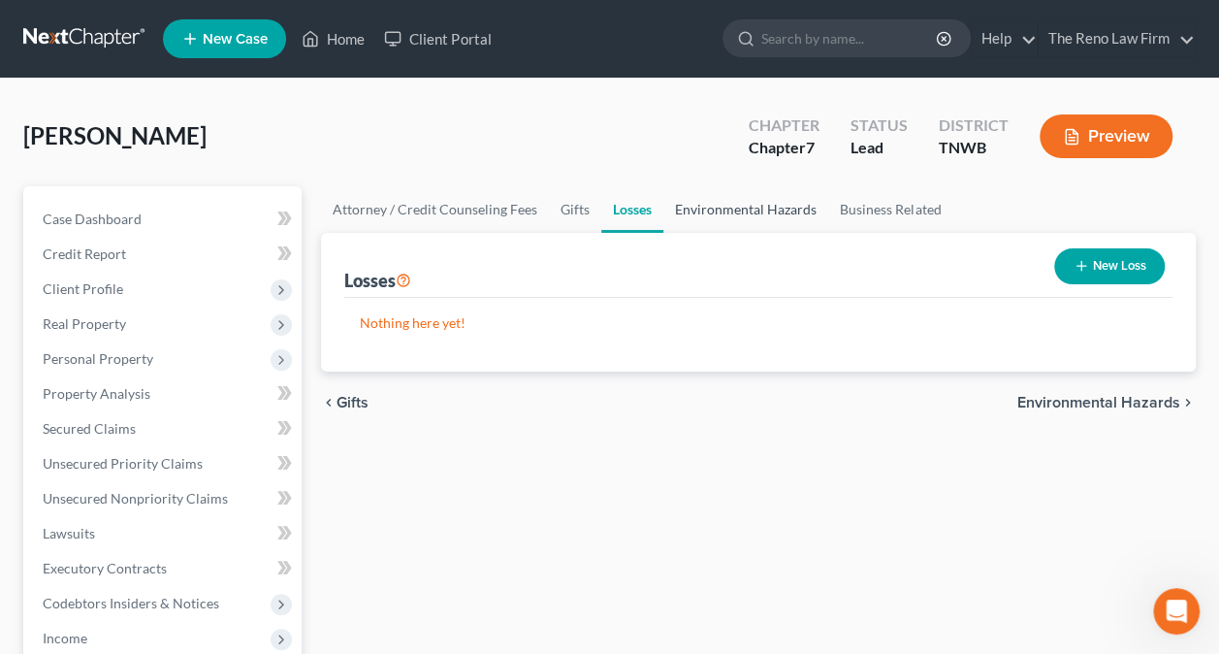
click at [715, 202] on link "Environmental Hazards" at bounding box center [745, 209] width 165 height 47
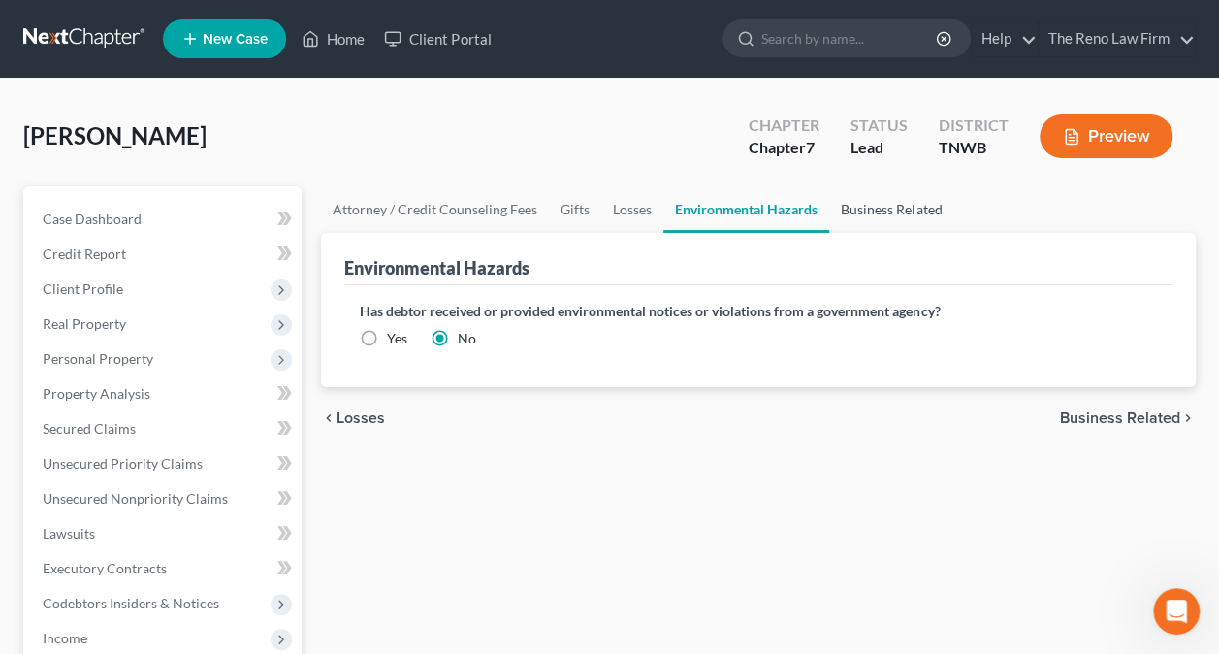
click at [872, 212] on link "Business Related" at bounding box center [891, 209] width 124 height 47
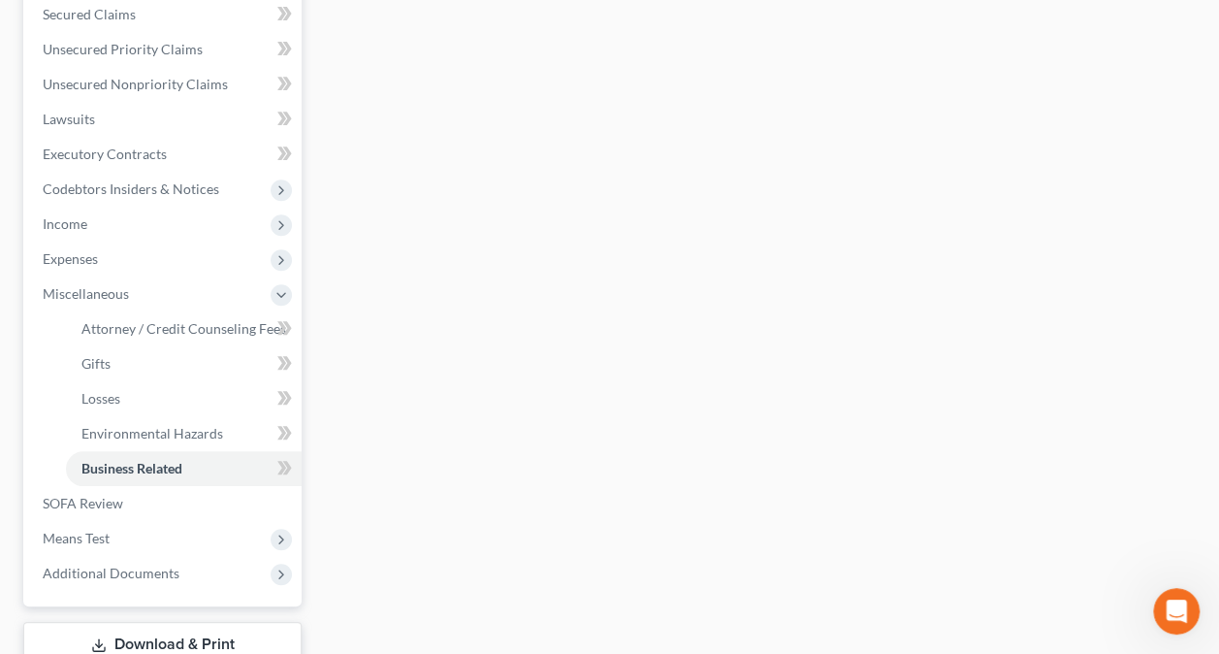
scroll to position [485, 0]
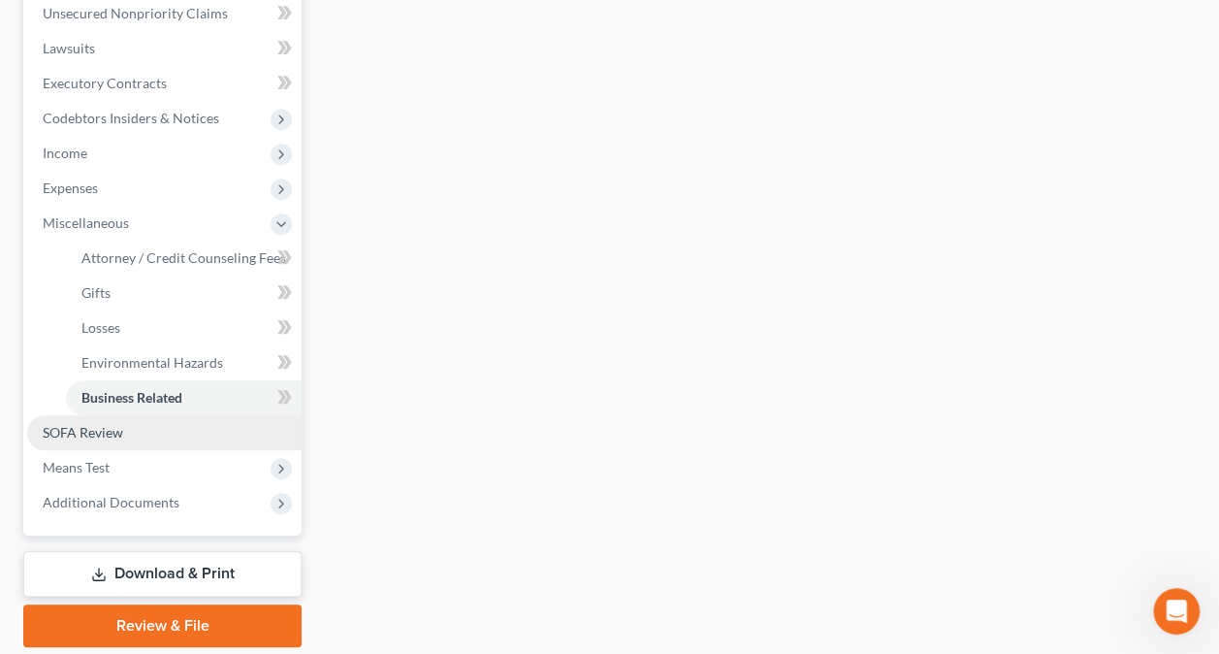
click at [81, 436] on span "SOFA Review" at bounding box center [83, 432] width 80 height 16
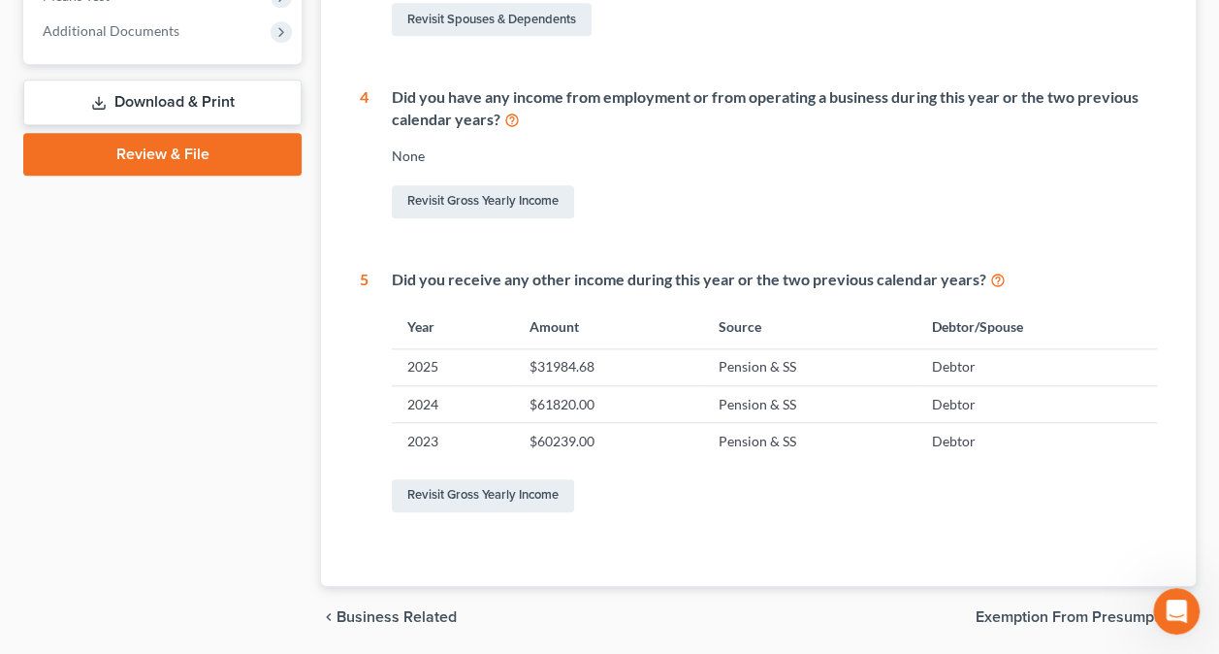
scroll to position [848, 0]
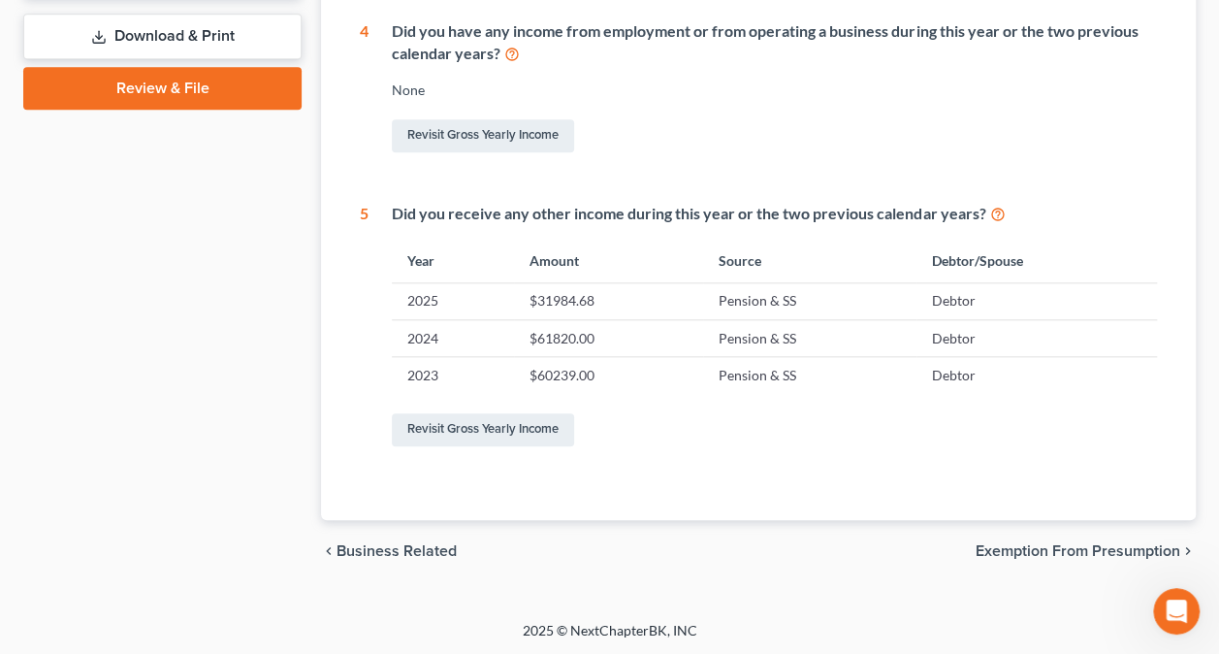
click at [1030, 548] on span "Exemption from Presumption" at bounding box center [1078, 551] width 205 height 16
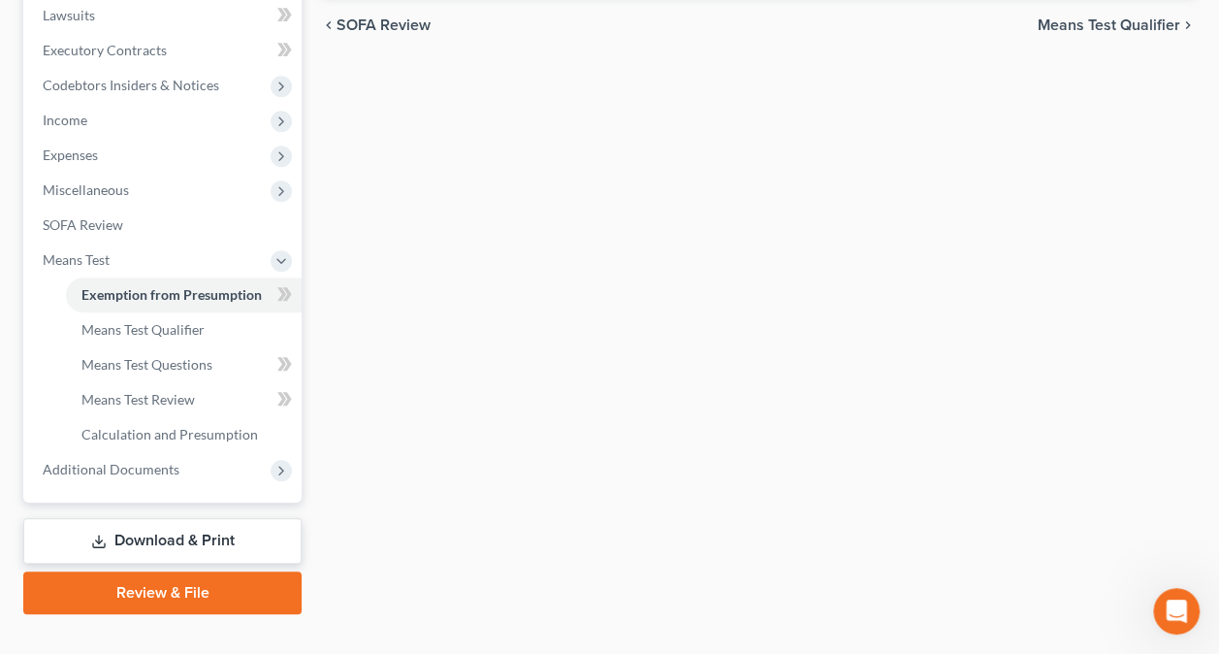
scroll to position [549, 0]
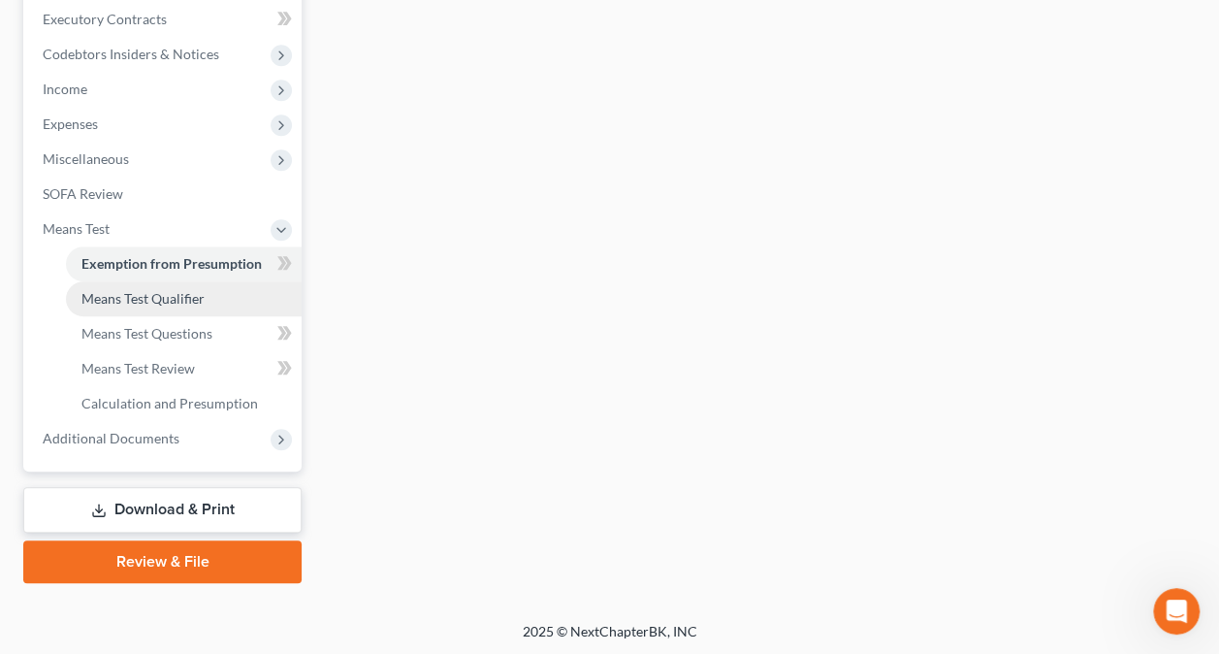
click at [153, 292] on span "Means Test Qualifier" at bounding box center [142, 298] width 123 height 16
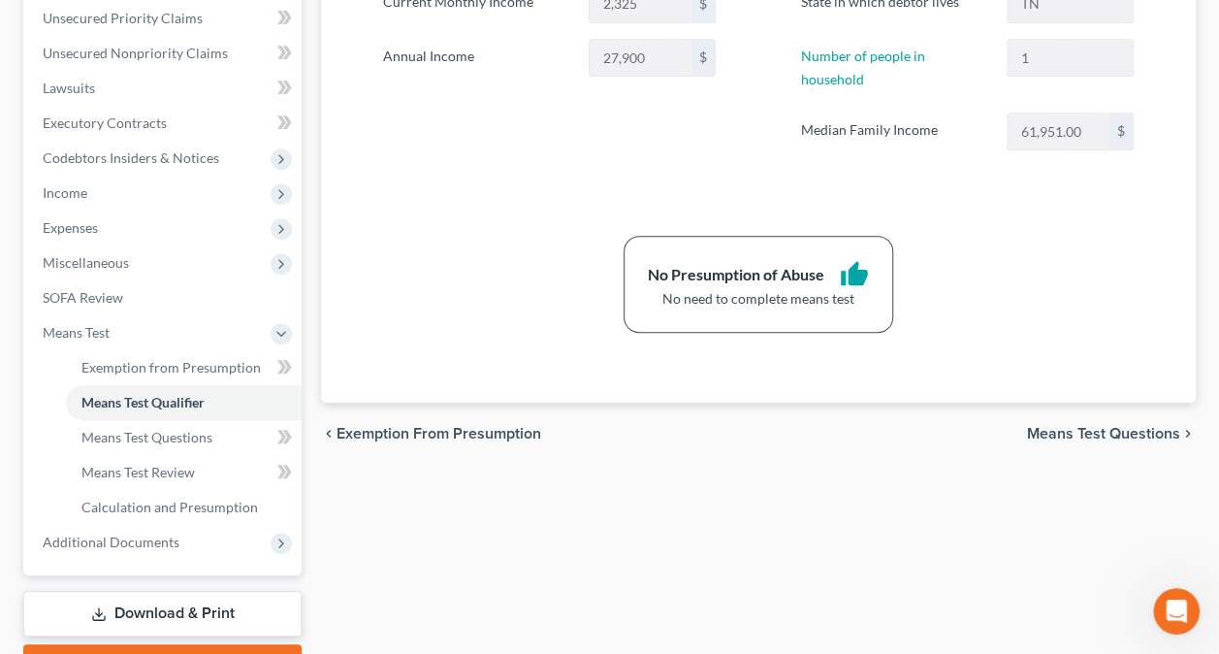
scroll to position [485, 0]
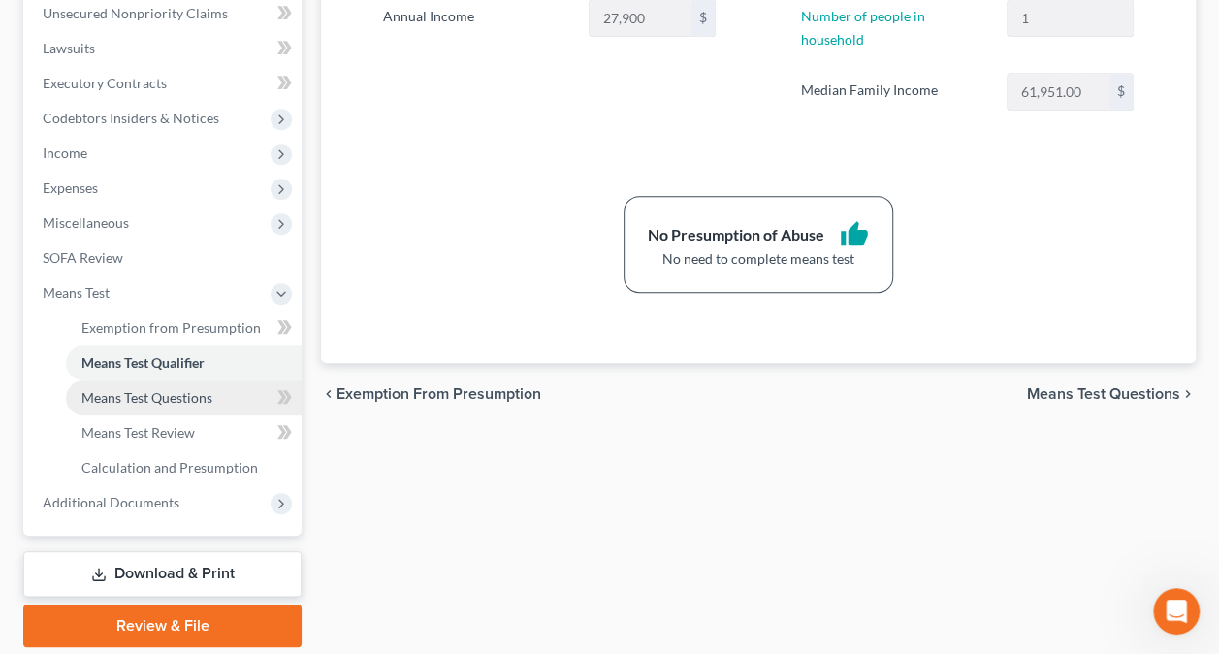
click at [208, 392] on span "Means Test Questions" at bounding box center [146, 397] width 131 height 16
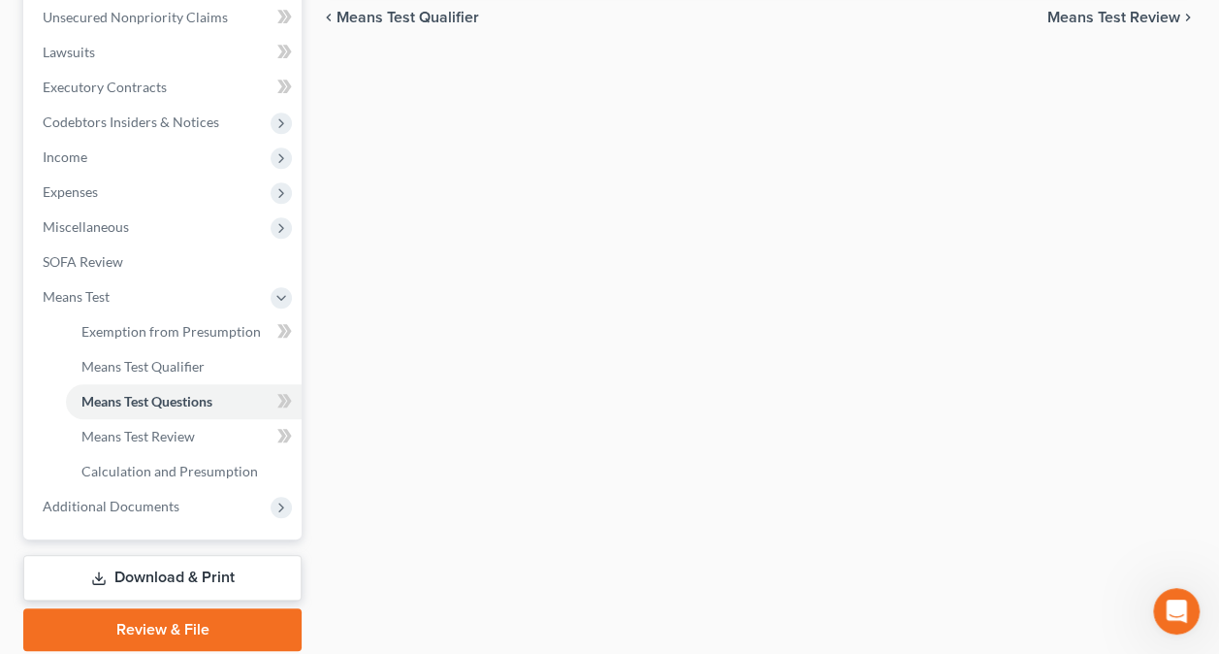
scroll to position [549, 0]
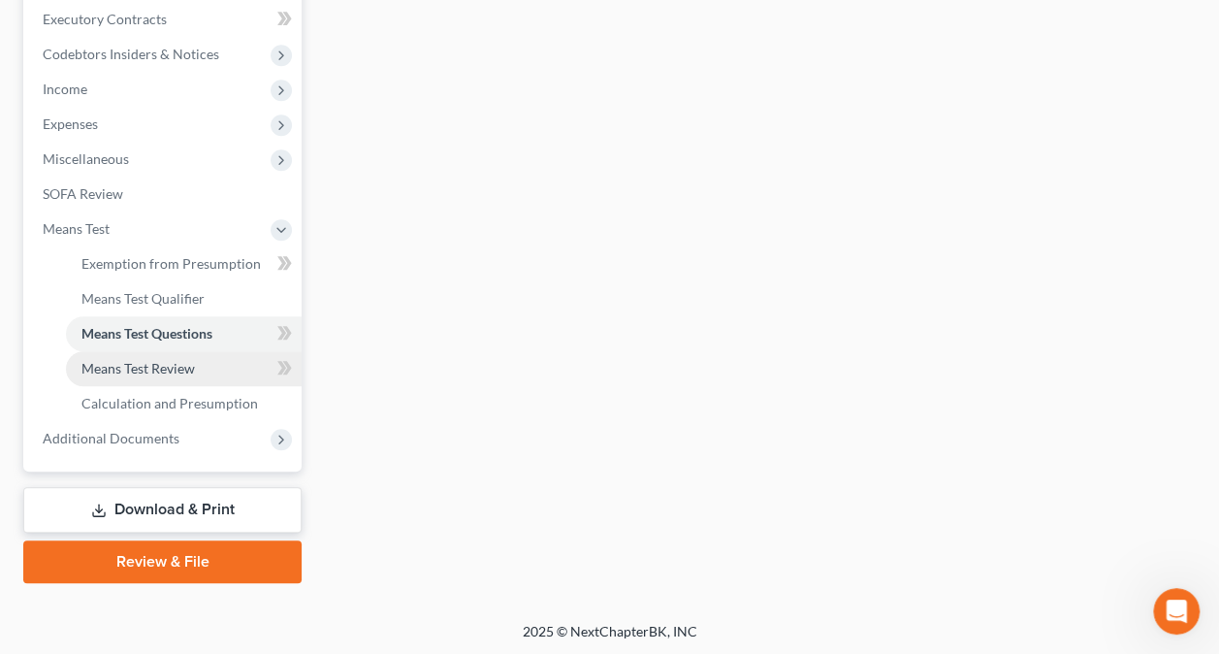
click at [150, 364] on span "Means Test Review" at bounding box center [137, 368] width 113 height 16
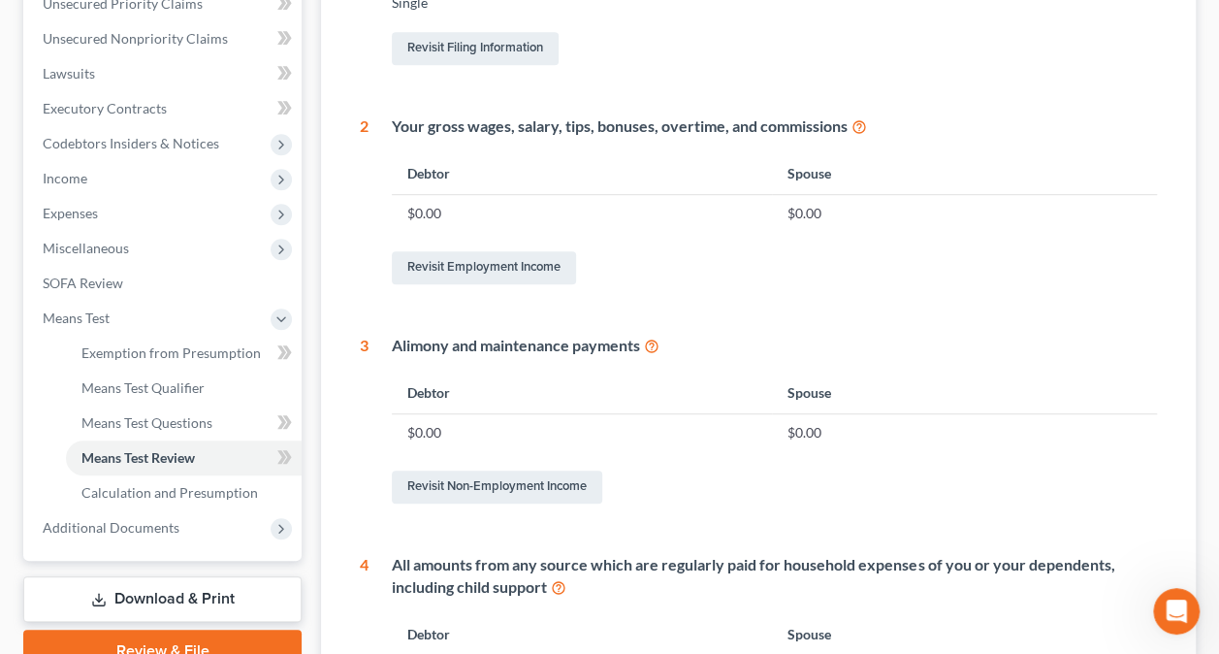
scroll to position [452, 0]
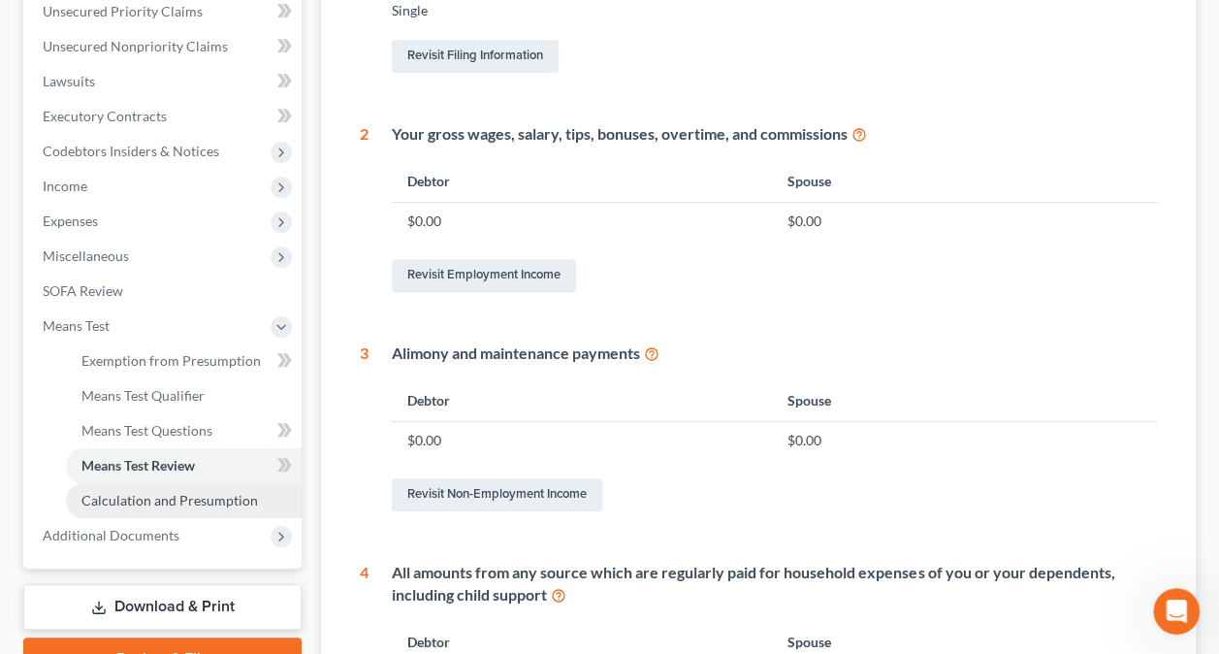
click at [207, 501] on span "Calculation and Presumption" at bounding box center [169, 500] width 176 height 16
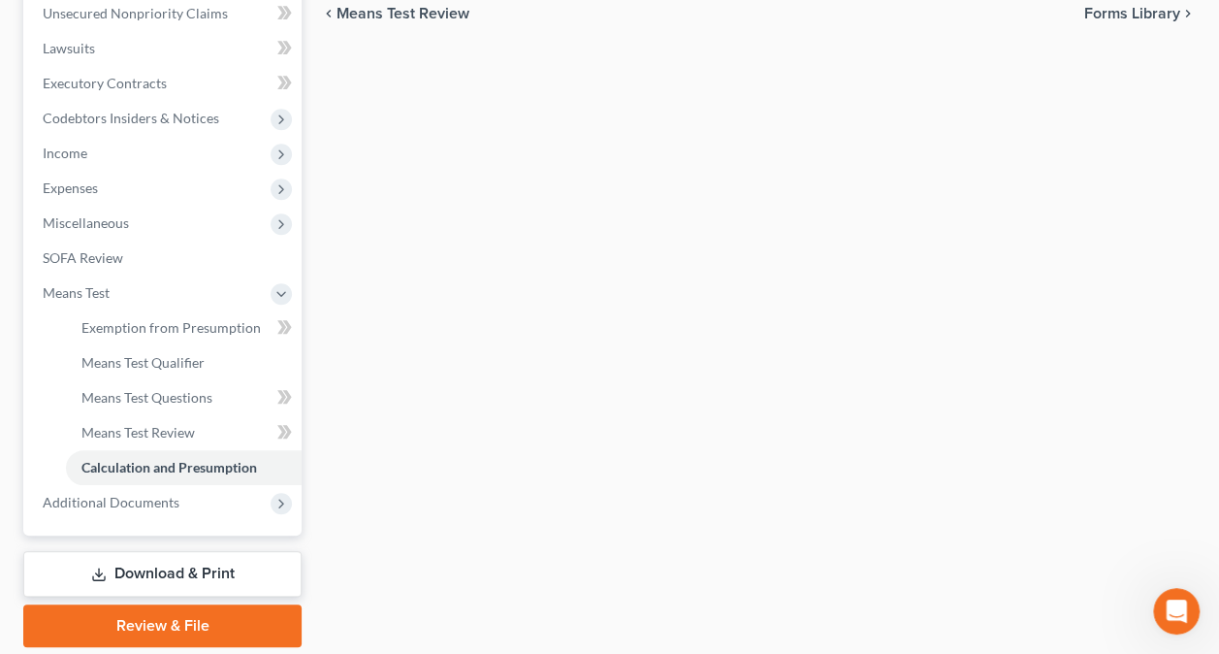
scroll to position [549, 0]
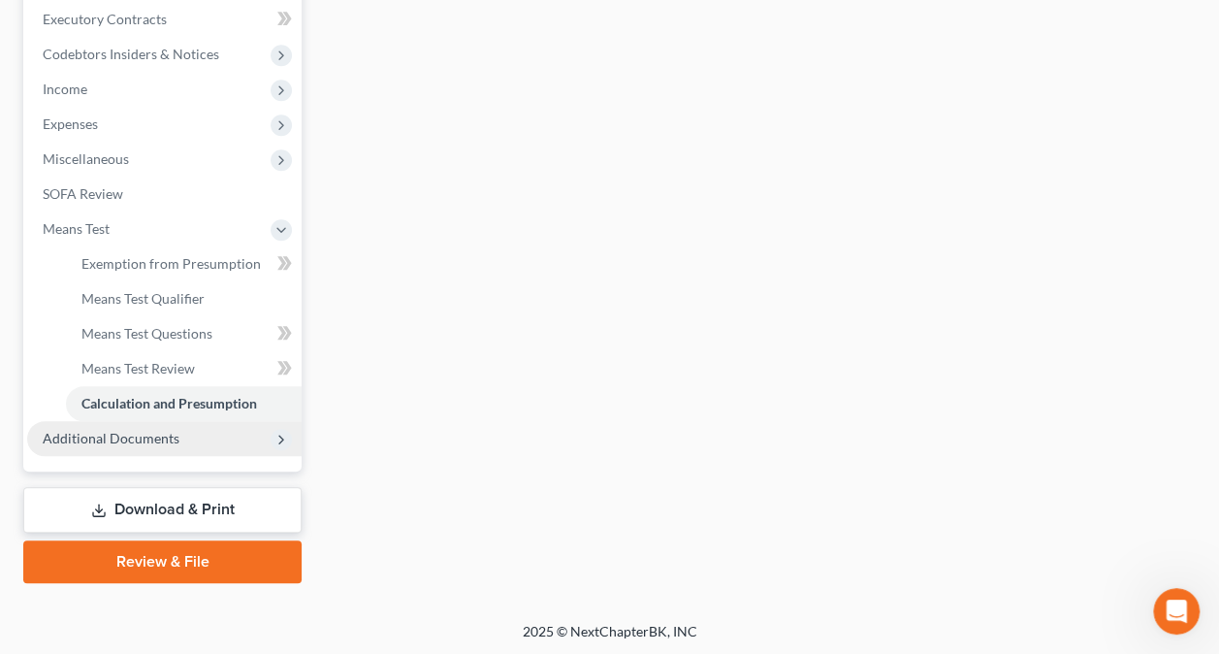
click at [116, 432] on span "Additional Documents" at bounding box center [111, 438] width 137 height 16
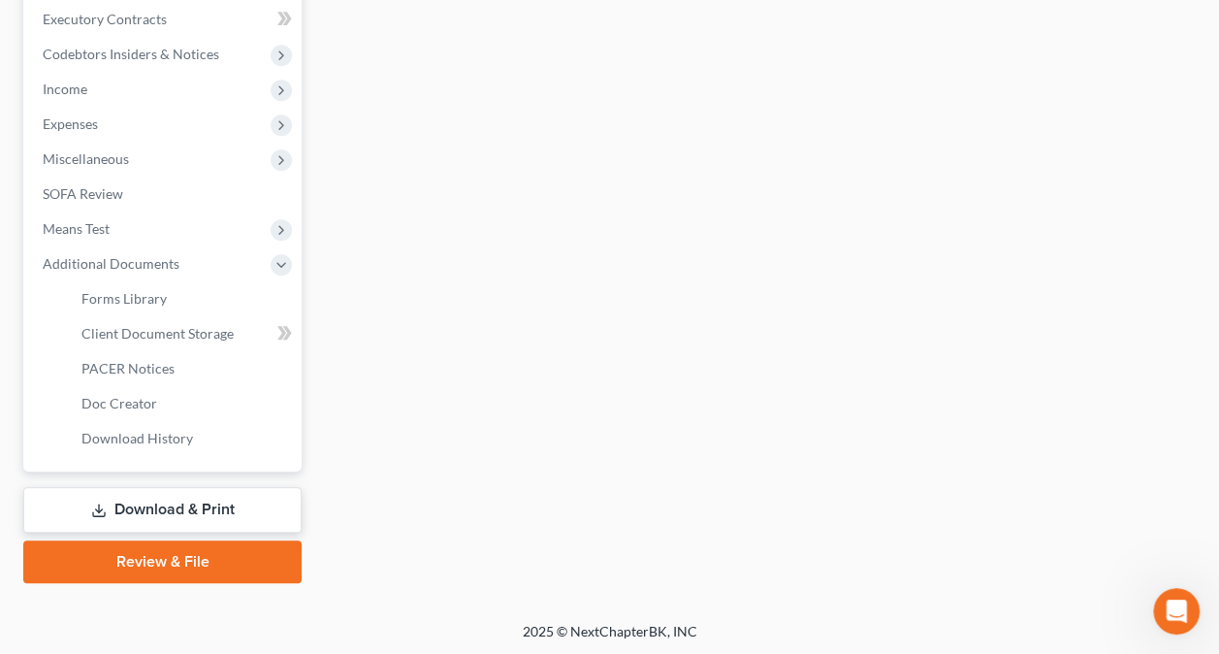
click at [180, 564] on link "Review & File" at bounding box center [162, 561] width 278 height 43
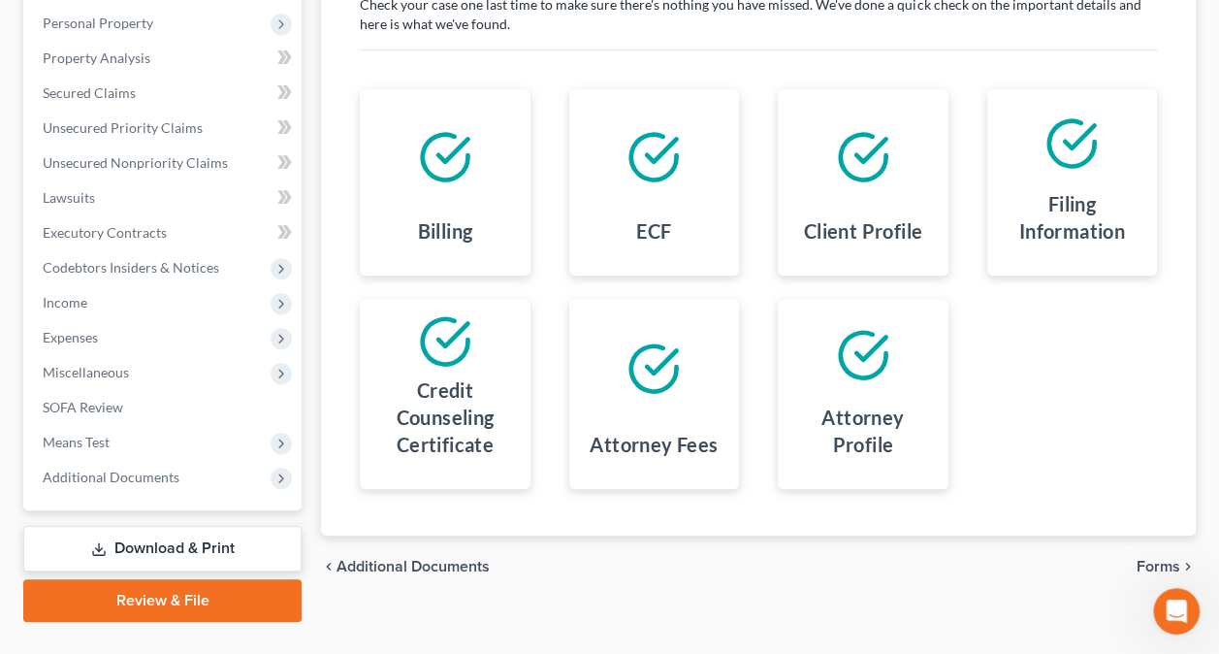
scroll to position [374, 0]
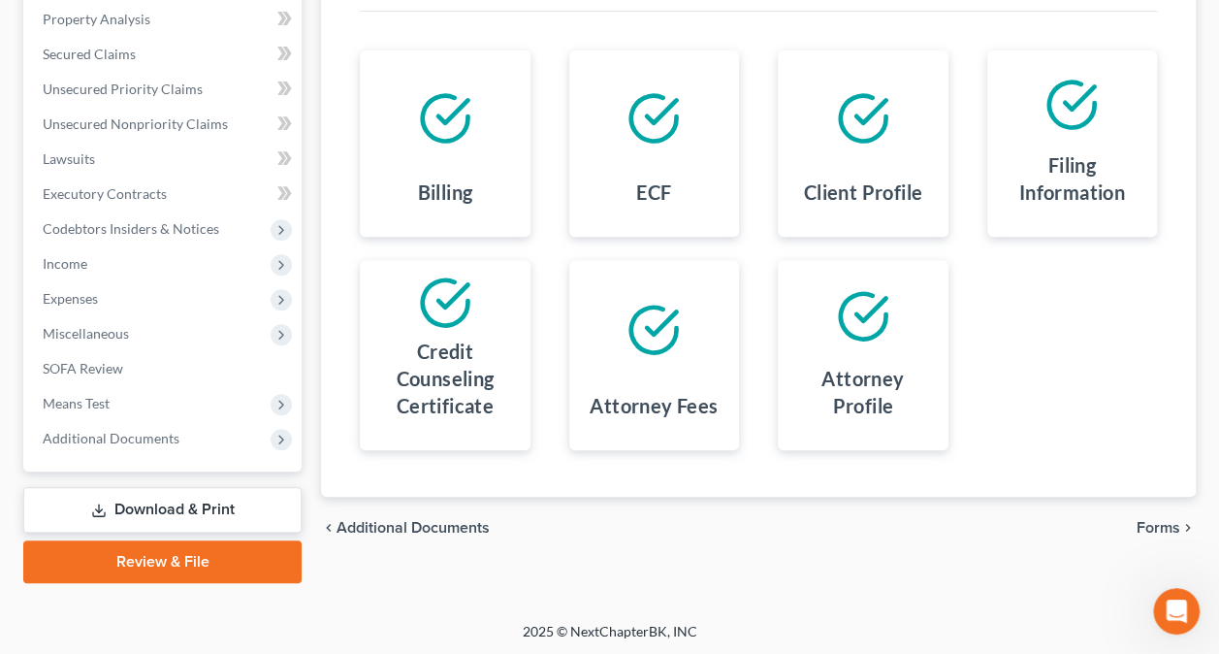
click at [435, 155] on div at bounding box center [444, 118] width 139 height 105
click at [444, 133] on icon at bounding box center [445, 118] width 54 height 54
click at [1150, 520] on span "Forms" at bounding box center [1159, 528] width 44 height 16
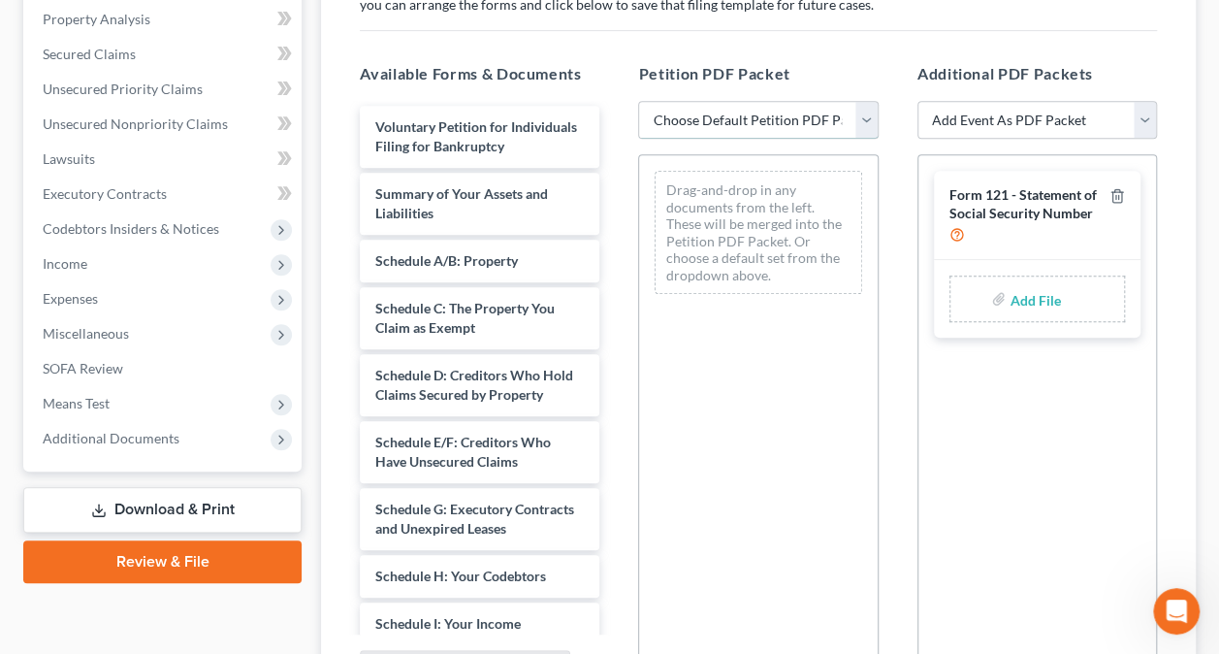
click at [868, 116] on select "Choose Default Petition PDF Packet Emergency Filing (Voluntary Petition and Cre…" at bounding box center [758, 120] width 240 height 39
select select "1"
click at [638, 101] on select "Choose Default Petition PDF Packet Emergency Filing (Voluntary Petition and Cre…" at bounding box center [758, 120] width 240 height 39
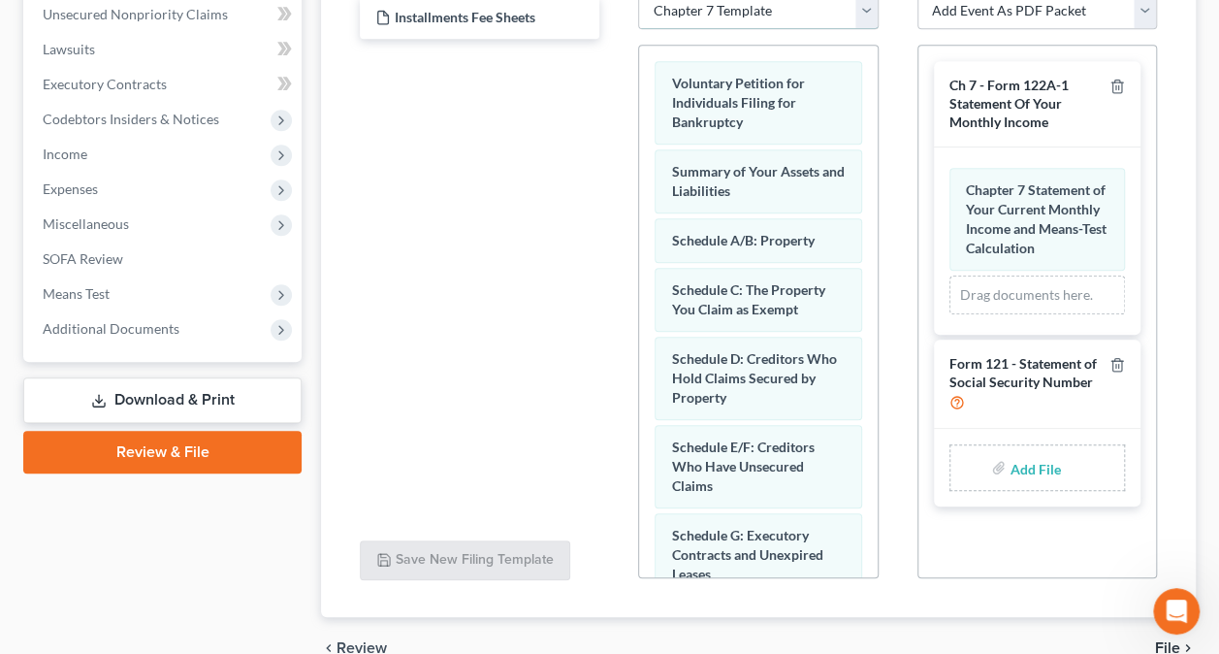
scroll to position [581, 0]
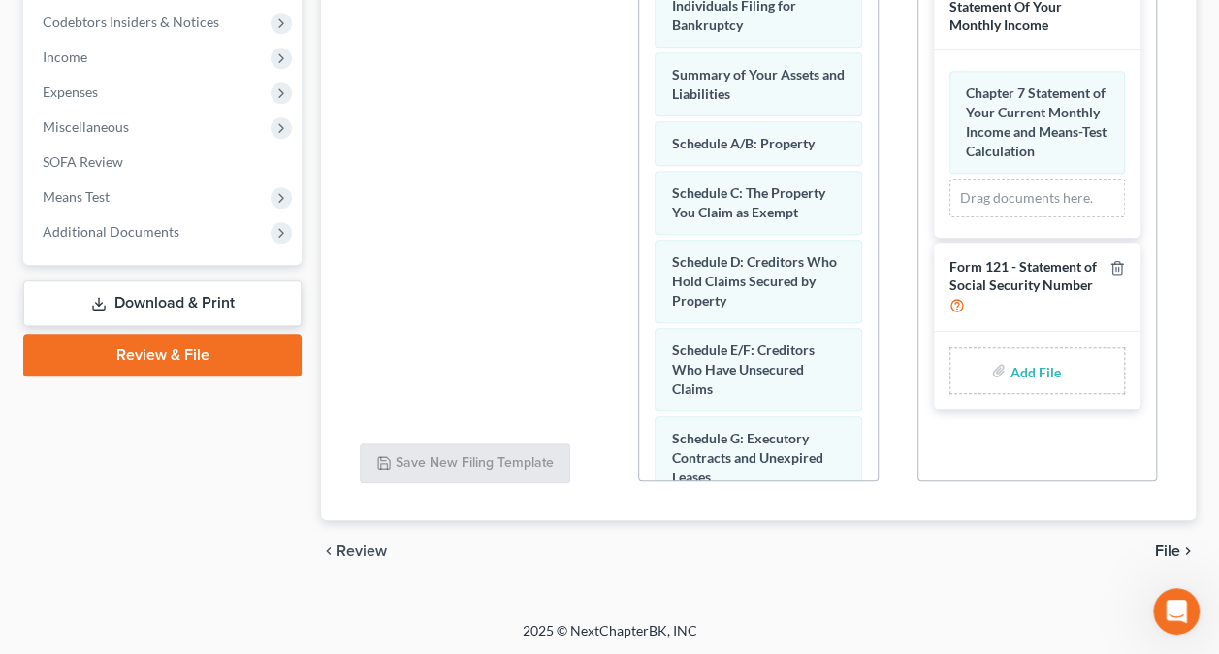
click at [1165, 551] on span "File" at bounding box center [1167, 551] width 25 height 16
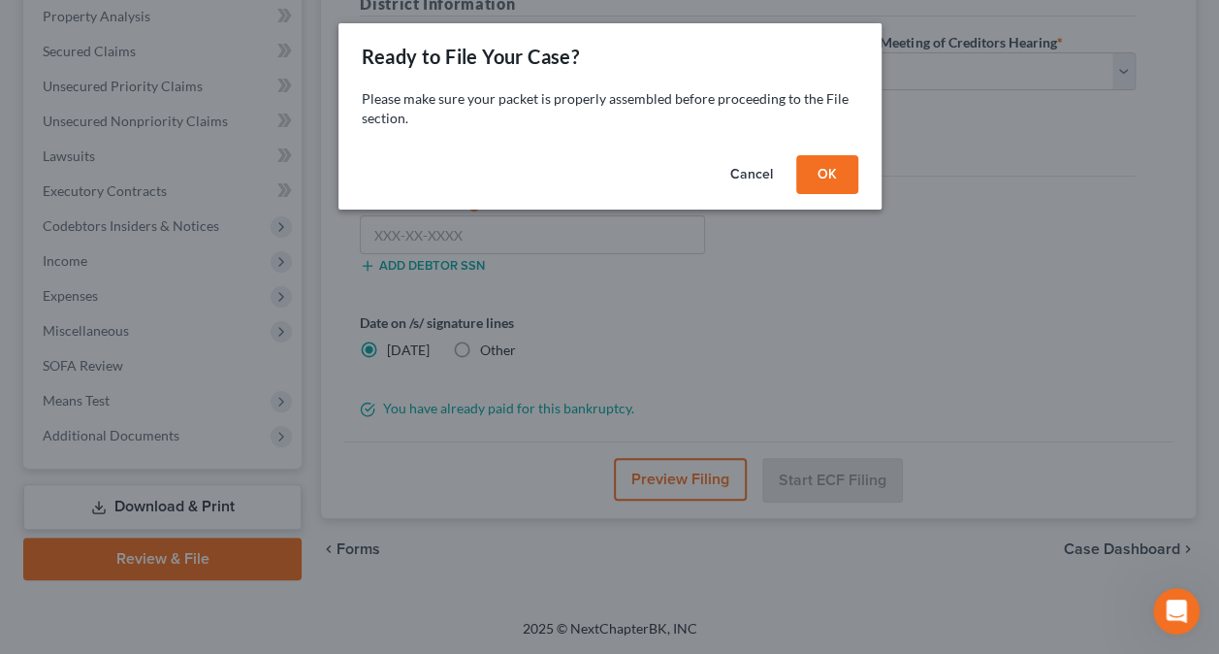
scroll to position [374, 0]
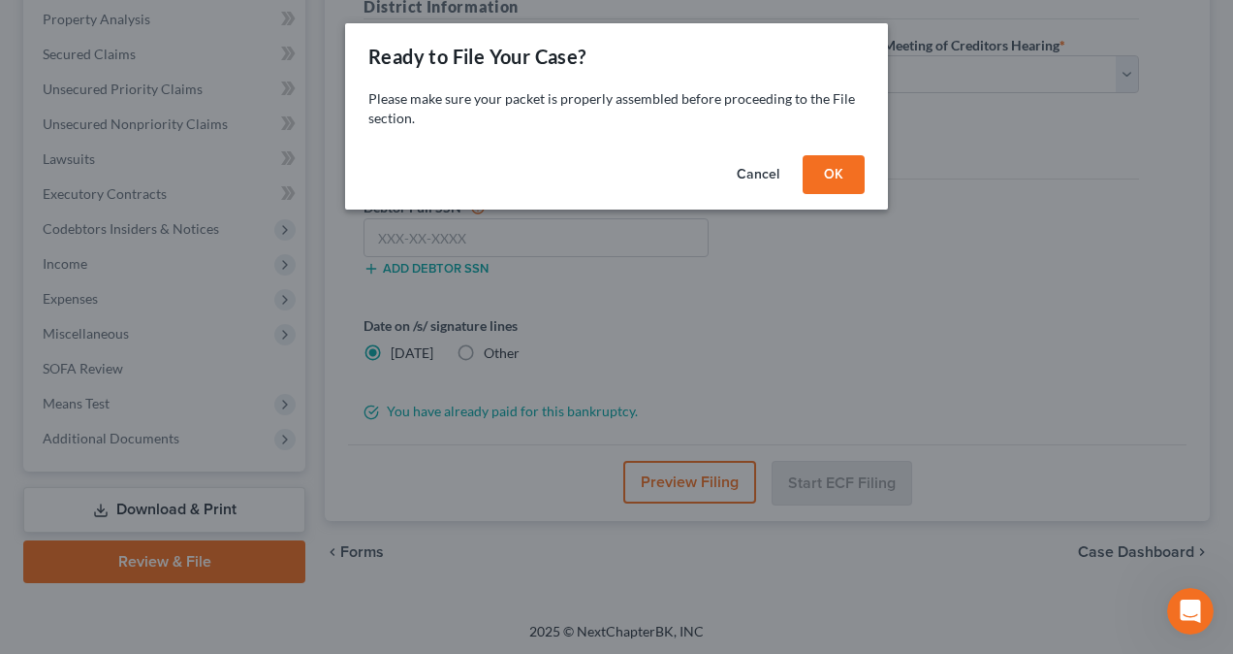
click at [827, 175] on button "OK" at bounding box center [834, 174] width 62 height 39
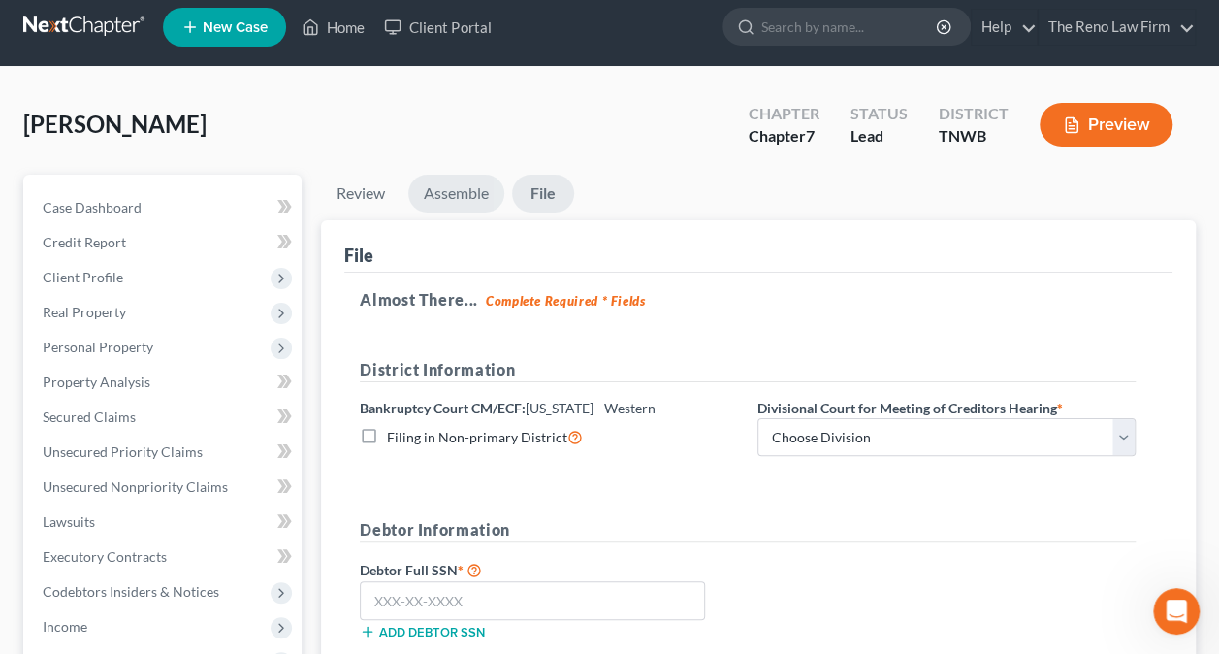
scroll to position [0, 0]
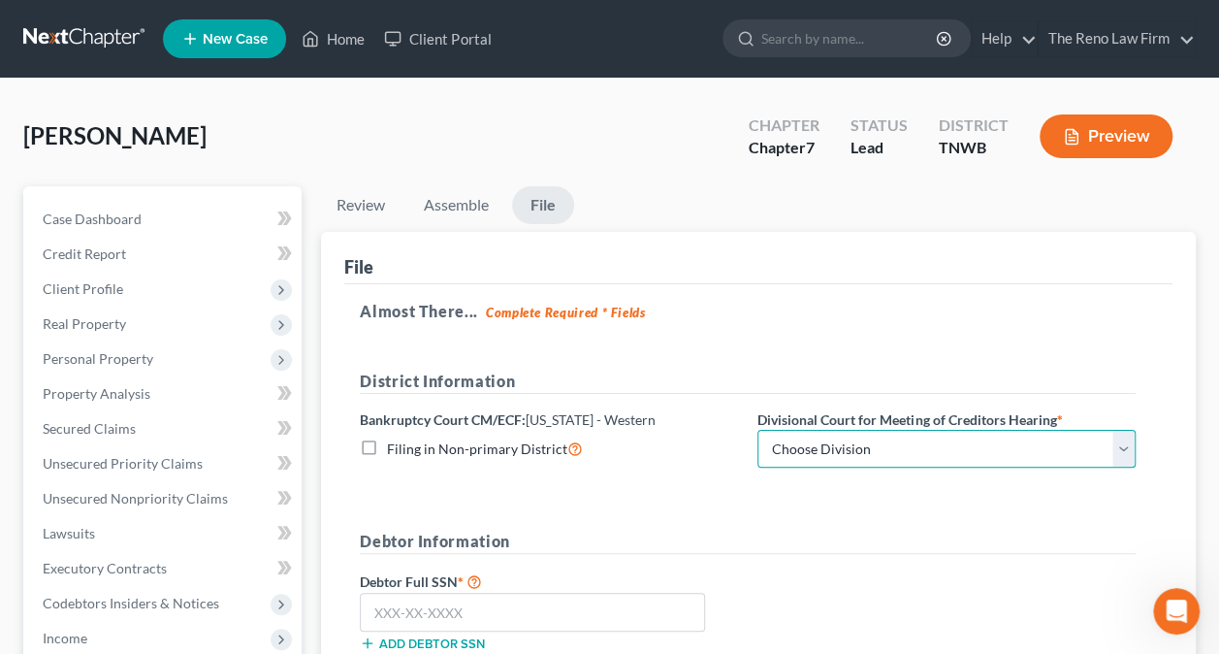
click at [1128, 444] on select "Choose Division [PERSON_NAME] Memphis" at bounding box center [946, 449] width 378 height 39
select select "1"
click at [757, 430] on select "Choose Division [PERSON_NAME] Memphis" at bounding box center [946, 449] width 378 height 39
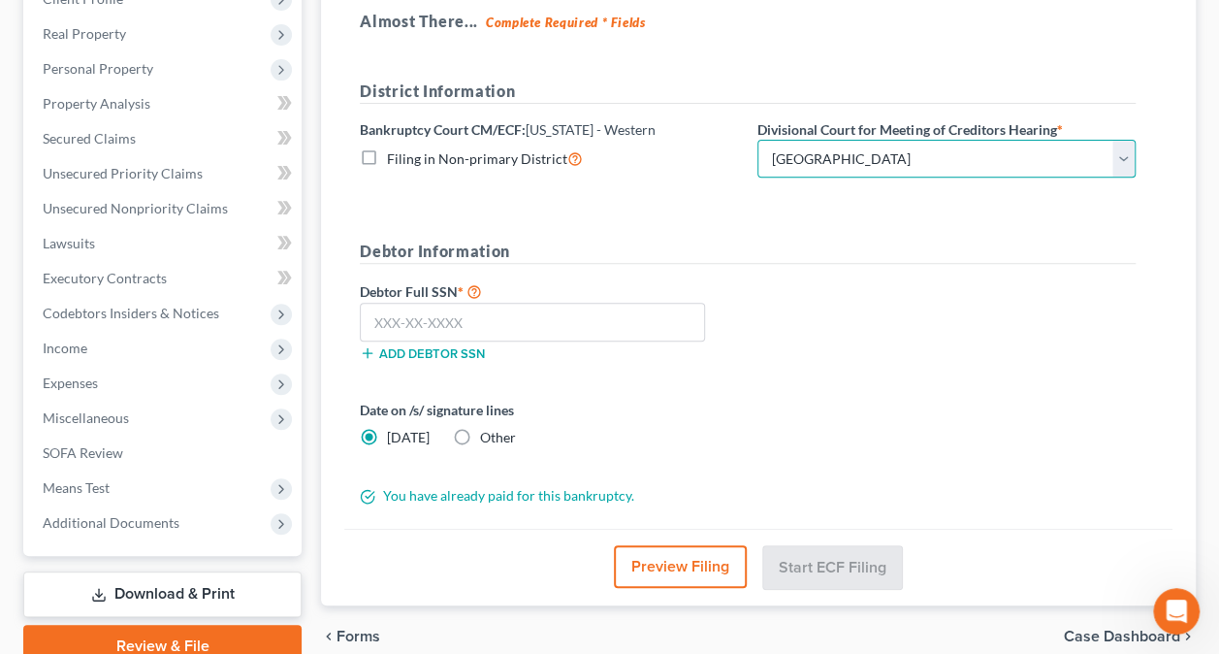
scroll to position [291, 0]
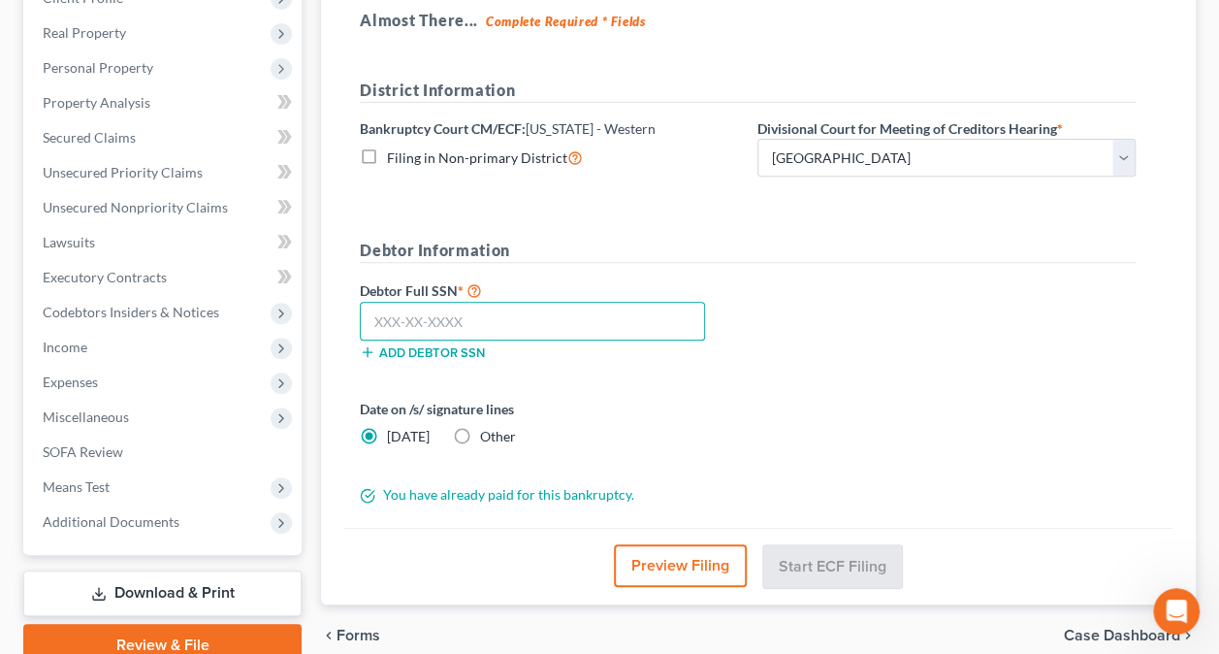
click at [414, 329] on input "text" at bounding box center [532, 321] width 345 height 39
type input "413-11-2168"
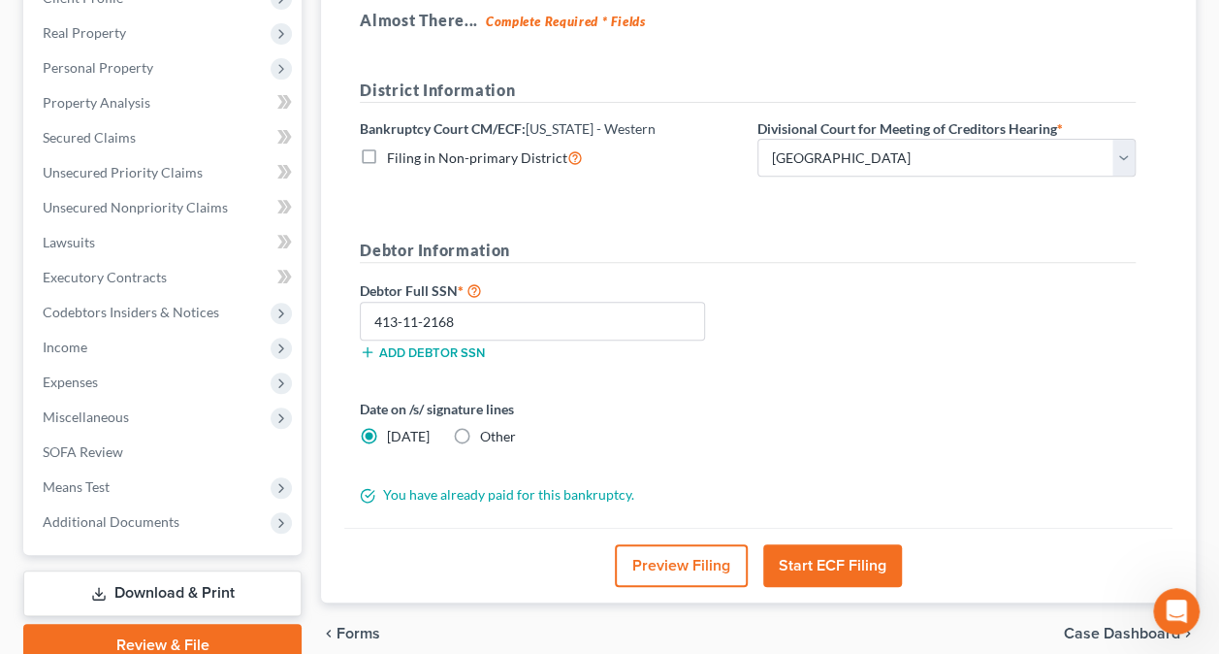
click at [804, 553] on button "Start ECF Filing" at bounding box center [832, 565] width 139 height 43
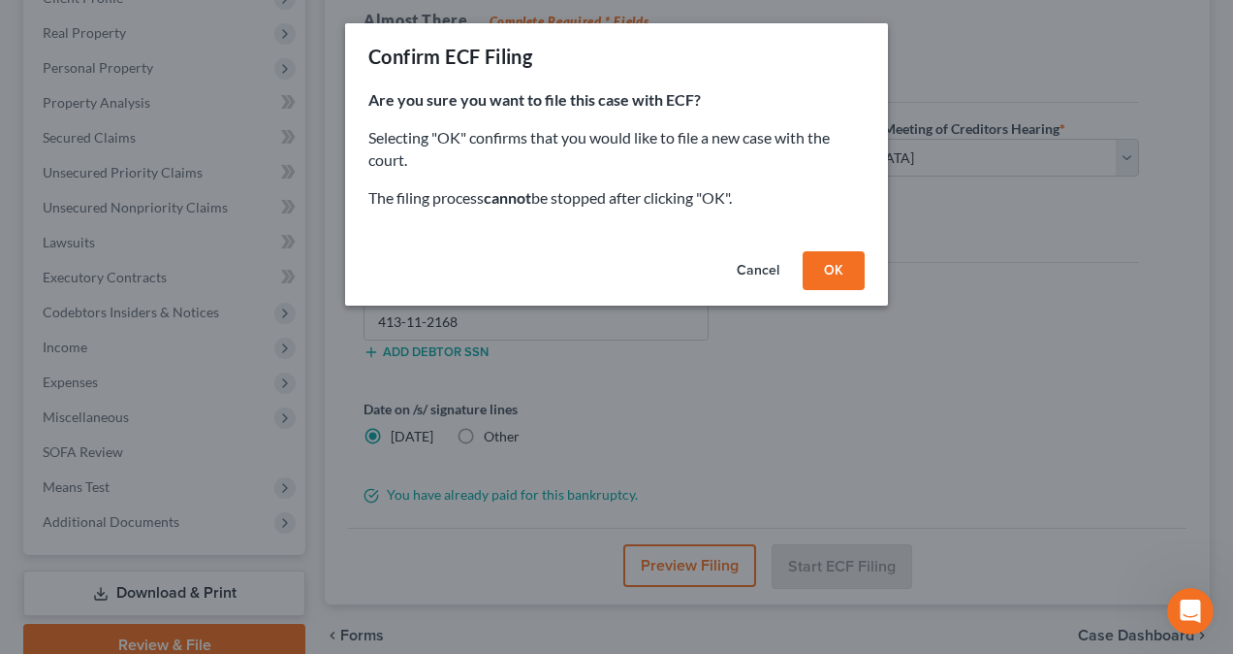
click at [851, 266] on button "OK" at bounding box center [834, 270] width 62 height 39
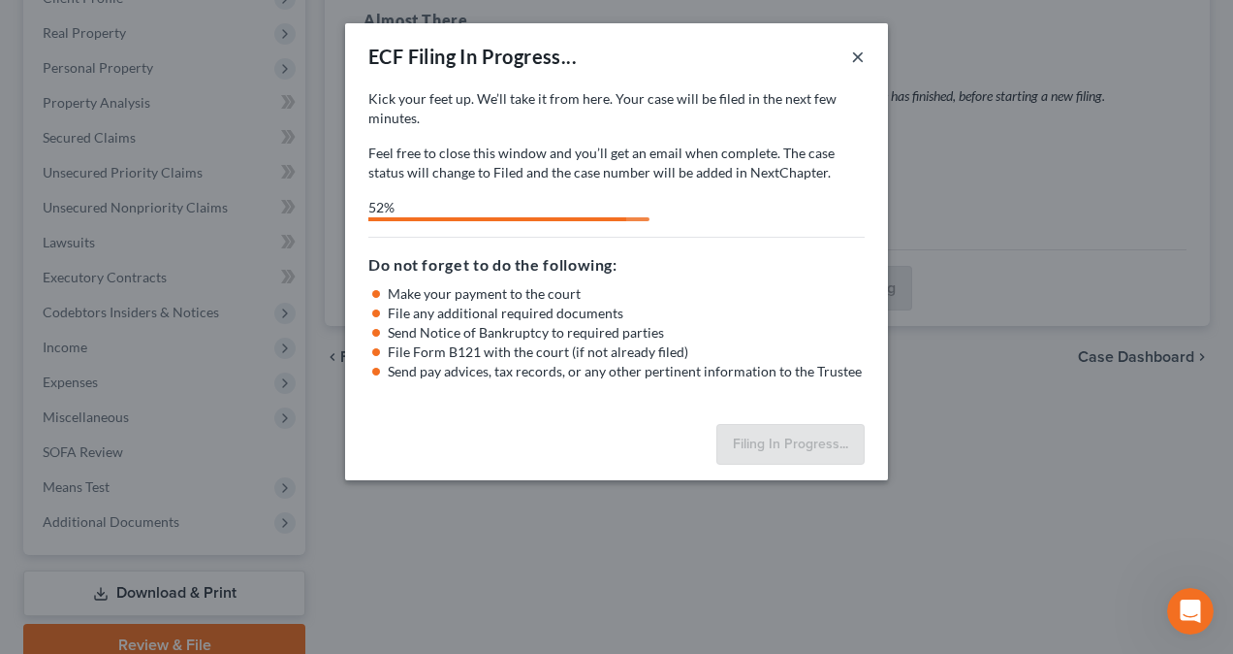
click at [864, 57] on button "×" at bounding box center [858, 56] width 14 height 23
